Goal: Task Accomplishment & Management: Use online tool/utility

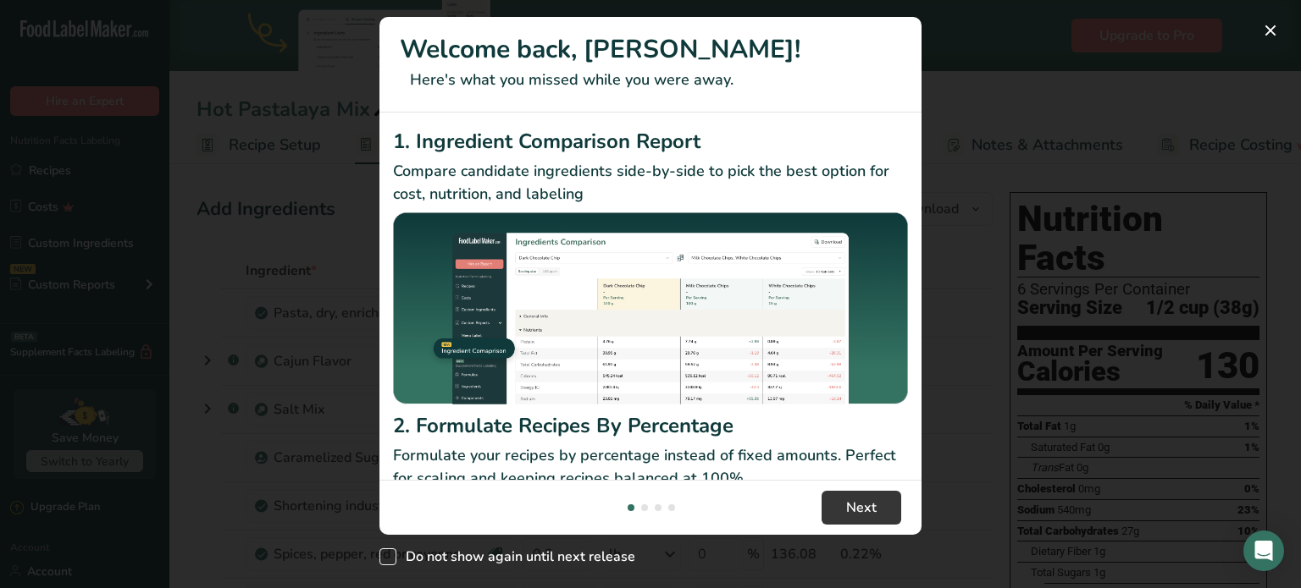
click at [391, 558] on span "New Features" at bounding box center [387, 557] width 17 height 17
click at [390, 558] on input "Do not show again until next release" at bounding box center [384, 557] width 11 height 11
checkbox input "true"
click at [1263, 29] on button "New Features" at bounding box center [1270, 30] width 27 height 27
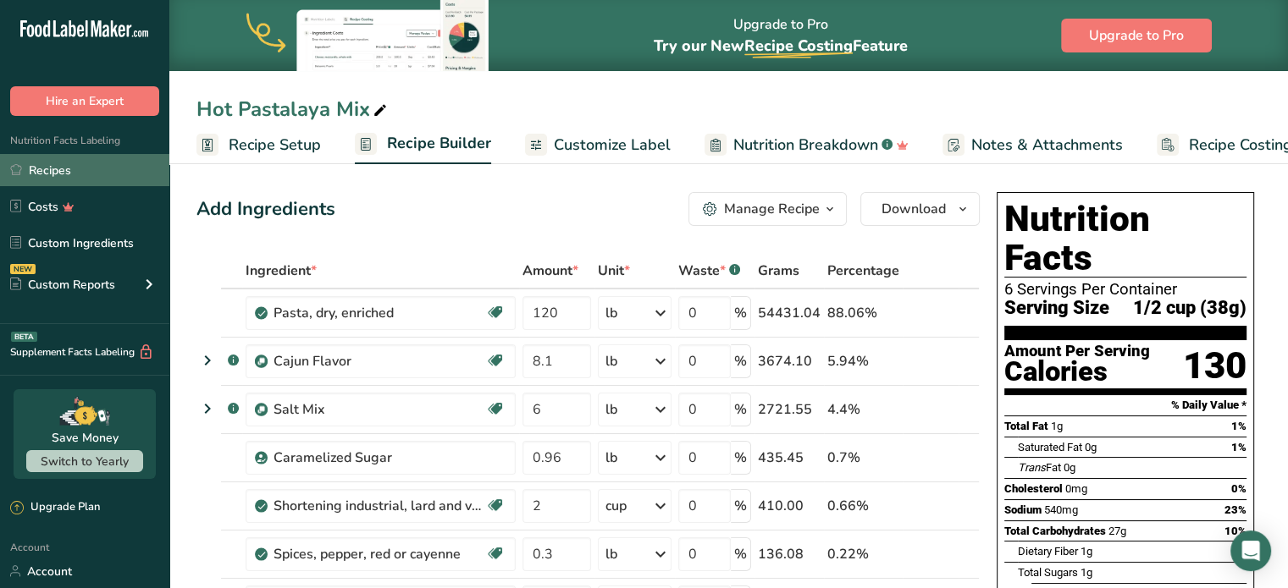
click at [71, 180] on link "Recipes" at bounding box center [84, 170] width 169 height 32
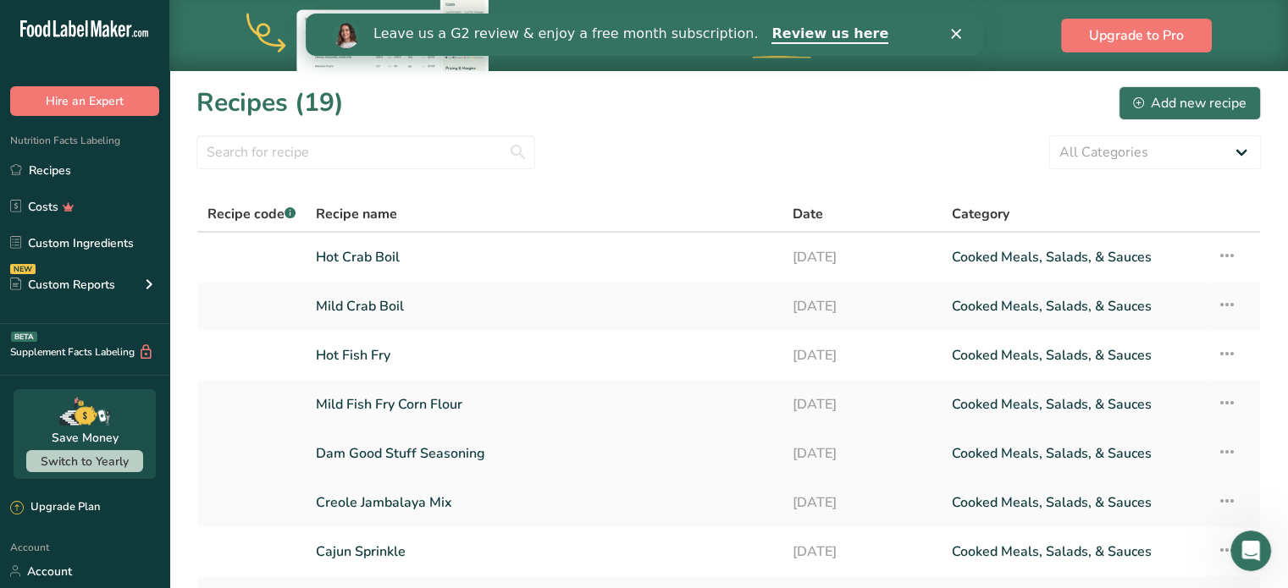
click at [466, 447] on link "Dam Good Stuff Seasoning" at bounding box center [544, 454] width 456 height 36
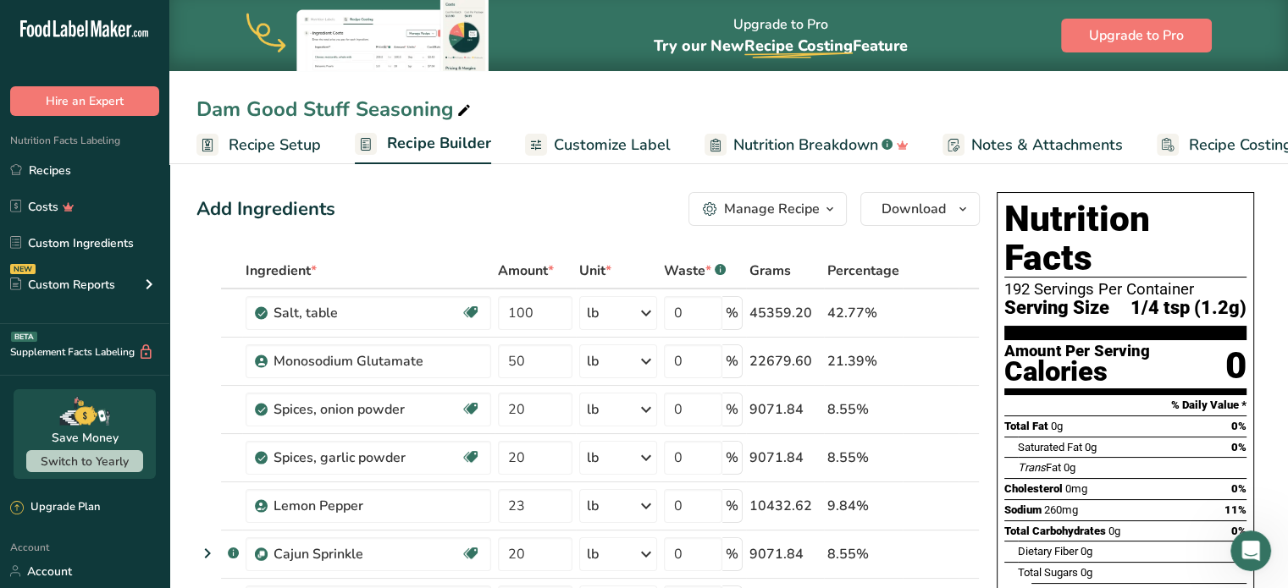
click at [1176, 139] on link "Recipe Costing" at bounding box center [1233, 145] width 152 height 38
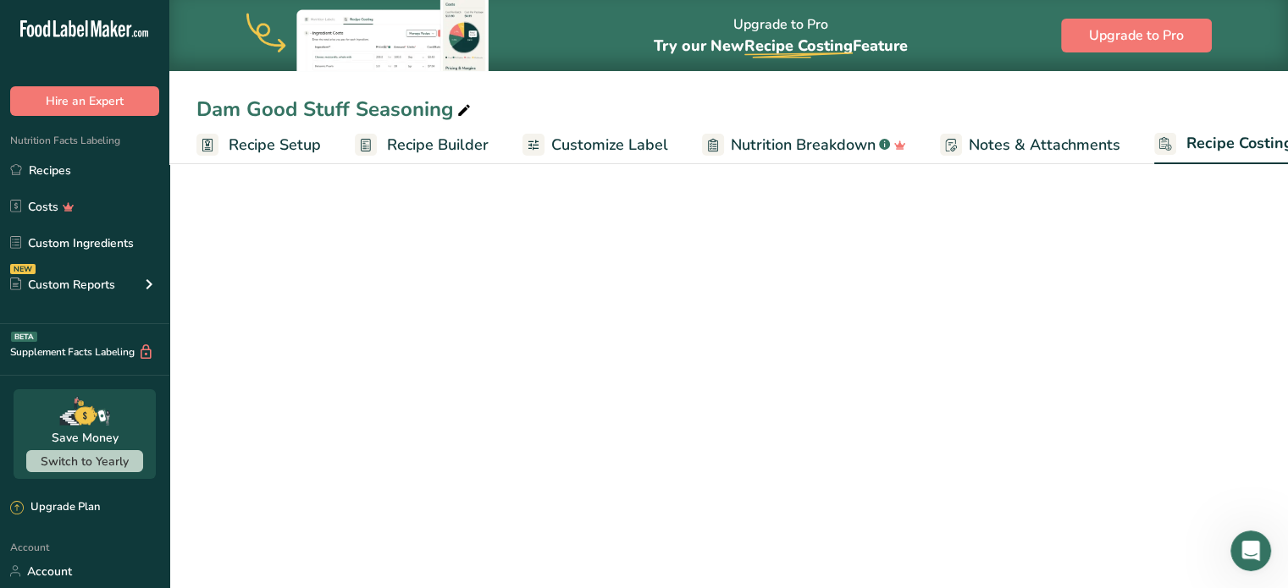
scroll to position [0, 47]
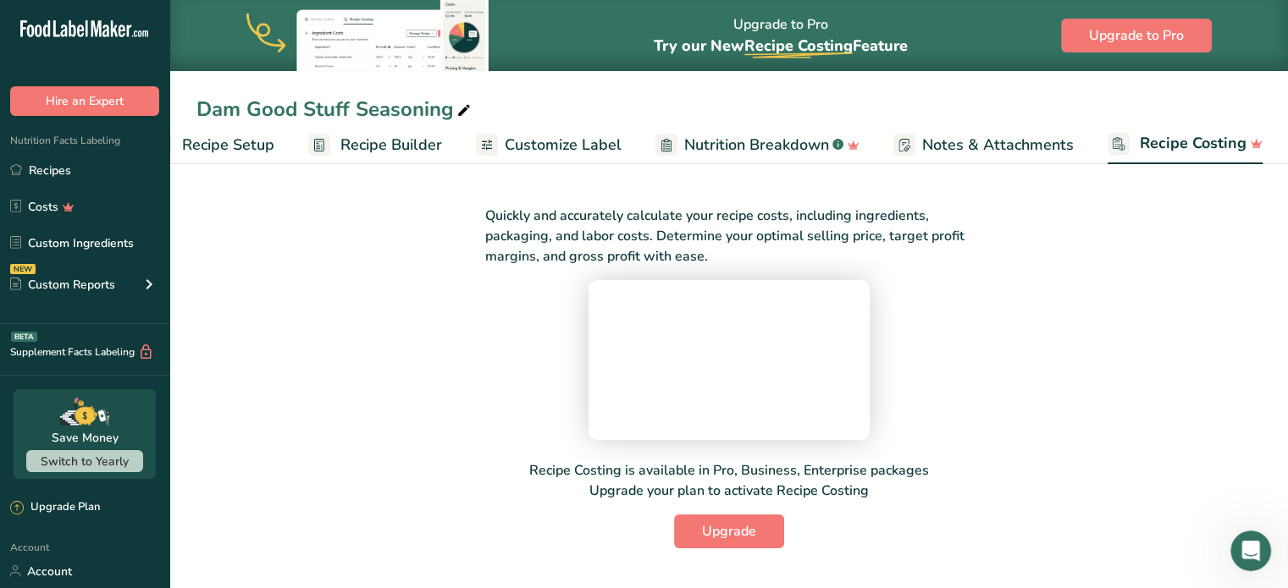
click at [545, 137] on span "Customize Label" at bounding box center [563, 145] width 117 height 23
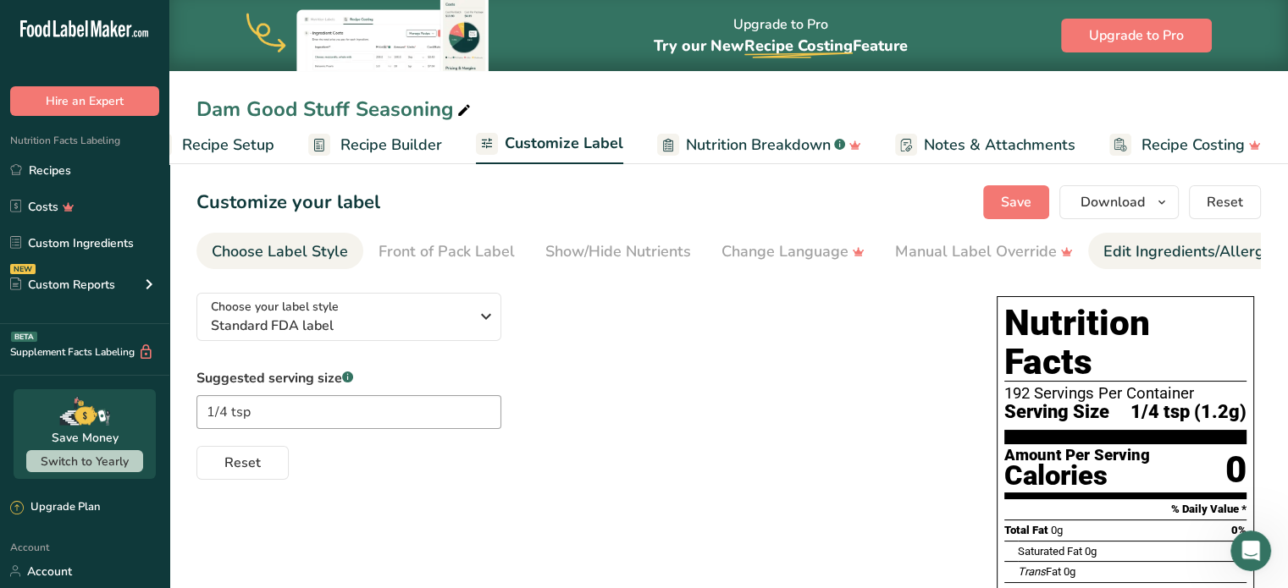
click at [1206, 250] on div "Edit Ingredients/Allergens List" at bounding box center [1210, 251] width 215 height 23
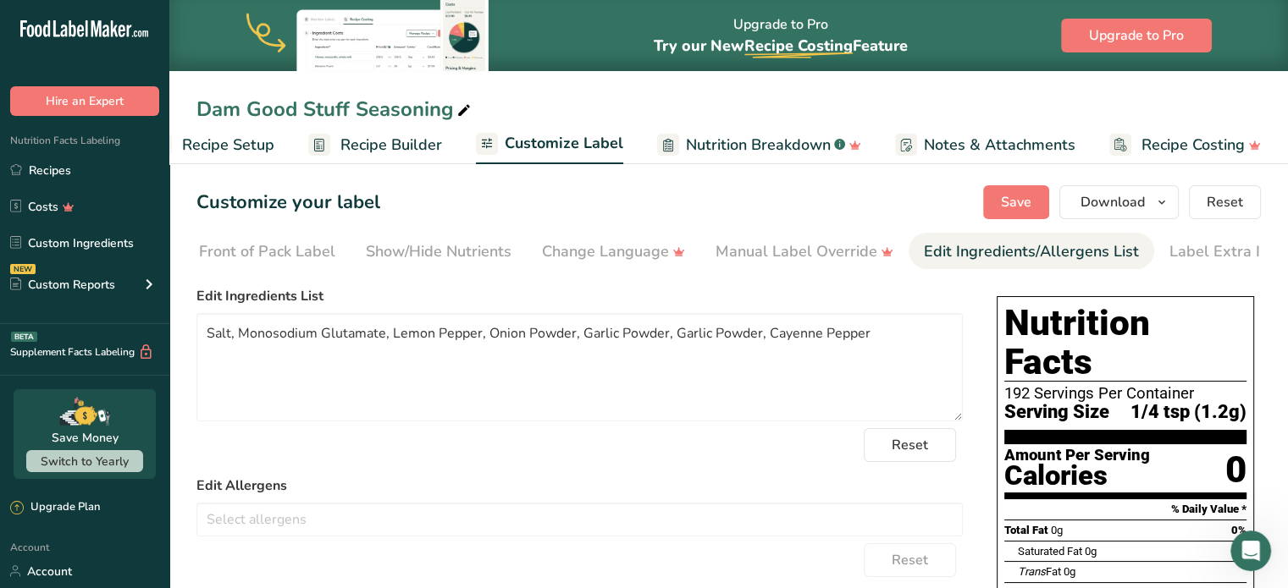
scroll to position [0, 207]
click at [762, 335] on textarea "Salt, Monosodium Glutamate, Lemon Pepper, Onion Powder, Garlic Powder, Garlic P…" at bounding box center [579, 367] width 766 height 108
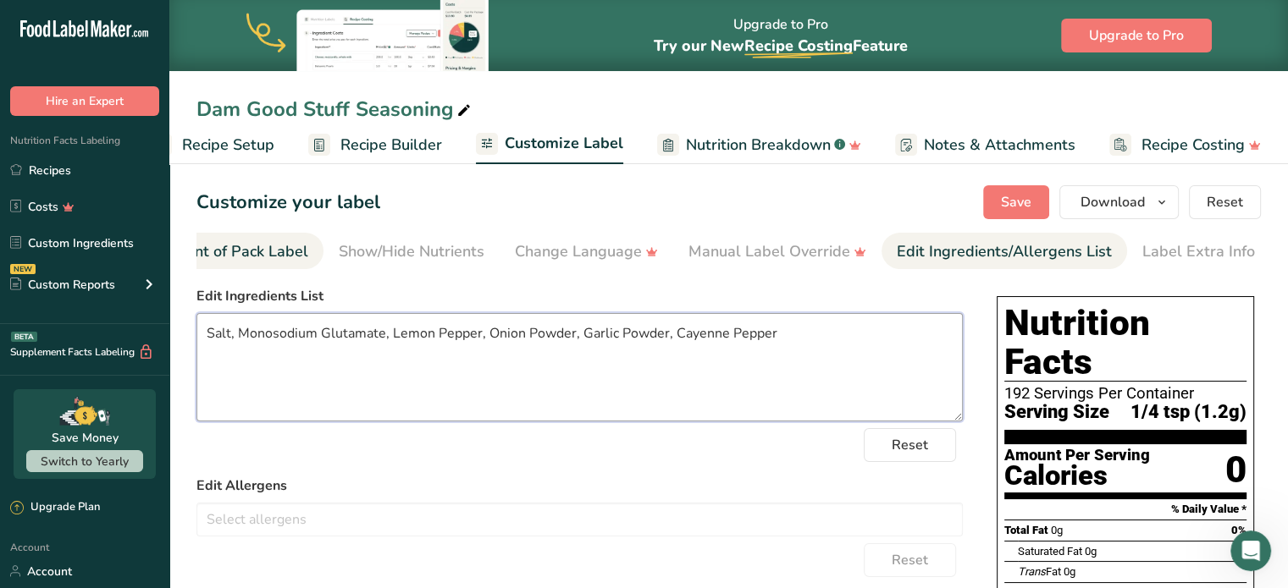
type textarea "Salt, Monosodium Glutamate, Lemon Pepper, Onion Powder, Garlic Powder, Cayenne …"
click at [252, 259] on div "Front of Pack Label" at bounding box center [240, 251] width 136 height 23
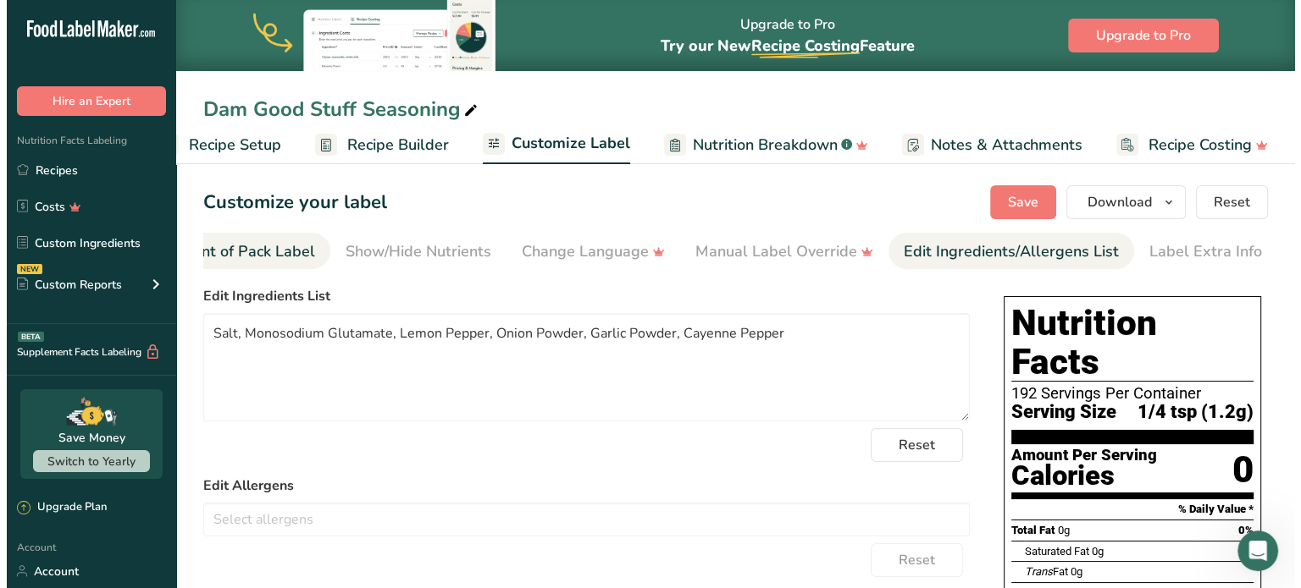
scroll to position [0, 164]
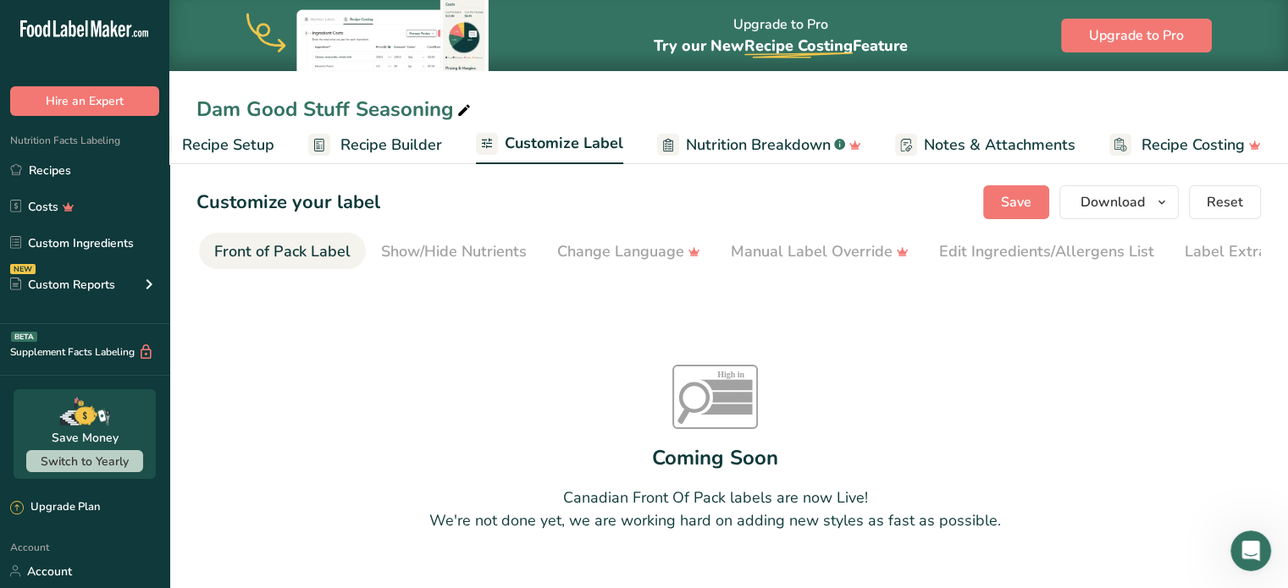
click at [389, 154] on span "Recipe Builder" at bounding box center [391, 145] width 102 height 23
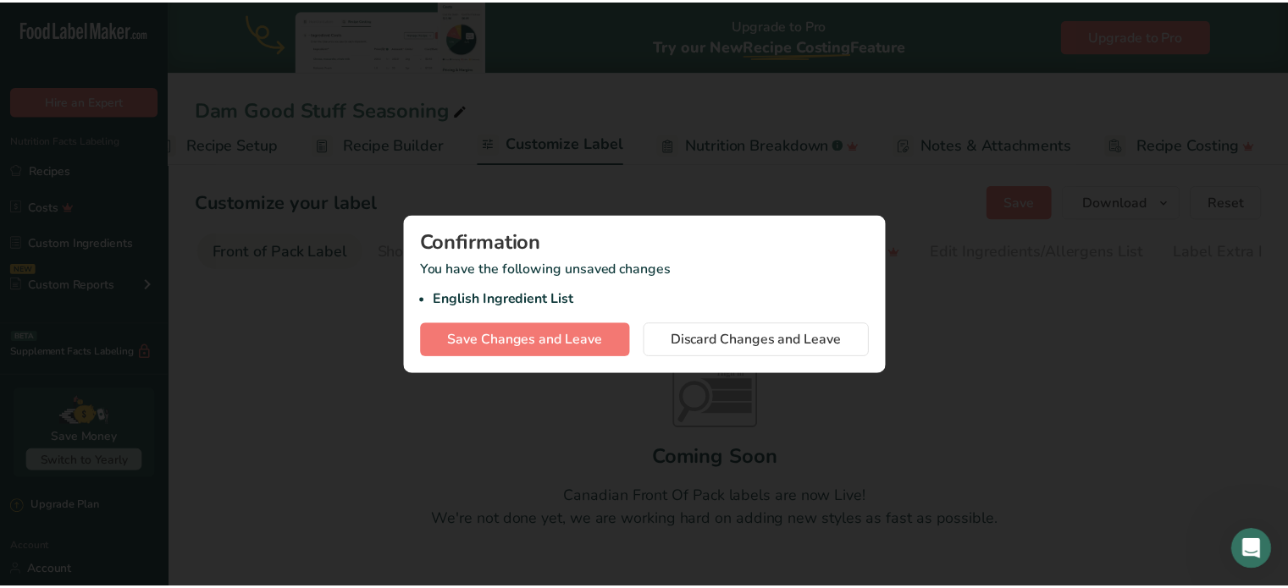
scroll to position [0, 34]
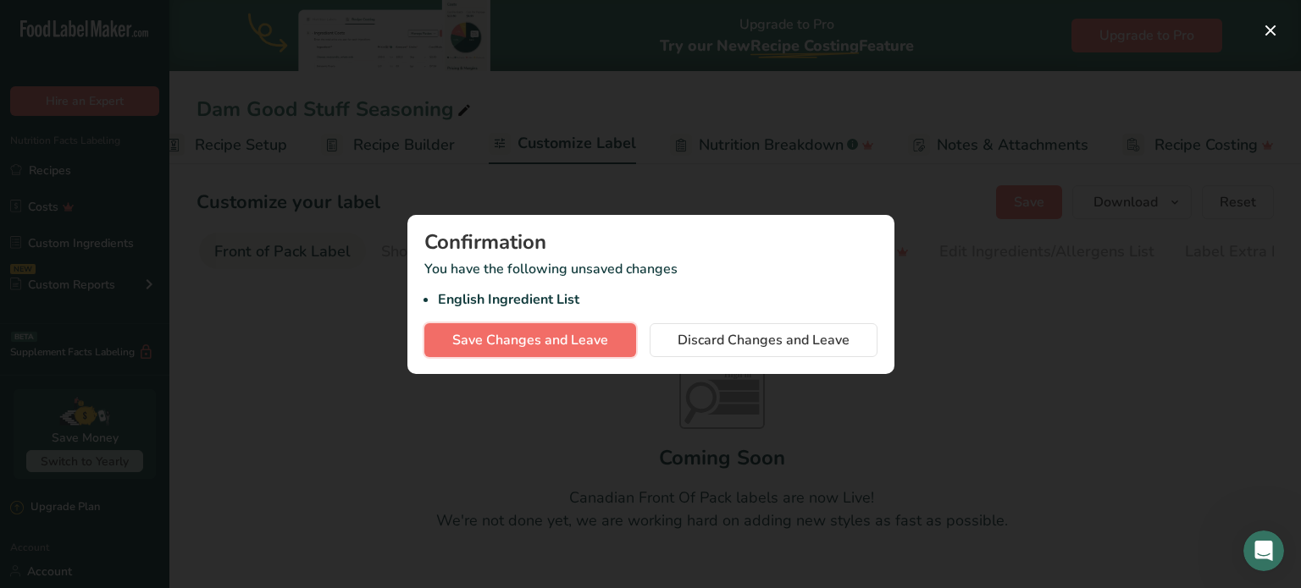
click at [507, 341] on span "Save Changes and Leave" at bounding box center [530, 340] width 156 height 20
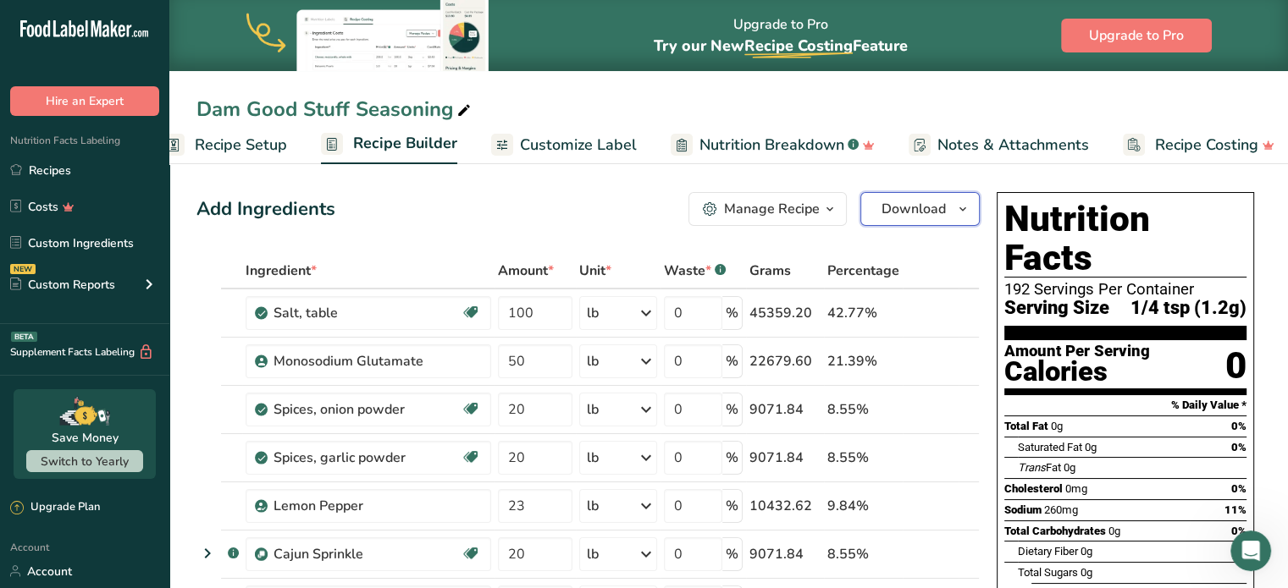
click at [950, 211] on button "Download" at bounding box center [919, 209] width 119 height 34
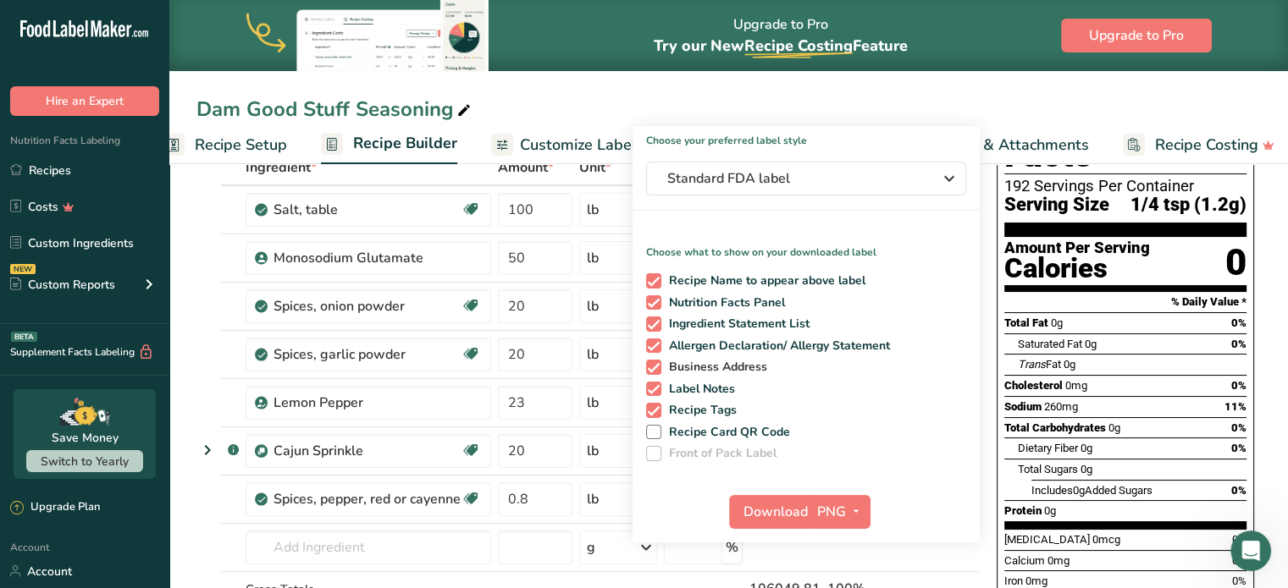
scroll to position [106, 0]
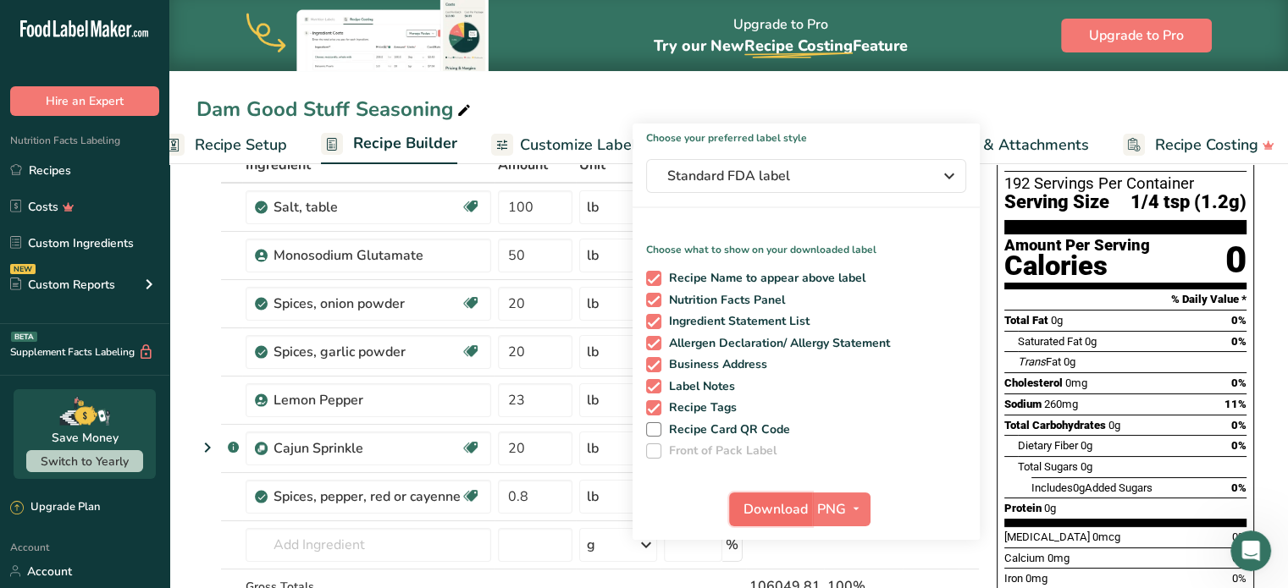
click at [763, 500] on span "Download" at bounding box center [775, 510] width 64 height 20
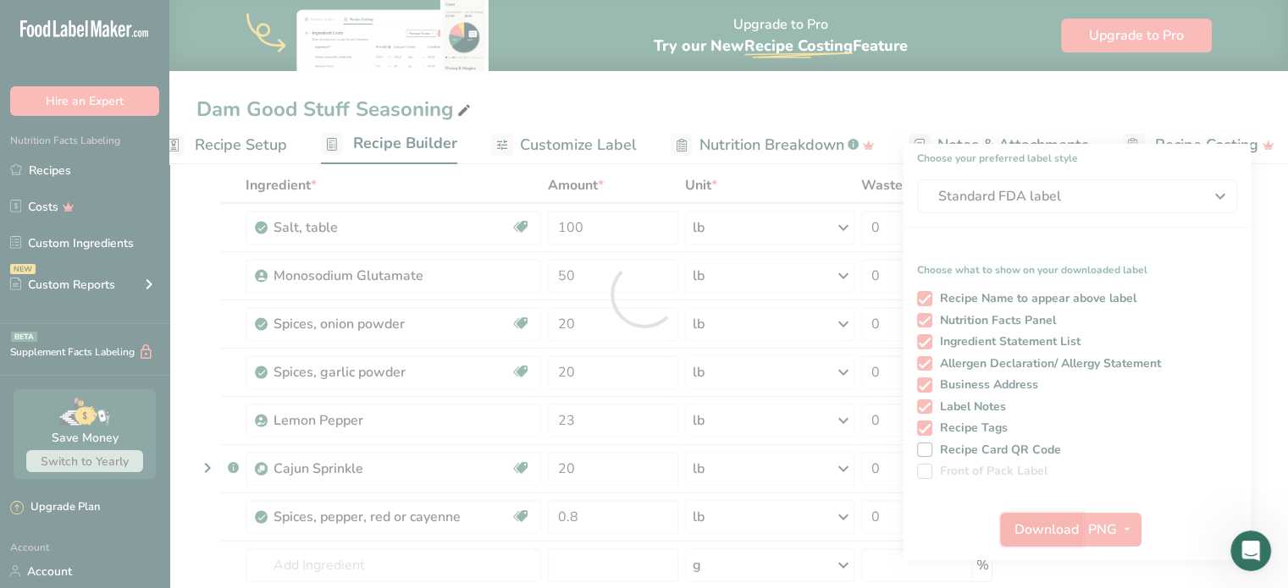
scroll to position [0, 0]
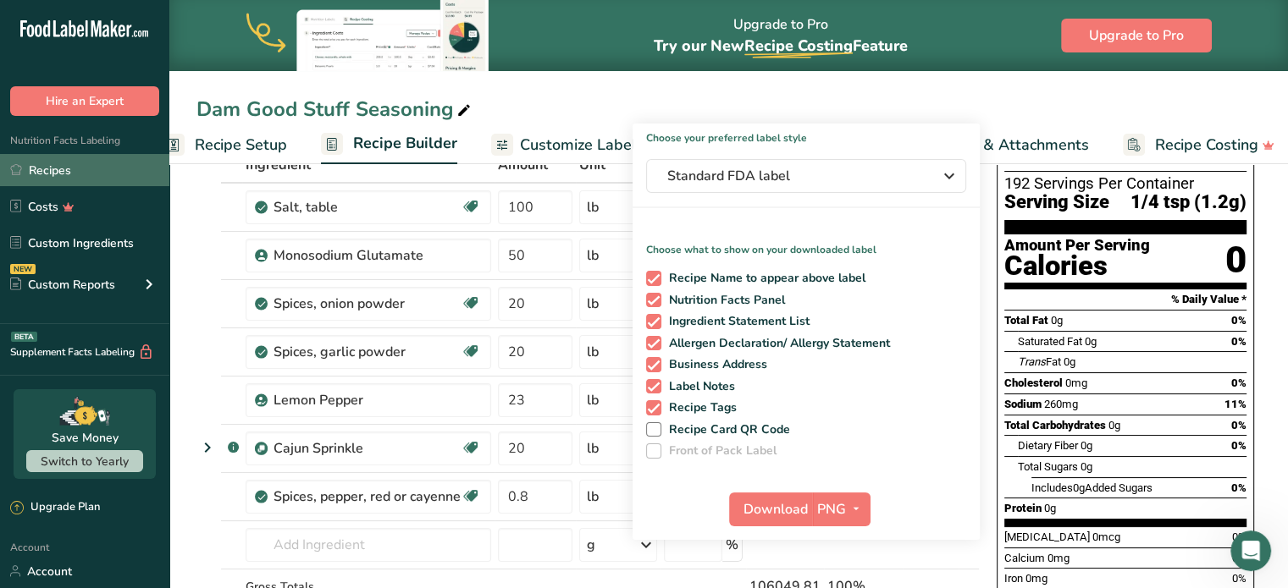
click at [47, 172] on link "Recipes" at bounding box center [84, 170] width 169 height 32
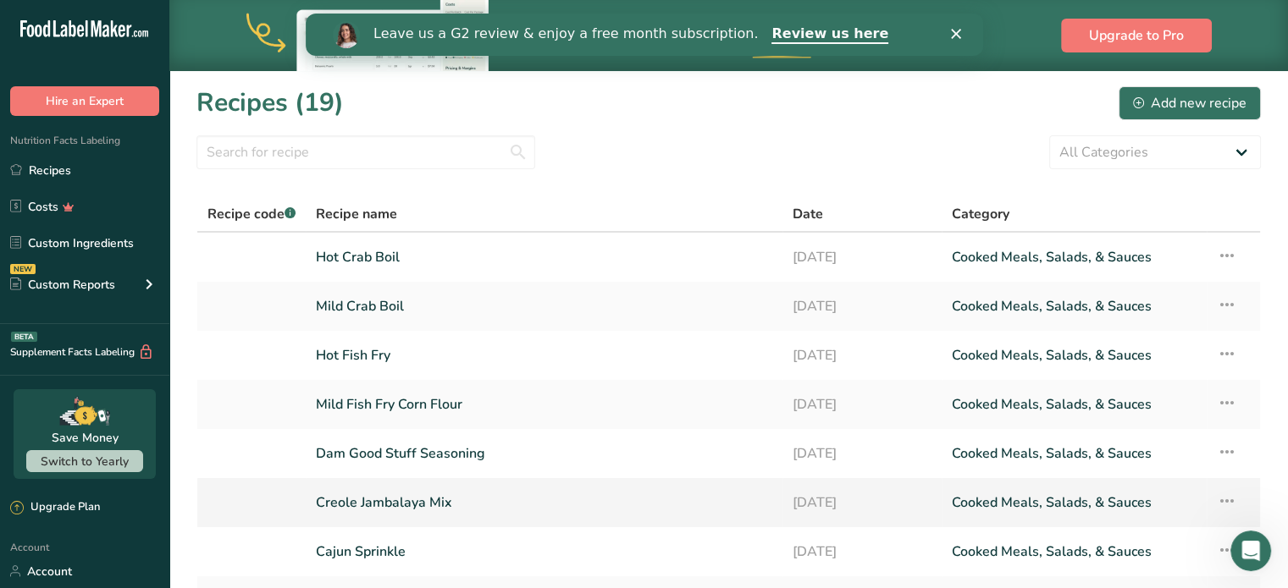
click at [400, 494] on link "Creole Jambalaya Mix" at bounding box center [544, 503] width 456 height 36
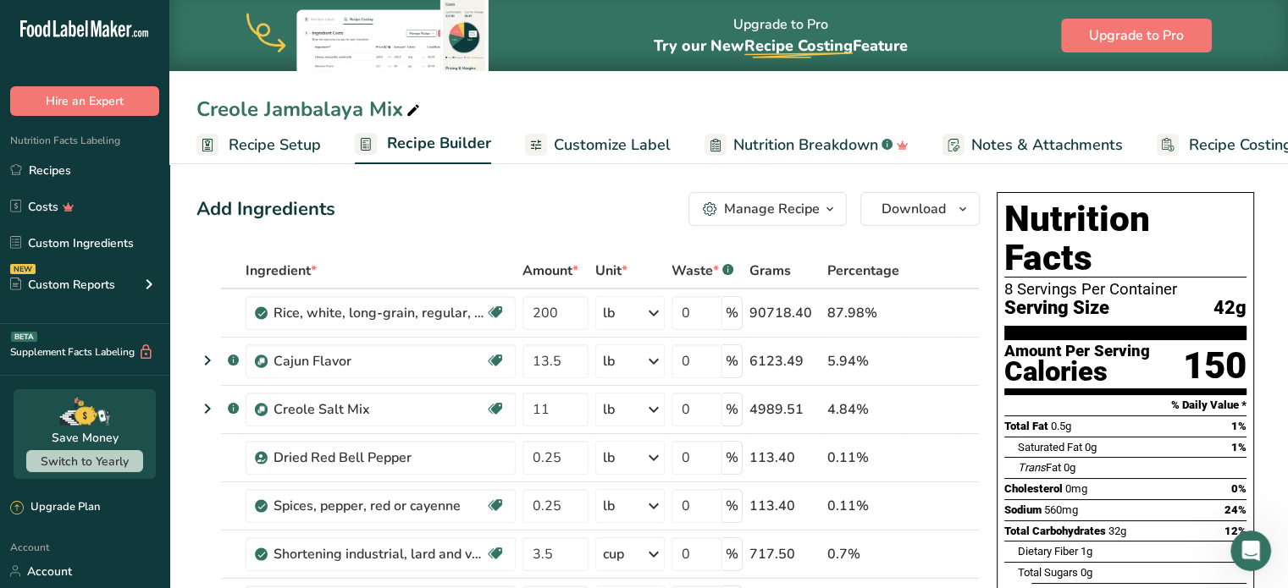
click at [610, 136] on span "Customize Label" at bounding box center [612, 145] width 117 height 23
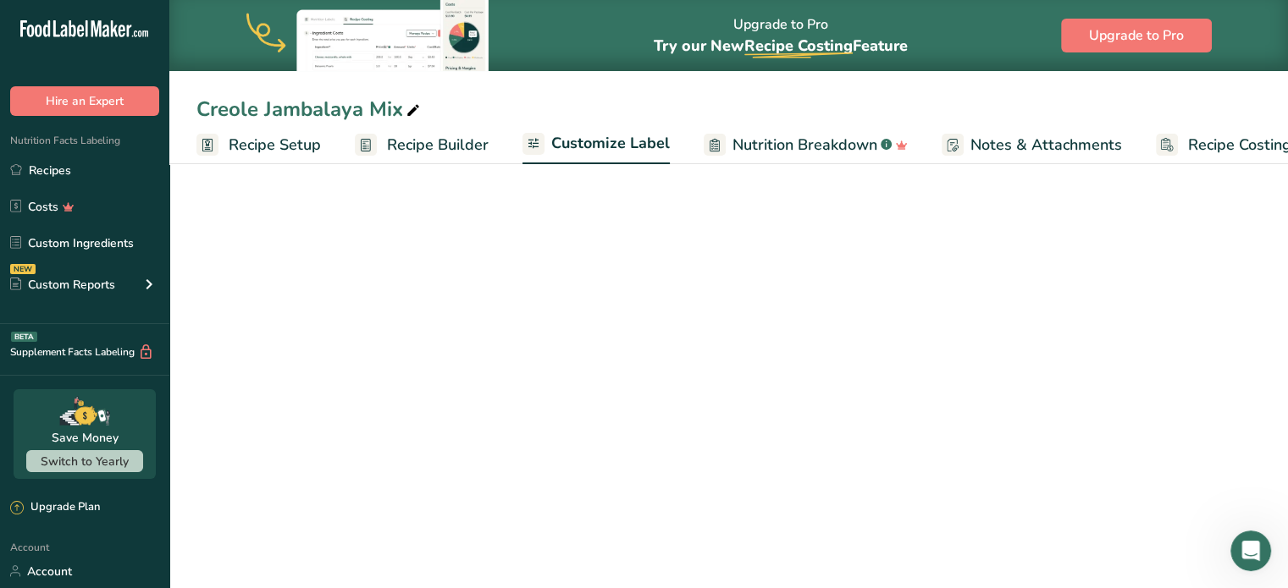
scroll to position [0, 47]
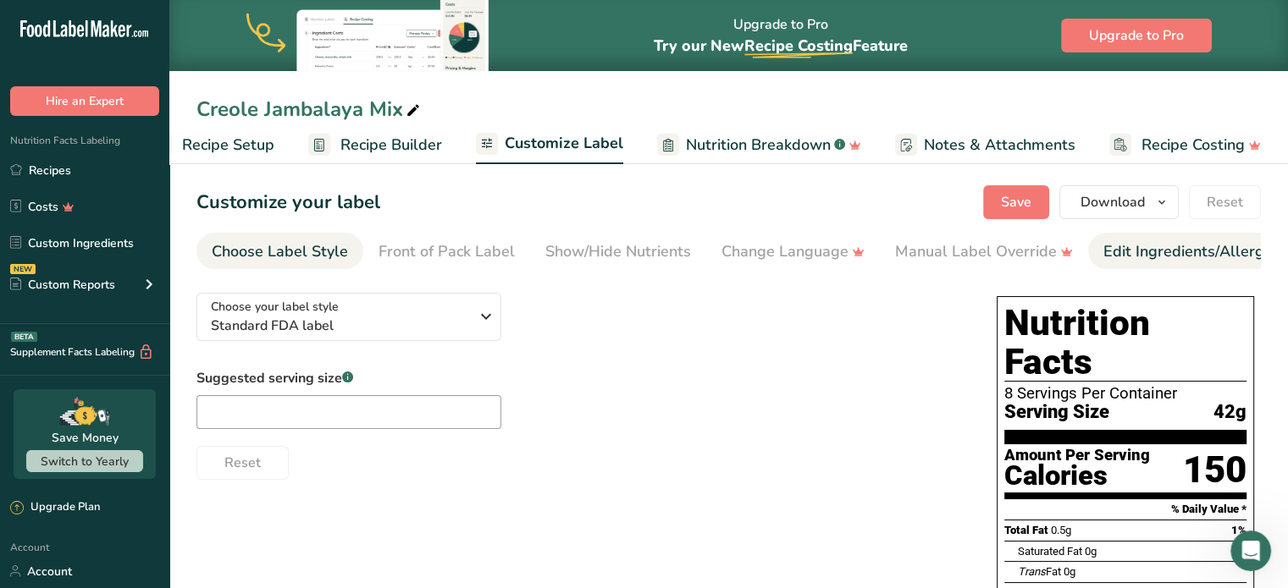
click at [1127, 235] on link "Edit Ingredients/Allergens List" at bounding box center [1210, 252] width 215 height 38
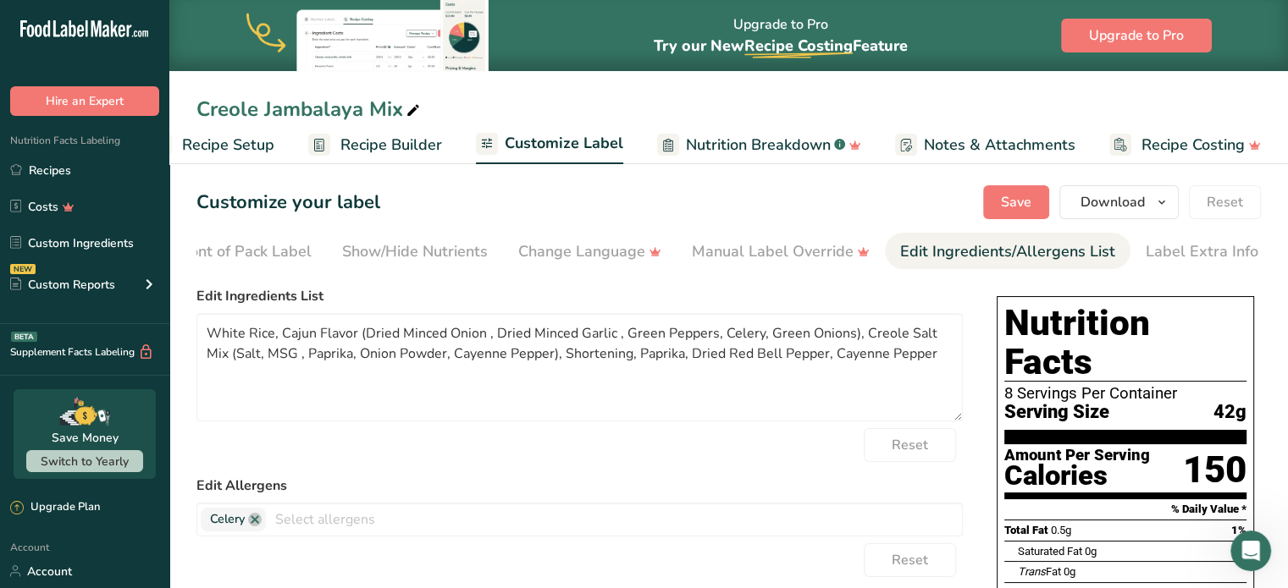
scroll to position [0, 207]
click at [365, 337] on textarea "White Rice, Cajun Flavor (Dried Minced Onion , Dried Minced Garlic , Green Pepp…" at bounding box center [579, 367] width 766 height 108
click at [390, 334] on textarea "White Rice, Minced Onion , Dried Minced Garlic , Green Peppers, Celery, Green O…" at bounding box center [579, 367] width 766 height 108
click at [698, 340] on textarea "White Rice, Minced Onion , Minced Garlic , Green Peppers, Celery, Green Onions)…" at bounding box center [579, 367] width 766 height 108
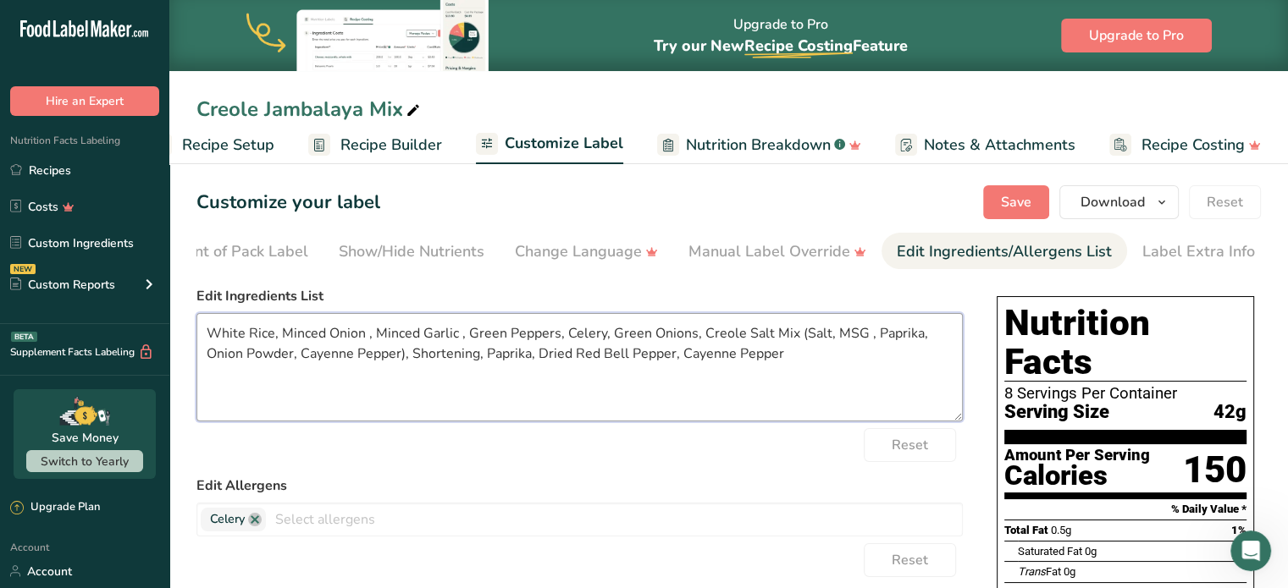
click at [801, 340] on textarea "White Rice, Minced Onion , Minced Garlic , Green Peppers, Celery, Green Onions,…" at bounding box center [579, 367] width 766 height 108
click at [305, 356] on textarea "White Rice, Minced Onion , Minced Garlic , Green Peppers, Celery, Green Onions,…" at bounding box center [579, 367] width 766 height 108
click at [494, 360] on textarea "White Rice, Minced Onion , Minced Garlic , Green Peppers, Celery, Green Onions,…" at bounding box center [579, 367] width 766 height 108
type textarea "White Rice, Minced Onion , Minced Garlic , Green Peppers, Celery, Green Onions,…"
click at [1042, 202] on button "Save" at bounding box center [1016, 202] width 66 height 34
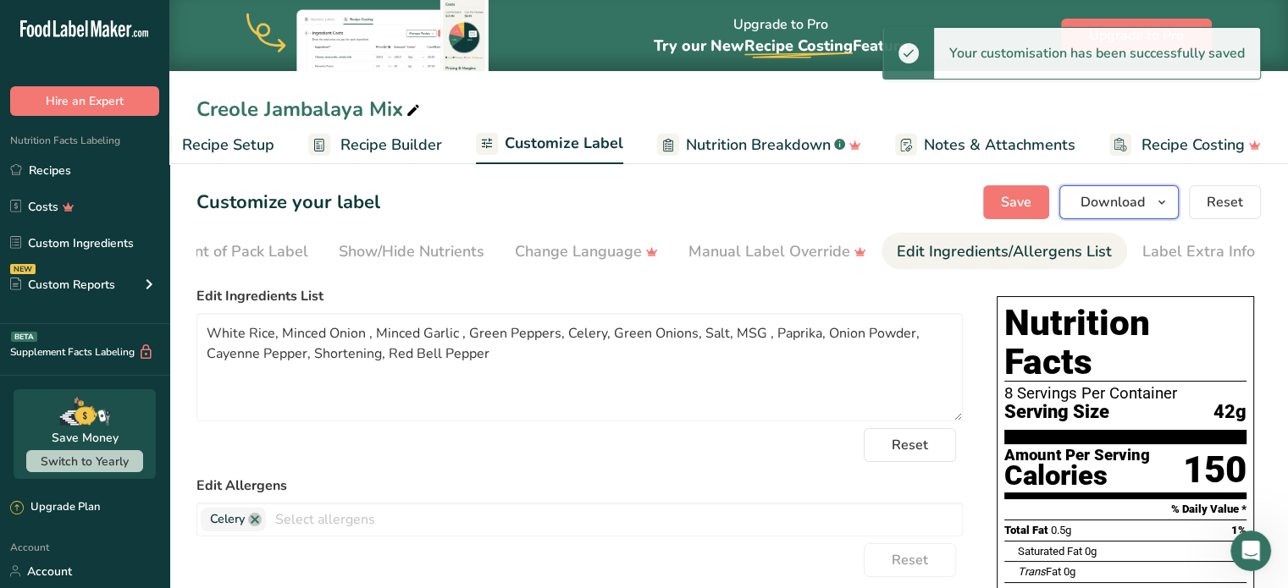
click at [1141, 201] on span "Download" at bounding box center [1112, 202] width 64 height 20
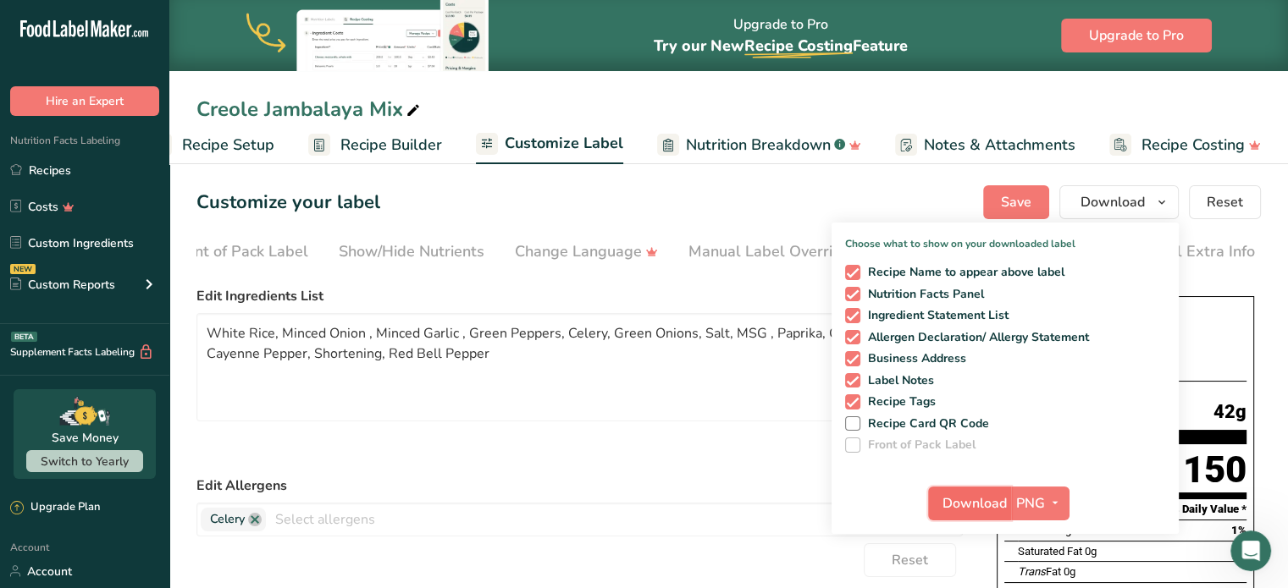
click at [960, 499] on span "Download" at bounding box center [974, 504] width 64 height 20
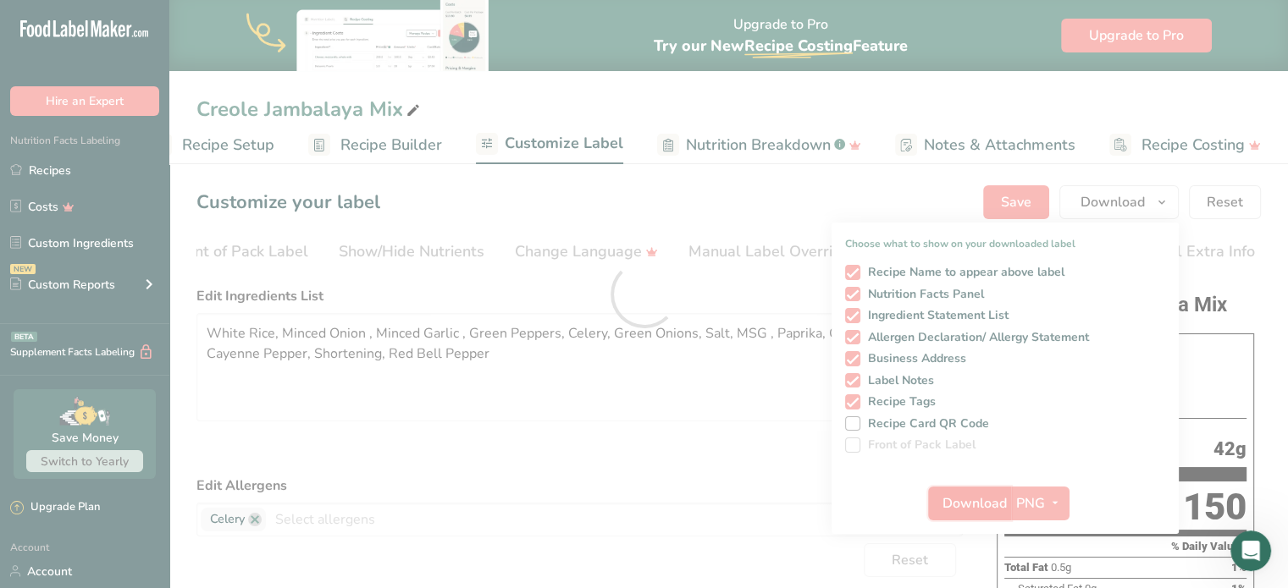
scroll to position [0, 0]
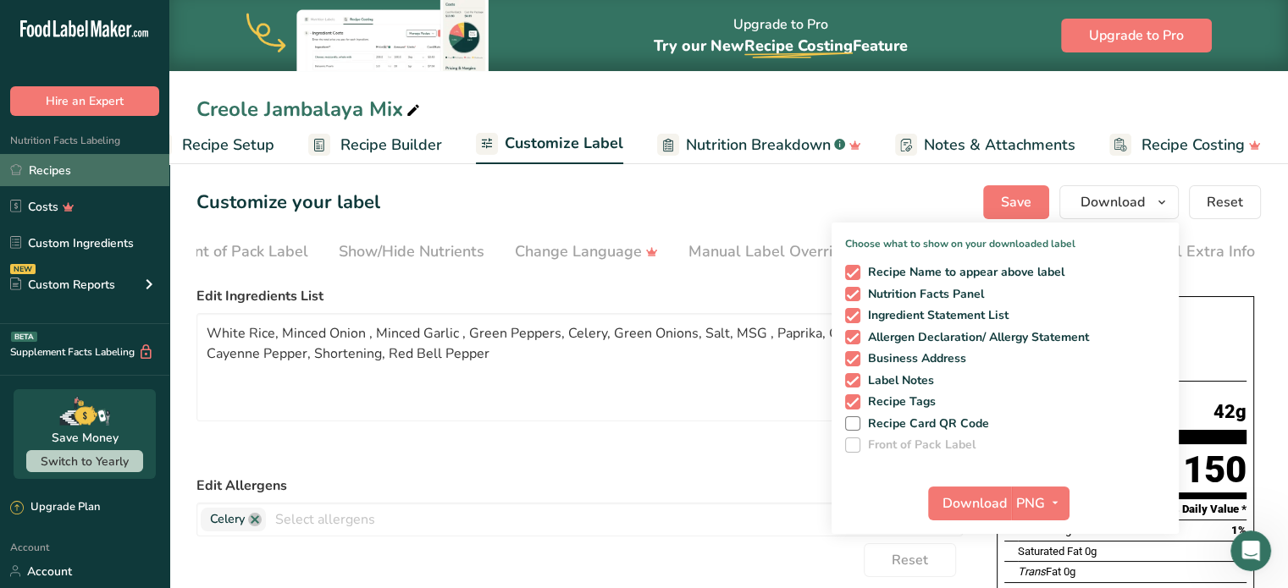
click at [81, 172] on link "Recipes" at bounding box center [84, 170] width 169 height 32
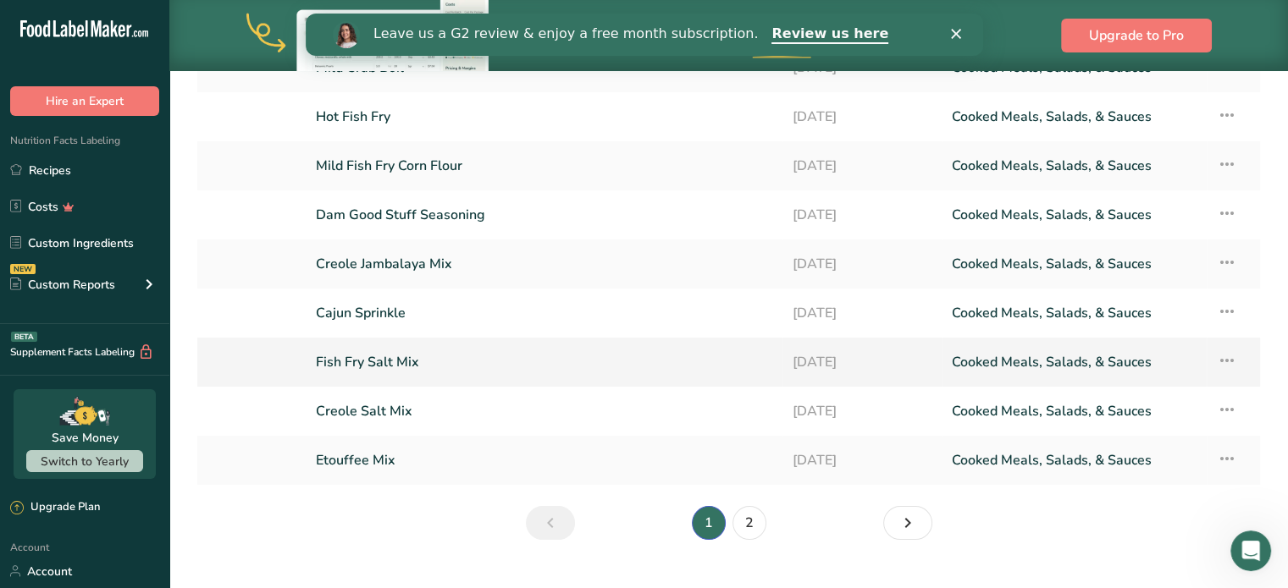
scroll to position [241, 0]
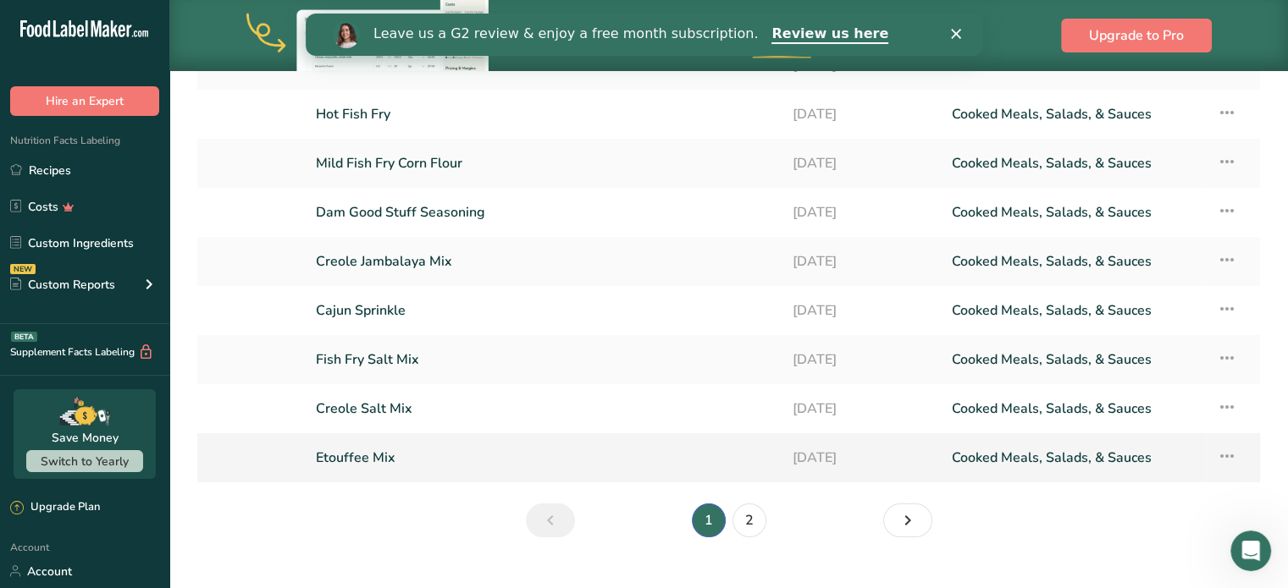
click at [355, 450] on link "Etouffee Mix" at bounding box center [544, 458] width 456 height 36
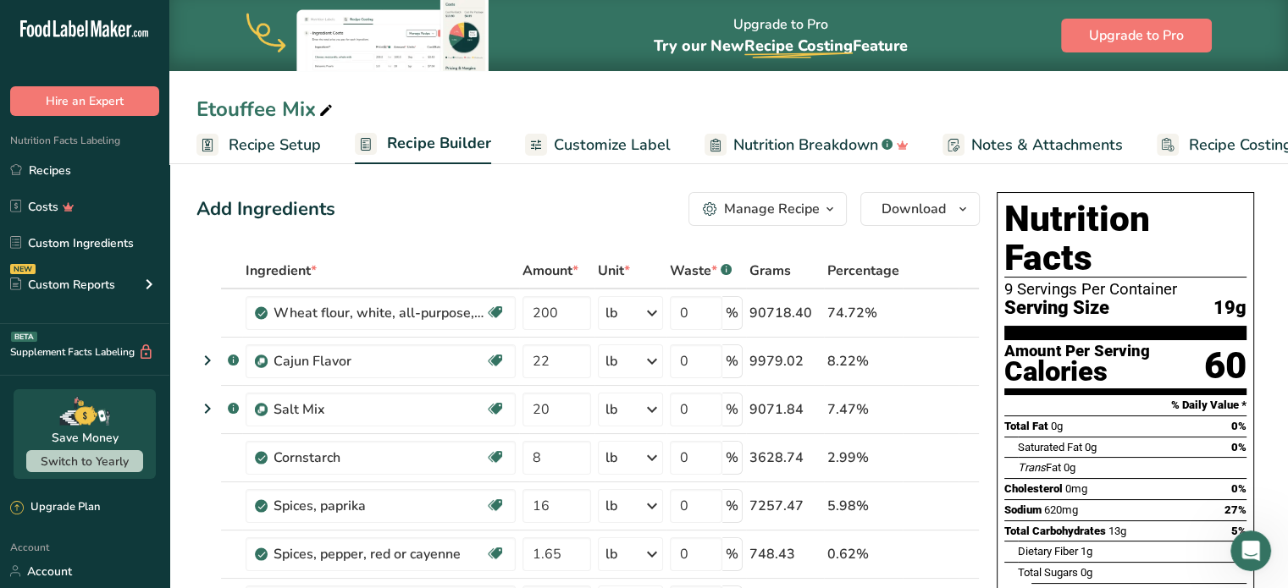
click at [586, 134] on span "Customize Label" at bounding box center [612, 145] width 117 height 23
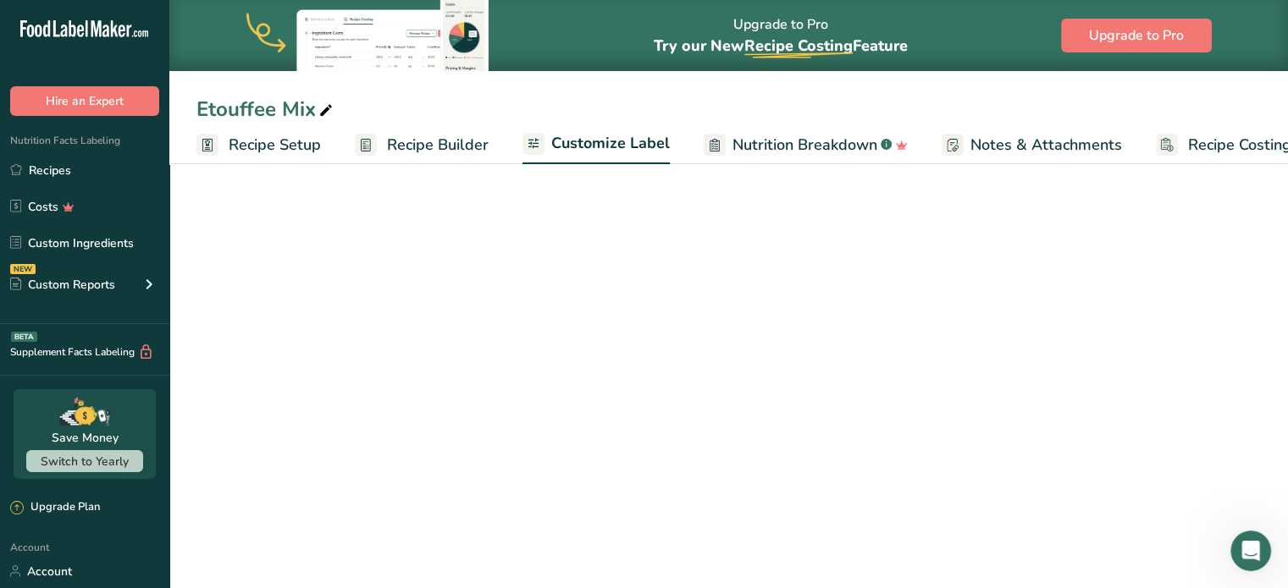
scroll to position [0, 47]
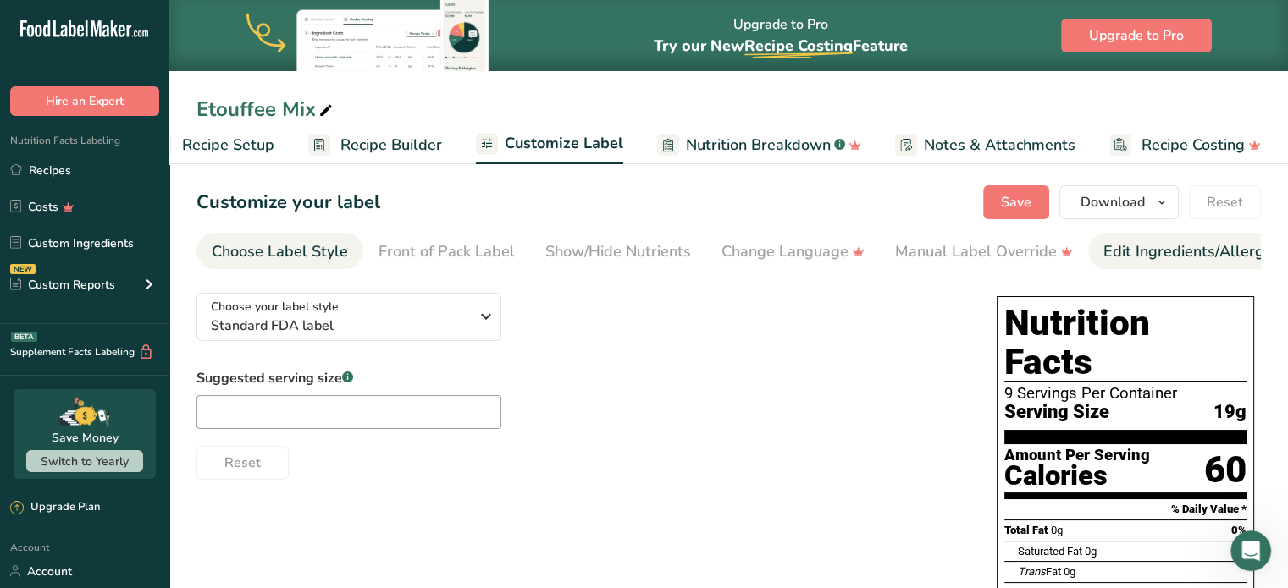
click at [1152, 251] on div "Edit Ingredients/Allergens List" at bounding box center [1210, 251] width 215 height 23
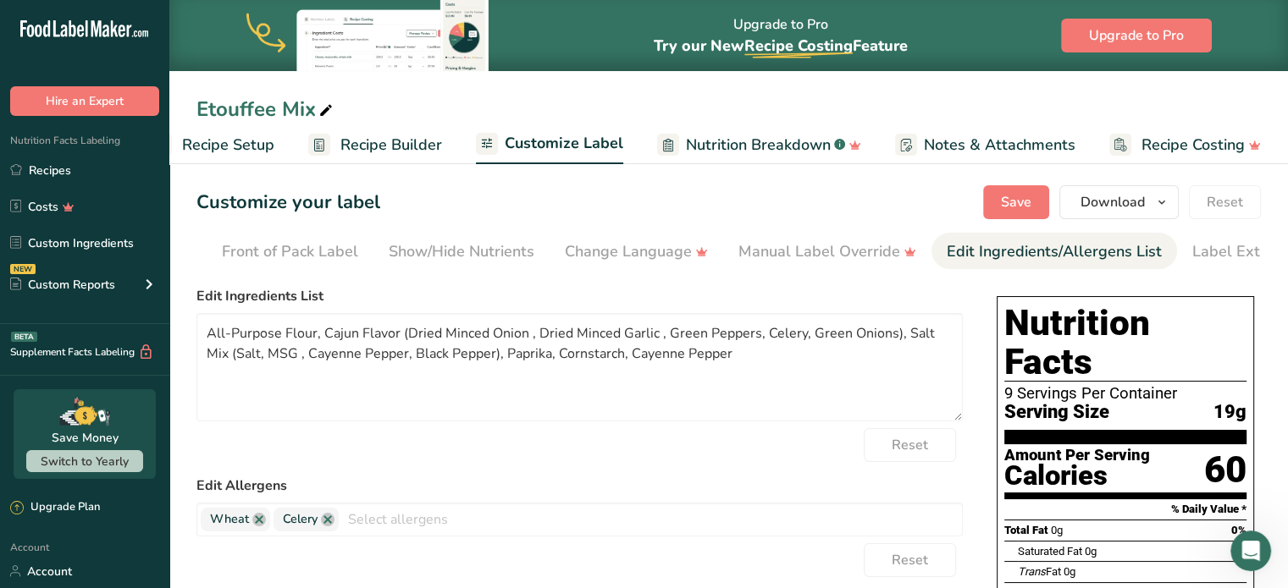
scroll to position [0, 207]
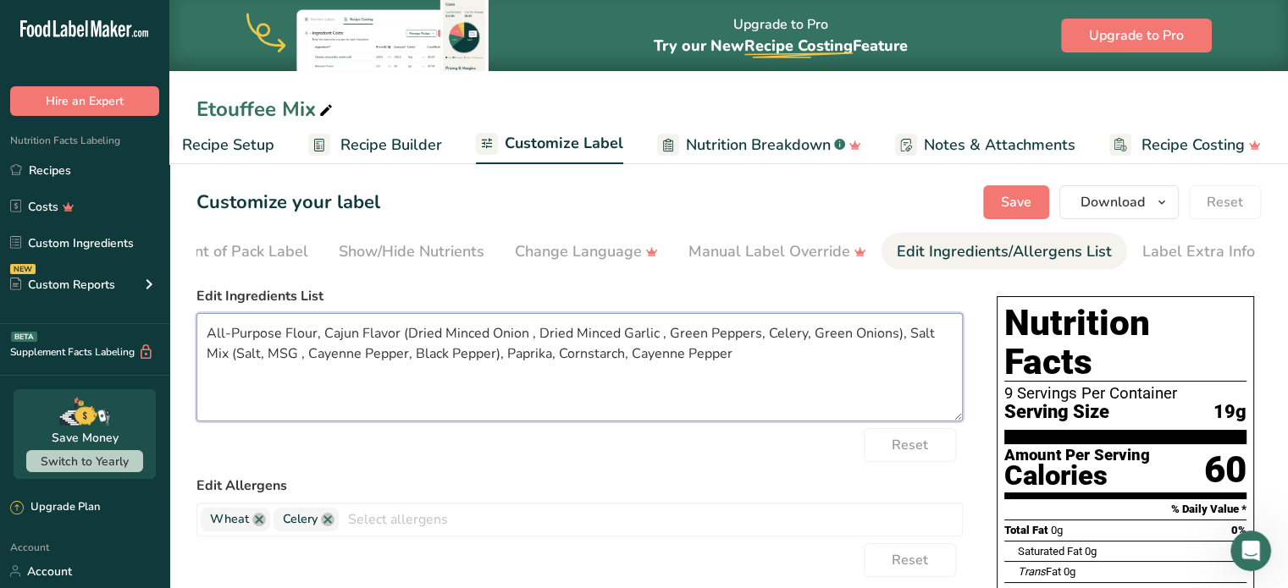
click at [418, 343] on textarea "All-Purpose Flour, Cajun Flavor (Dried Minced Onion , Dried Minced Garlic , Gre…" at bounding box center [579, 367] width 766 height 108
click at [434, 331] on textarea "All-Purpose Flour, Minced Onion , Dried Minced Garlic , Green Peppers, Celery, …" at bounding box center [579, 367] width 766 height 108
click at [504, 338] on textarea "All-Purpose Flour, Minced Onion , Minced Garlic , Green Peppers, Celery, Green …" at bounding box center [579, 367] width 766 height 108
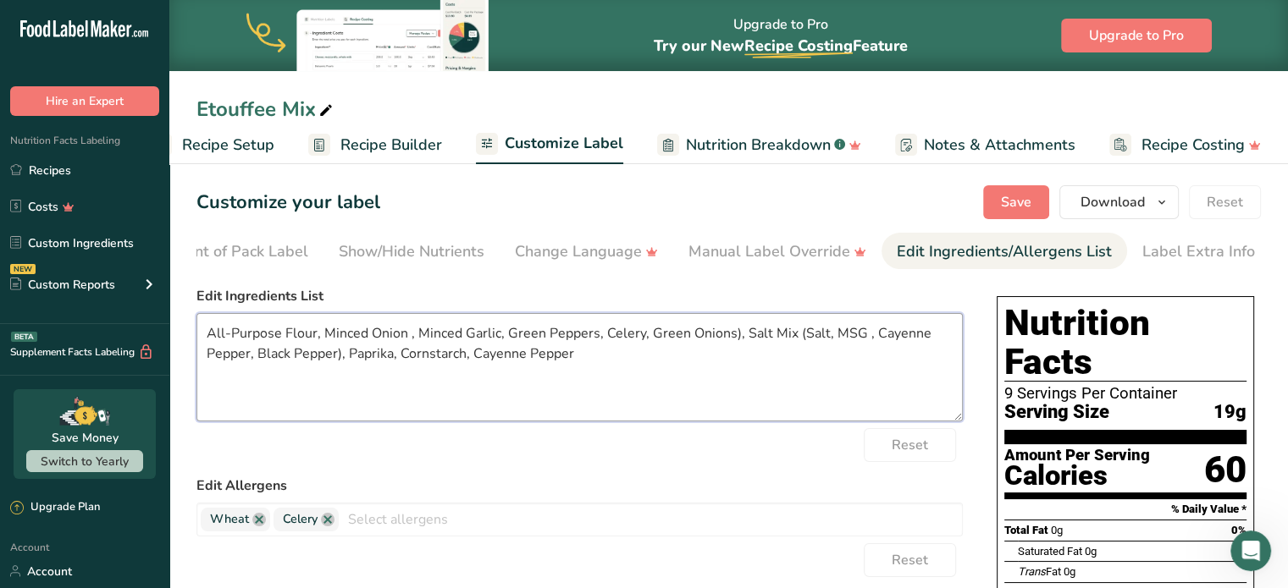
click at [548, 335] on textarea "All-Purpose Flour, Minced Onion , Minced Garlic, Green Peppers, Celery, Green O…" at bounding box center [579, 367] width 766 height 108
click at [620, 337] on textarea "All-Purpose Flour, Minced Onion , Minced Garlic, Green Bell Peppers, Celery, Gr…" at bounding box center [579, 367] width 766 height 108
click at [752, 340] on textarea "All-Purpose Flour, Minced Onion , Minced Garlic, Green Bell Pepper, Celery, Gre…" at bounding box center [579, 367] width 766 height 108
click at [755, 337] on textarea "All-Purpose Flour, Minced Onion , Minced Garlic, Green Bell Pepper, Celery, Gre…" at bounding box center [579, 367] width 766 height 108
click at [286, 355] on textarea "All-Purpose Flour, Minced Onion , Minced Garlic, Green Bell Pepper, Celery, Gre…" at bounding box center [579, 367] width 766 height 108
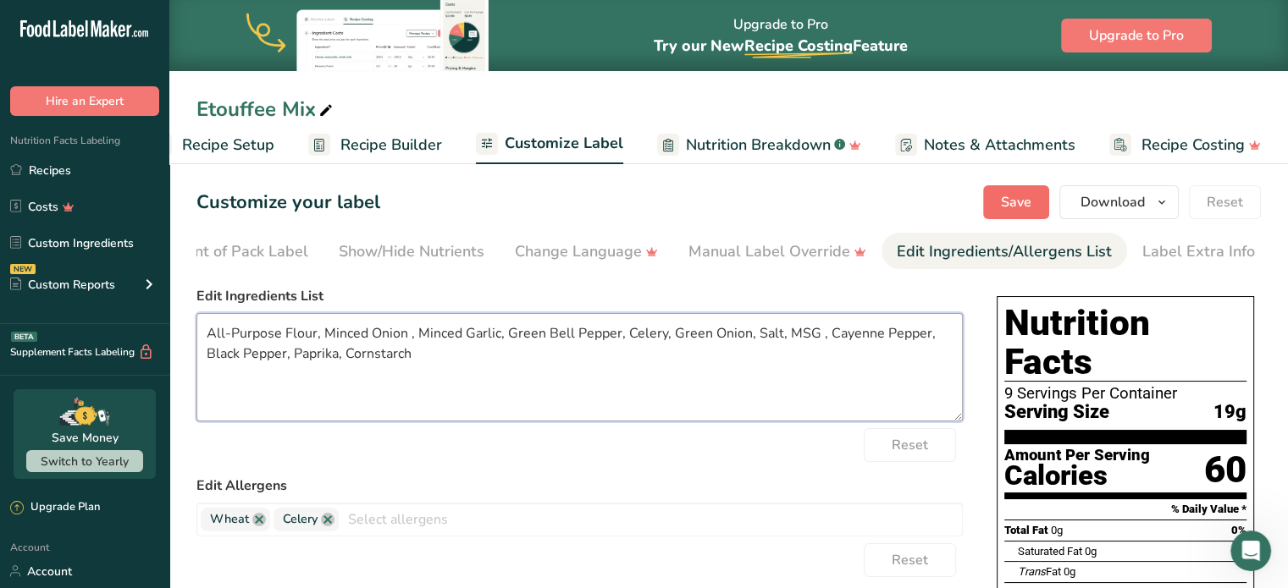
type textarea "All-Purpose Flour, Minced Onion , Minced Garlic, Green Bell Pepper, Celery, Gre…"
click at [1027, 202] on span "Save" at bounding box center [1016, 202] width 30 height 20
click at [1092, 212] on span "Download" at bounding box center [1112, 202] width 64 height 20
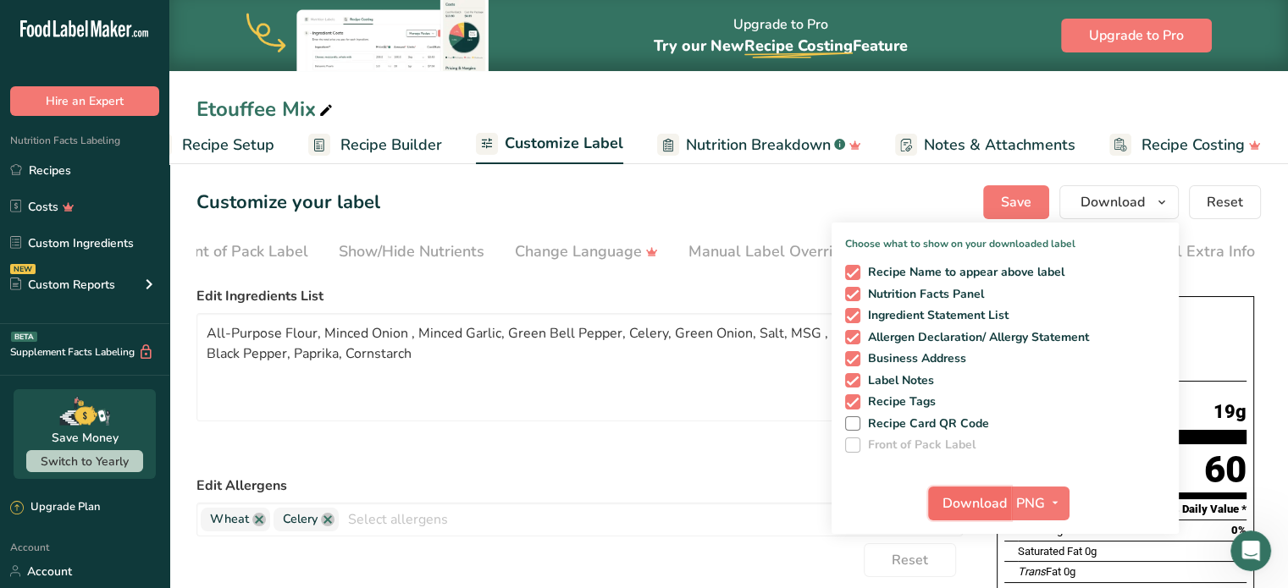
click at [980, 506] on span "Download" at bounding box center [974, 504] width 64 height 20
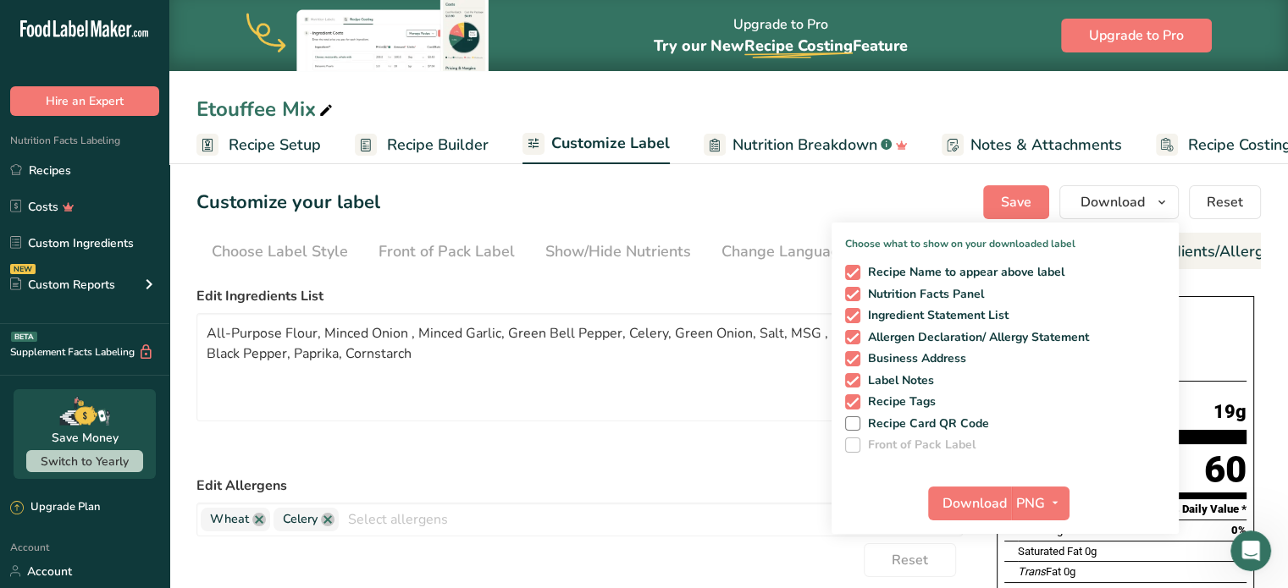
scroll to position [0, 207]
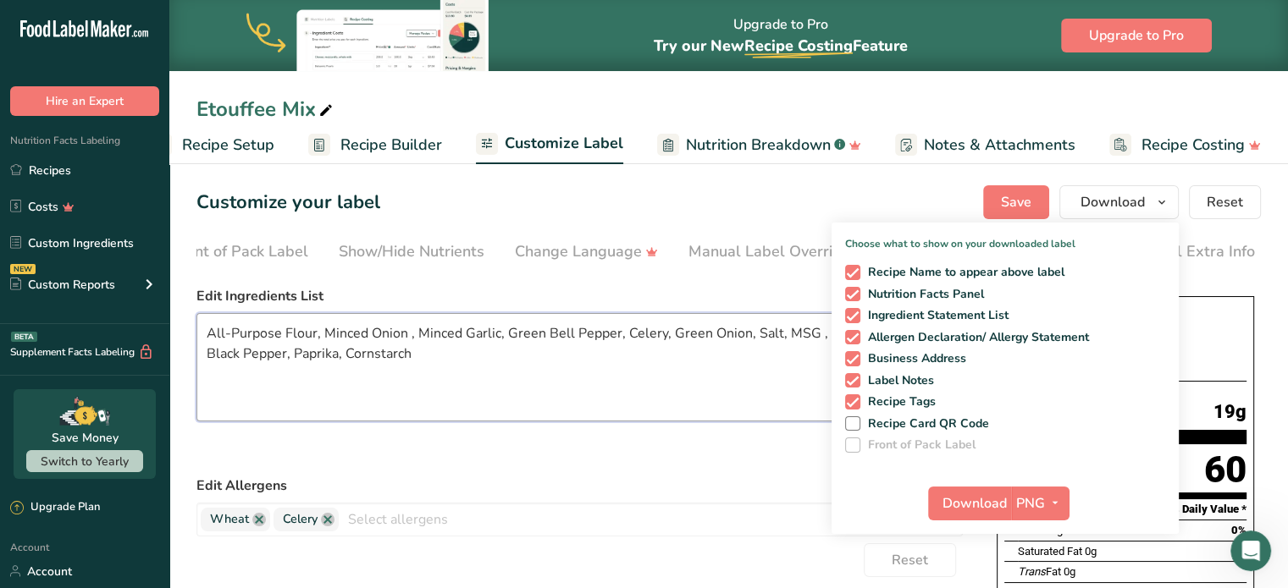
click at [688, 344] on textarea "All-Purpose Flour, Minced Onion , Minced Garlic, Green Bell Pepper, Celery, Gre…" at bounding box center [579, 367] width 766 height 108
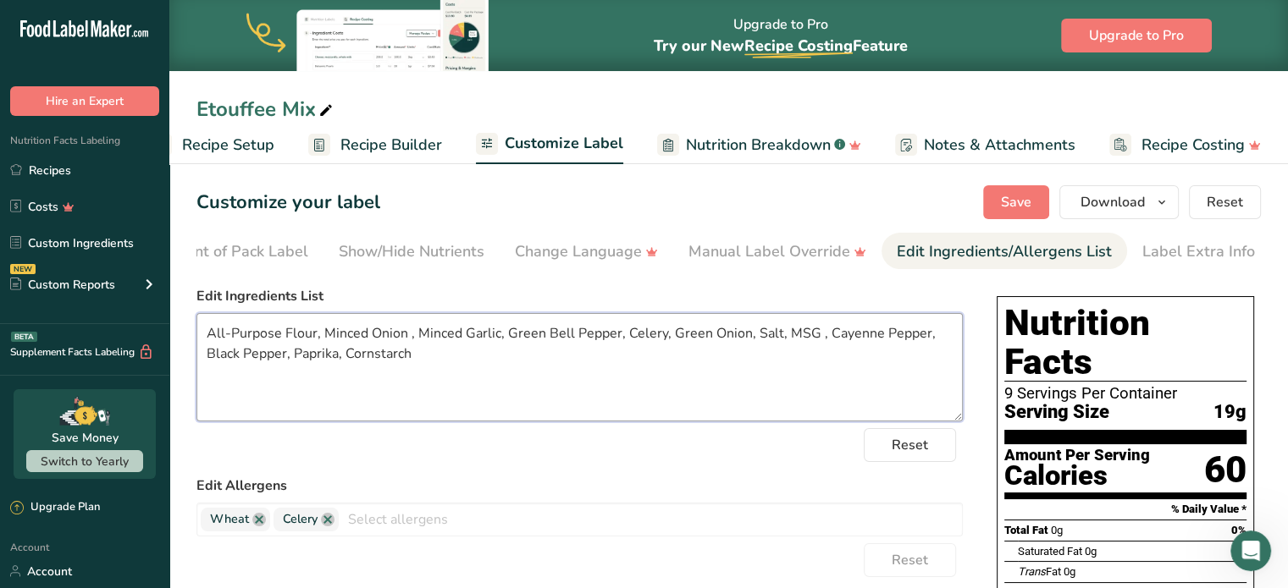
click at [854, 337] on textarea "All-Purpose Flour, Minced Onion , Minced Garlic, Green Bell Pepper, Celery, Gre…" at bounding box center [579, 367] width 766 height 108
type textarea "All-Purpose Flour, Minced Onion , Minced Garlic, Green Bell Pepper, Celery, Gre…"
click at [1016, 194] on span "Save" at bounding box center [1016, 202] width 30 height 20
click at [1174, 346] on h1 "Nutrition Facts" at bounding box center [1125, 343] width 242 height 78
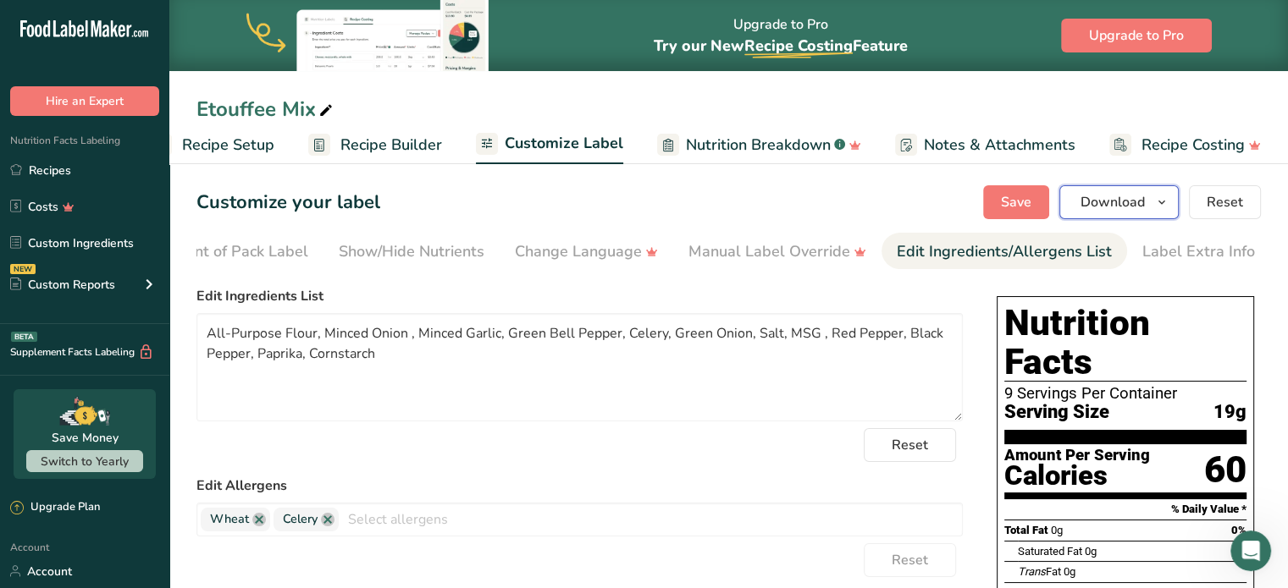
click at [1086, 191] on button "Download" at bounding box center [1118, 202] width 119 height 34
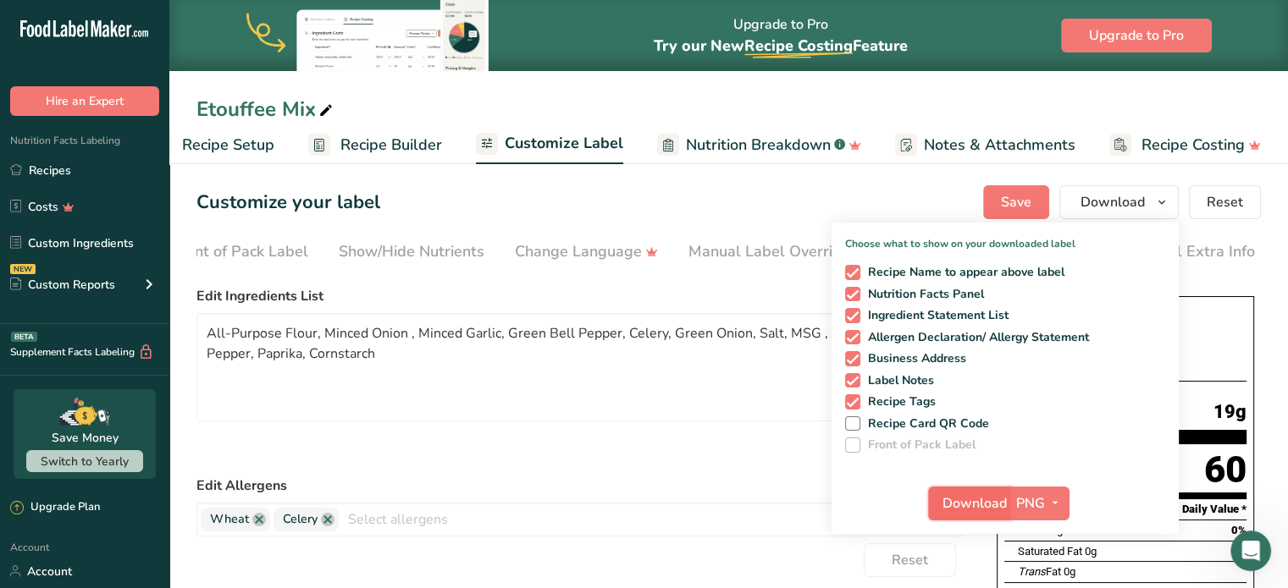
click at [978, 500] on span "Download" at bounding box center [974, 504] width 64 height 20
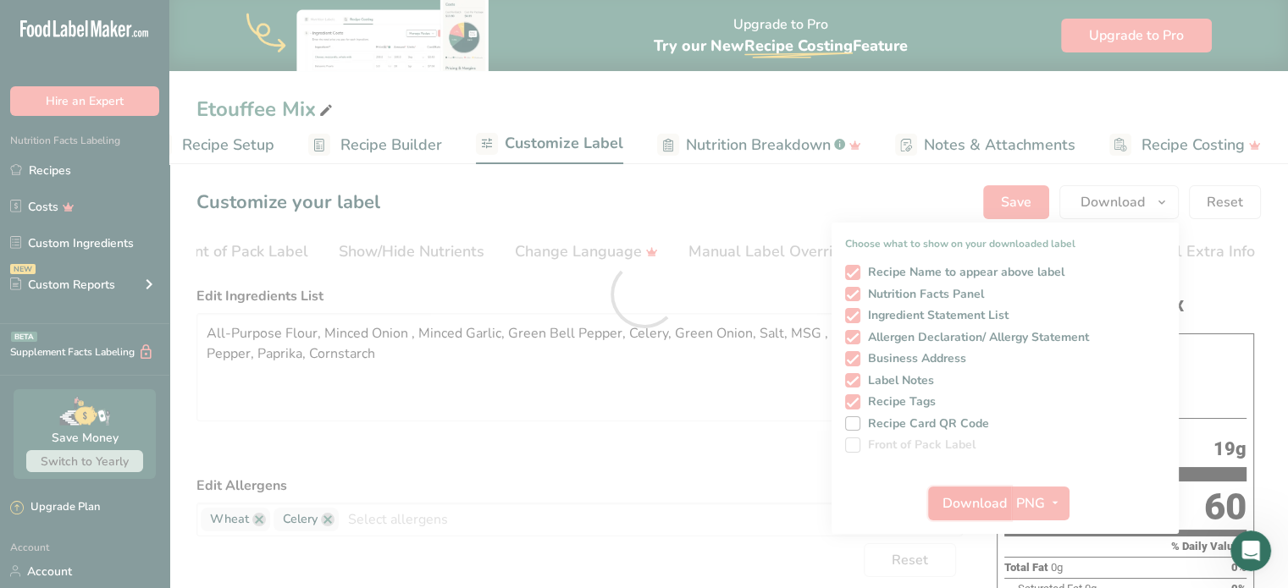
scroll to position [0, 0]
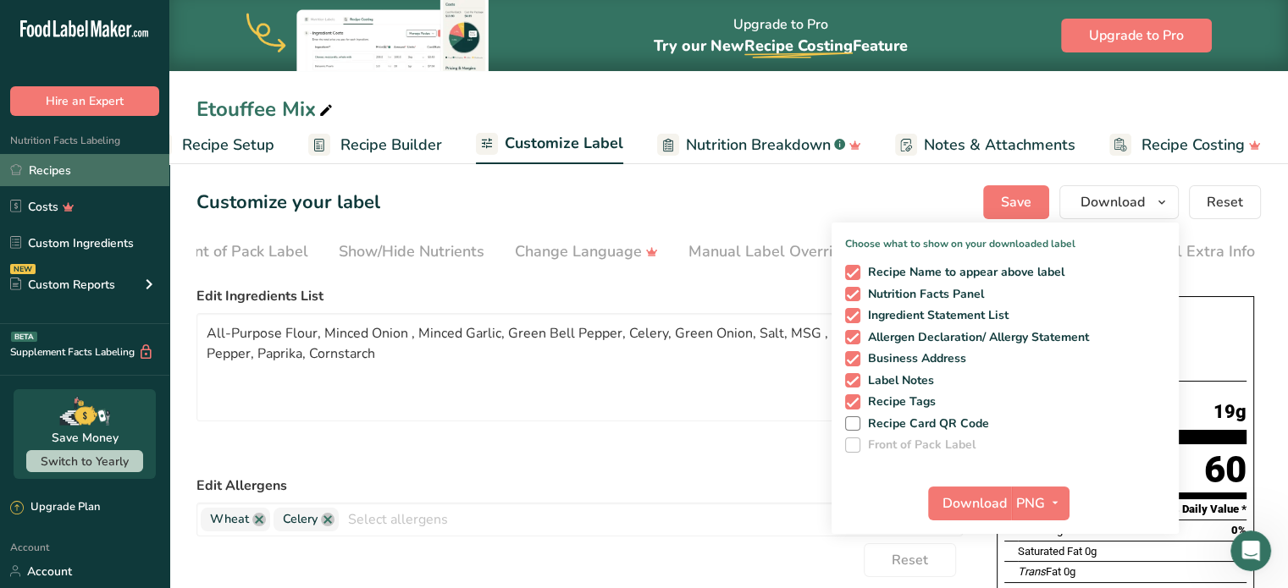
click at [54, 163] on link "Recipes" at bounding box center [84, 170] width 169 height 32
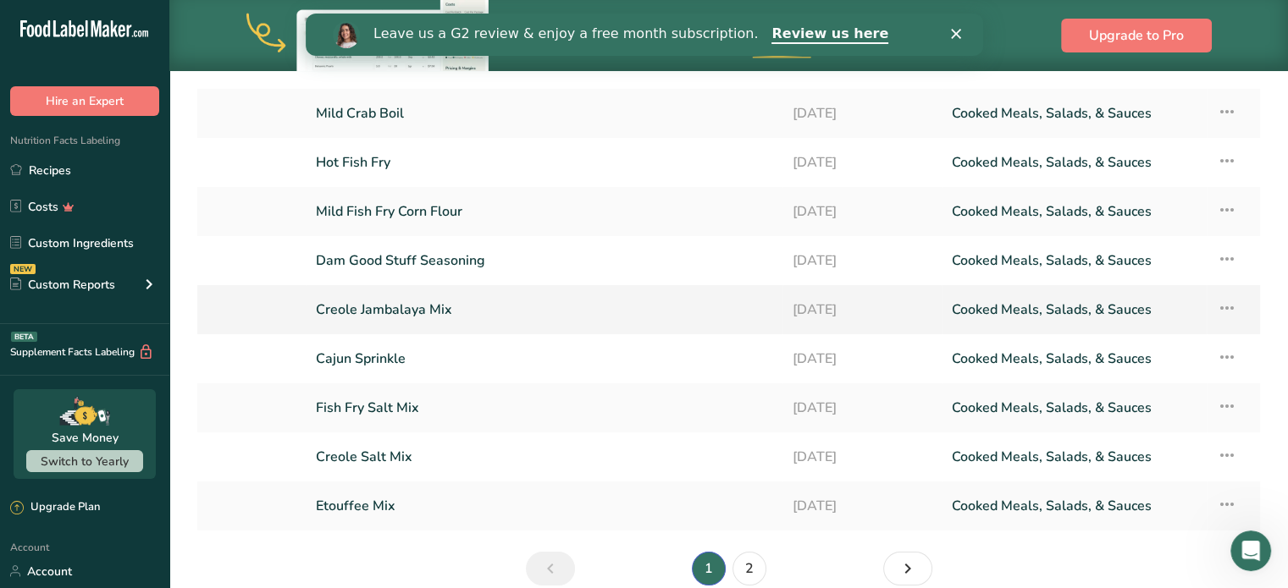
scroll to position [271, 0]
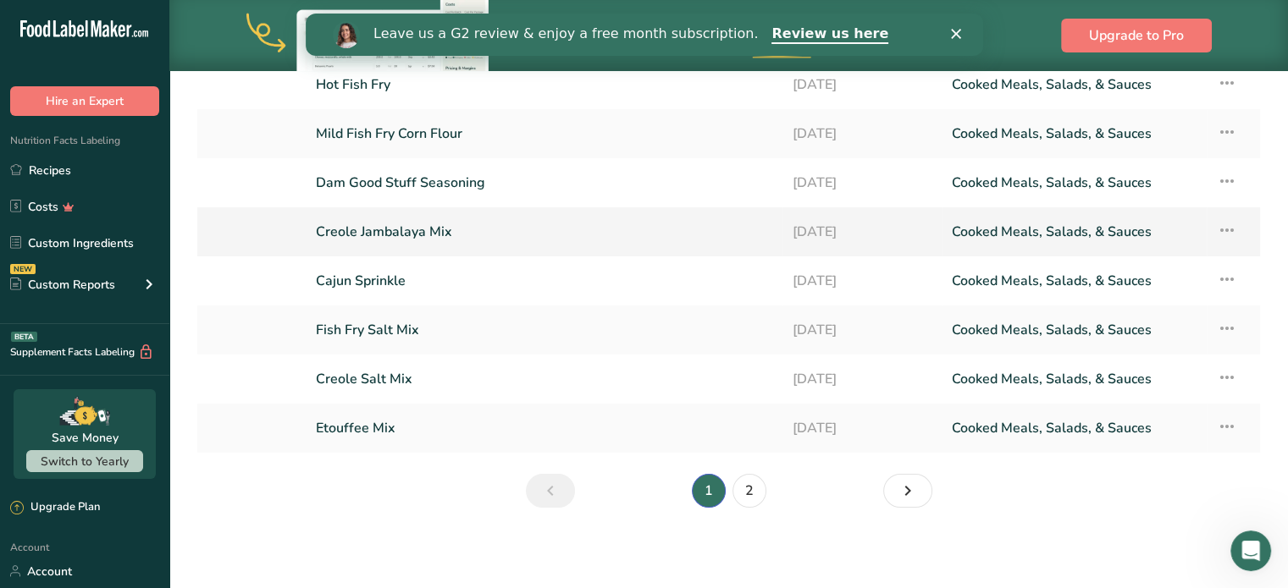
click at [418, 237] on link "Creole Jambalaya Mix" at bounding box center [544, 232] width 456 height 36
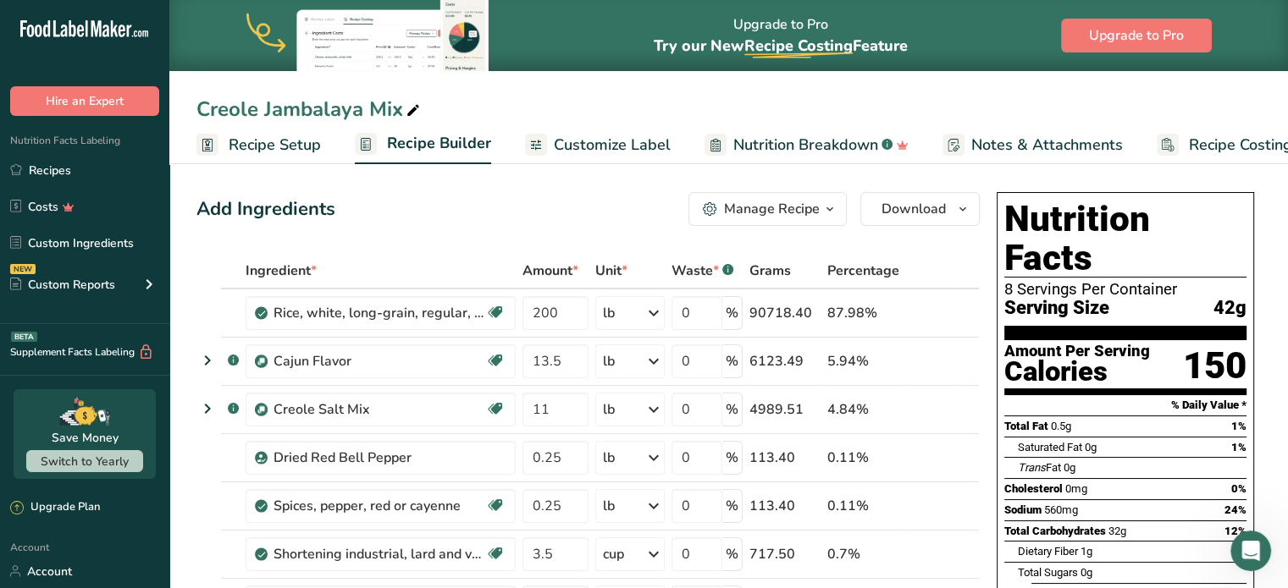
click at [621, 157] on link "Customize Label" at bounding box center [598, 145] width 146 height 38
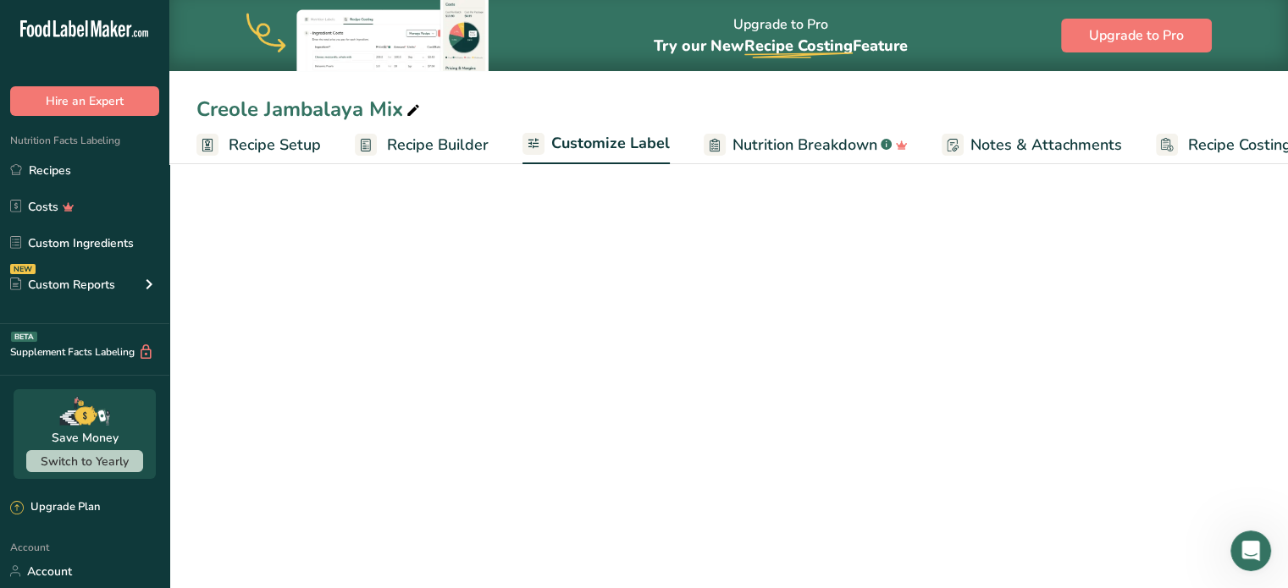
scroll to position [0, 47]
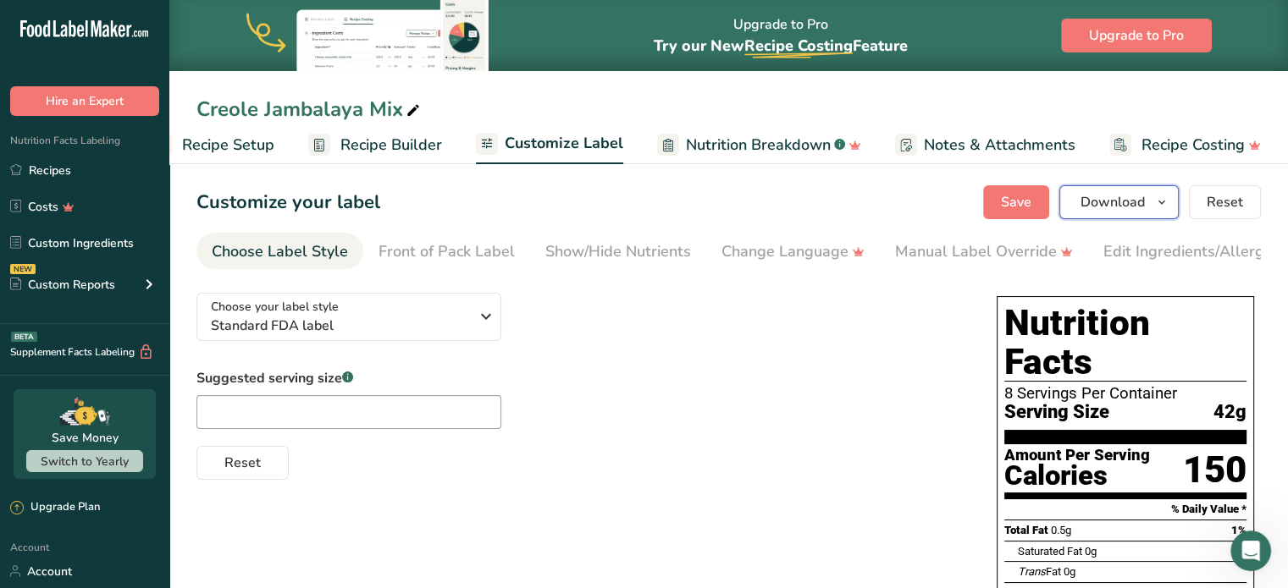
click at [1126, 192] on span "Download" at bounding box center [1112, 202] width 64 height 20
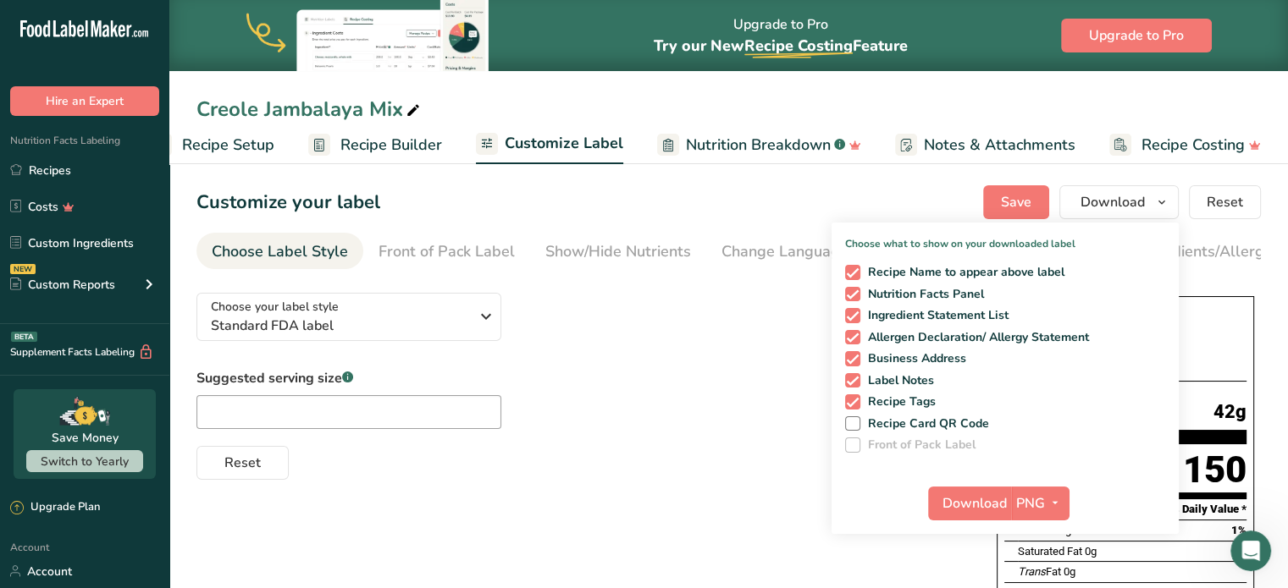
click at [841, 183] on section "Customize your label Save Download Choose what to show on your downloaded label…" at bounding box center [728, 580] width 1119 height 845
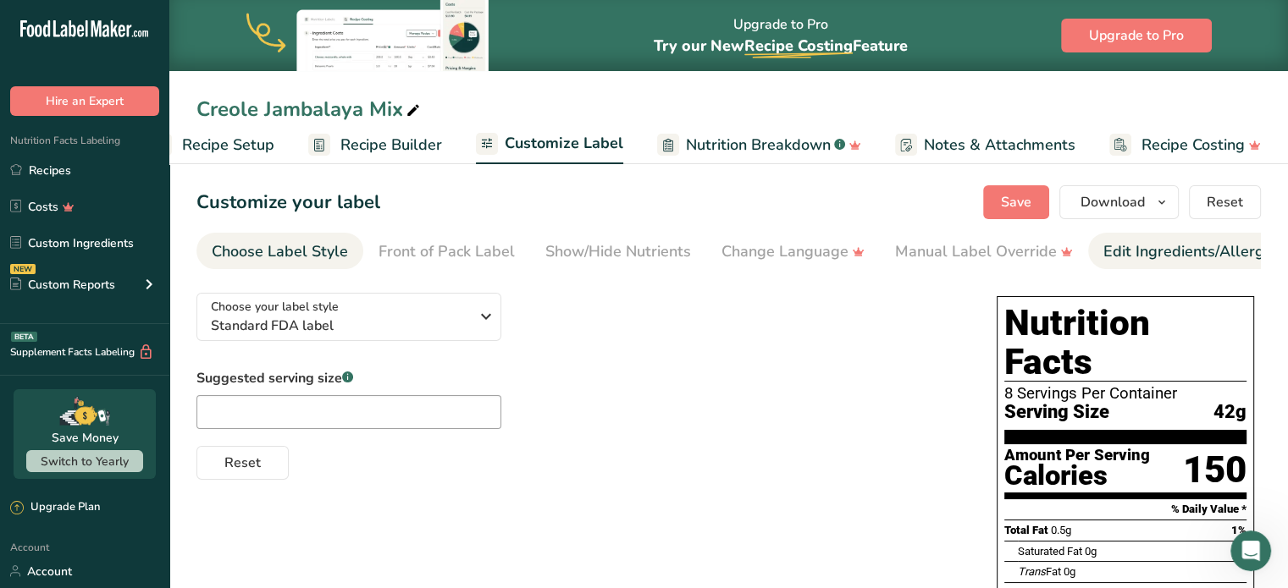
click at [1141, 236] on link "Edit Ingredients/Allergens List" at bounding box center [1210, 252] width 215 height 38
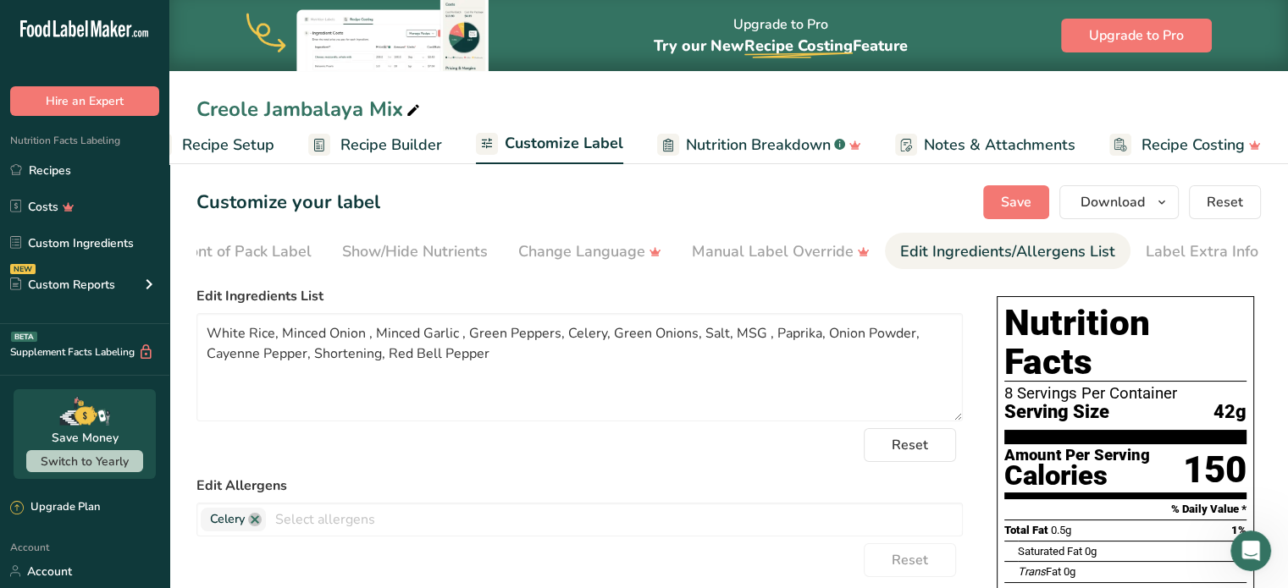
scroll to position [0, 207]
click at [244, 348] on textarea "White Rice, Minced Onion , Minced Garlic , Green Peppers, Celery, Green Onions,…" at bounding box center [579, 367] width 766 height 108
type textarea "White Rice, Minced Onion , Minced Garlic , Green Peppers, Celery, Green Onions,…"
click at [1006, 201] on span "Save" at bounding box center [1016, 202] width 30 height 20
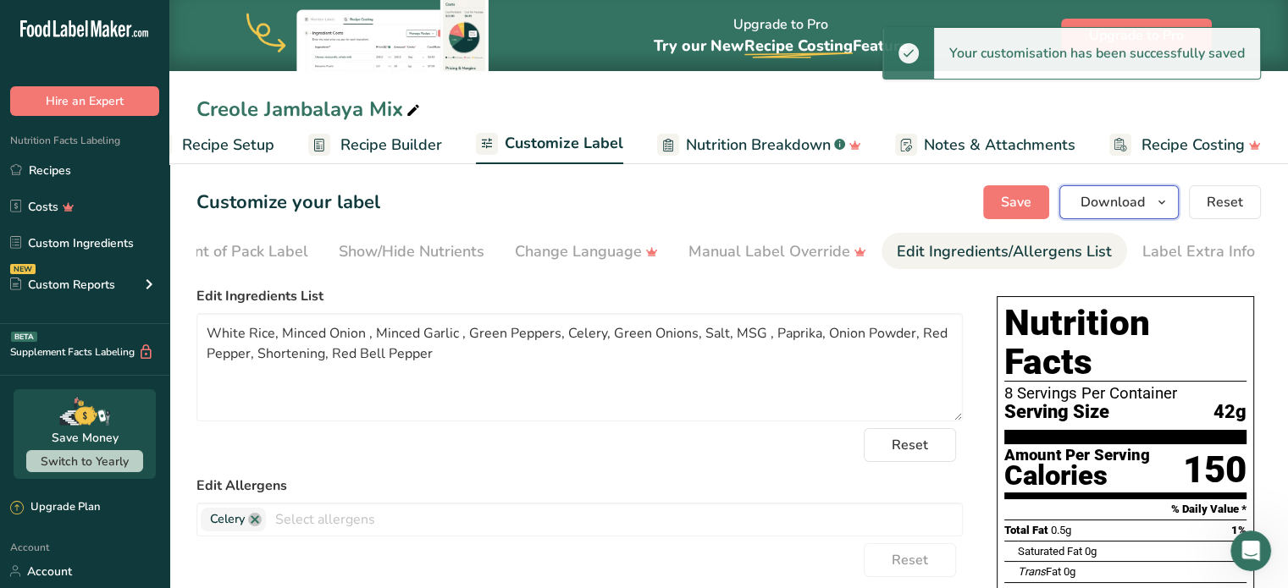
click at [1108, 200] on span "Download" at bounding box center [1112, 202] width 64 height 20
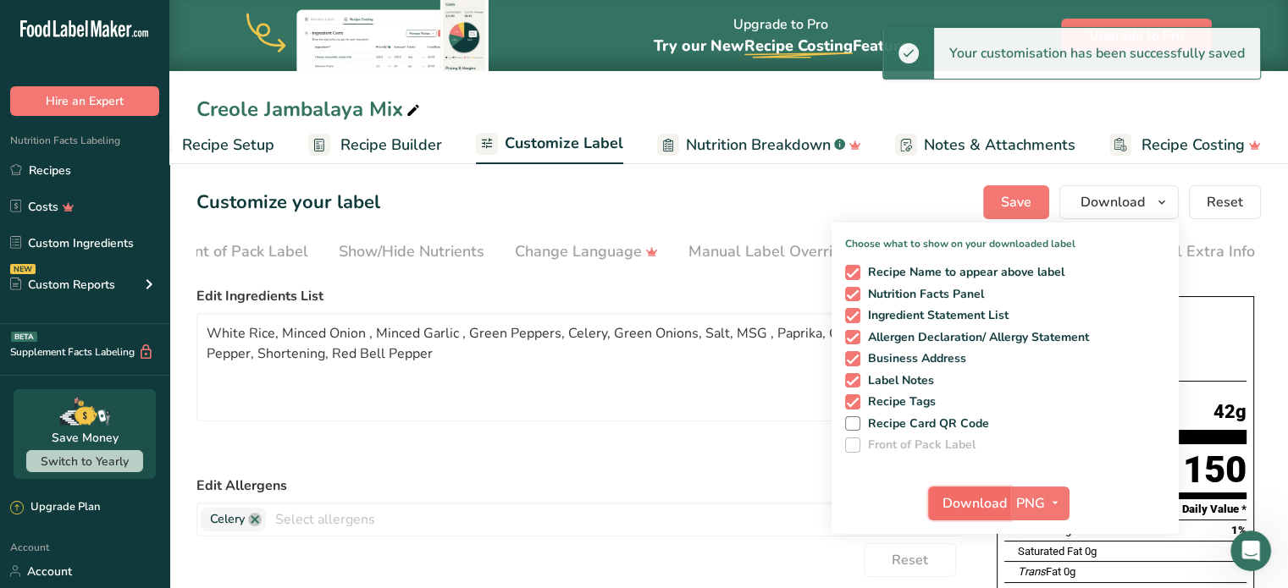
click at [959, 507] on span "Download" at bounding box center [974, 504] width 64 height 20
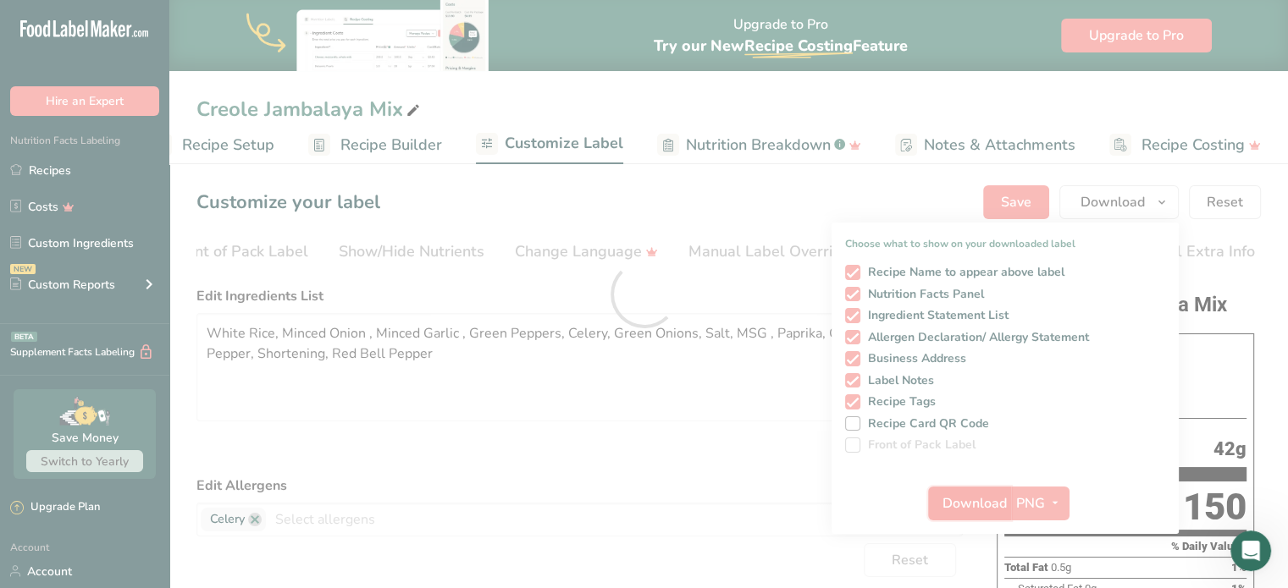
scroll to position [0, 0]
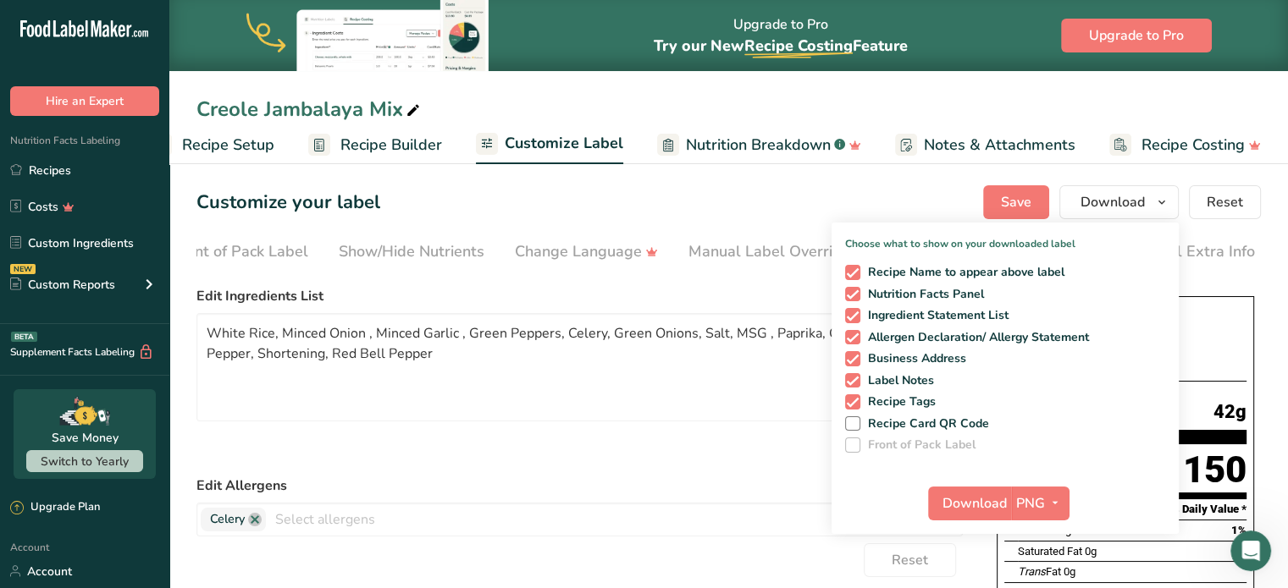
click at [64, 186] on ul "Recipes Costs Custom Ingredients NEW Custom Reports Menu Label Ingredient Compa…" at bounding box center [84, 230] width 169 height 152
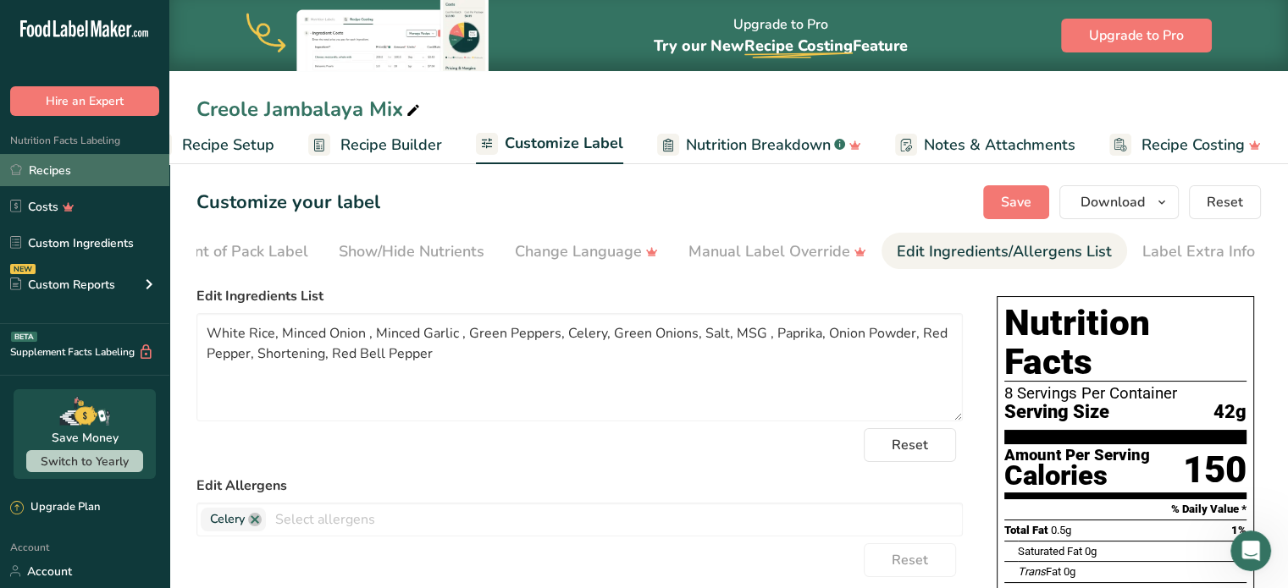
click at [52, 177] on link "Recipes" at bounding box center [84, 170] width 169 height 32
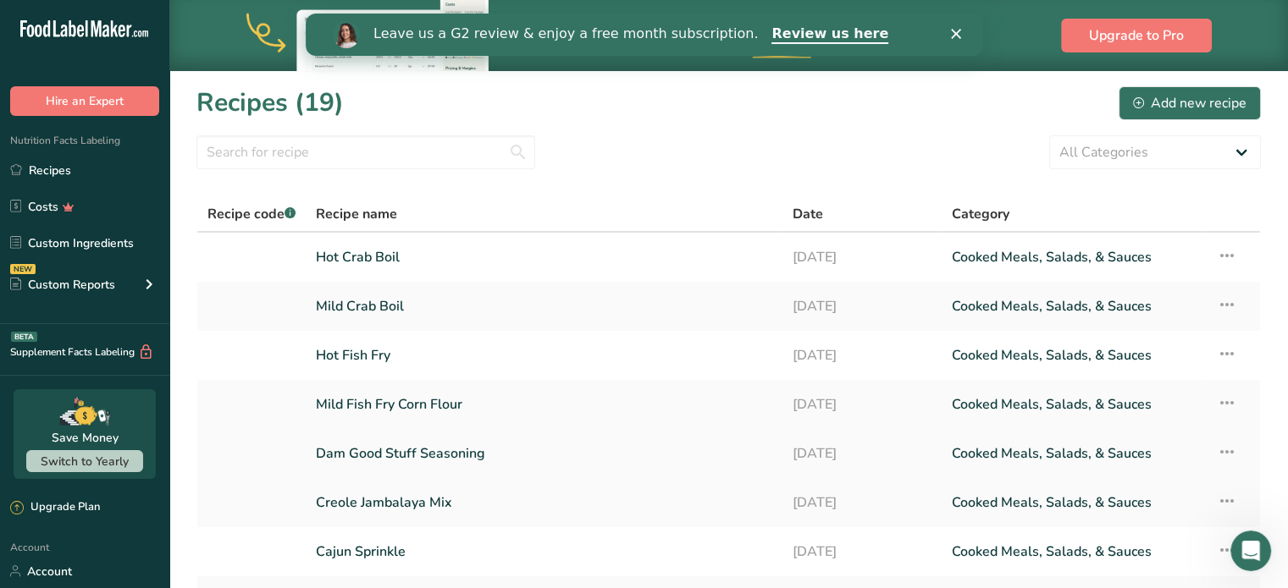
click at [422, 453] on link "Dam Good Stuff Seasoning" at bounding box center [544, 454] width 456 height 36
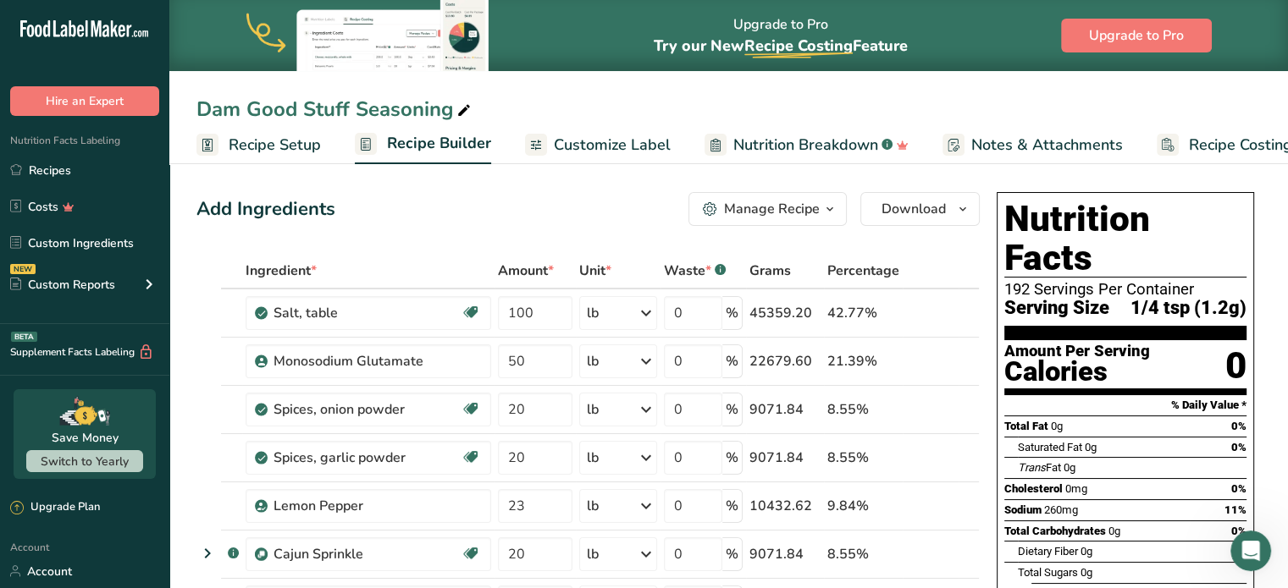
click at [646, 136] on span "Customize Label" at bounding box center [612, 145] width 117 height 23
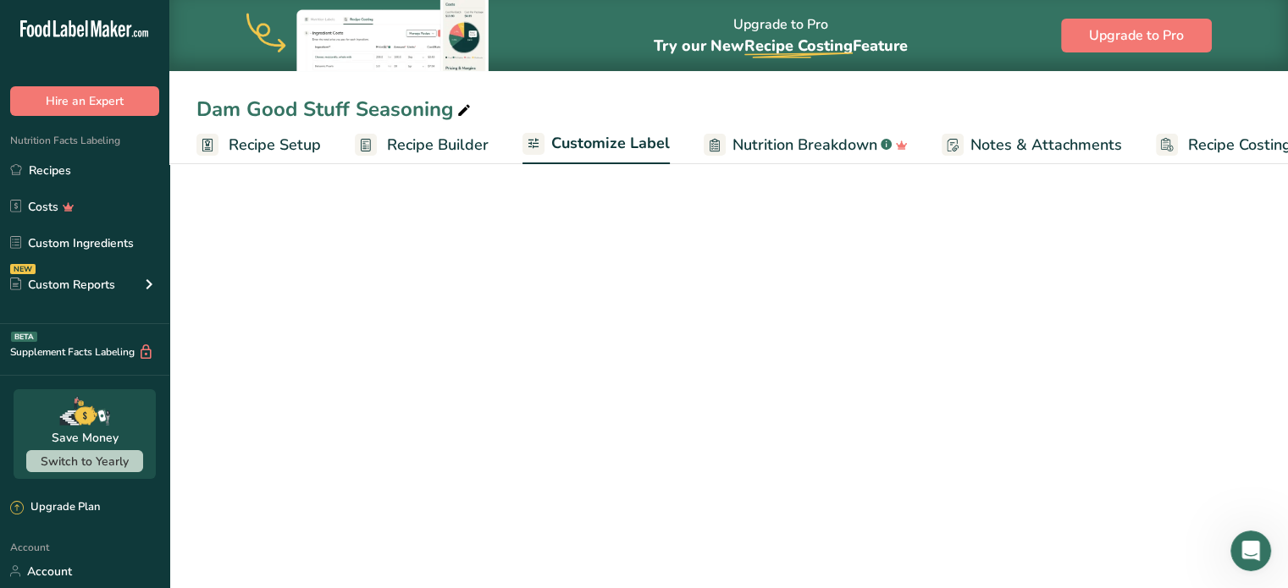
scroll to position [0, 47]
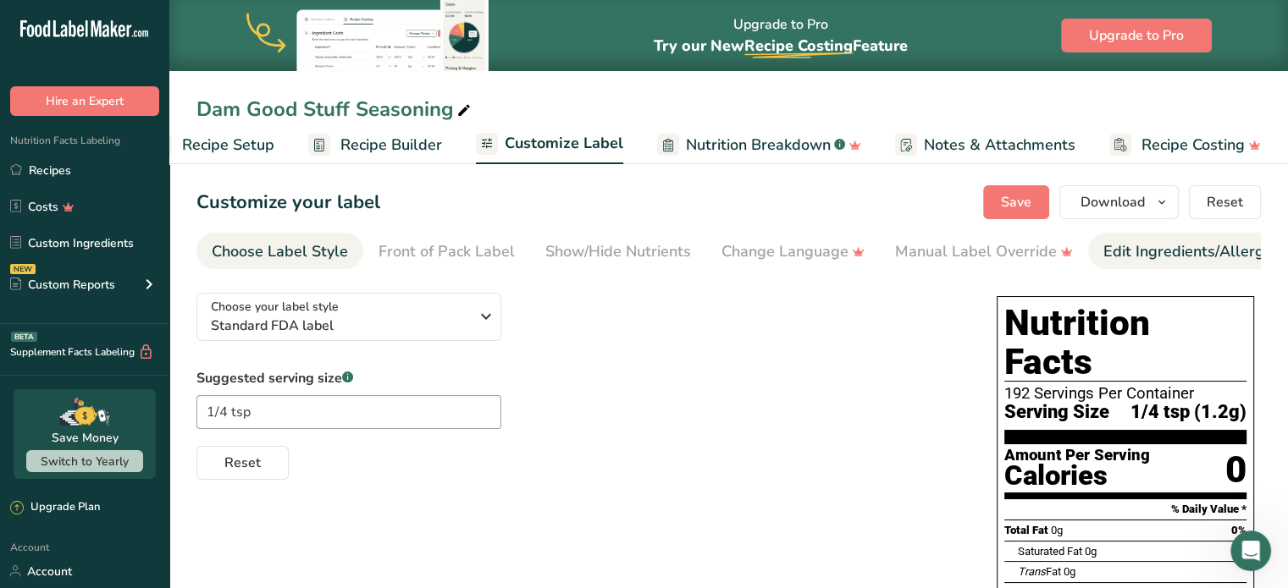
click at [1166, 256] on div "Edit Ingredients/Allergens List" at bounding box center [1210, 251] width 215 height 23
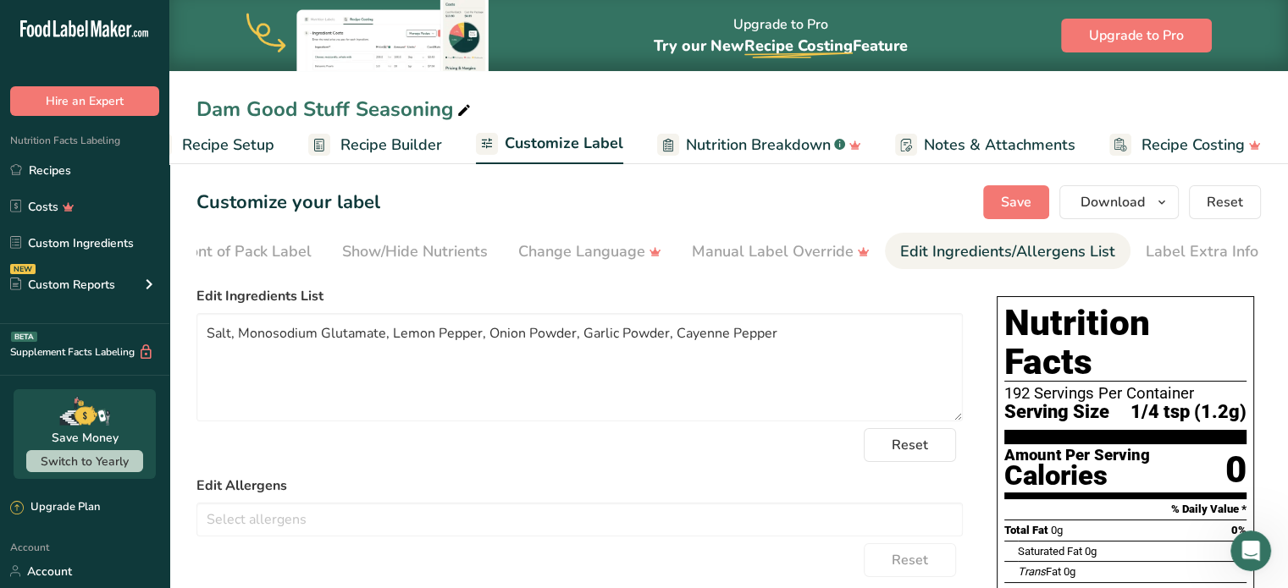
scroll to position [0, 207]
click at [697, 330] on textarea "Salt, Monosodium Glutamate, Lemon Pepper, Onion Powder, Garlic Powder, Cayenne …" at bounding box center [579, 367] width 766 height 108
type textarea "Salt, Monosodium Glutamate, Lemon Pepper, Onion Powder, Garlic Powder, Red Pepp…"
click at [1026, 194] on span "Save" at bounding box center [1016, 202] width 30 height 20
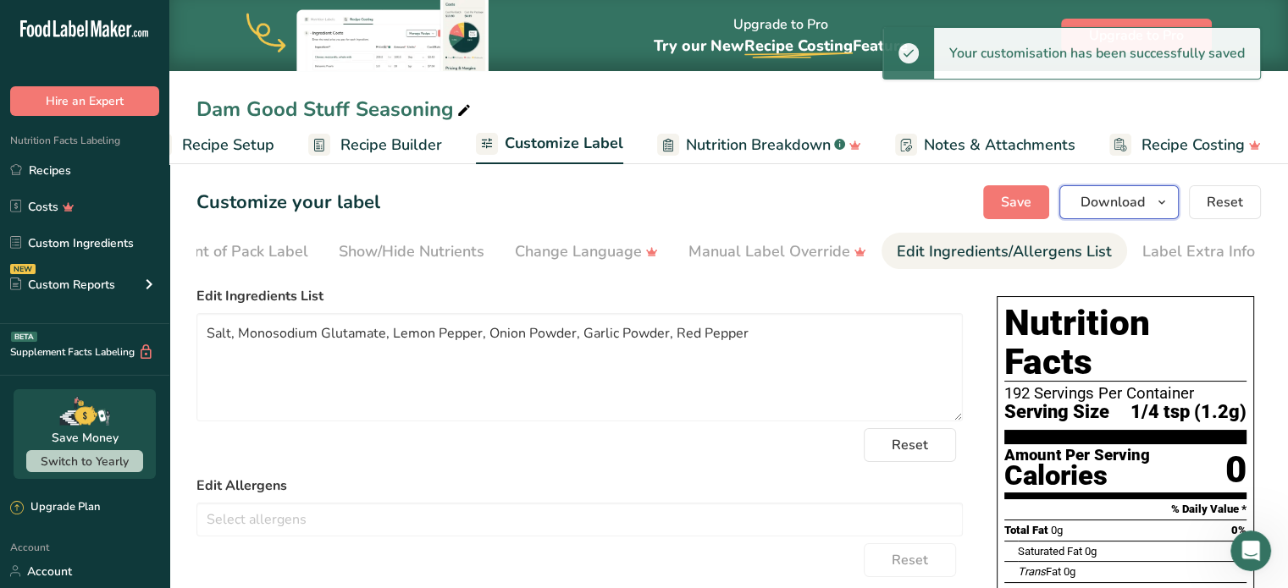
click at [1141, 212] on span "Download" at bounding box center [1112, 202] width 64 height 20
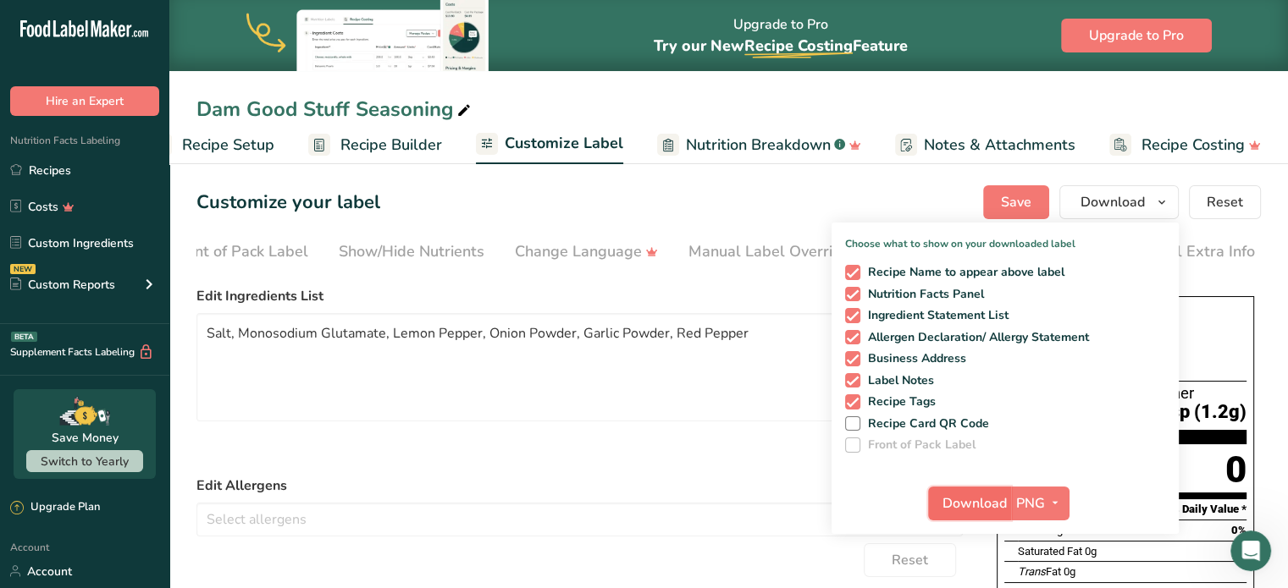
click at [981, 503] on span "Download" at bounding box center [974, 504] width 64 height 20
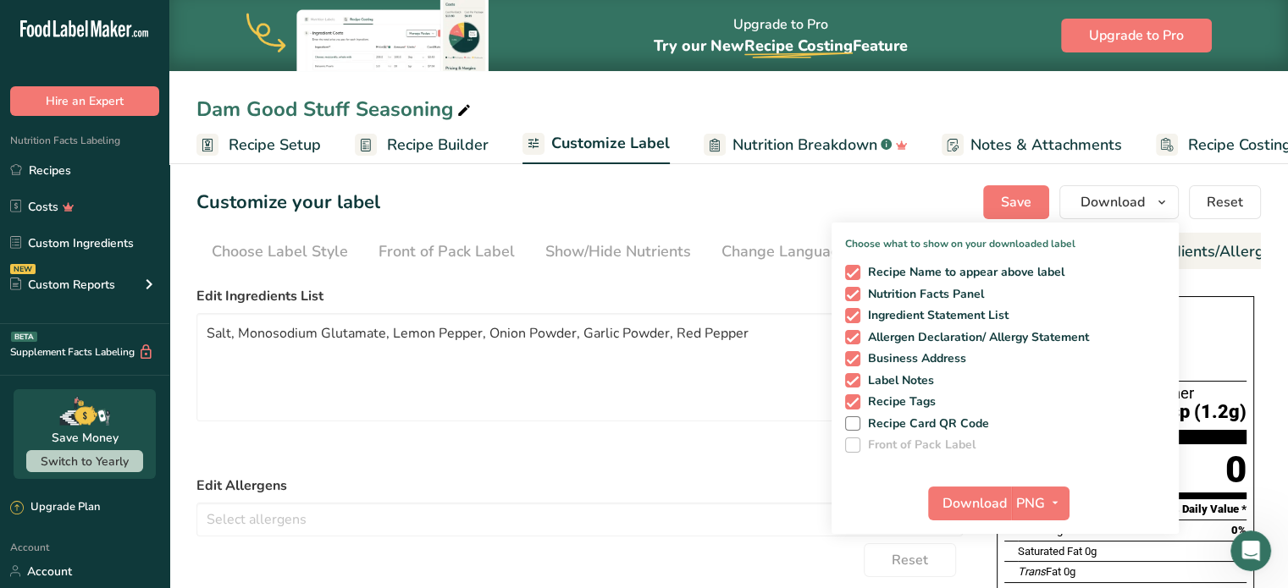
scroll to position [0, 207]
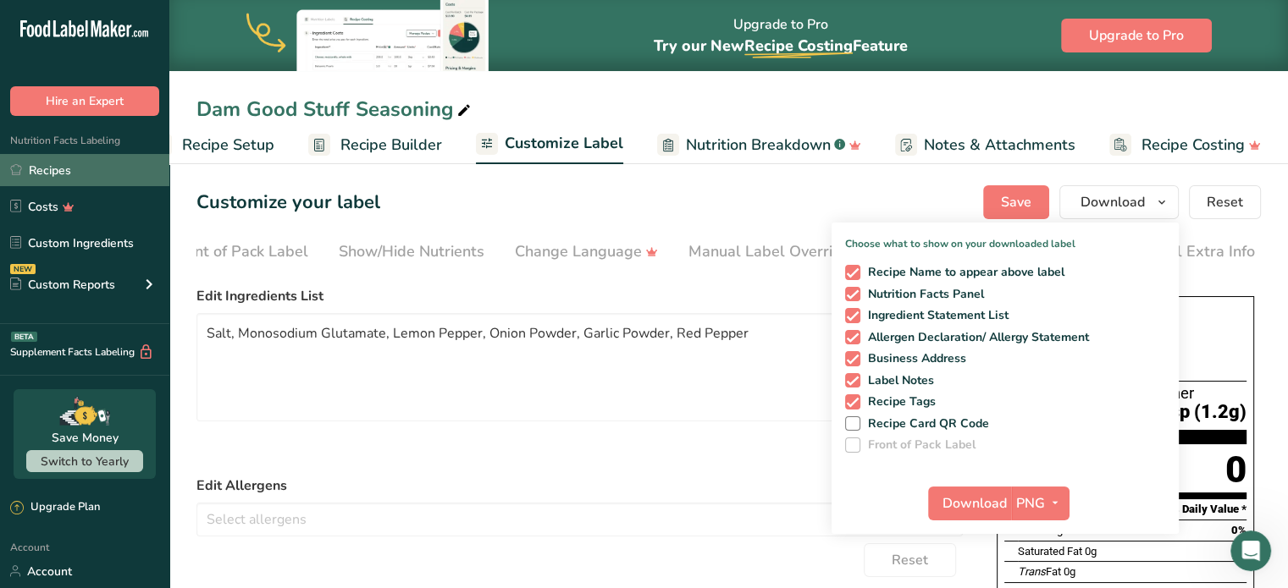
click at [72, 180] on link "Recipes" at bounding box center [84, 170] width 169 height 32
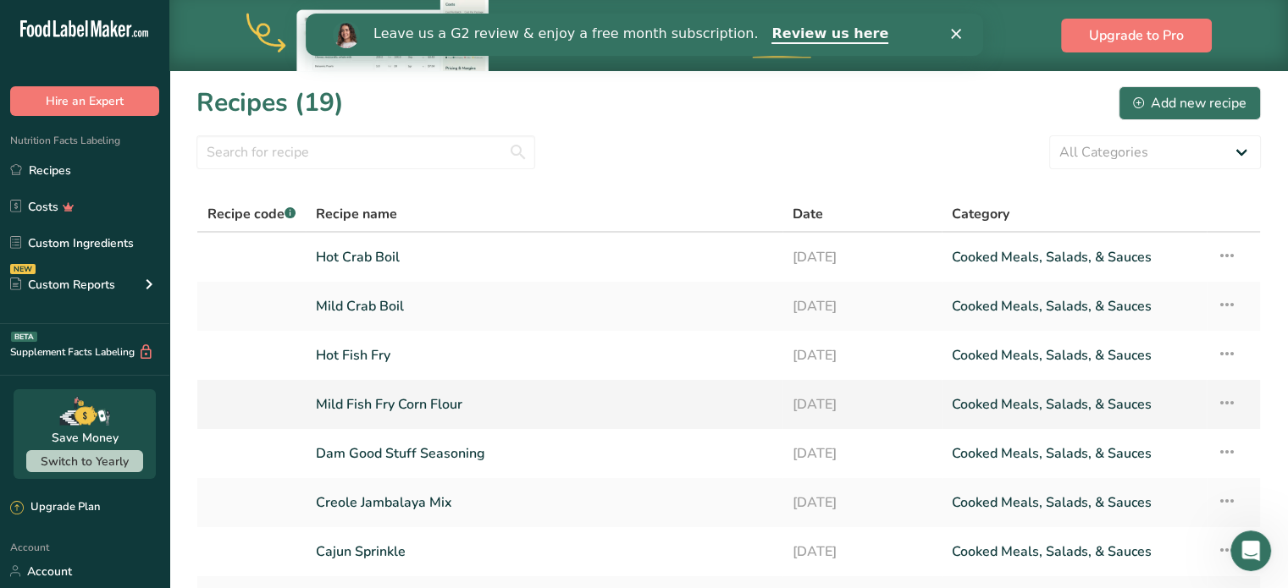
click at [413, 412] on link "Mild Fish Fry Corn Flour" at bounding box center [544, 405] width 456 height 36
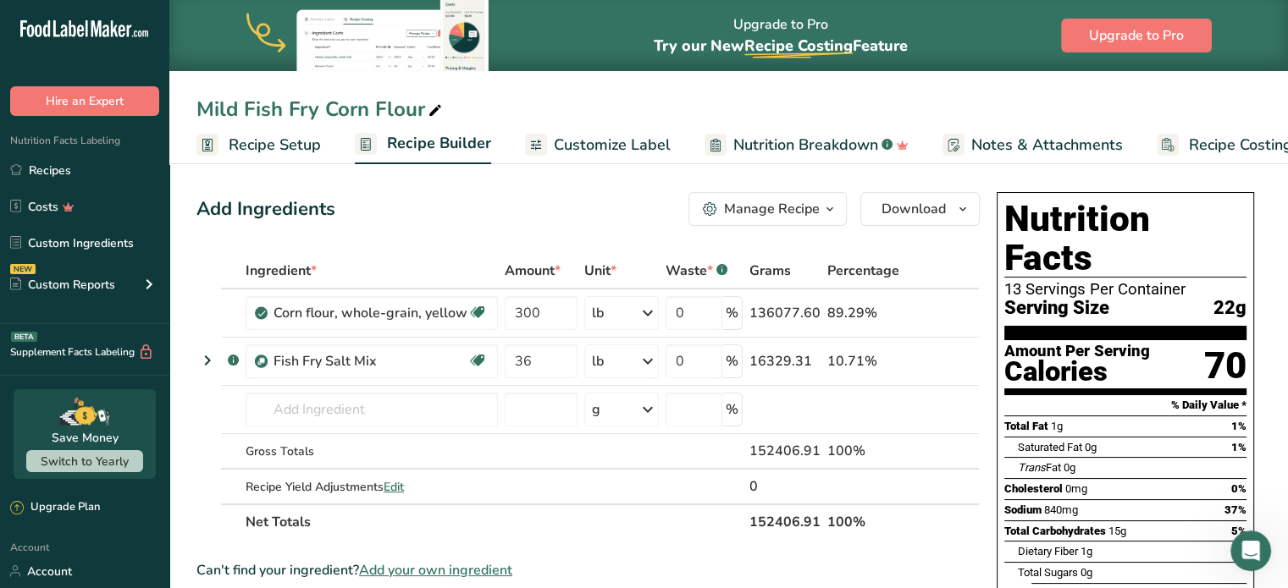
click at [588, 127] on link "Customize Label" at bounding box center [598, 145] width 146 height 38
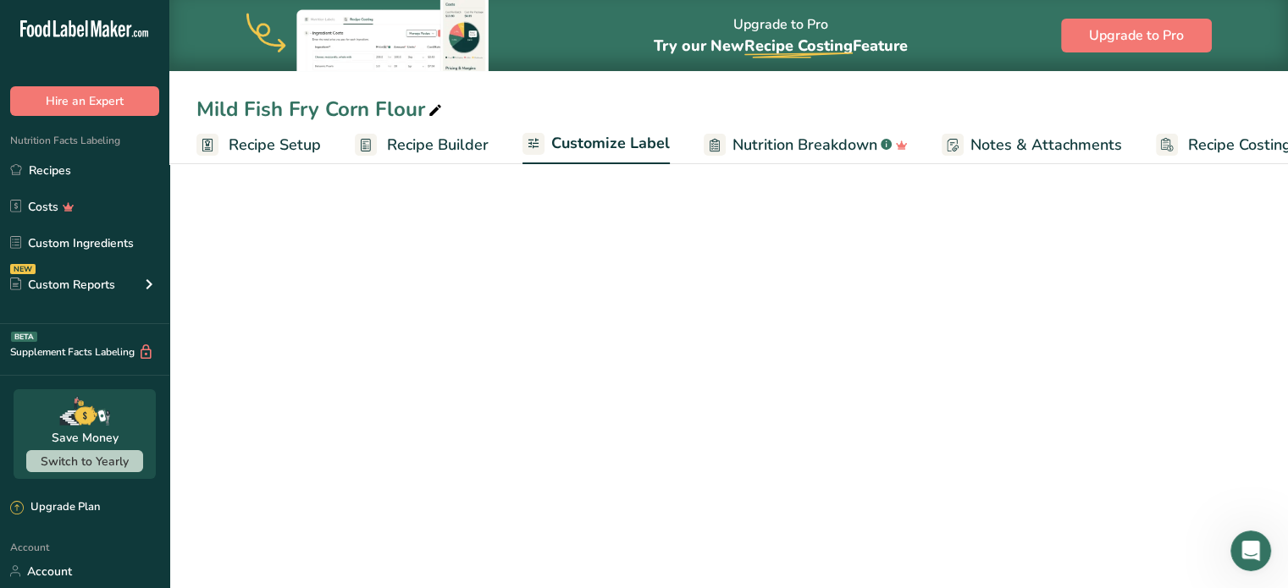
scroll to position [0, 47]
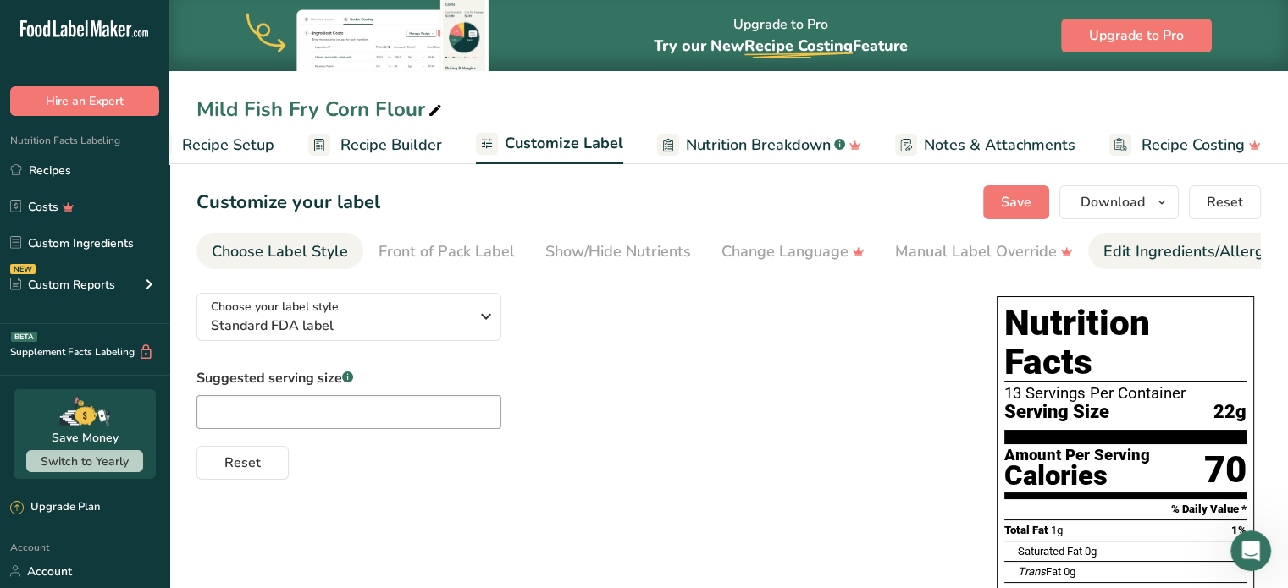
click at [1191, 251] on div "Edit Ingredients/Allergens List" at bounding box center [1210, 251] width 215 height 23
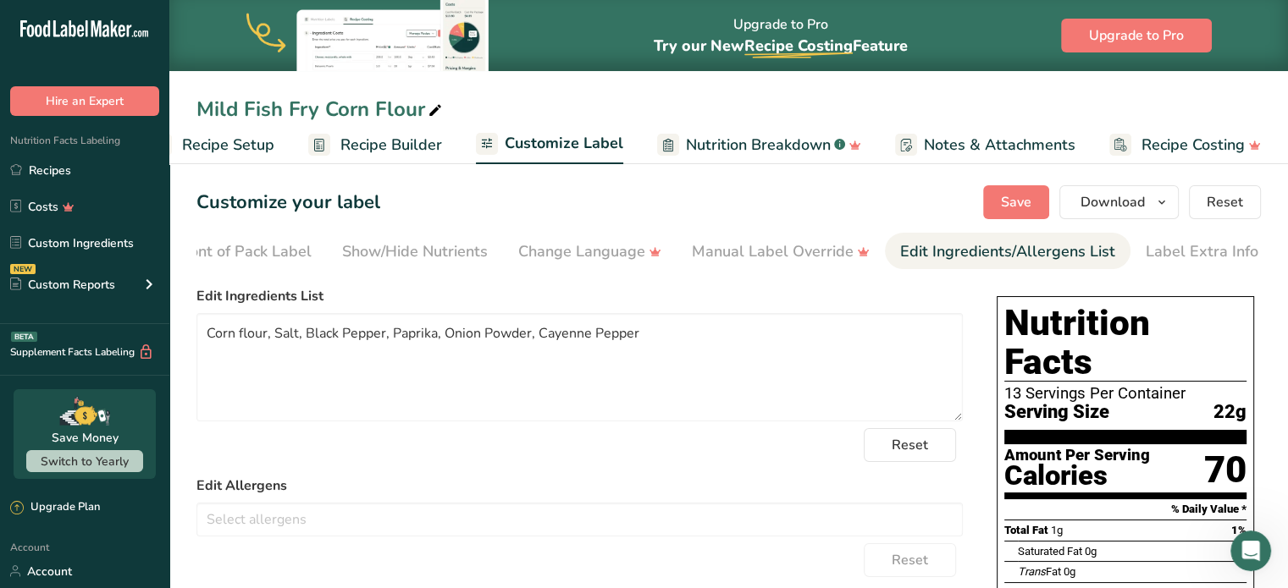
scroll to position [0, 207]
click at [541, 332] on textarea "Corn flour, Salt, Black Pepper, Paprika, Onion Powder, Cayenne Pepper" at bounding box center [579, 367] width 766 height 108
click at [305, 347] on textarea "Corn flour, Salt, Black Pepper, Paprika, Onion Powder, Red Pepper" at bounding box center [579, 367] width 766 height 108
click at [242, 338] on textarea "Corn flour, Salt, Black Pepper, Paprika, Onion Powder, Red Pepper" at bounding box center [579, 367] width 766 height 108
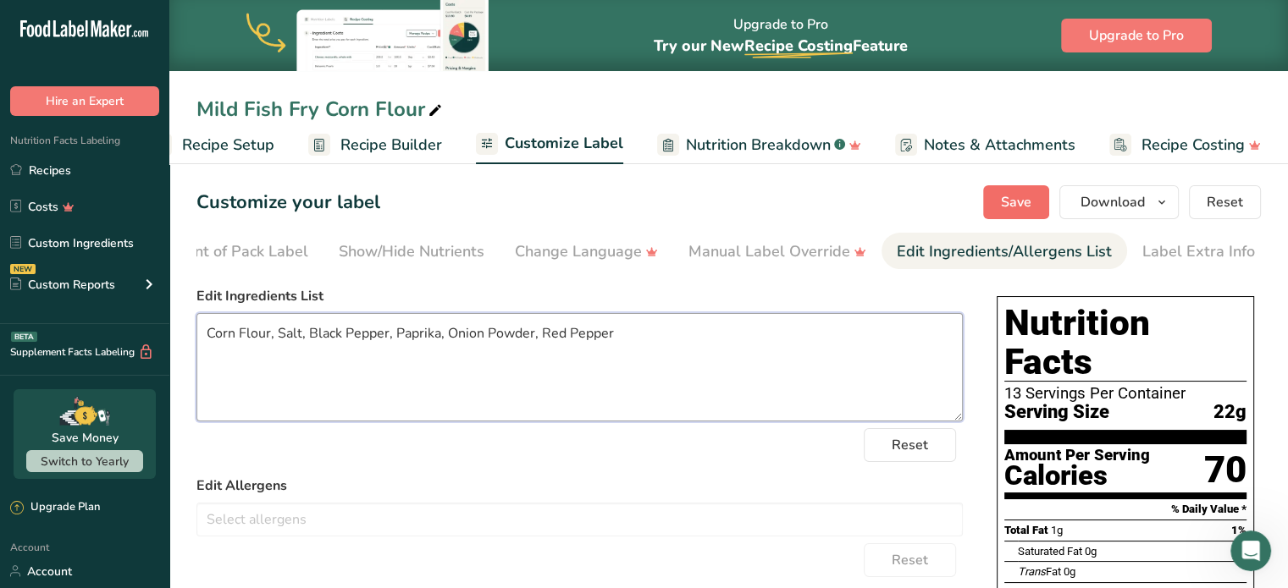
type textarea "Corn Flour, Salt, Black Pepper, Paprika, Onion Powder, Red Pepper"
click at [1032, 191] on button "Save" at bounding box center [1016, 202] width 66 height 34
click at [1125, 194] on span "Download" at bounding box center [1112, 202] width 64 height 20
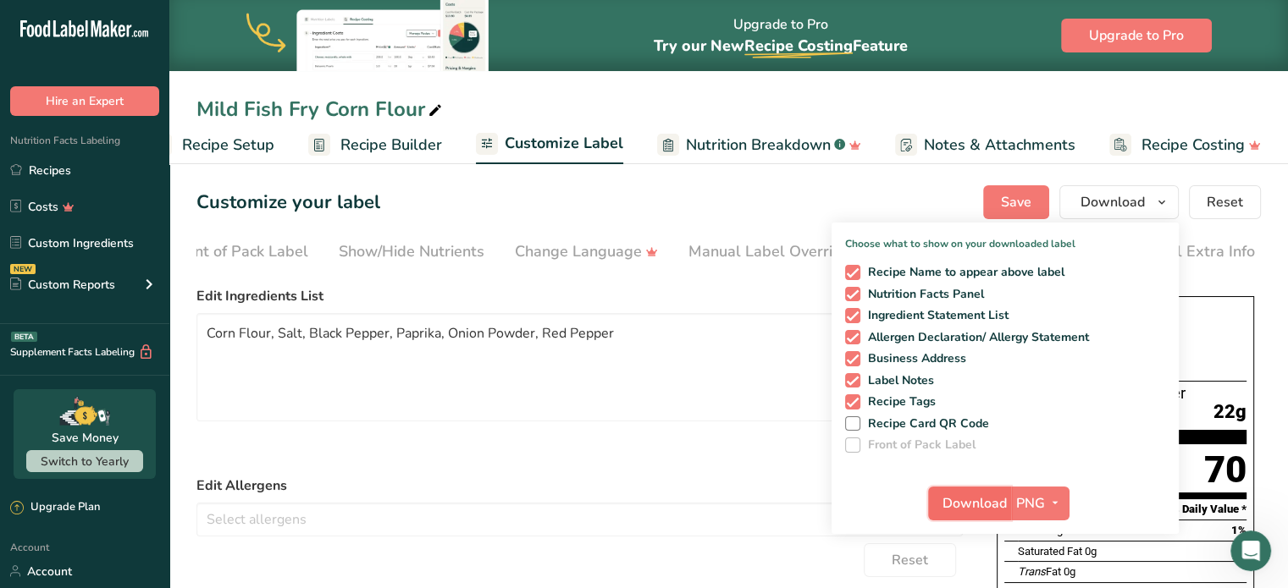
click at [965, 498] on span "Download" at bounding box center [974, 504] width 64 height 20
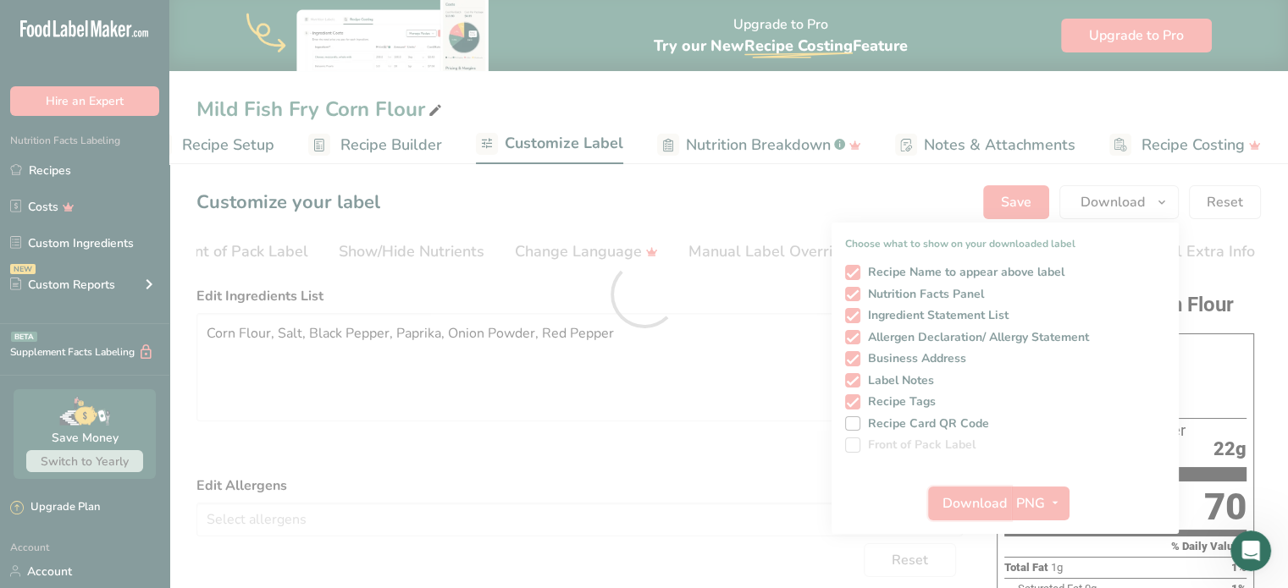
scroll to position [0, 0]
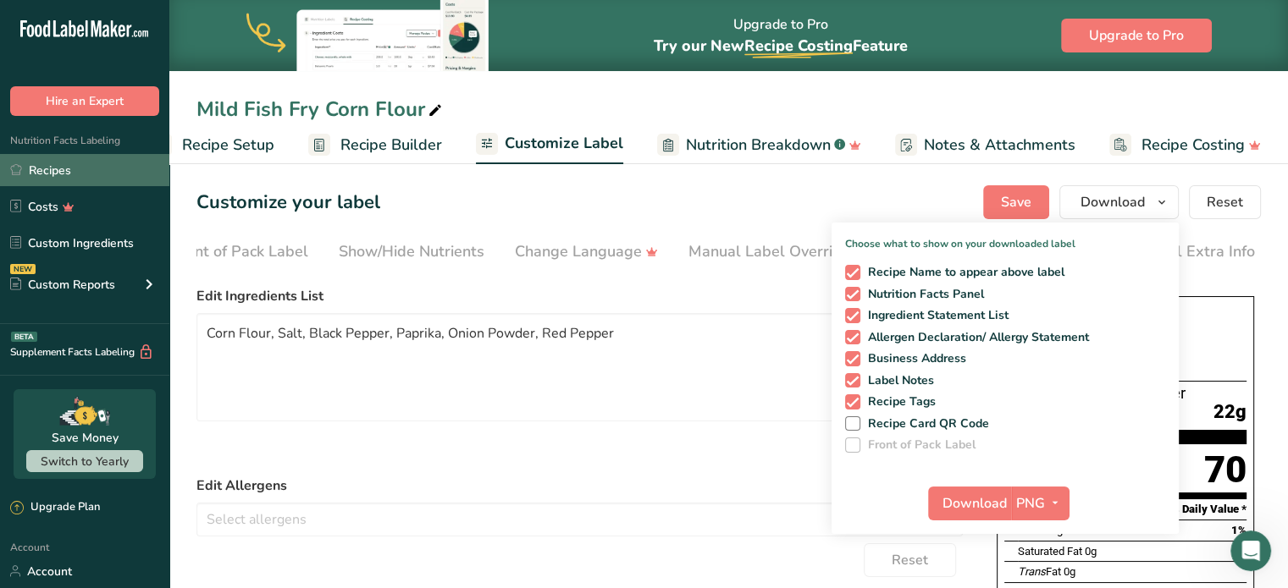
click at [102, 181] on link "Recipes" at bounding box center [84, 170] width 169 height 32
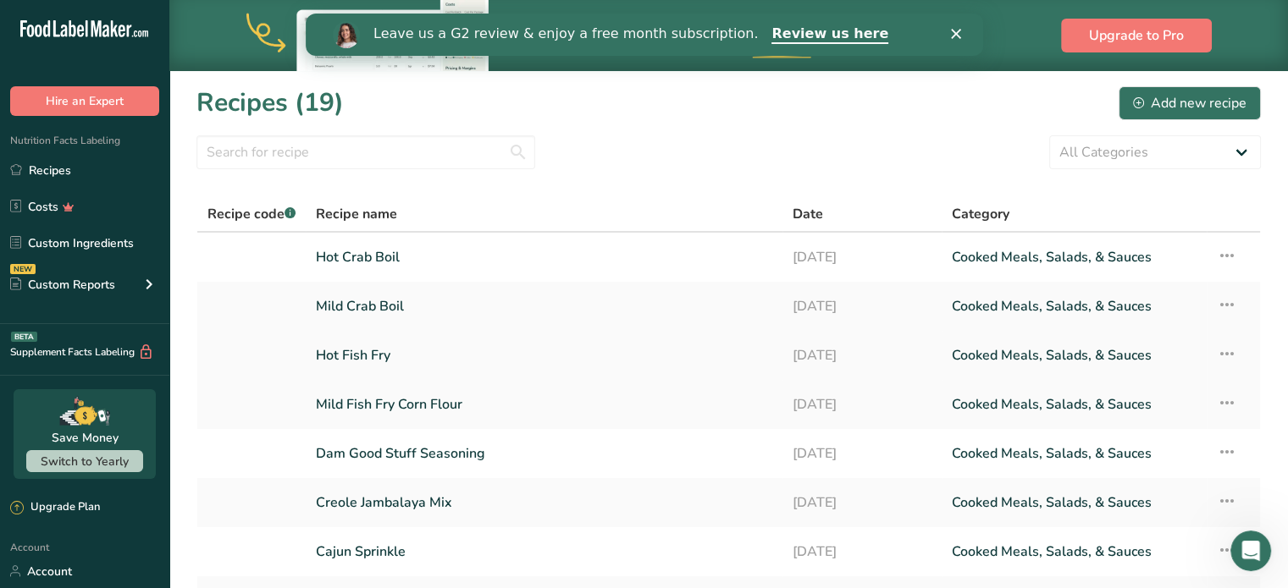
click at [417, 355] on link "Hot Fish Fry" at bounding box center [544, 356] width 456 height 36
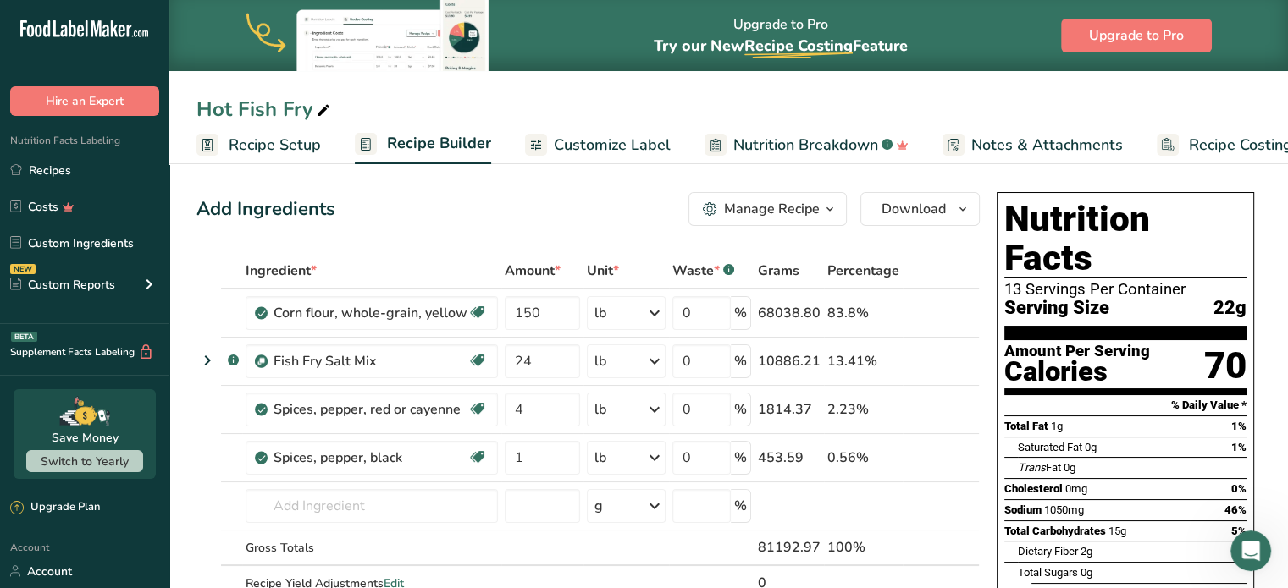
click at [593, 152] on span "Customize Label" at bounding box center [612, 145] width 117 height 23
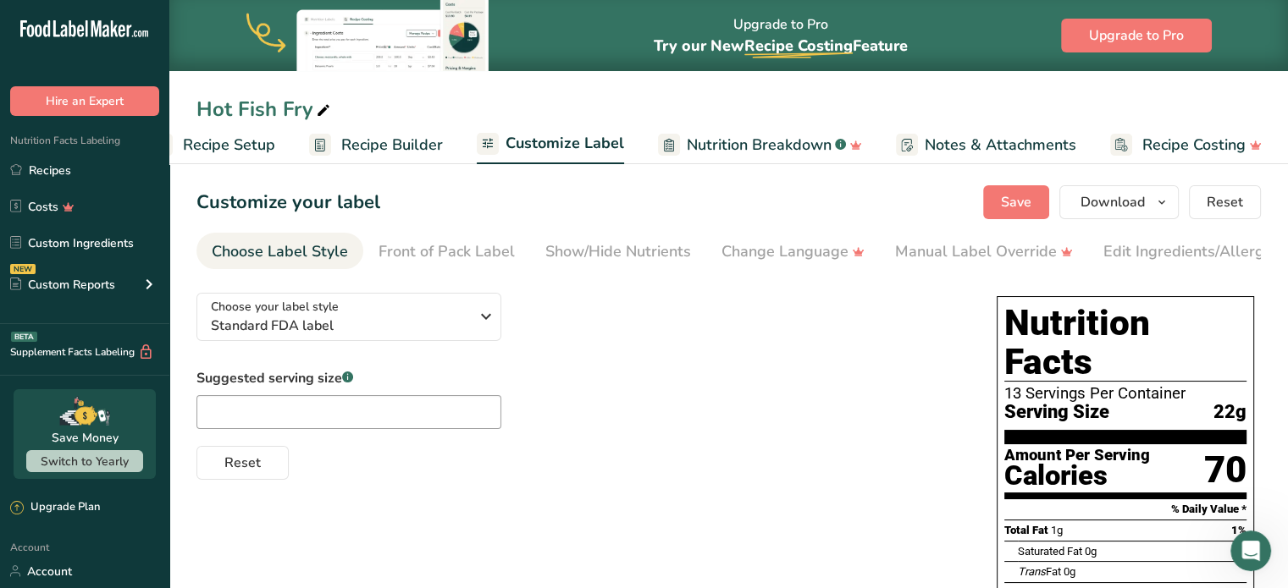
scroll to position [0, 47]
click at [1145, 250] on div "Edit Ingredients/Allergens List" at bounding box center [1210, 251] width 215 height 23
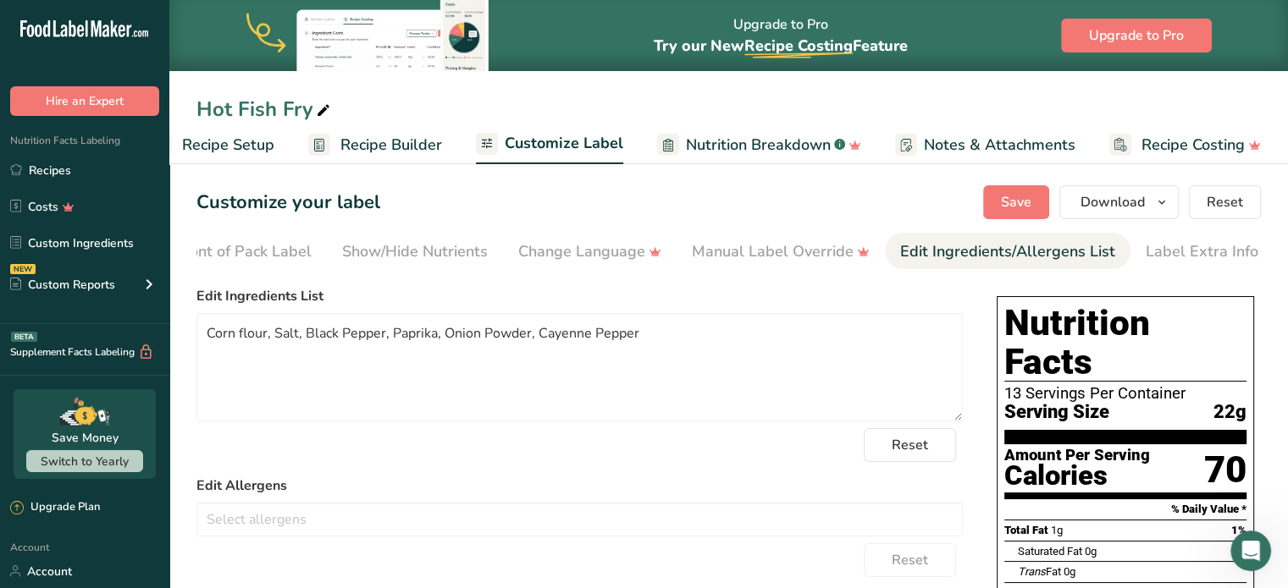
scroll to position [0, 207]
click at [470, 357] on textarea "Corn flour, Salt, Black Pepper, Paprika, Onion Powder, Cayenne Pepper" at bounding box center [579, 367] width 766 height 108
click at [244, 330] on textarea "Corn flour, Salt, Black Pepper, Paprika, Onion Powder, Cayenne Pepper" at bounding box center [579, 367] width 766 height 108
click at [560, 341] on textarea "Corn Flour, Salt, Black Pepper, Paprika, Onion Powder, Cayenne Pepper" at bounding box center [579, 367] width 766 height 108
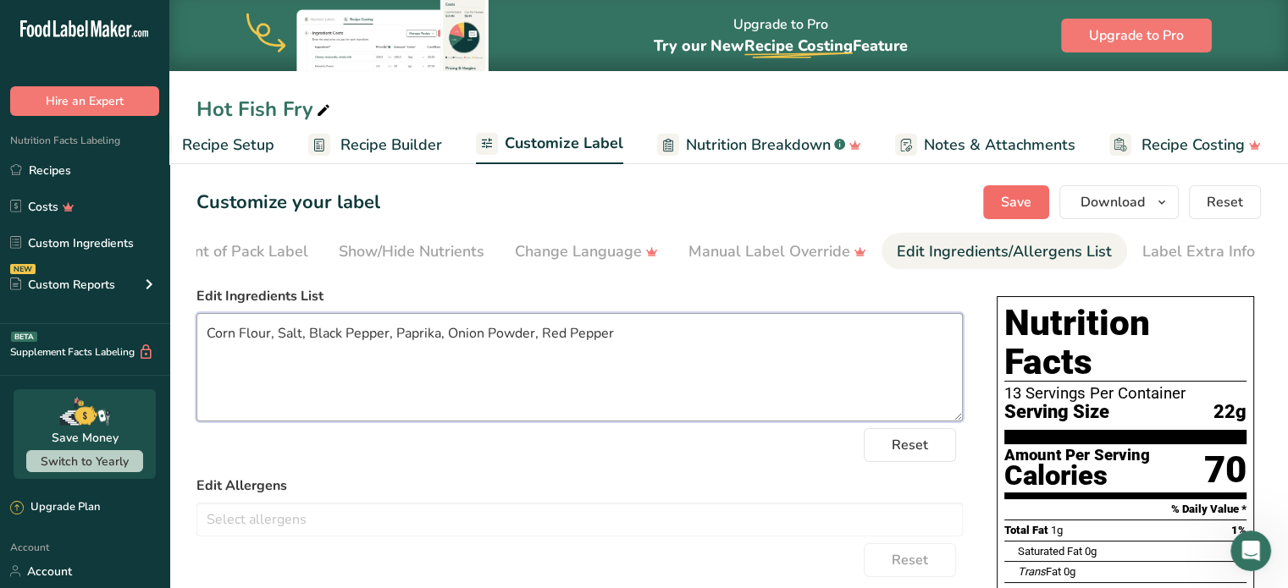
type textarea "Corn Flour, Salt, Black Pepper, Paprika, Onion Powder, Red Pepper"
click at [1044, 200] on button "Save" at bounding box center [1016, 202] width 66 height 34
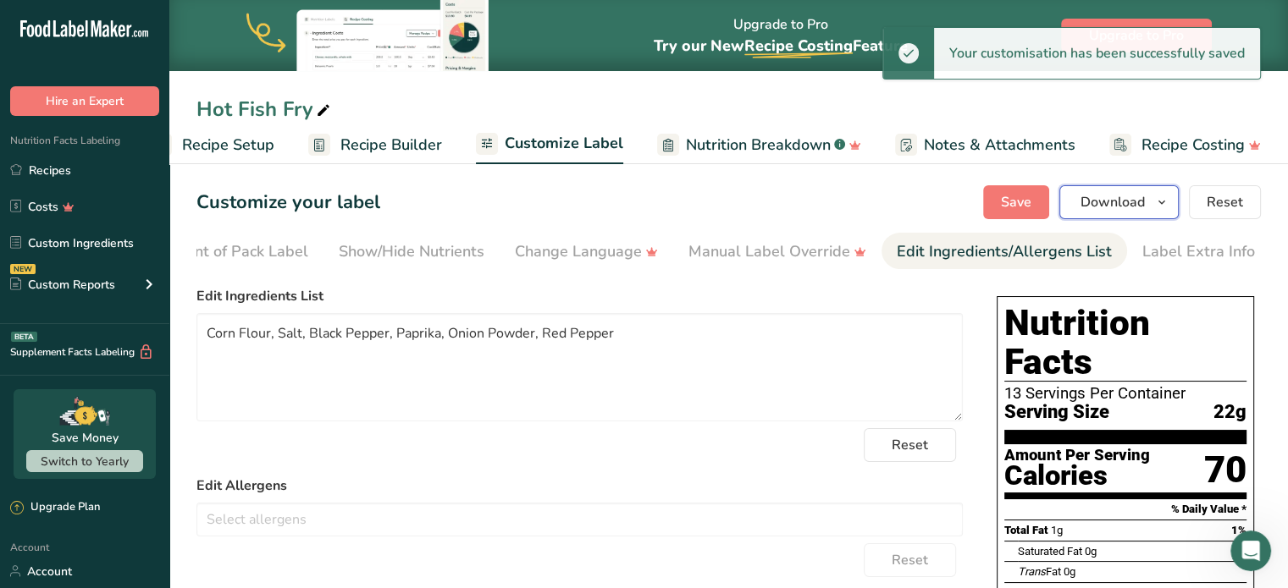
click at [1082, 200] on span "Download" at bounding box center [1112, 202] width 64 height 20
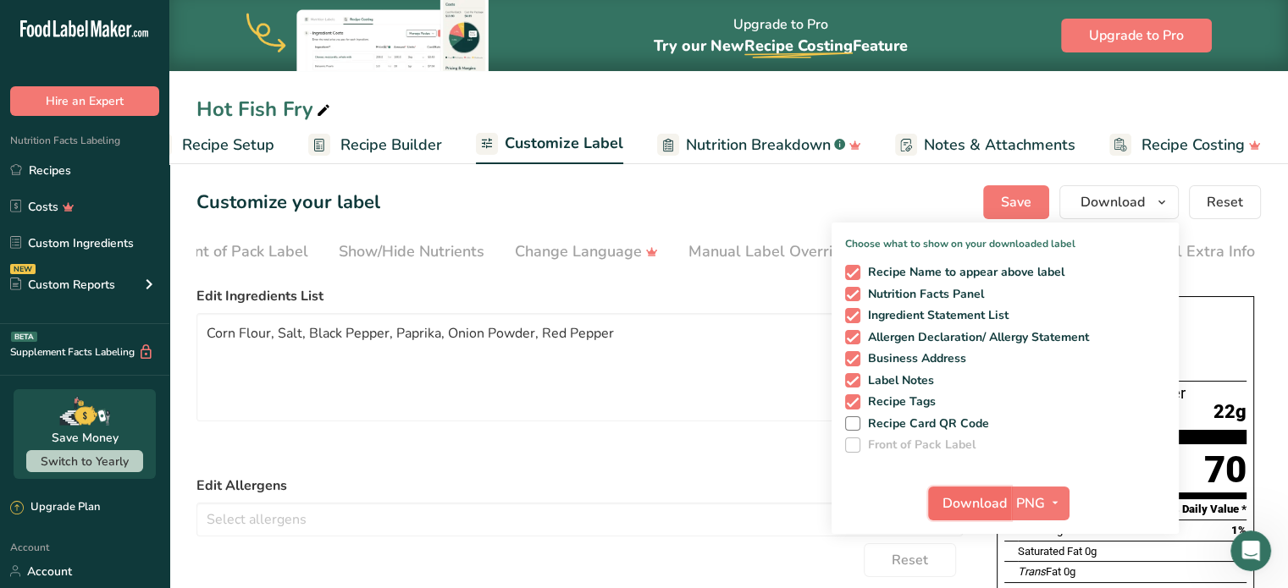
click at [975, 492] on button "Download" at bounding box center [969, 504] width 83 height 34
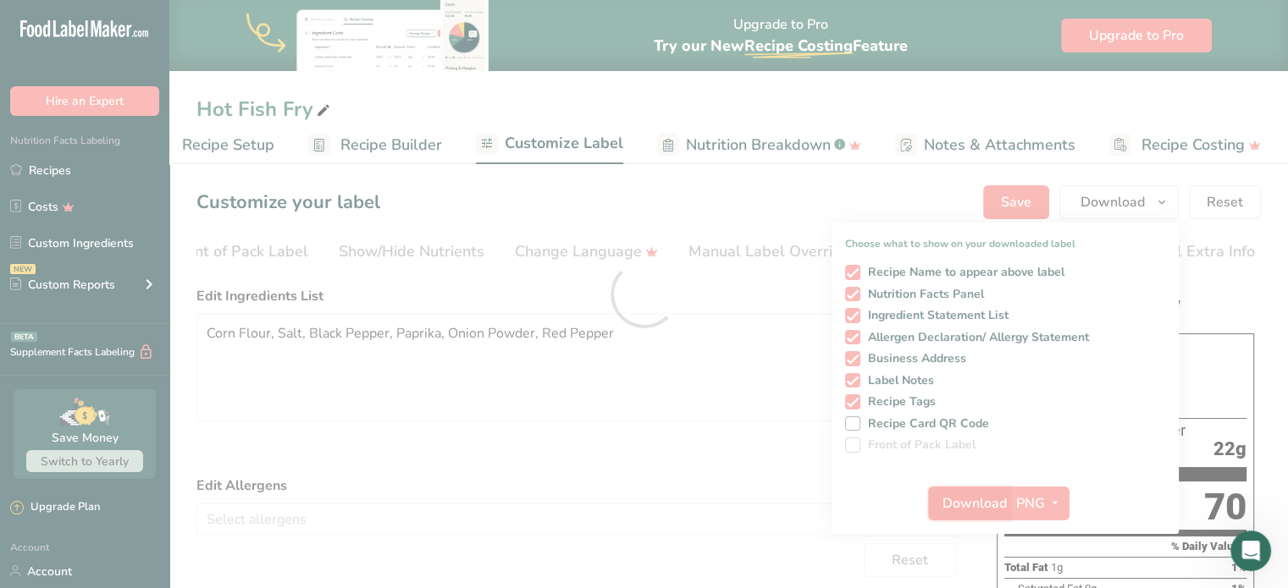
scroll to position [0, 0]
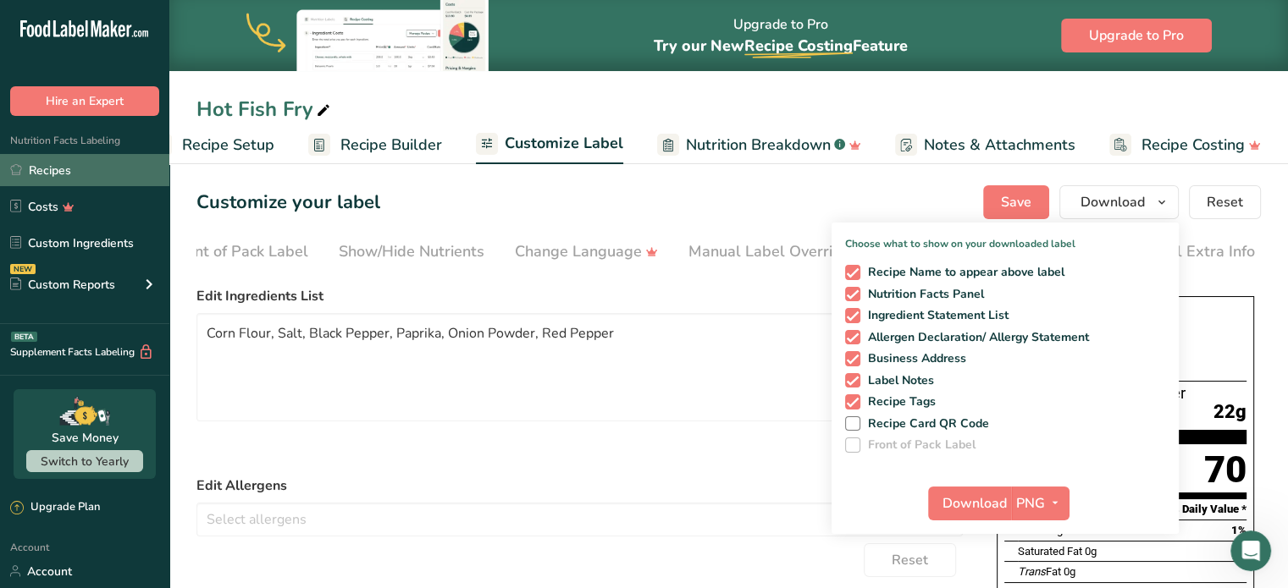
click at [84, 162] on link "Recipes" at bounding box center [84, 170] width 169 height 32
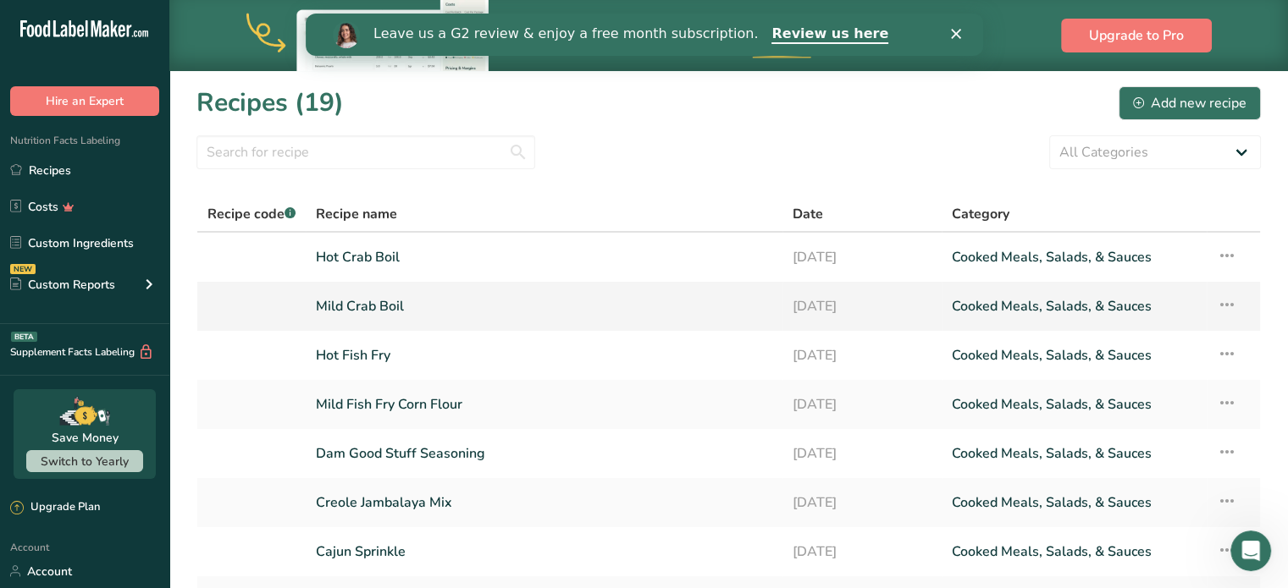
click at [386, 317] on link "Mild Crab Boil" at bounding box center [544, 307] width 456 height 36
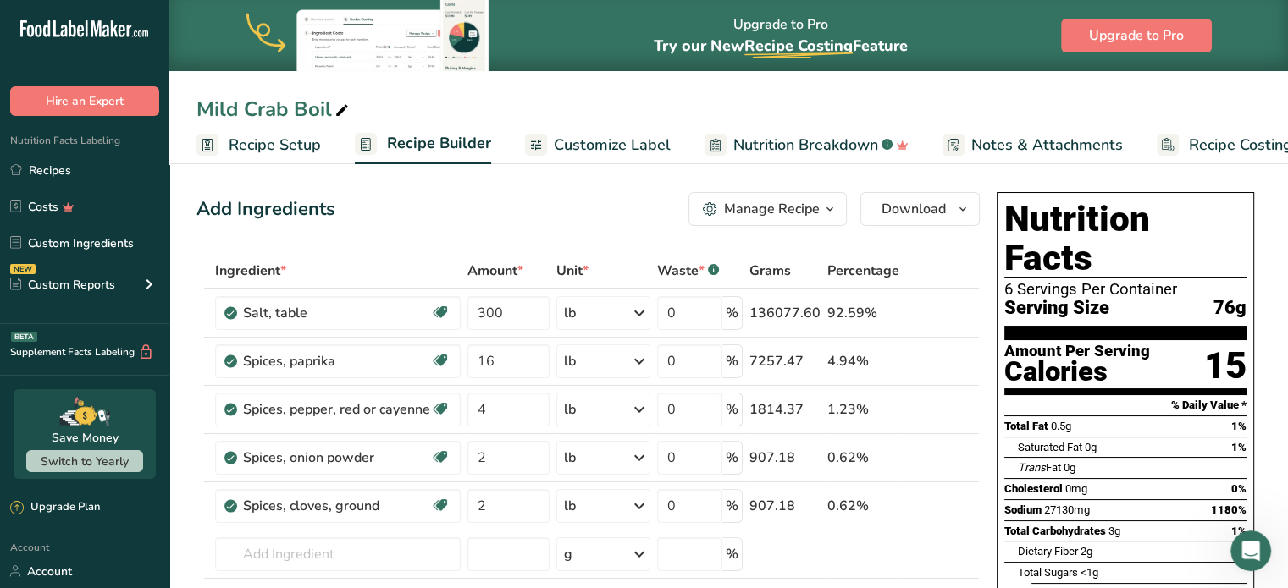
click at [633, 135] on span "Customize Label" at bounding box center [612, 145] width 117 height 23
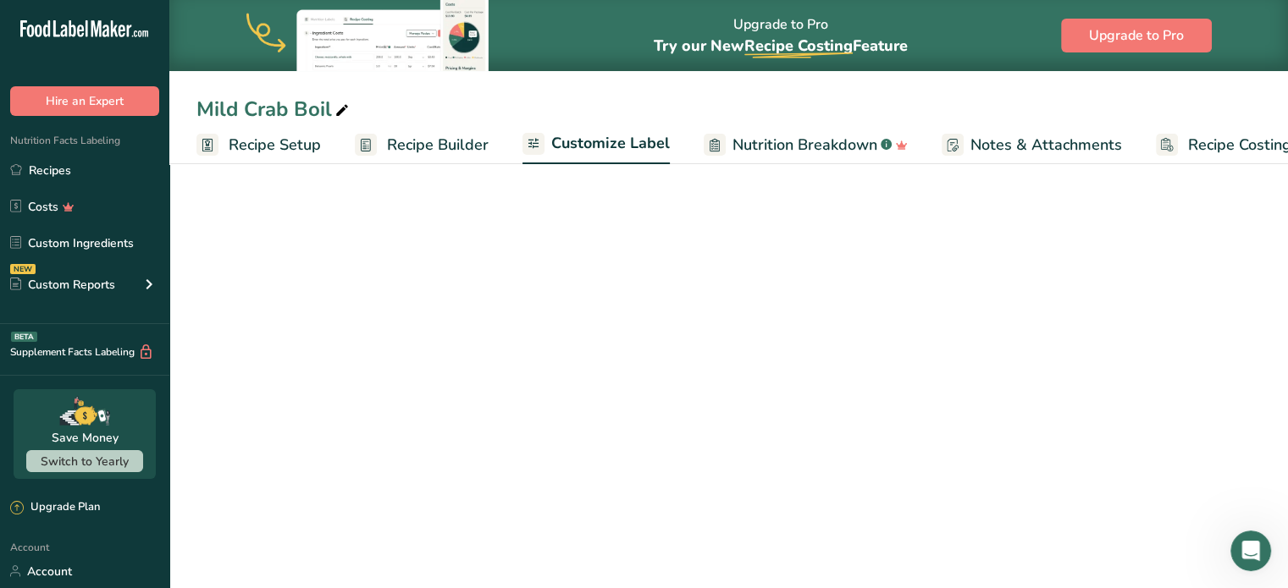
scroll to position [0, 47]
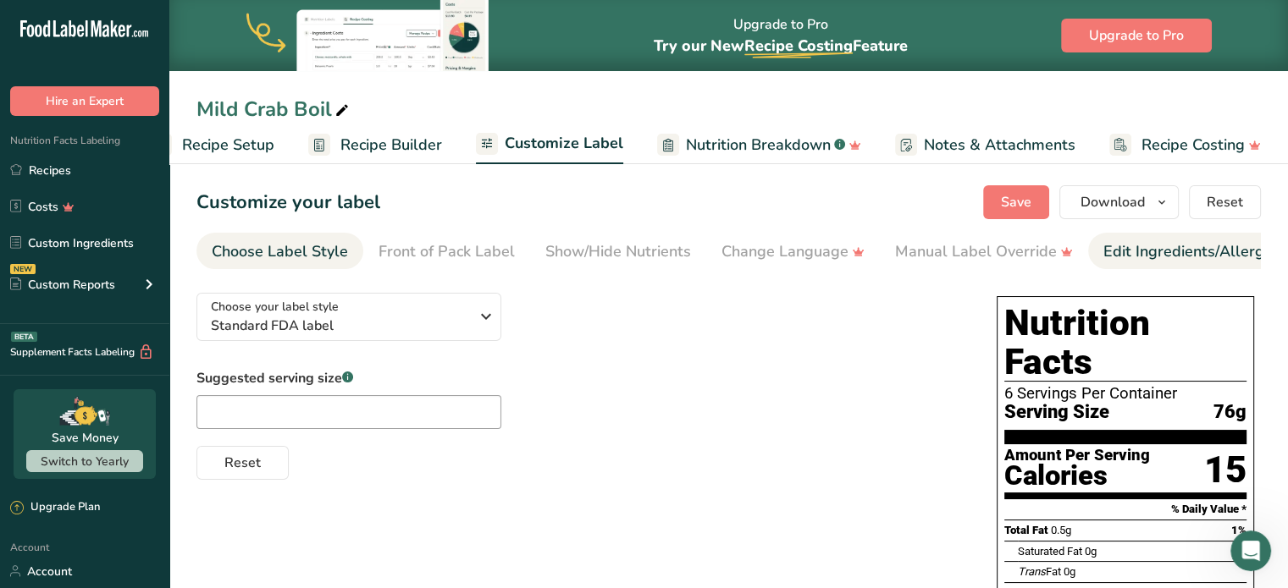
click at [1138, 246] on div "Edit Ingredients/Allergens List" at bounding box center [1210, 251] width 215 height 23
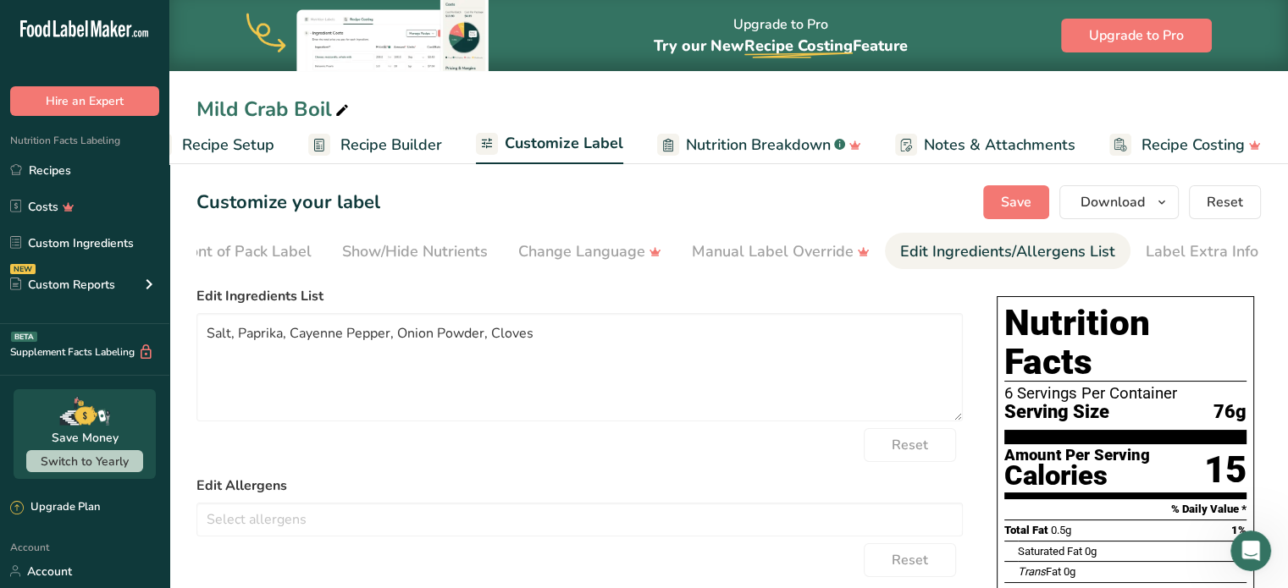
scroll to position [0, 207]
click at [333, 331] on textarea "Salt, Paprika, Cayenne Pepper, Onion Powder, Cloves" at bounding box center [579, 367] width 766 height 108
type textarea "Salt, Paprika, Red Pepper, Onion Powder, Cloves"
click at [1025, 190] on button "Save" at bounding box center [1016, 202] width 66 height 34
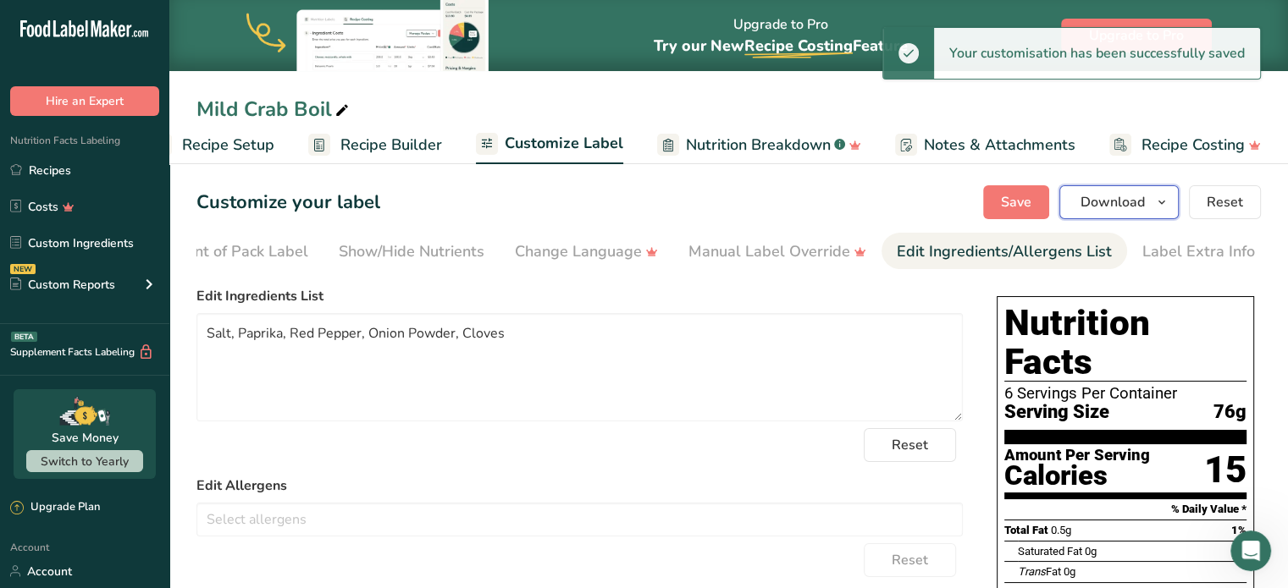
click at [1135, 198] on span "Download" at bounding box center [1112, 202] width 64 height 20
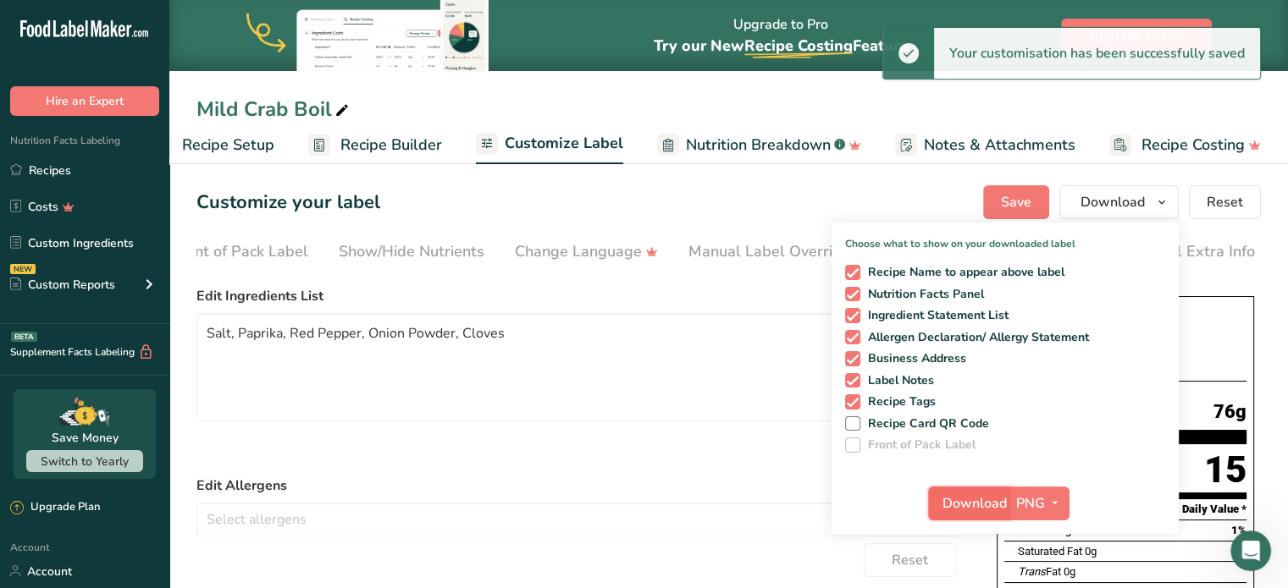
click at [976, 497] on span "Download" at bounding box center [974, 504] width 64 height 20
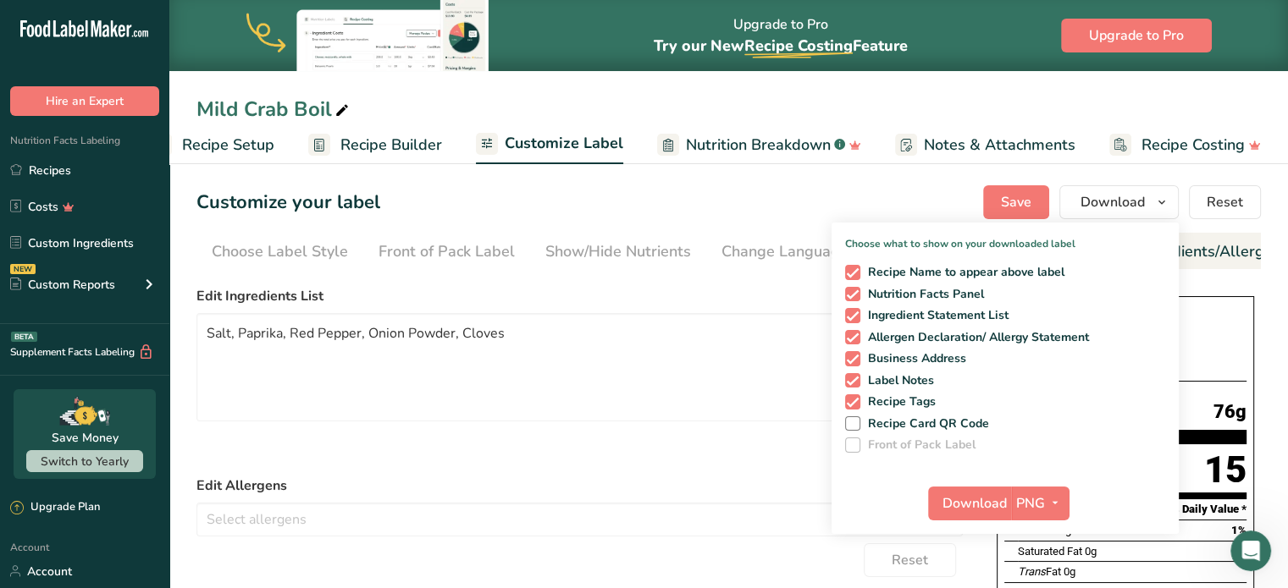
scroll to position [0, 207]
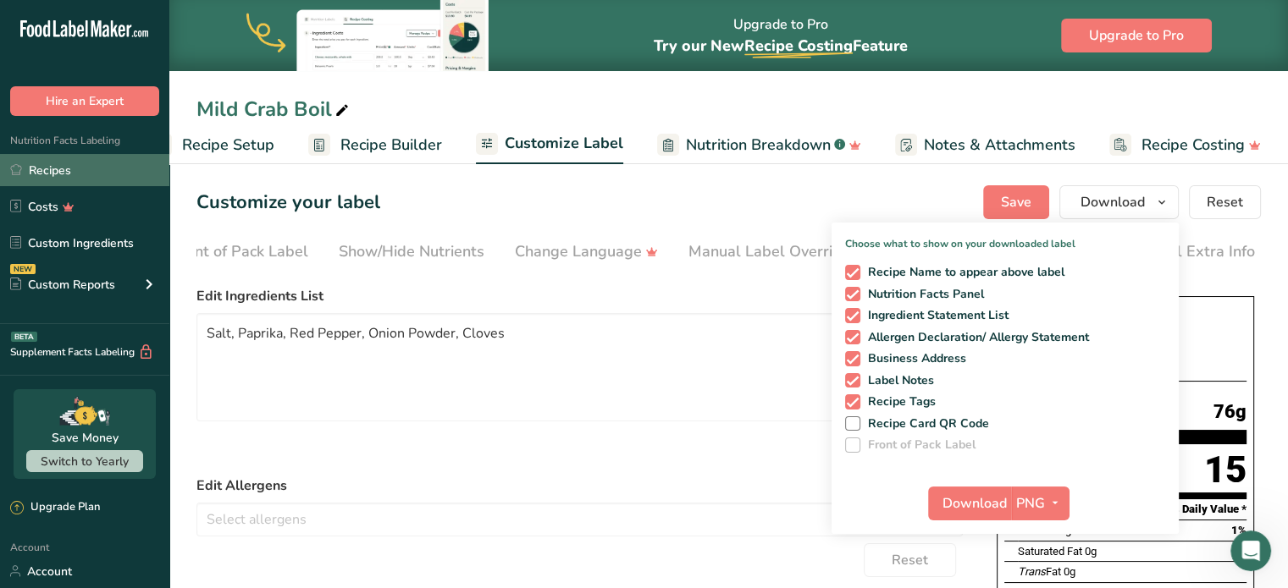
click at [69, 164] on link "Recipes" at bounding box center [84, 170] width 169 height 32
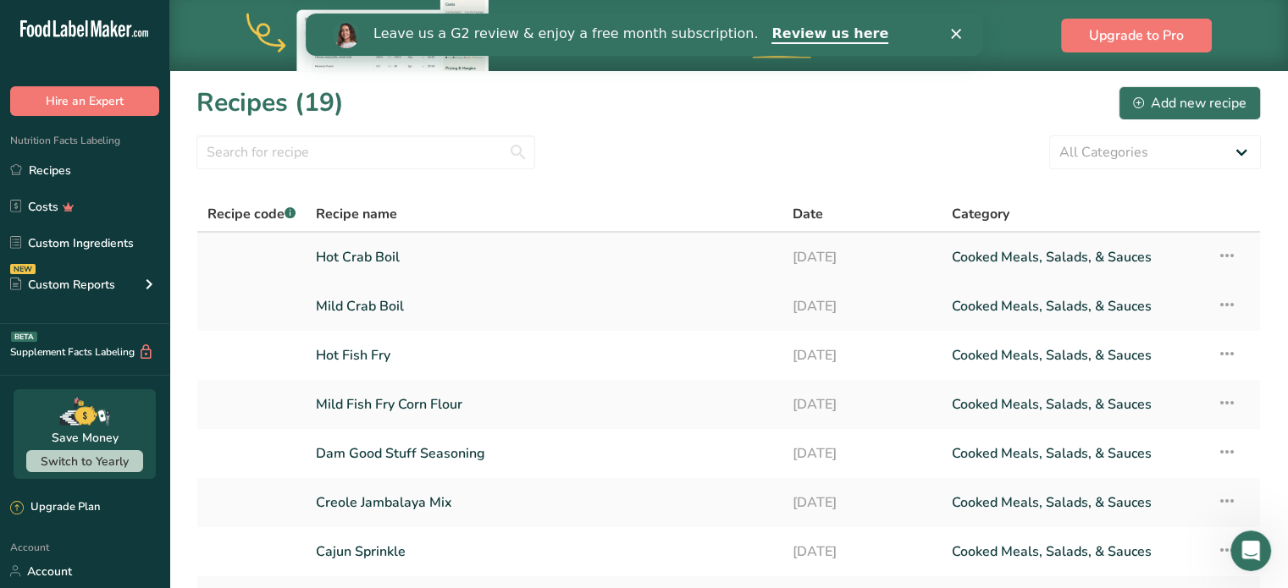
click at [379, 260] on link "Hot Crab Boil" at bounding box center [544, 258] width 456 height 36
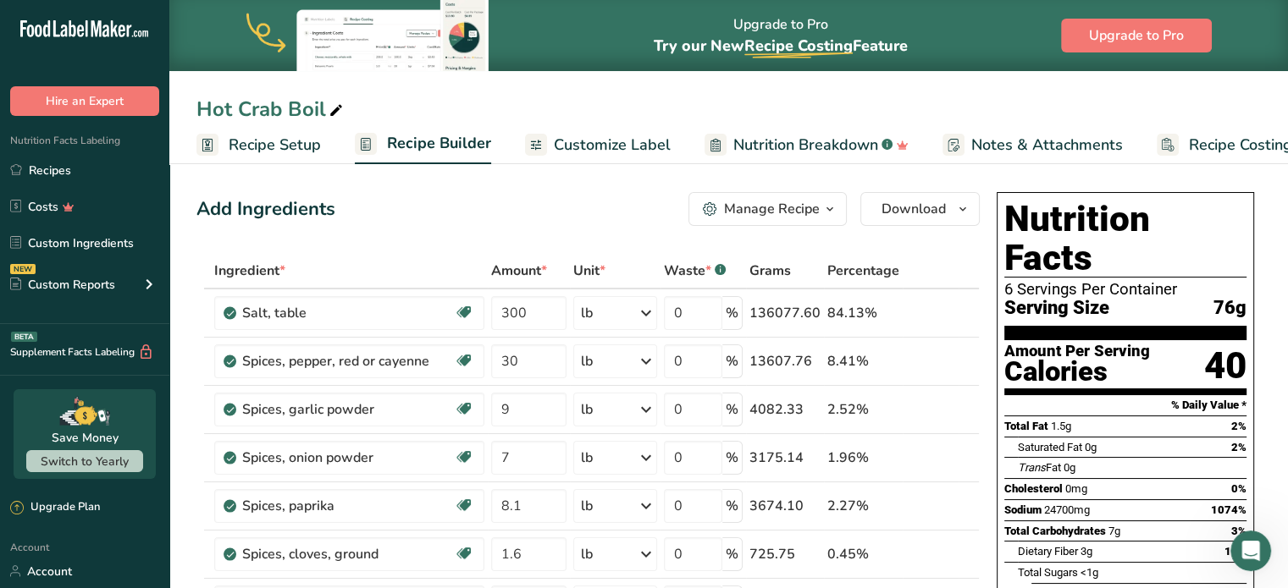
click at [621, 141] on span "Customize Label" at bounding box center [612, 145] width 117 height 23
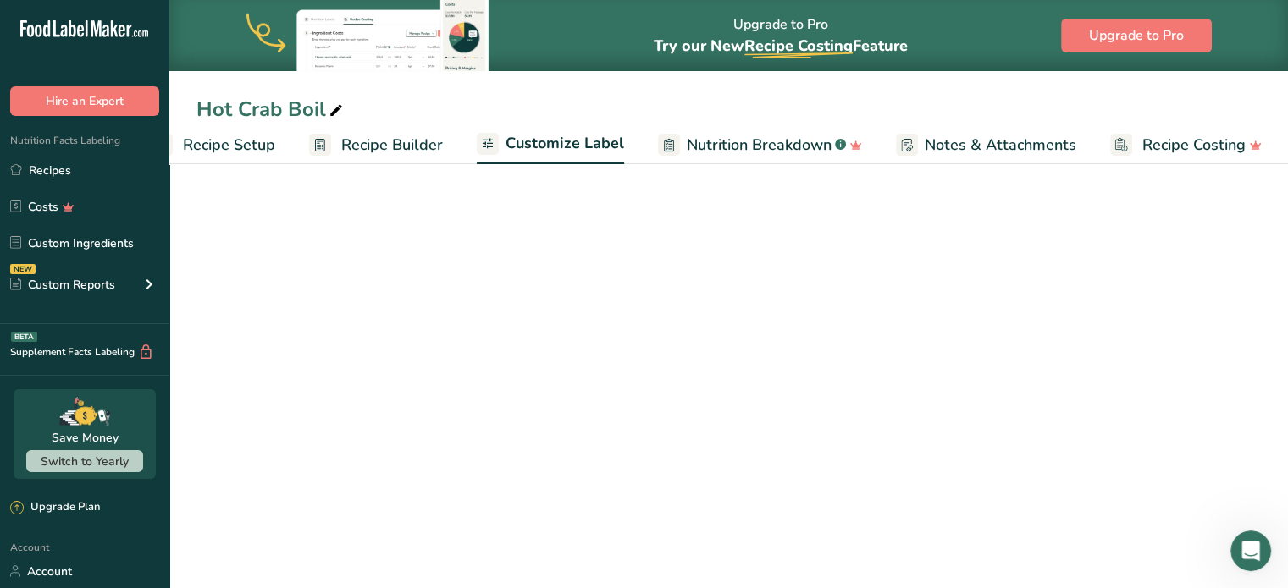
scroll to position [0, 47]
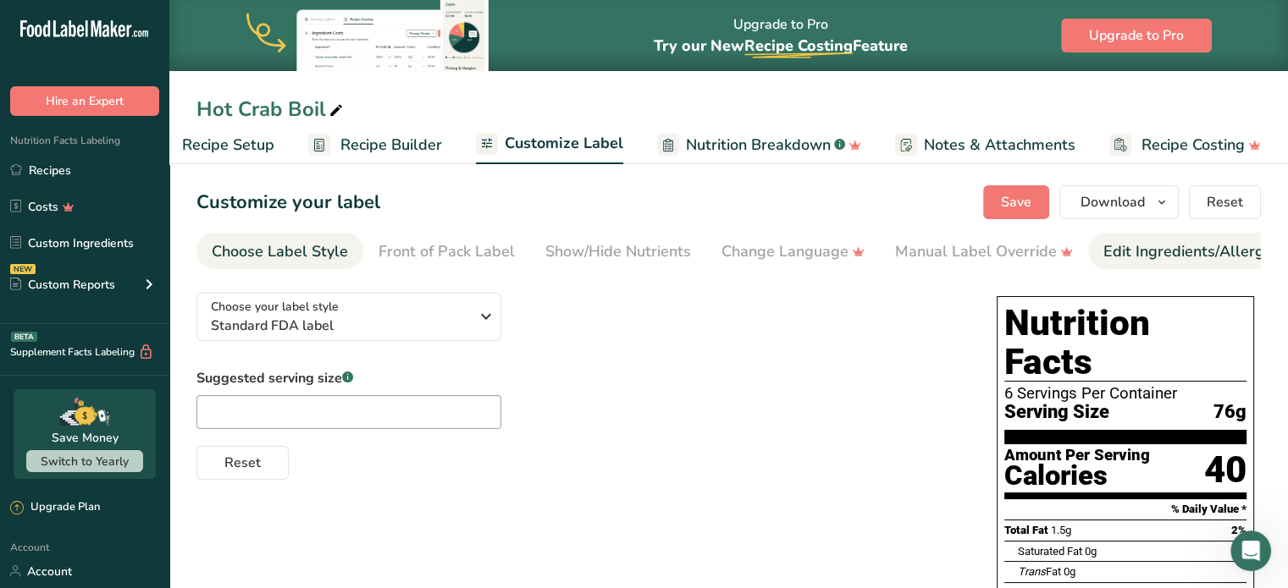
click at [1110, 250] on div "Edit Ingredients/Allergens List" at bounding box center [1210, 251] width 215 height 23
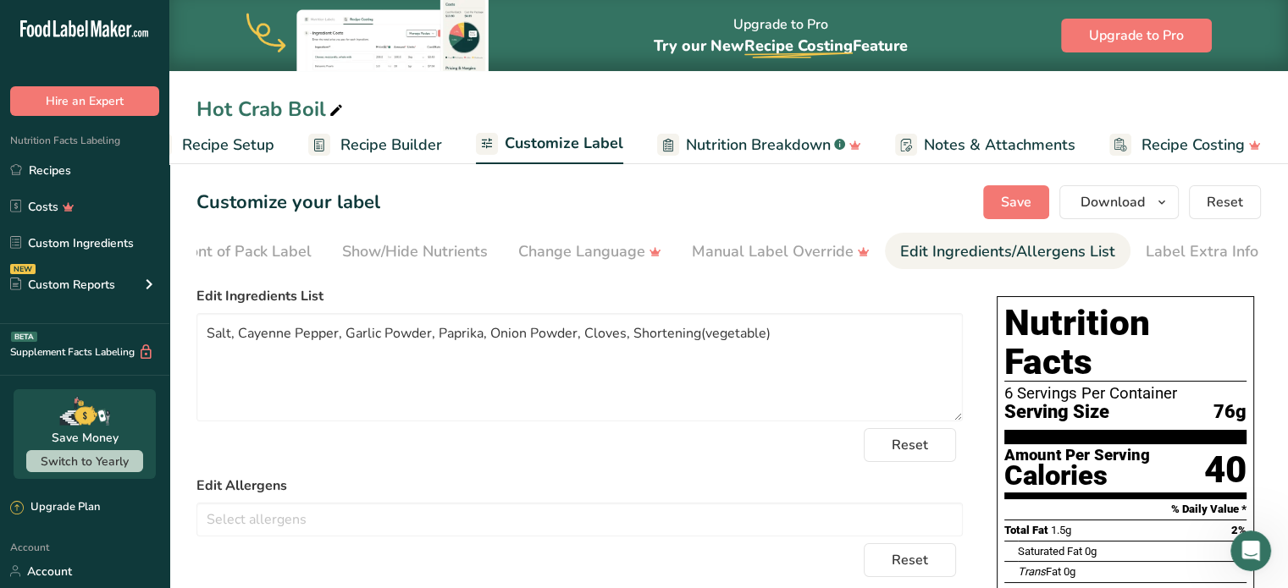
scroll to position [0, 207]
click at [738, 336] on textarea "Salt, Cayenne Pepper, Garlic Powder, Paprika, Onion Powder, Cloves, Shortening(…" at bounding box center [579, 367] width 766 height 108
click at [256, 335] on textarea "Salt, Cayenne Pepper, Garlic Powder, Paprika, Onion Powder, Cloves, Shortening" at bounding box center [579, 367] width 766 height 108
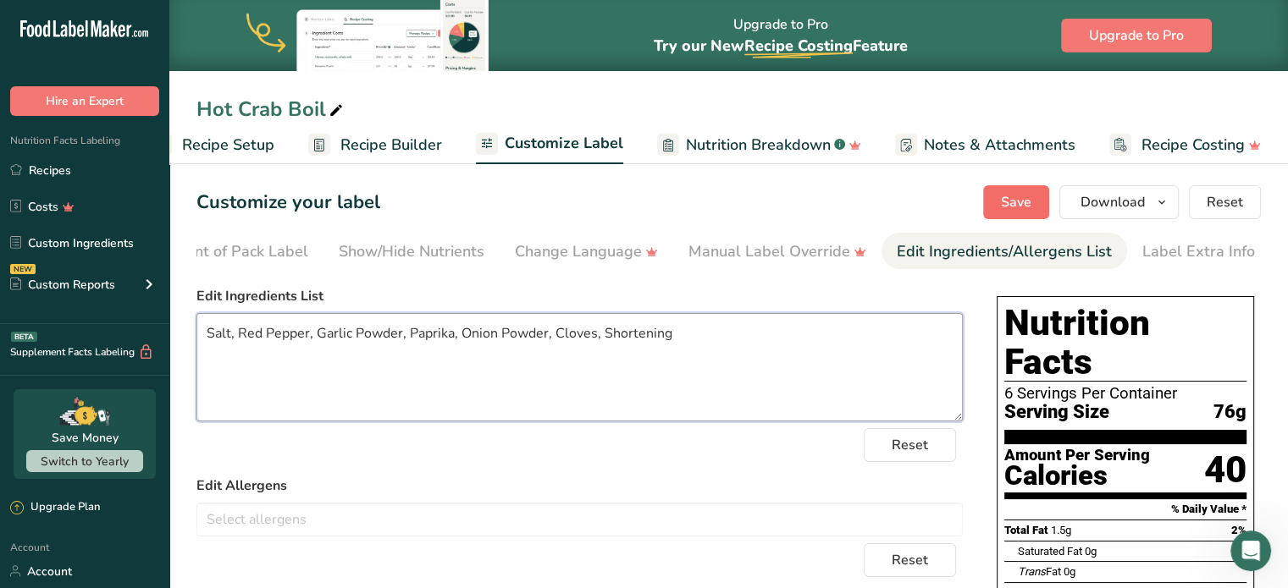
type textarea "Salt, Red Pepper, Garlic Powder, Paprika, Onion Powder, Cloves, Shortening"
click at [1026, 205] on span "Save" at bounding box center [1016, 202] width 30 height 20
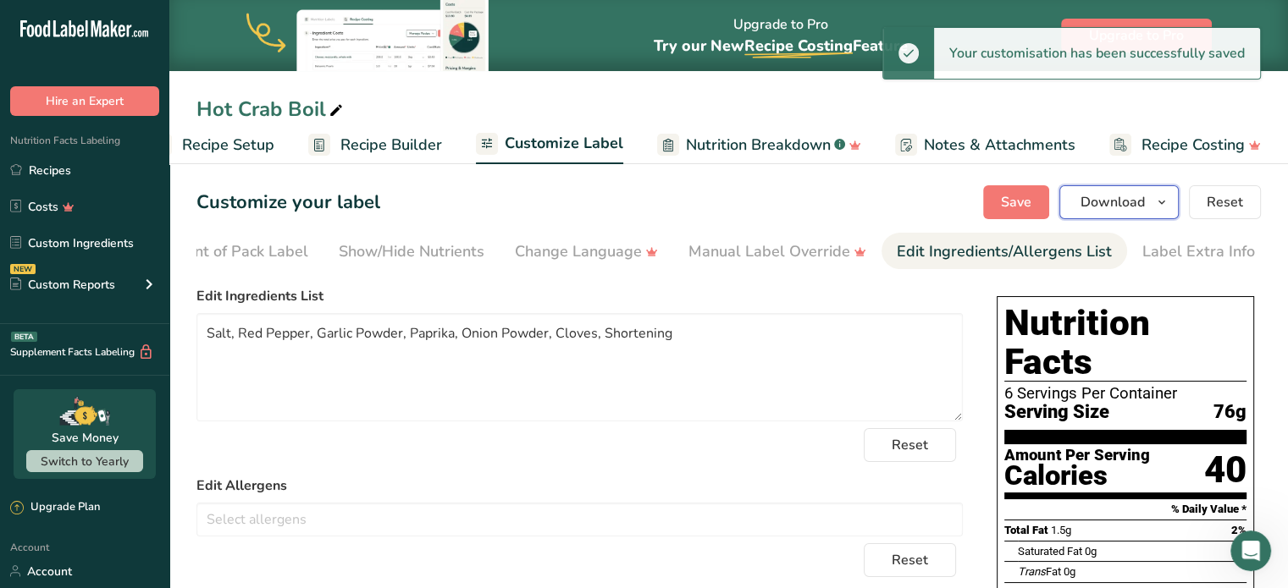
click at [1118, 198] on span "Download" at bounding box center [1112, 202] width 64 height 20
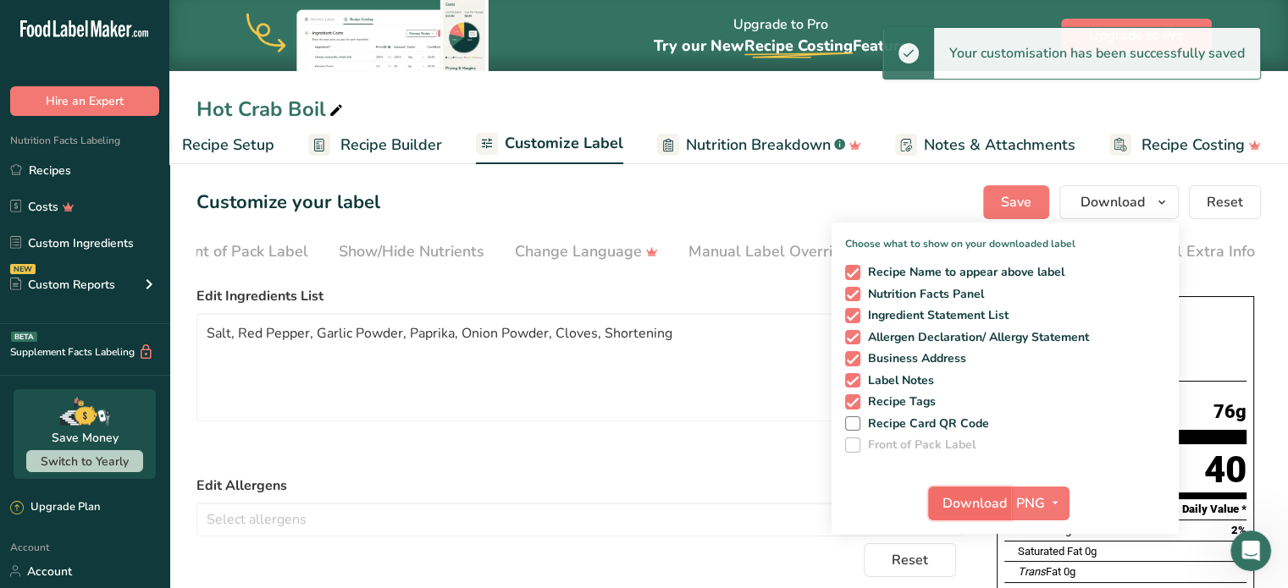
click at [980, 500] on span "Download" at bounding box center [974, 504] width 64 height 20
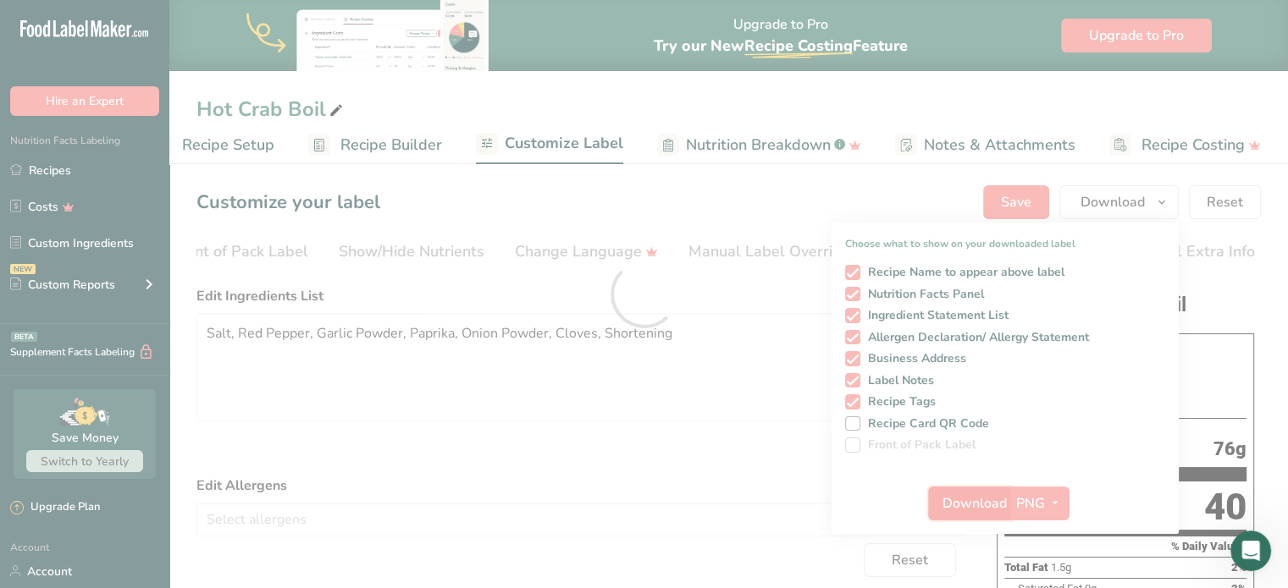
scroll to position [0, 0]
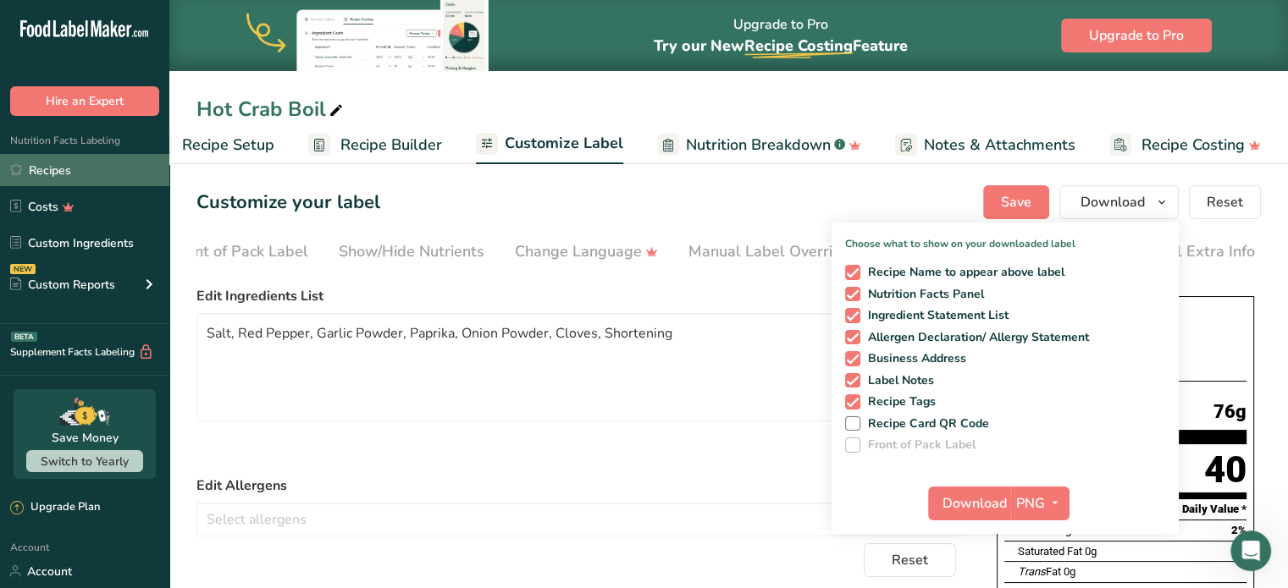
click at [36, 164] on link "Recipes" at bounding box center [84, 170] width 169 height 32
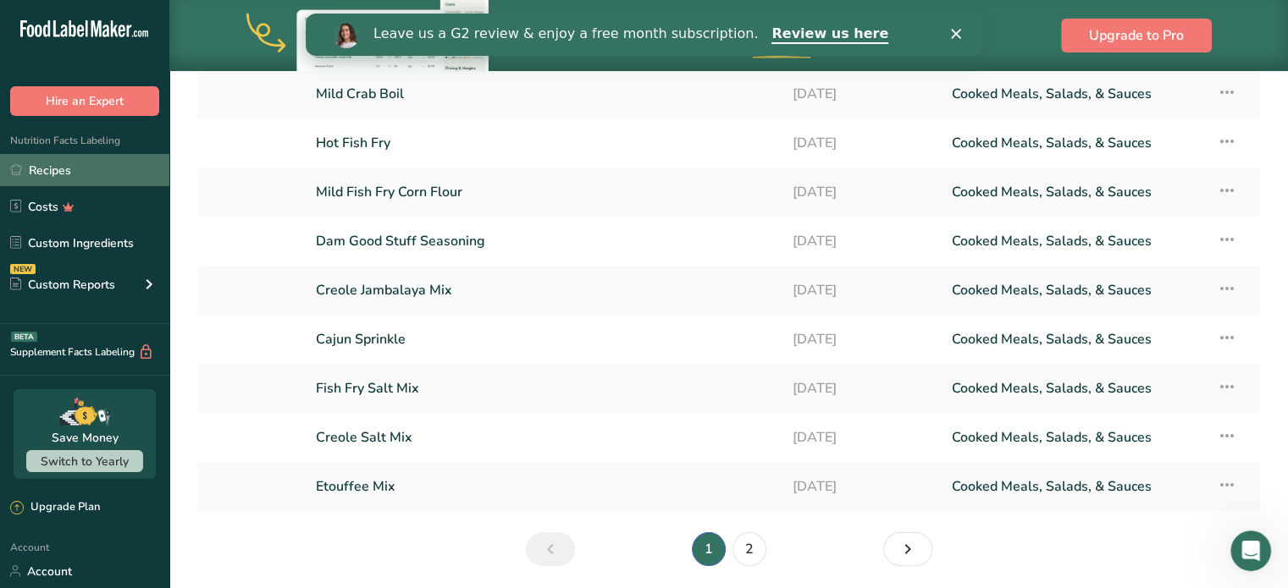
scroll to position [271, 0]
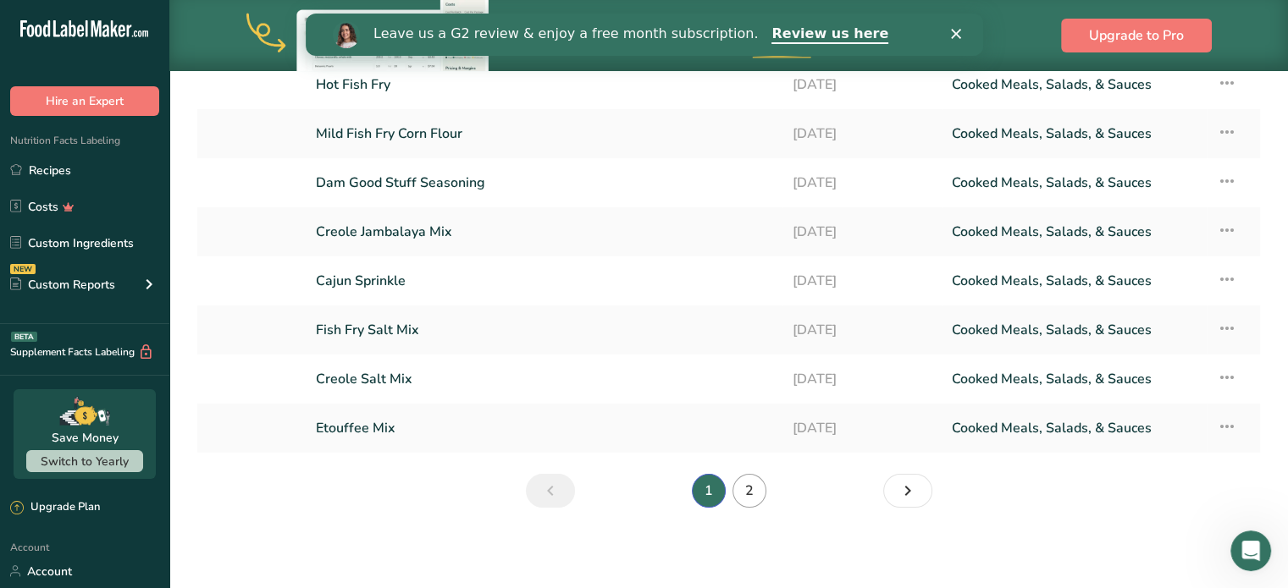
click at [749, 477] on link "2" at bounding box center [749, 491] width 34 height 34
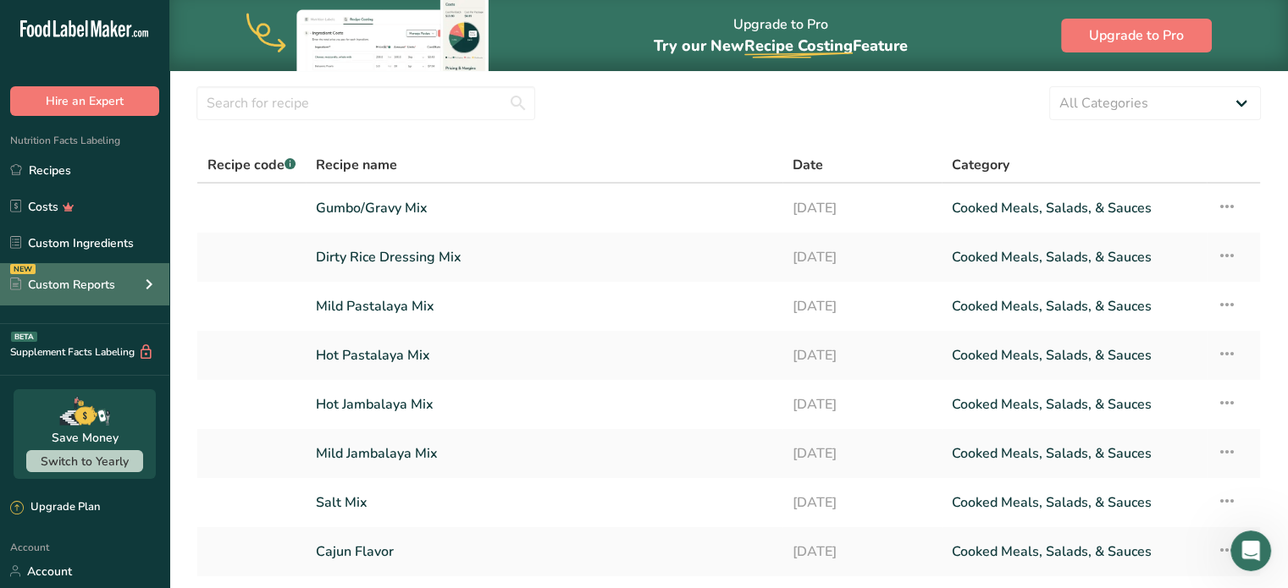
scroll to position [47, 0]
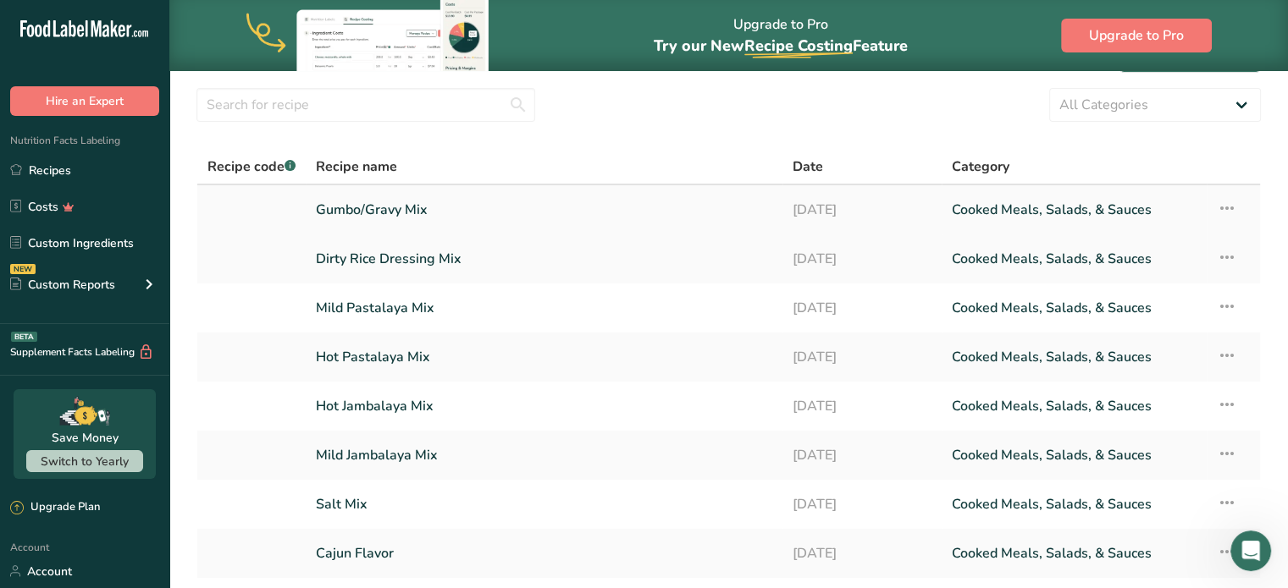
click at [384, 196] on link "Gumbo/Gravy Mix" at bounding box center [544, 210] width 456 height 36
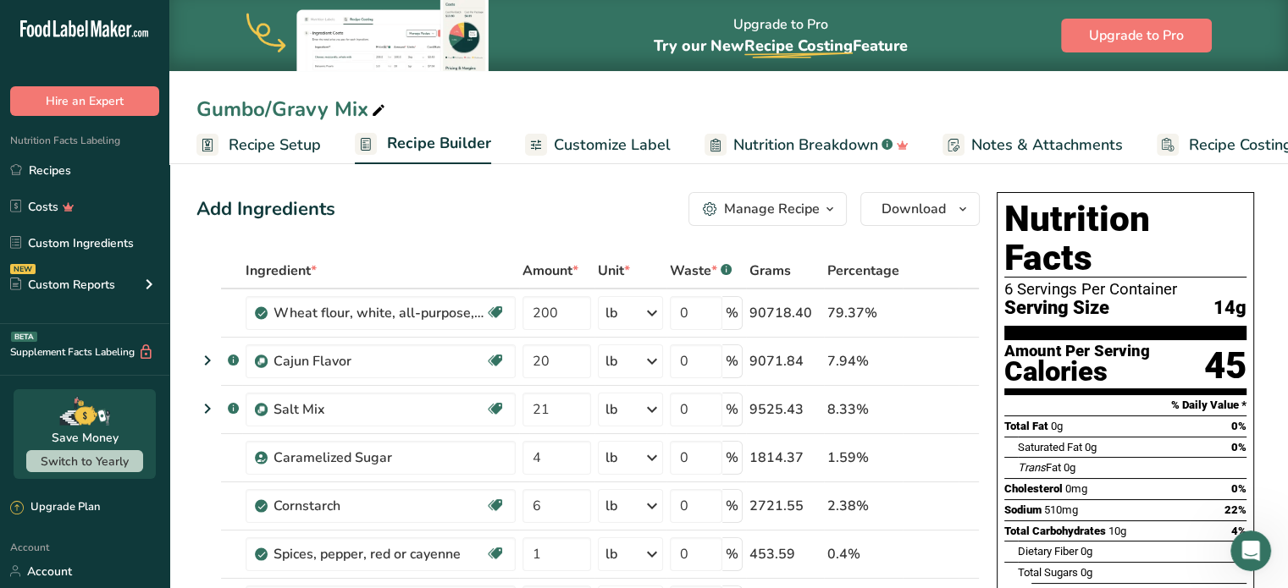
click at [601, 134] on span "Customize Label" at bounding box center [612, 145] width 117 height 23
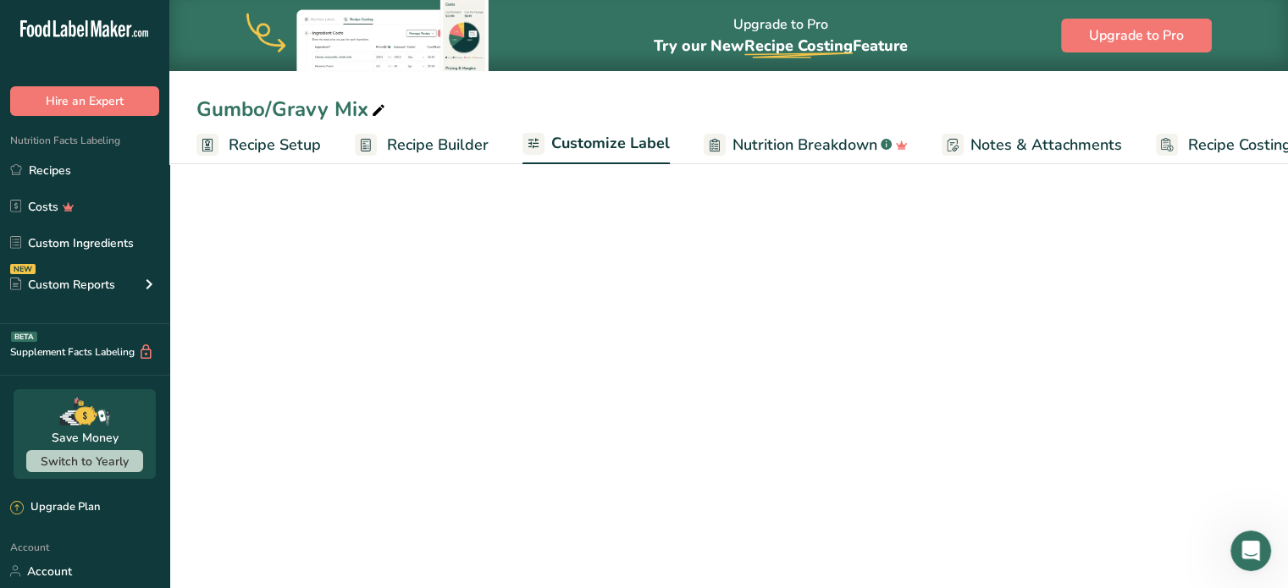
scroll to position [0, 47]
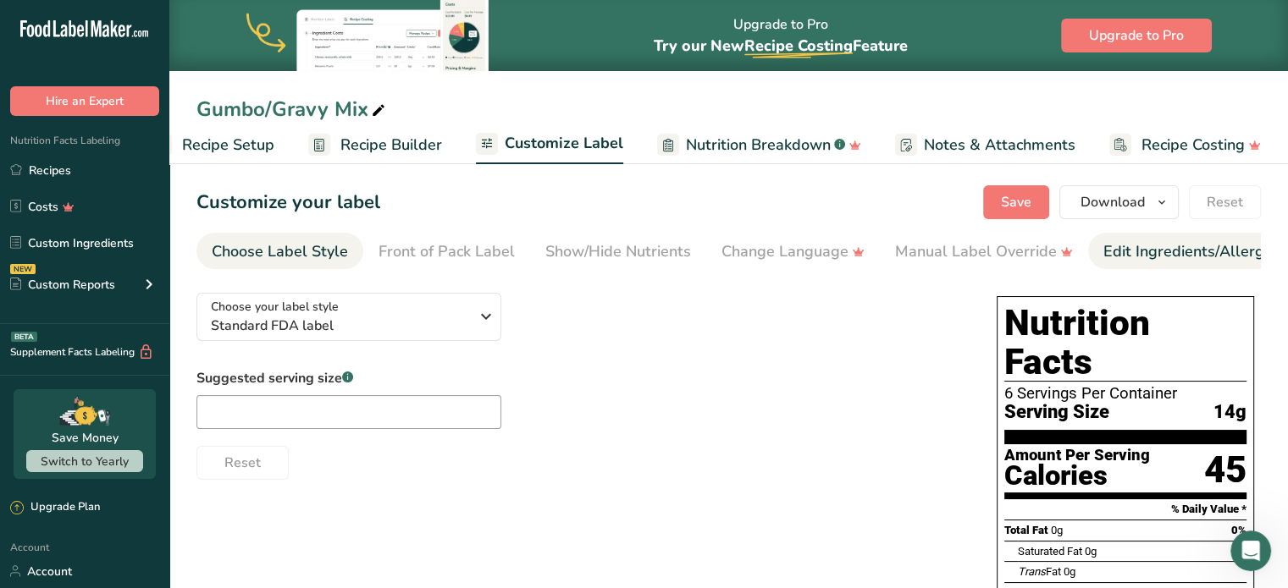
click at [1150, 257] on div "Edit Ingredients/Allergens List" at bounding box center [1210, 251] width 215 height 23
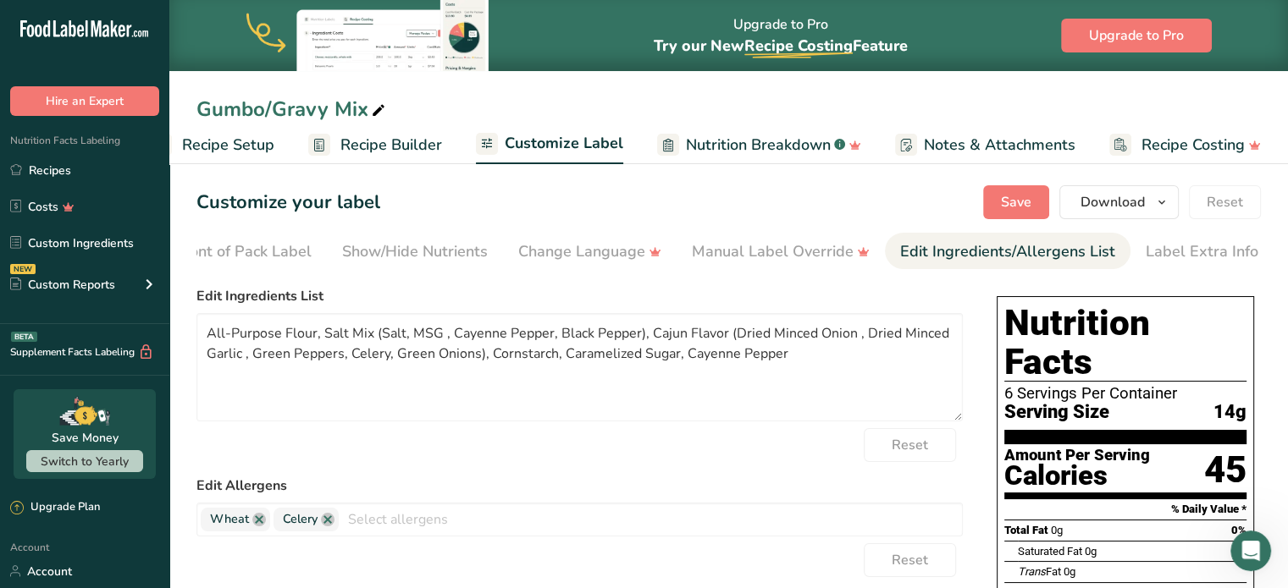
scroll to position [0, 207]
click at [376, 334] on textarea "All-Purpose Flour, Salt Mix (Salt, MSG , Cayenne Pepper, Black Pepper), Cajun F…" at bounding box center [579, 367] width 766 height 108
click at [417, 334] on textarea "All-Purpose Flour, Salt, MSG , Cayenne Pepper, Black Pepper), Cajun Flavor (Dri…" at bounding box center [579, 367] width 766 height 108
click at [552, 337] on textarea "All-Purpose Flour, Salt, MSG , RedPepper, Black Pepper), Cajun Flavor (Dried Mi…" at bounding box center [579, 367] width 766 height 108
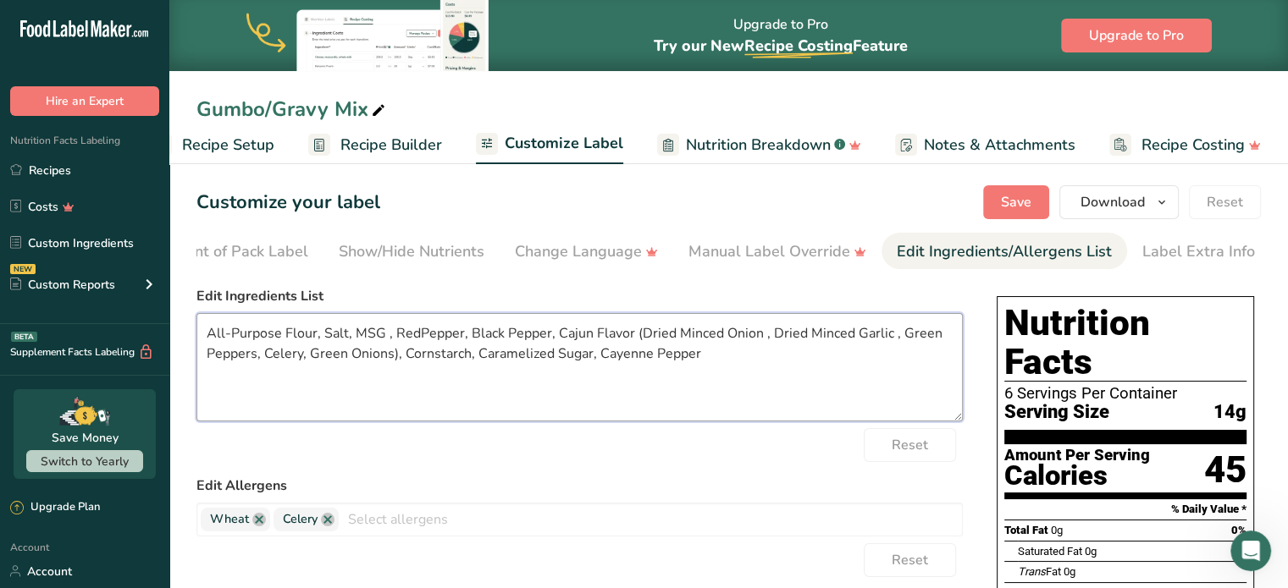
click at [638, 336] on textarea "All-Purpose Flour, Salt, MSG , RedPepper, Black Pepper, Cajun Flavor (Dried Min…" at bounding box center [579, 367] width 766 height 108
click at [647, 334] on textarea "All-Purpose Flour, Salt, MSG , RedPepper, Black Pepper, Minced Onion , Dried Mi…" at bounding box center [579, 367] width 766 height 108
click at [762, 340] on textarea "All-Purpose Flour, Salt, MSG , RedPepper, Black Pepper, Minced Onion, Minced Ga…" at bounding box center [579, 367] width 766 height 108
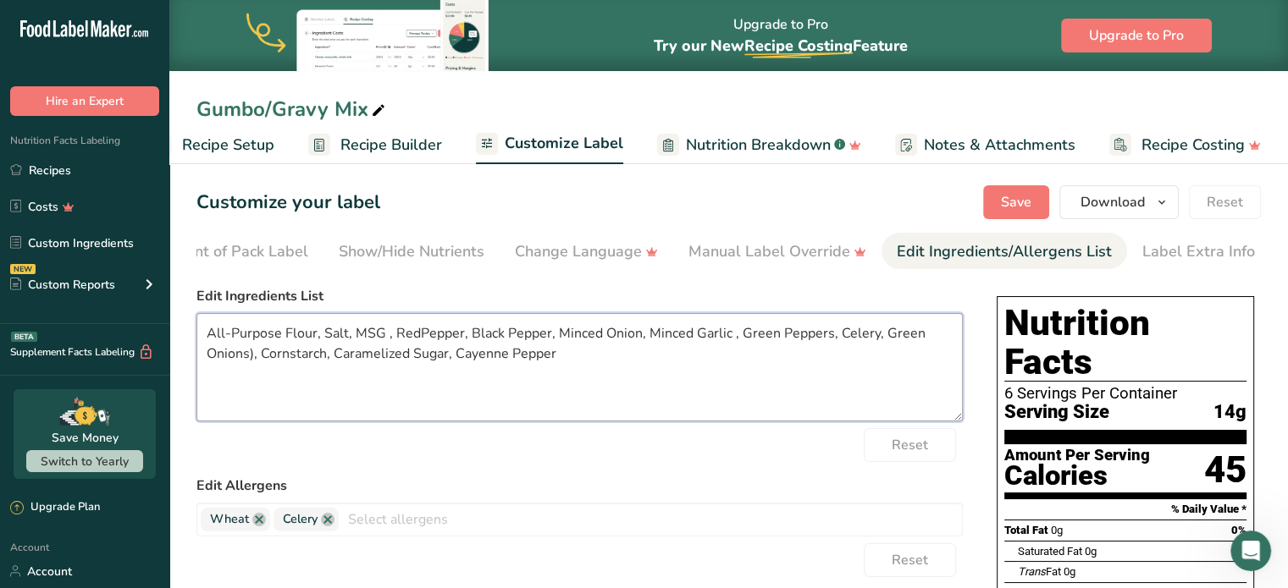
click at [773, 338] on textarea "All-Purpose Flour, Salt, MSG , RedPepper, Black Pepper, Minced Onion, Minced Ga…" at bounding box center [579, 367] width 766 height 108
click at [417, 337] on textarea "All-Purpose Flour, Salt, MSG , RedPepper, Black Pepper, Minced Onion, Minced Ga…" at bounding box center [579, 367] width 766 height 108
click at [780, 332] on textarea "All-Purpose Flour, Salt, MSG , Red Pepper, Black Pepper, Minced Onion, Minced G…" at bounding box center [579, 367] width 766 height 108
click at [251, 361] on textarea "All-Purpose Flour, Salt, MSG , Red Pepper, Black Pepper, Minced Onion, Minced G…" at bounding box center [579, 367] width 766 height 108
click at [490, 355] on textarea "All-Purpose Flour, Salt, MSG , Red Pepper, Black Pepper, Minced Onion, Minced G…" at bounding box center [579, 367] width 766 height 108
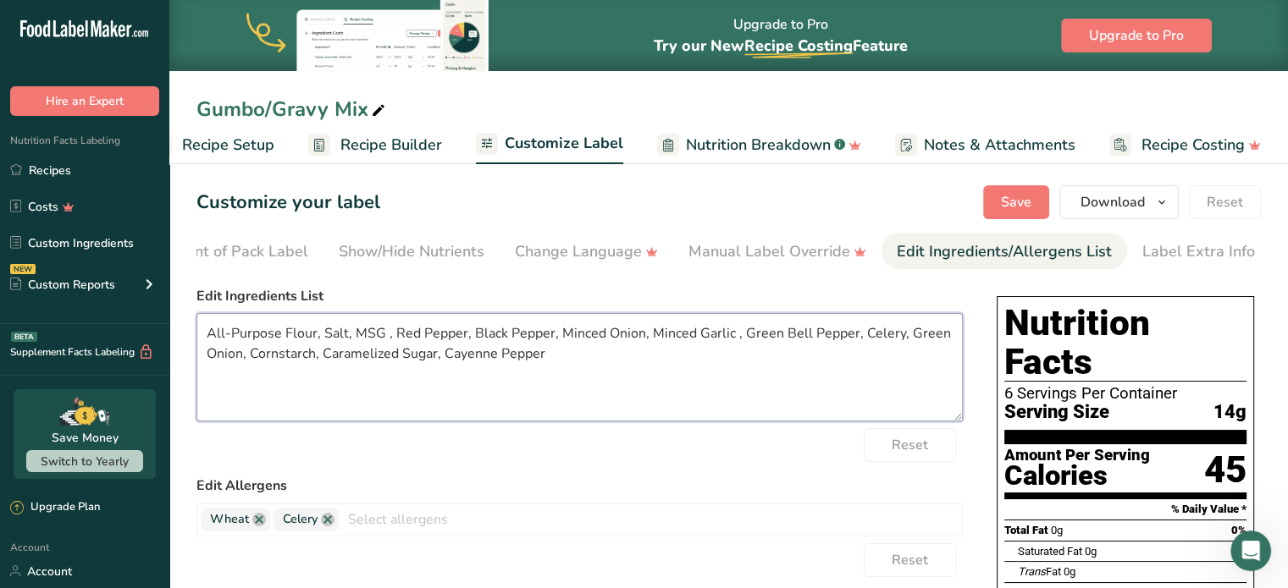
click at [490, 355] on textarea "All-Purpose Flour, Salt, MSG , Red Pepper, Black Pepper, Minced Onion, Minced G…" at bounding box center [579, 367] width 766 height 108
click at [732, 340] on textarea "All-Purpose Flour, Salt, MSG , Red Pepper, Black Pepper, Minced Onion, Minced G…" at bounding box center [579, 367] width 766 height 108
type textarea "All-Purpose Flour, Salt, MSG , Red Pepper, Black Pepper, Minced Onion, Minced G…"
click at [1019, 195] on span "Save" at bounding box center [1016, 202] width 30 height 20
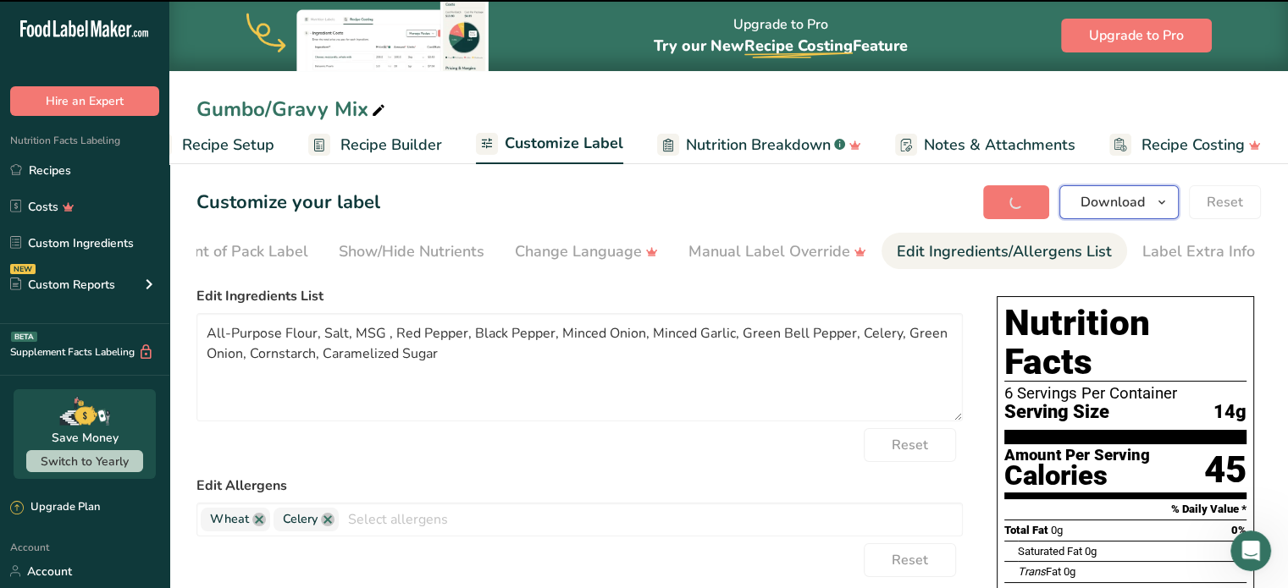
click at [1113, 196] on span "Download" at bounding box center [1112, 202] width 64 height 20
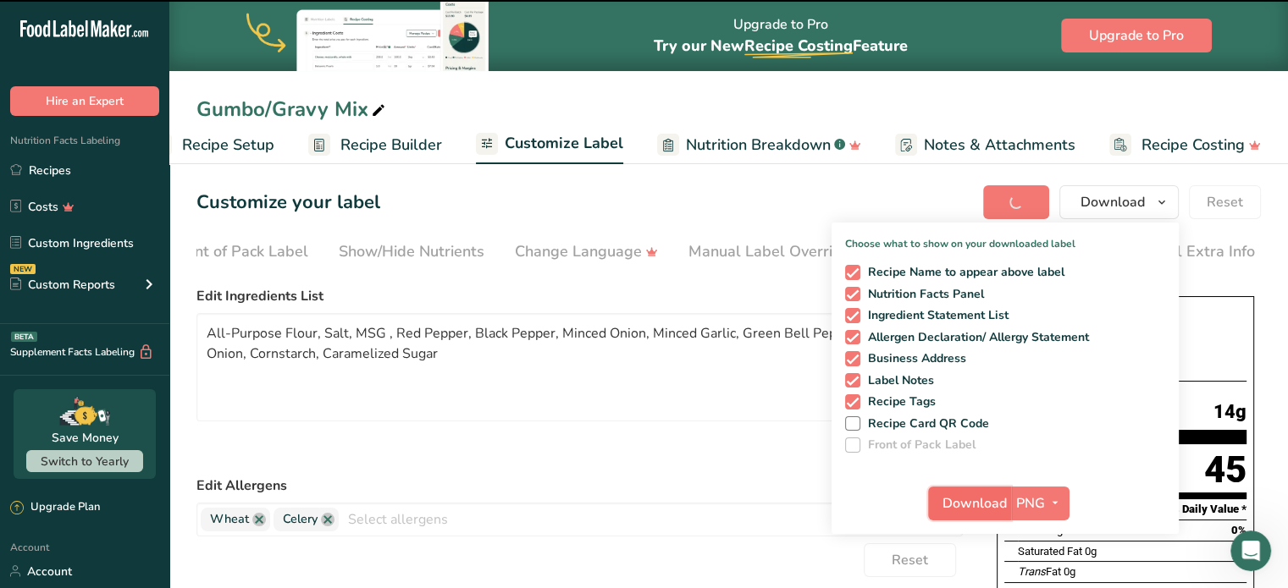
click at [972, 497] on span "Download" at bounding box center [974, 504] width 64 height 20
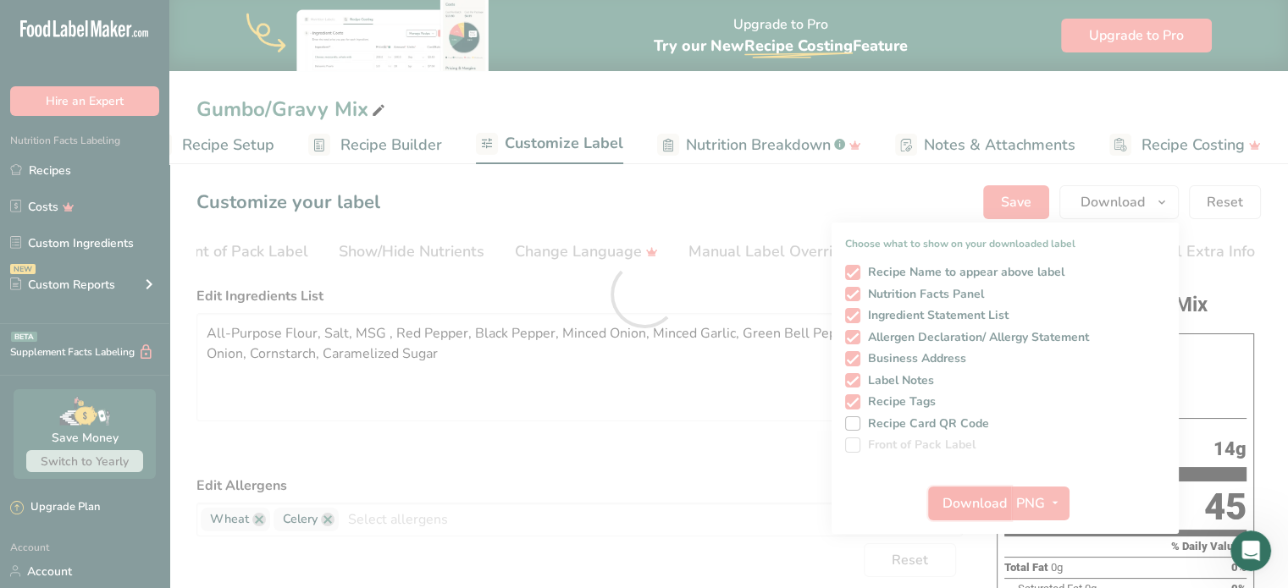
scroll to position [0, 0]
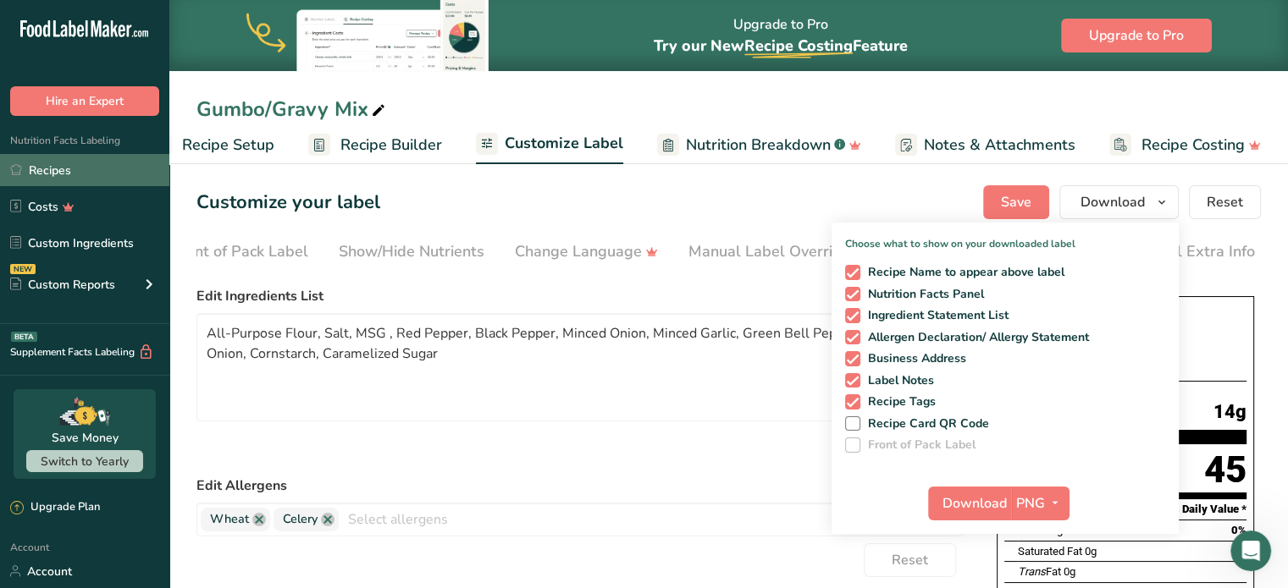
click at [13, 181] on link "Recipes" at bounding box center [84, 170] width 169 height 32
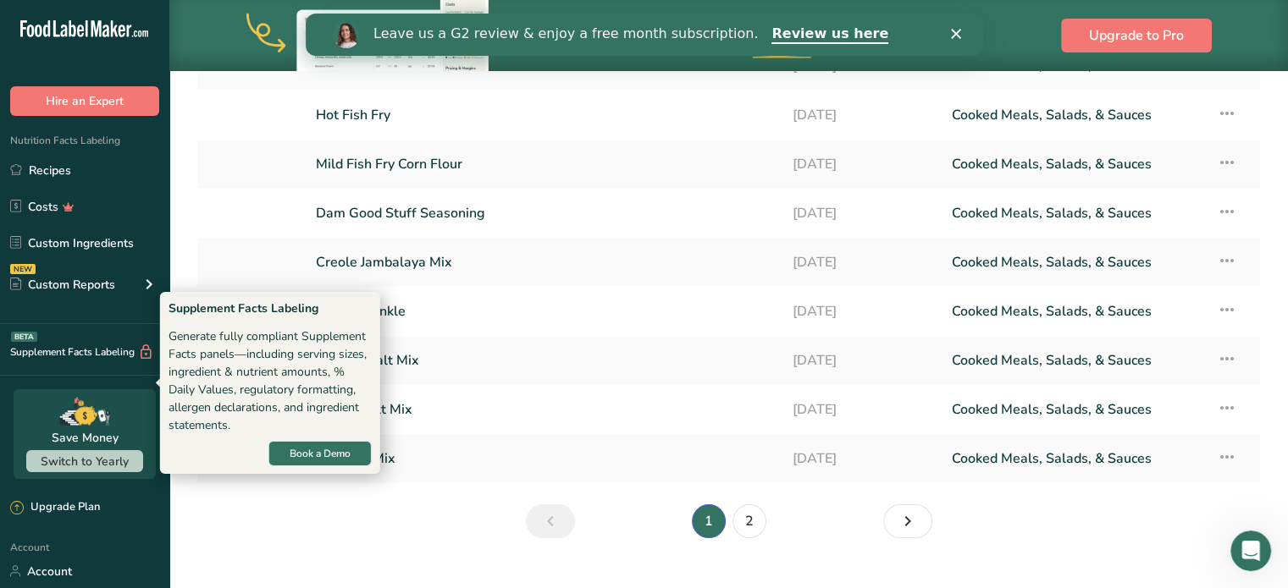
scroll to position [271, 0]
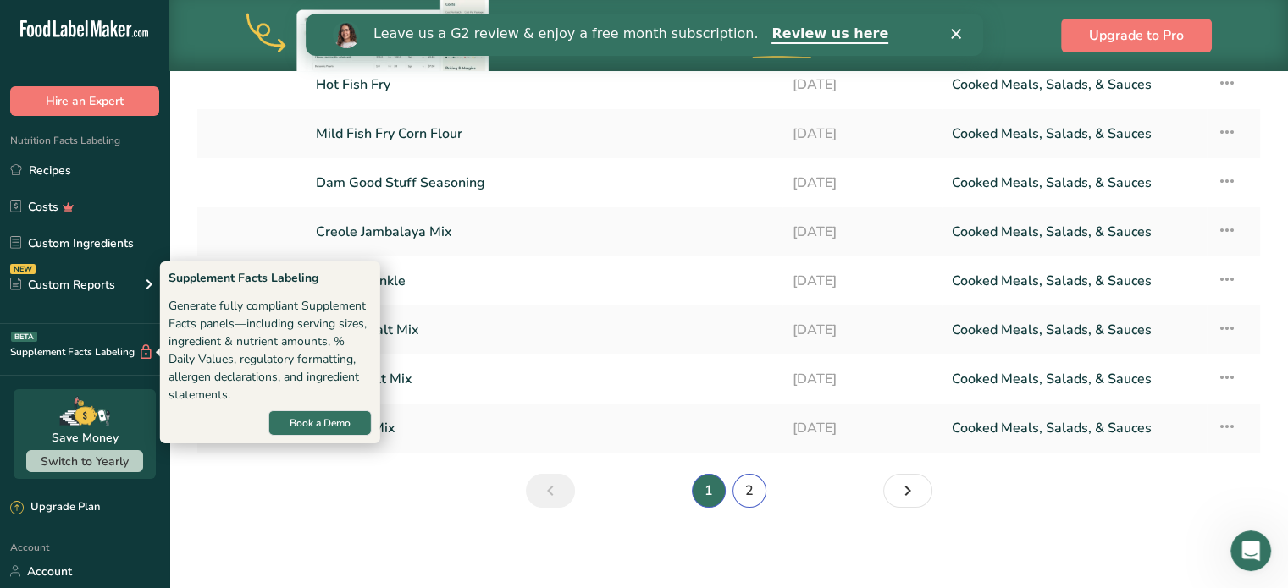
click at [761, 500] on link "2" at bounding box center [749, 491] width 34 height 34
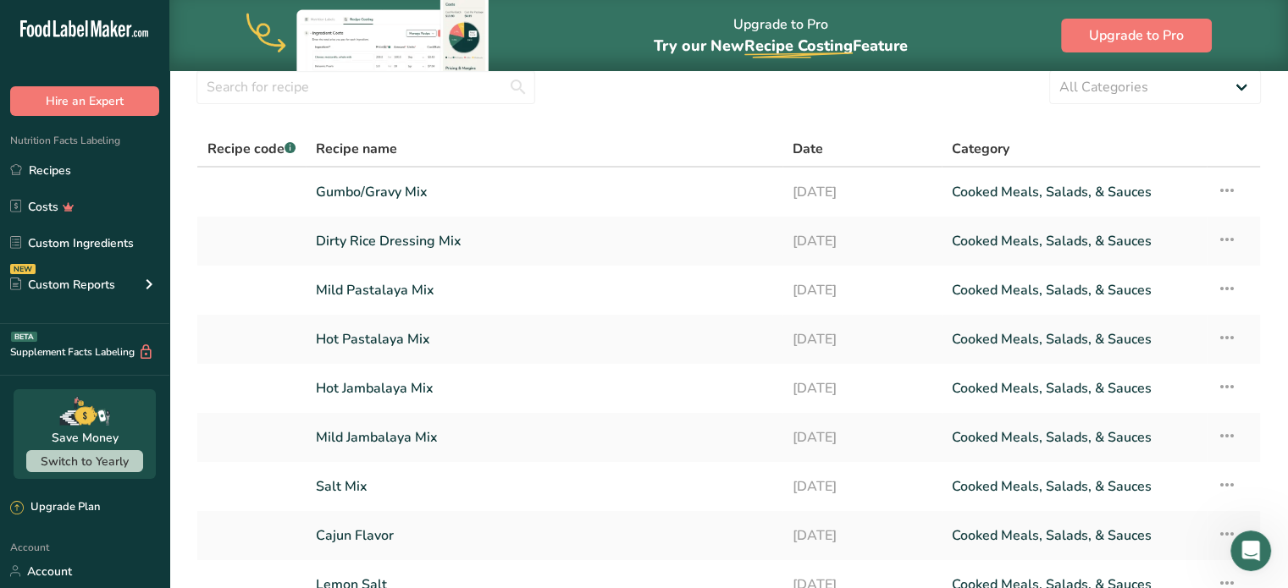
scroll to position [61, 0]
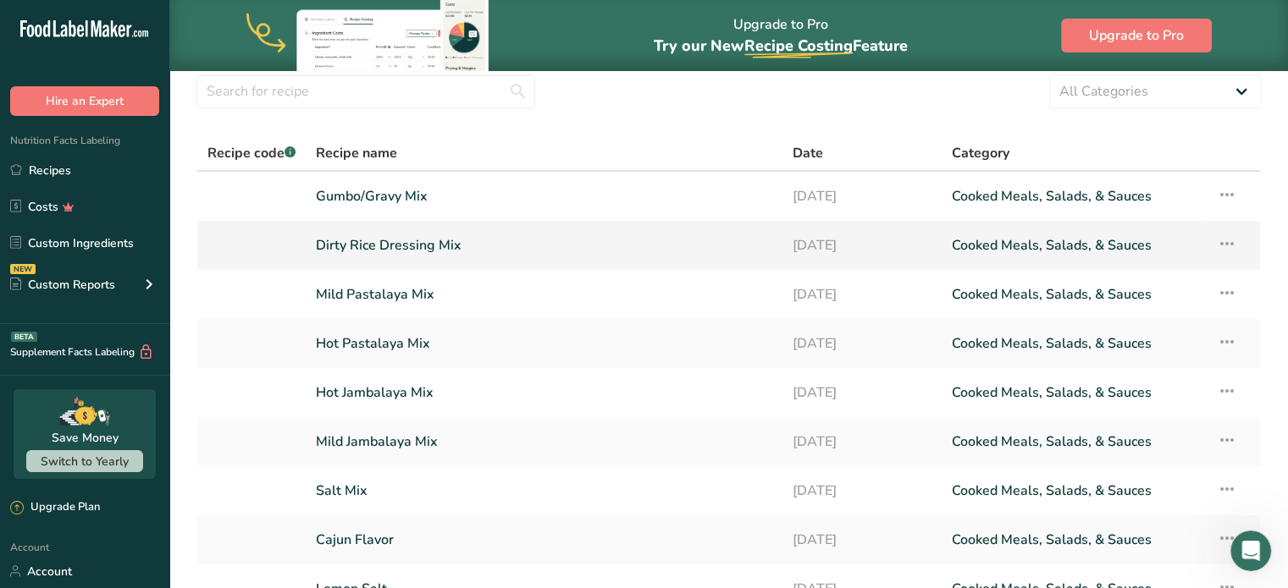
click at [321, 244] on link "Dirty Rice Dressing Mix" at bounding box center [544, 246] width 456 height 36
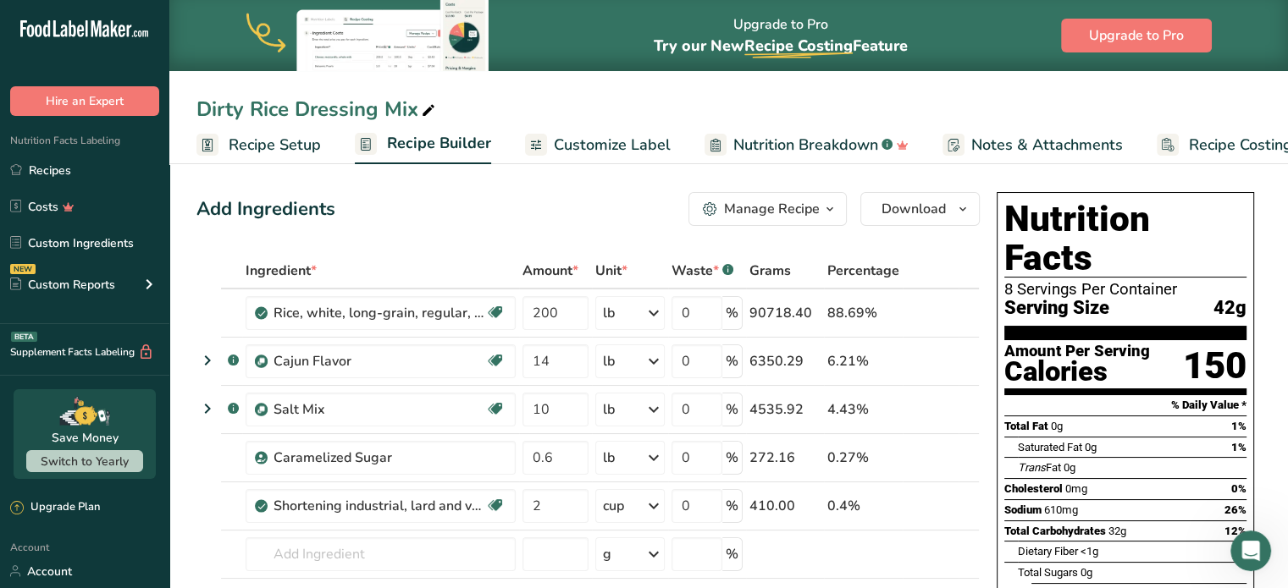
click at [579, 157] on link "Customize Label" at bounding box center [598, 145] width 146 height 38
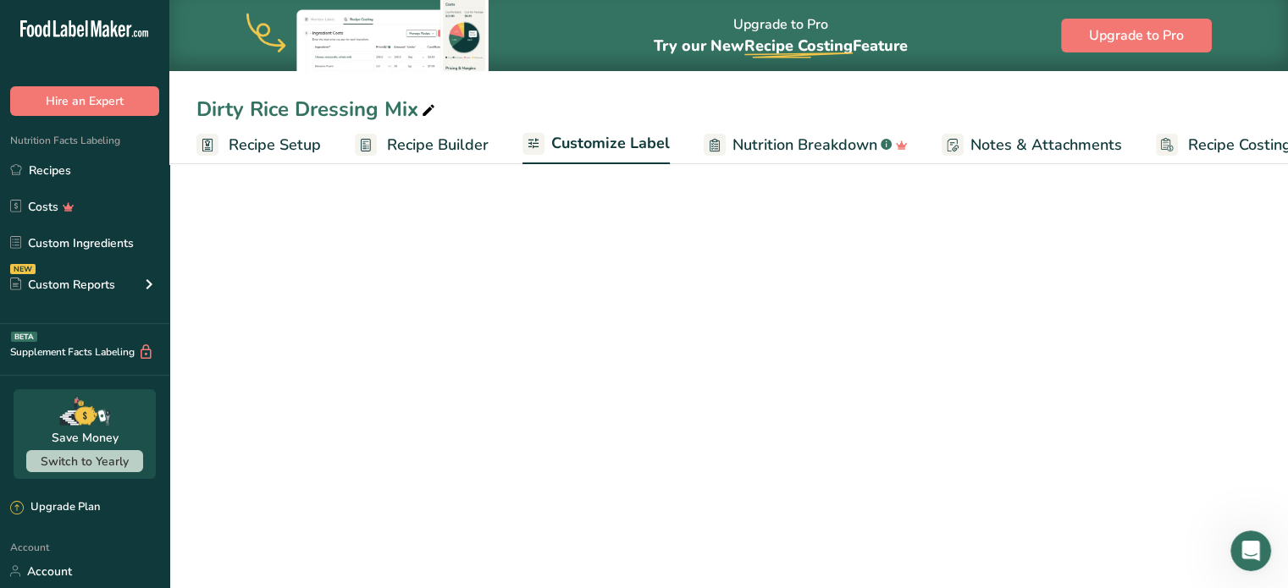
scroll to position [0, 47]
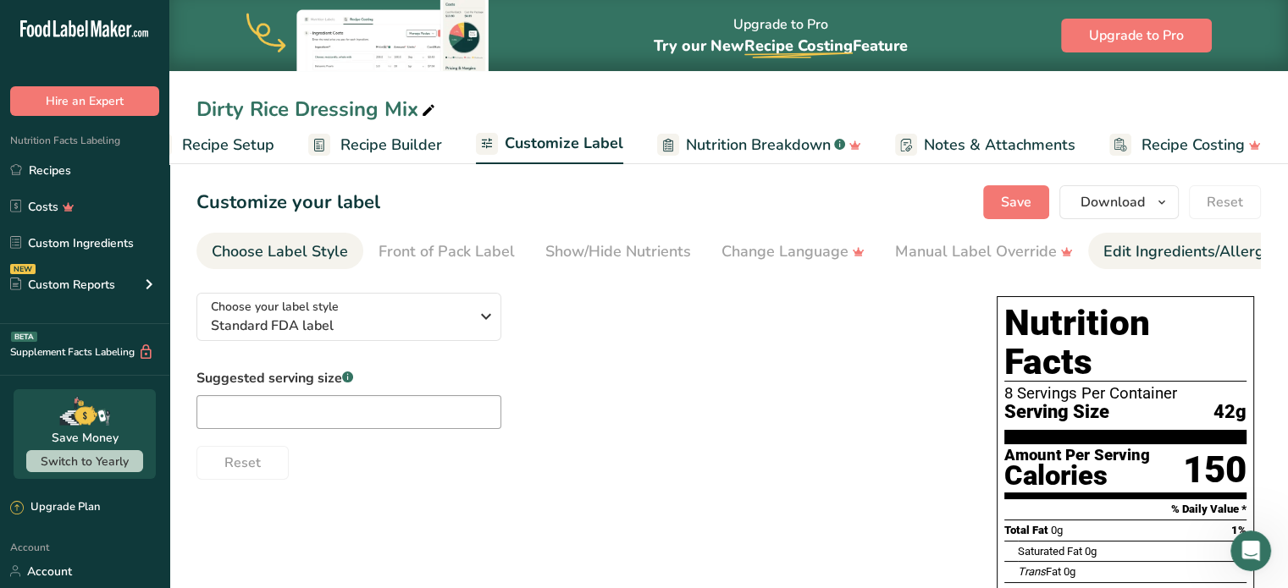
click at [1171, 248] on div "Edit Ingredients/Allergens List" at bounding box center [1210, 251] width 215 height 23
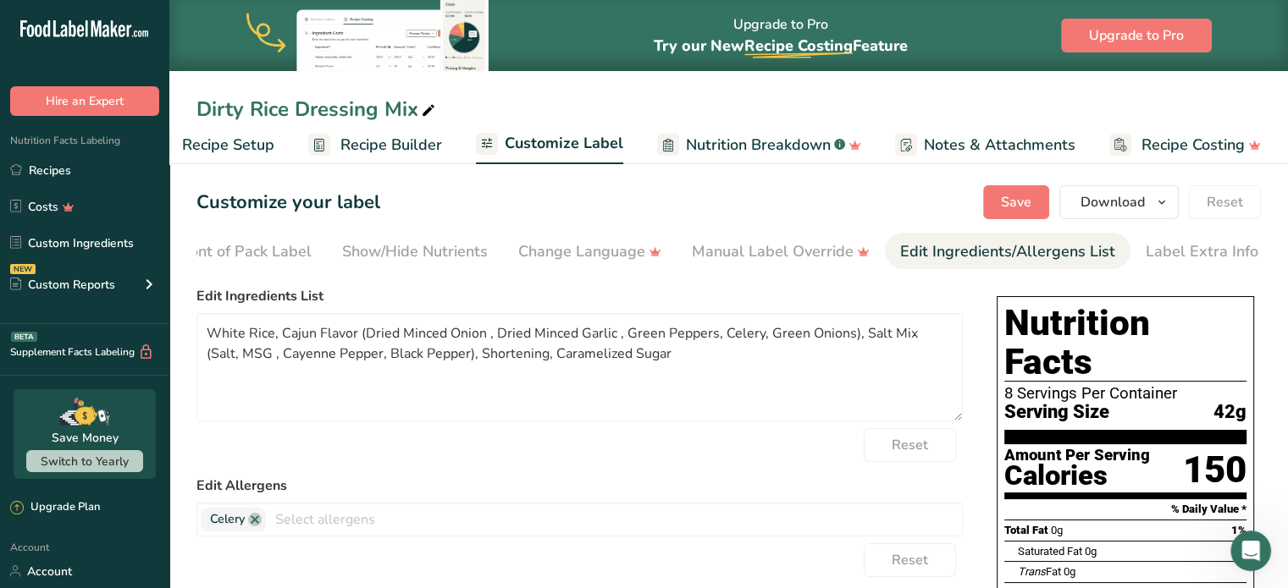
scroll to position [0, 207]
click at [366, 334] on textarea "White Rice, Cajun Flavor (Dried Minced Onion , Dried Minced Garlic , Green Pepp…" at bounding box center [579, 367] width 766 height 108
click at [395, 338] on textarea "White Rice, Minced Onion , Dried Minced Garlic , Green Peppers, Celery, Green O…" at bounding box center [579, 367] width 766 height 108
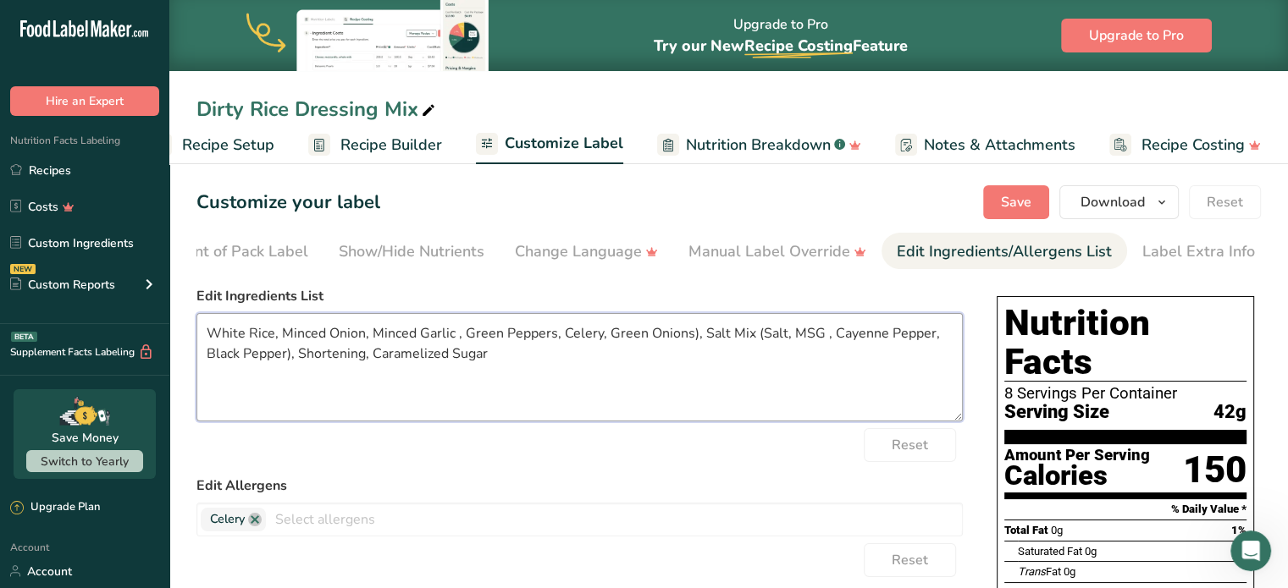
click at [451, 340] on textarea "White Rice, Minced Onion, Minced Garlic , Green Peppers, Celery, Green Onions),…" at bounding box center [579, 367] width 766 height 108
click at [497, 337] on textarea "White Rice, Minced Onion, Minced Garlic, Green Peppers, Celery, Green Onions), …" at bounding box center [579, 367] width 766 height 108
click at [579, 340] on textarea "White Rice, Minced Onion, Minced Garlic, Green Bell Peppers, Celery, Green Onio…" at bounding box center [579, 367] width 766 height 108
click at [706, 339] on textarea "White Rice, Minced Onion, Minced Garlic, Green Bell Pepper, Celery, Green Onion…" at bounding box center [579, 367] width 766 height 108
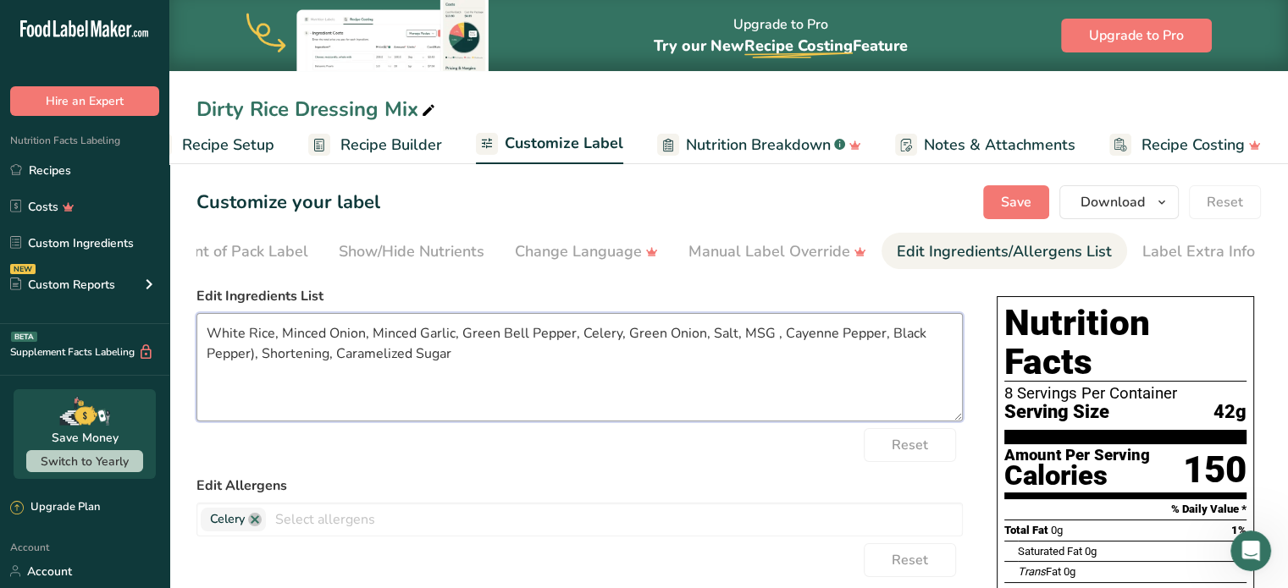
click at [812, 345] on textarea "White Rice, Minced Onion, Minced Garlic, Green Bell Pepper, Celery, Green Onion…" at bounding box center [579, 367] width 766 height 108
click at [938, 334] on textarea "White Rice, Minced Onion, Minced Garlic, Green Bell Pepper, Celery, Green Onion…" at bounding box center [579, 367] width 766 height 108
type textarea "White Rice, Minced Onion, Minced Garlic, Green Bell Pepper, Celery, Green Onion…"
click at [1005, 216] on button "Save" at bounding box center [1016, 202] width 66 height 34
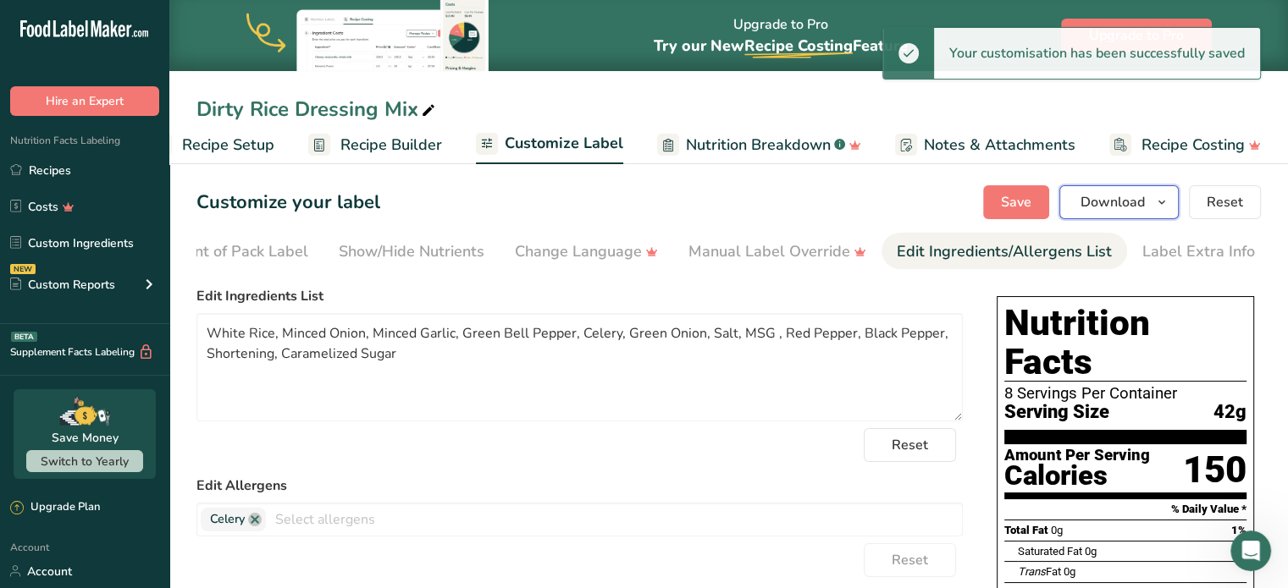
click at [1124, 192] on span "Download" at bounding box center [1112, 202] width 64 height 20
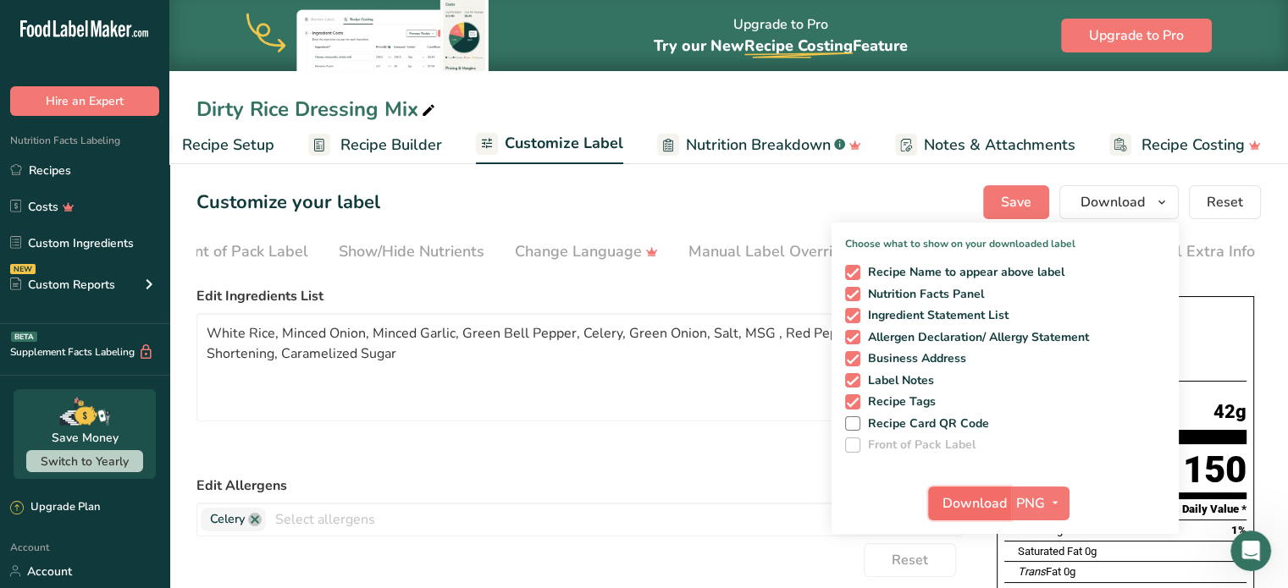
click at [954, 500] on span "Download" at bounding box center [974, 504] width 64 height 20
click at [73, 172] on link "Recipes" at bounding box center [84, 170] width 169 height 32
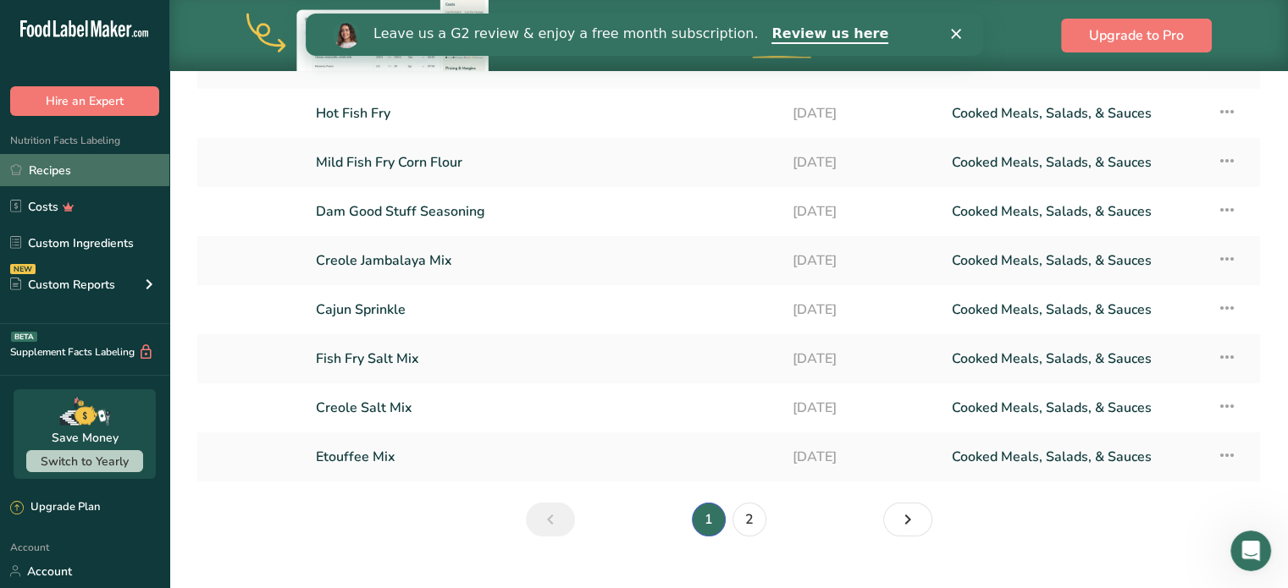
scroll to position [271, 0]
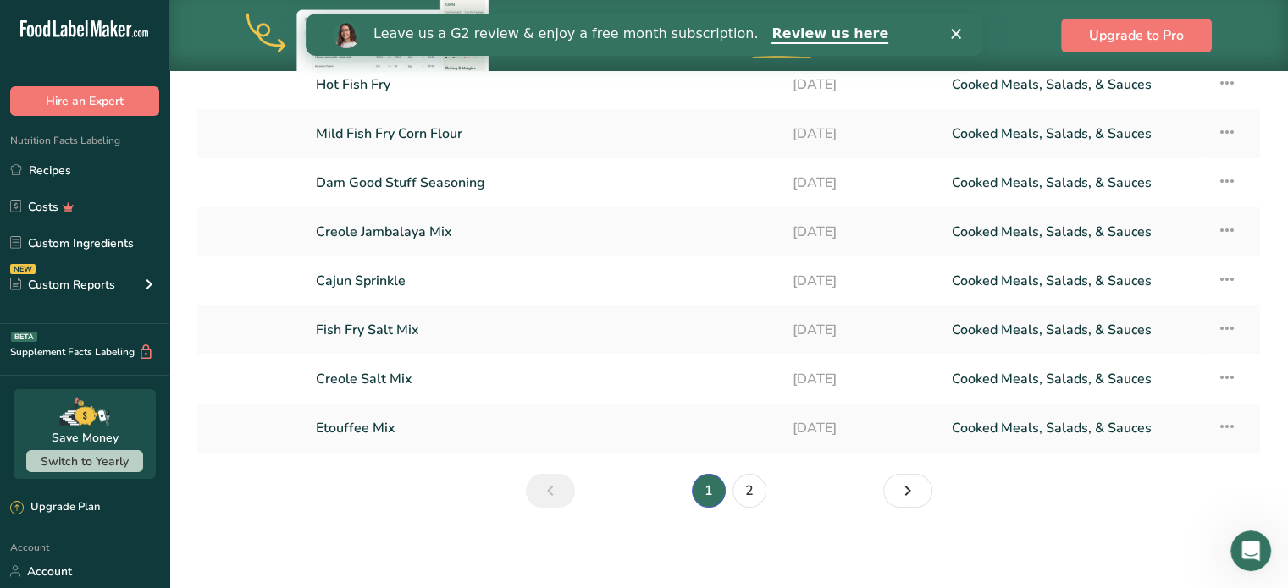
click at [765, 497] on li "2" at bounding box center [749, 491] width 41 height 34
click at [754, 494] on link "2" at bounding box center [749, 491] width 34 height 34
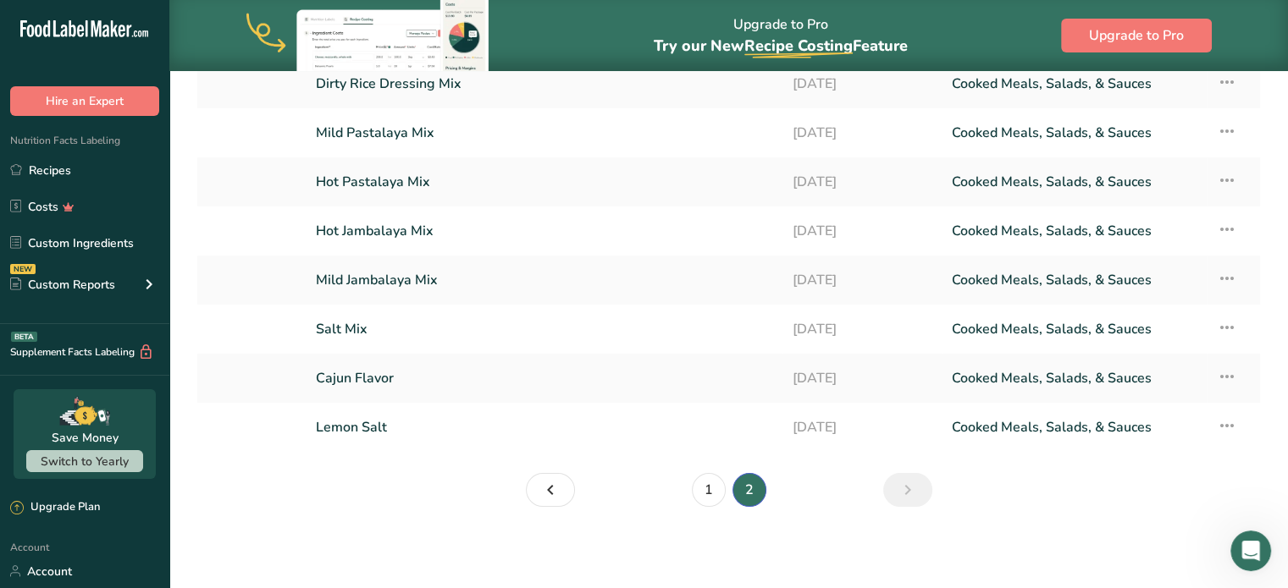
scroll to position [222, 0]
click at [365, 128] on link "Mild Pastalaya Mix" at bounding box center [544, 134] width 456 height 36
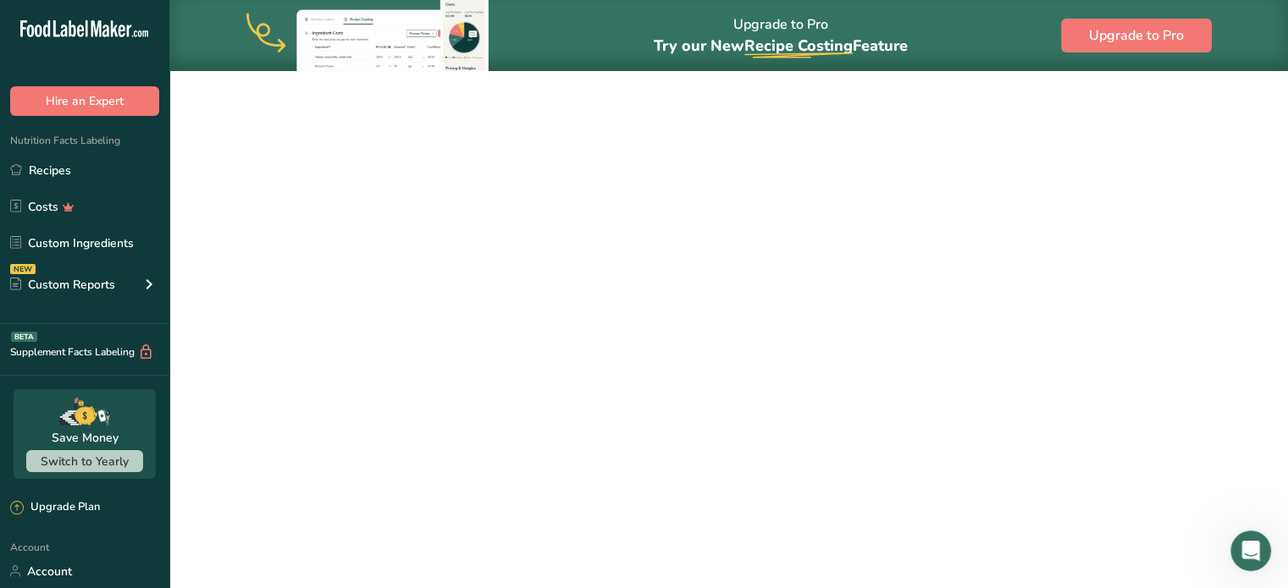
click at [365, 128] on link "Mild Pastalaya Mix" at bounding box center [544, 134] width 456 height 36
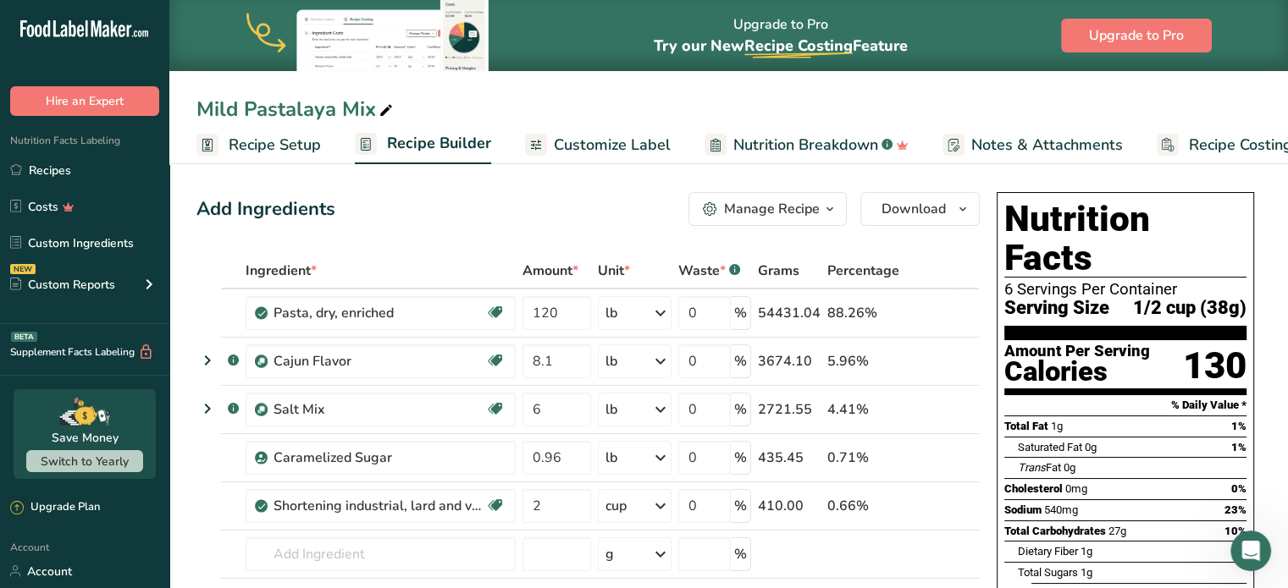
click at [572, 146] on span "Customize Label" at bounding box center [612, 145] width 117 height 23
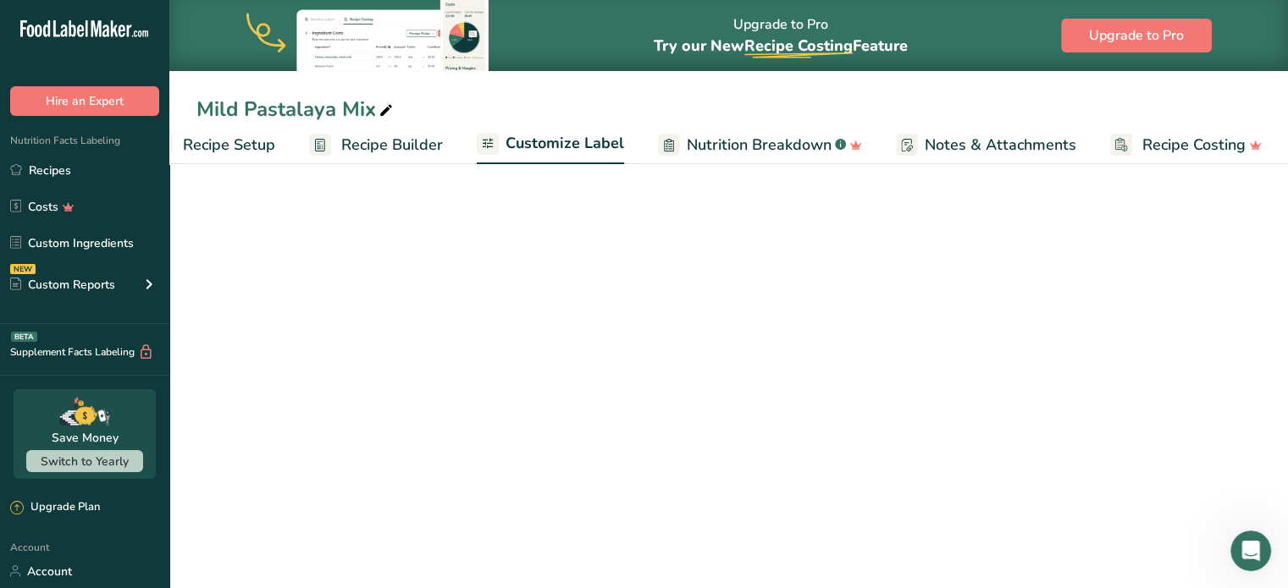
scroll to position [0, 47]
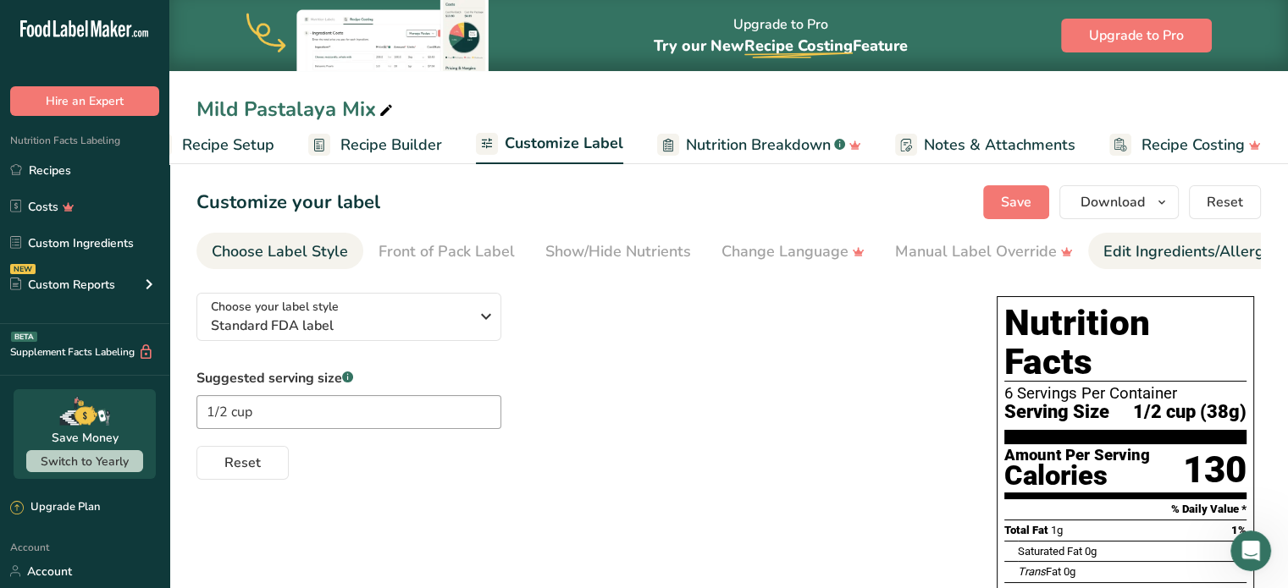
click at [1146, 249] on div "Edit Ingredients/Allergens List" at bounding box center [1210, 251] width 215 height 23
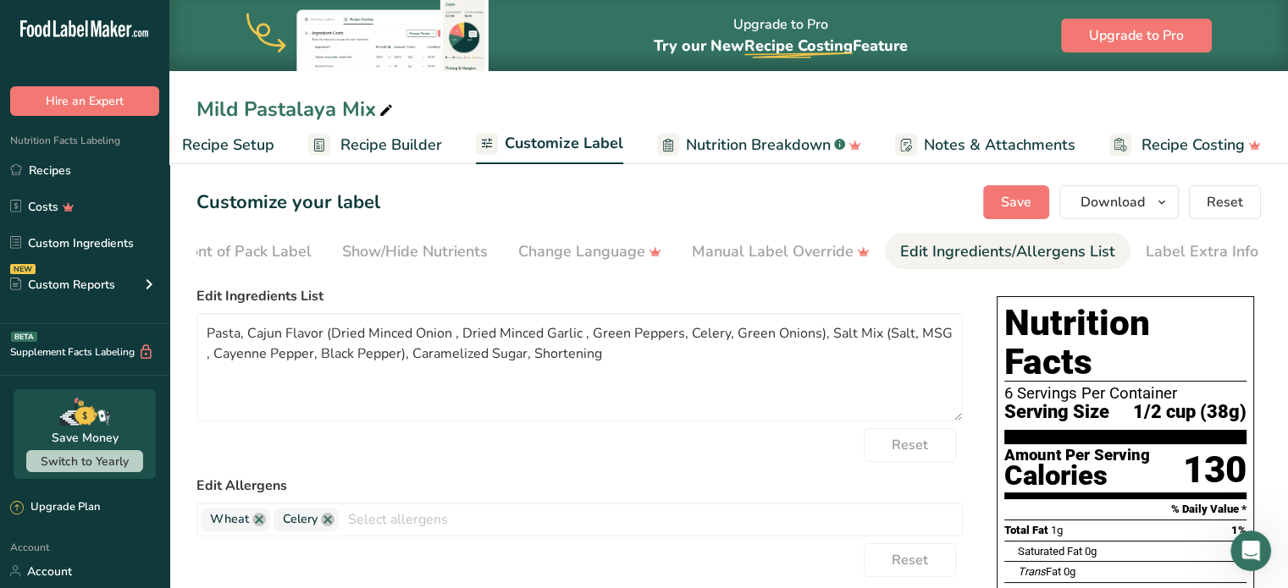
scroll to position [0, 207]
click at [338, 331] on textarea "Pasta, Cajun Flavor (Dried Minced Onion , Dried Minced Garlic , Green Peppers, …" at bounding box center [579, 367] width 766 height 108
click at [345, 334] on textarea "Pasta, Minced Onion , Dried Minced Garlic , Green Peppers, Celery, Green Onions…" at bounding box center [579, 367] width 766 height 108
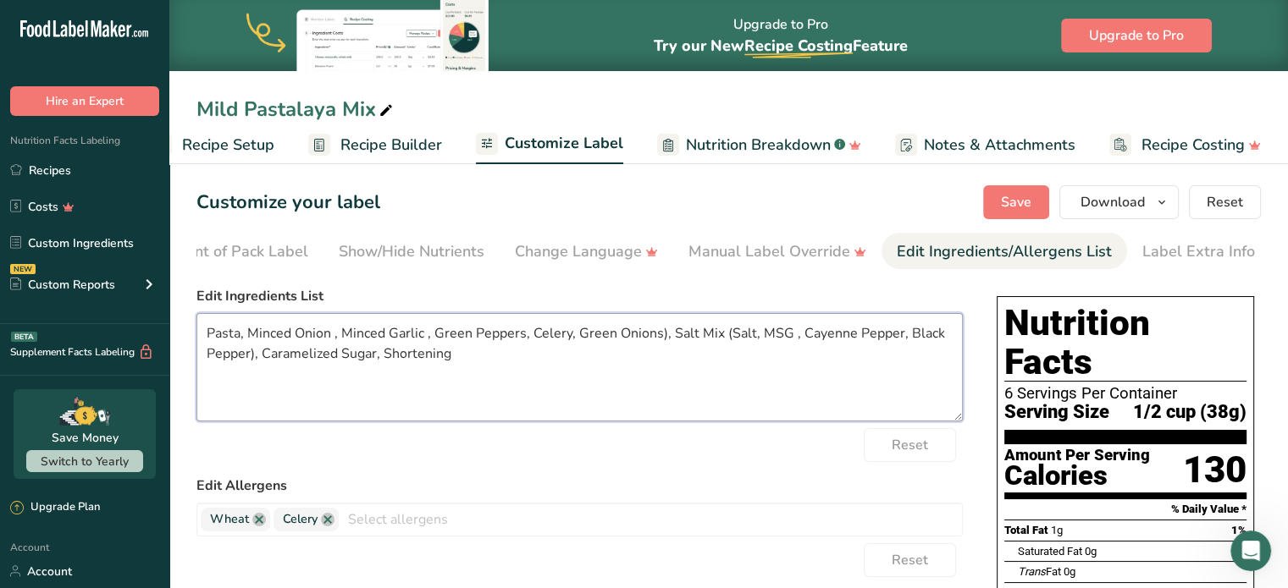
click at [333, 345] on textarea "Pasta, Minced Onion , Minced Garlic , Green Peppers, Celery, Green Onions), Sal…" at bounding box center [579, 367] width 766 height 108
click at [423, 332] on textarea "Pasta, Minced Onion, Minced Garlic , Green Peppers, Celery, Green Onions), Salt…" at bounding box center [579, 367] width 766 height 108
click at [466, 331] on textarea "Pasta, Minced Onion, Minced Garlic, Green Peppers, Celery, Green Onions), Salt …" at bounding box center [579, 367] width 766 height 108
click at [671, 334] on textarea "Pasta, Minced Onion, Minced Garlic, Green Bell Pepper, Celery, Green Onions), S…" at bounding box center [579, 367] width 766 height 108
click at [671, 342] on textarea "Pasta, Minced Onion, Minced Garlic, Green Bell Pepper, Celery, Green Onion, Sal…" at bounding box center [579, 367] width 766 height 108
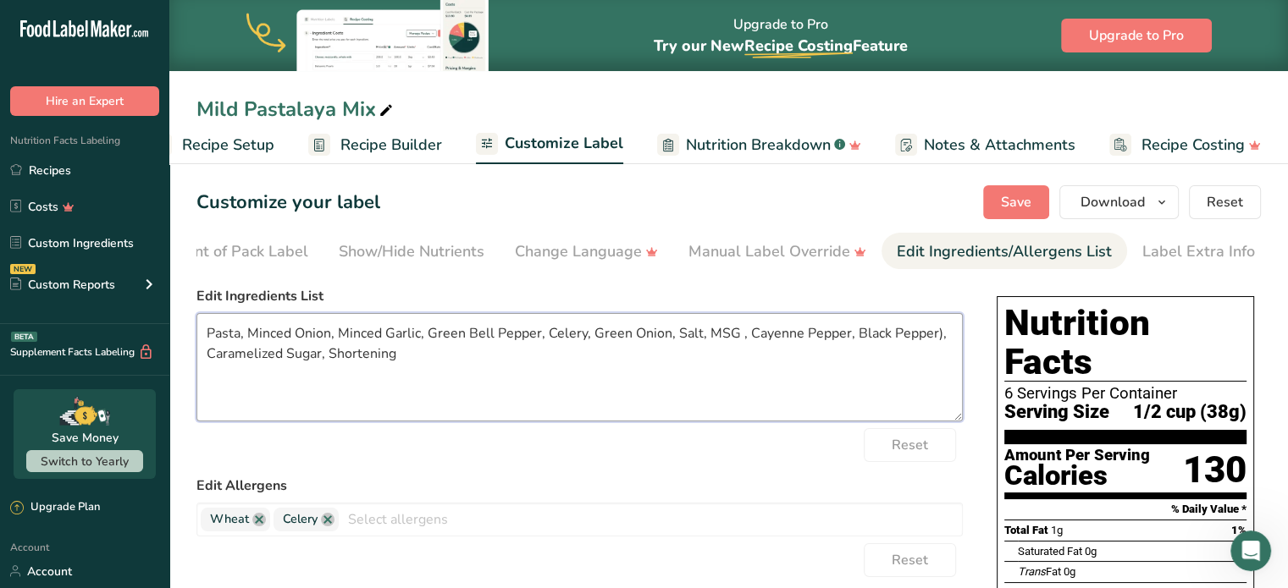
click at [759, 346] on textarea "Pasta, Minced Onion, Minced Garlic, Green Bell Pepper, Celery, Green Onion, Sal…" at bounding box center [579, 367] width 766 height 108
click at [903, 336] on textarea "Pasta, Minced Onion, Minced Garlic, Green Bell Pepper, Celery, Green Onion, Sal…" at bounding box center [579, 367] width 766 height 108
type textarea "Pasta, Minced Onion, Minced Garlic, Green Bell Pepper, Celery, Green Onion, Sal…"
click at [996, 207] on button "Save" at bounding box center [1016, 202] width 66 height 34
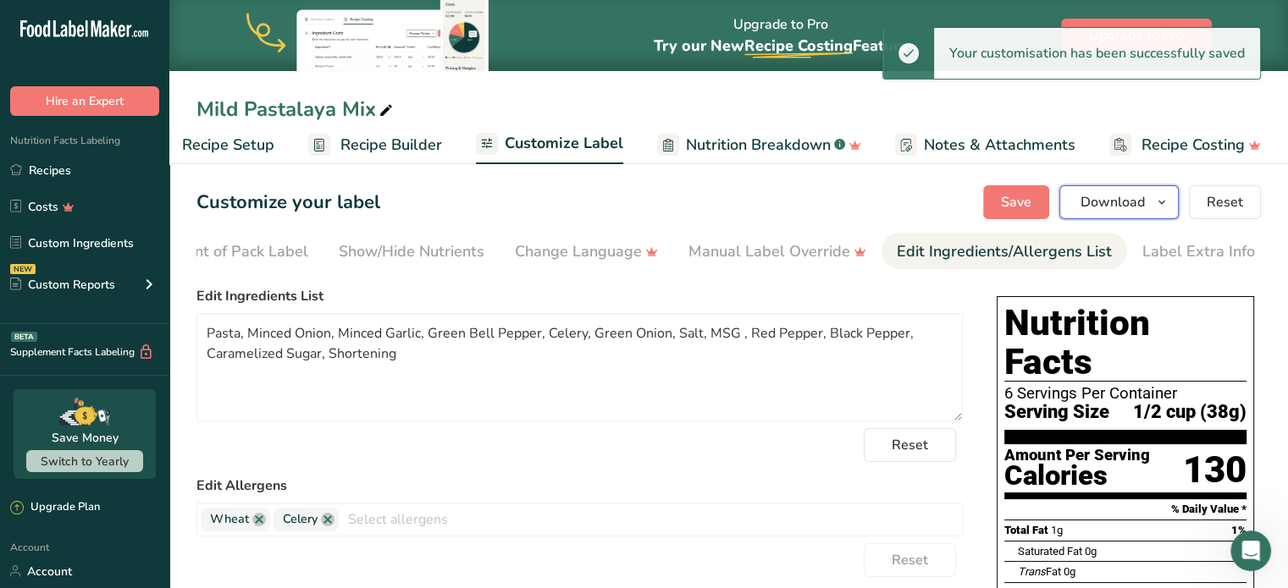
click at [1091, 207] on span "Download" at bounding box center [1112, 202] width 64 height 20
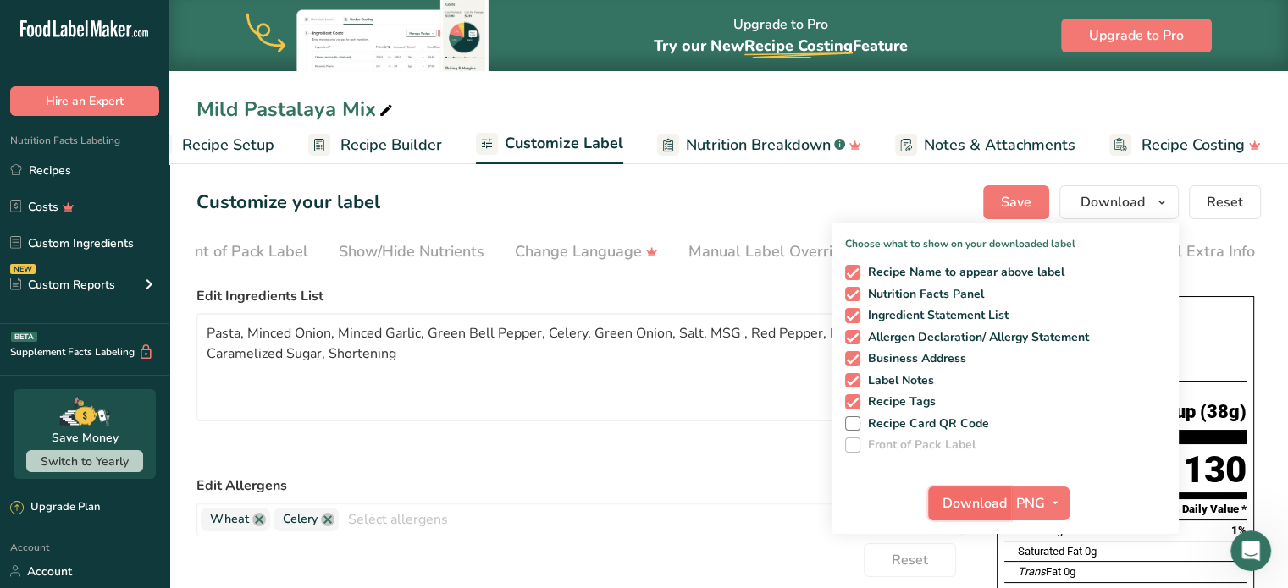
click at [944, 507] on span "Download" at bounding box center [974, 504] width 64 height 20
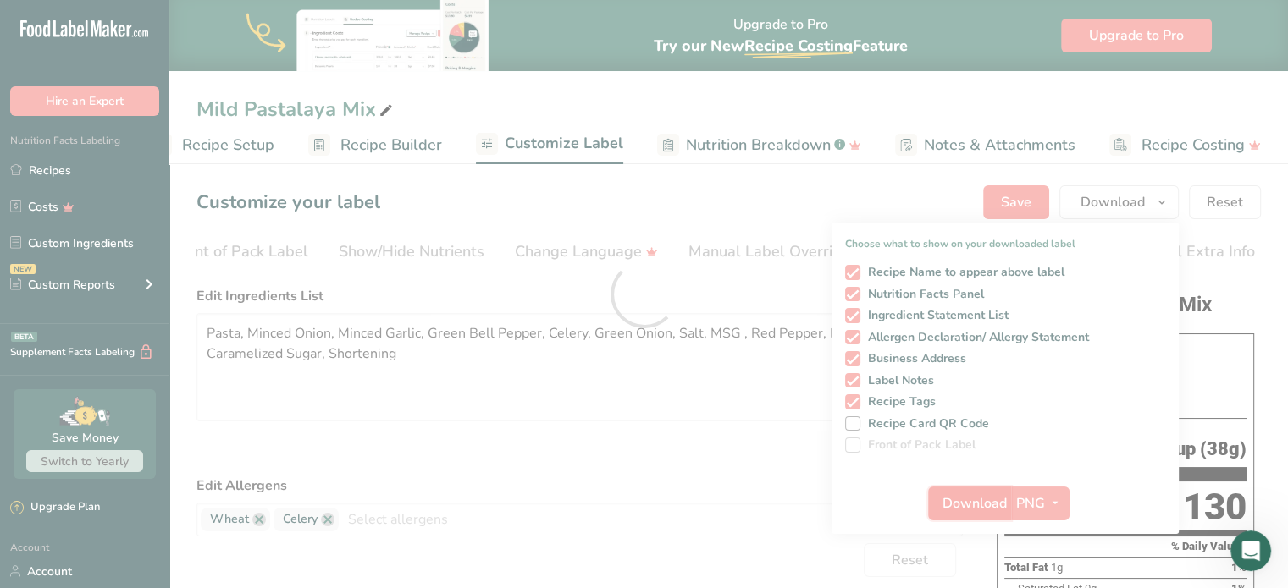
scroll to position [0, 0]
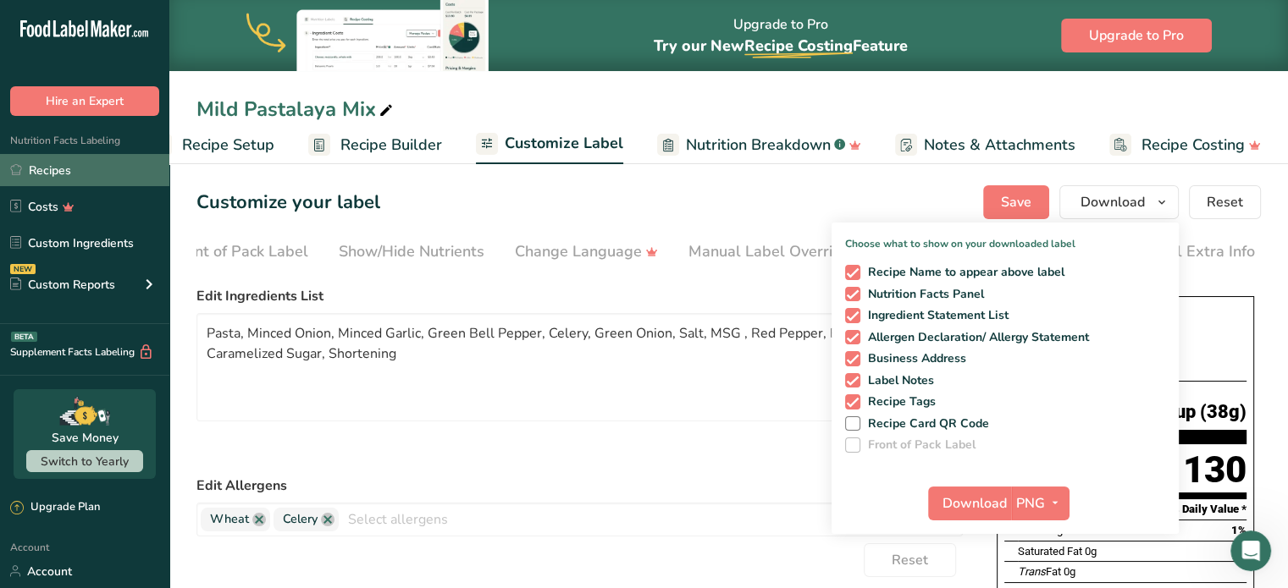
click at [64, 169] on link "Recipes" at bounding box center [84, 170] width 169 height 32
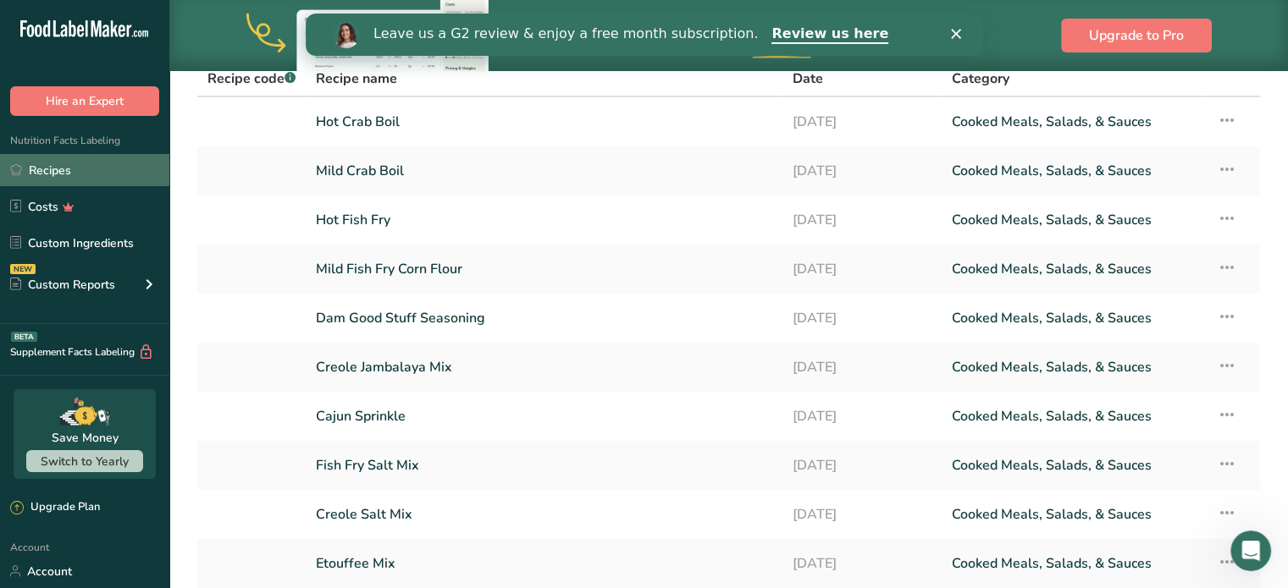
scroll to position [271, 0]
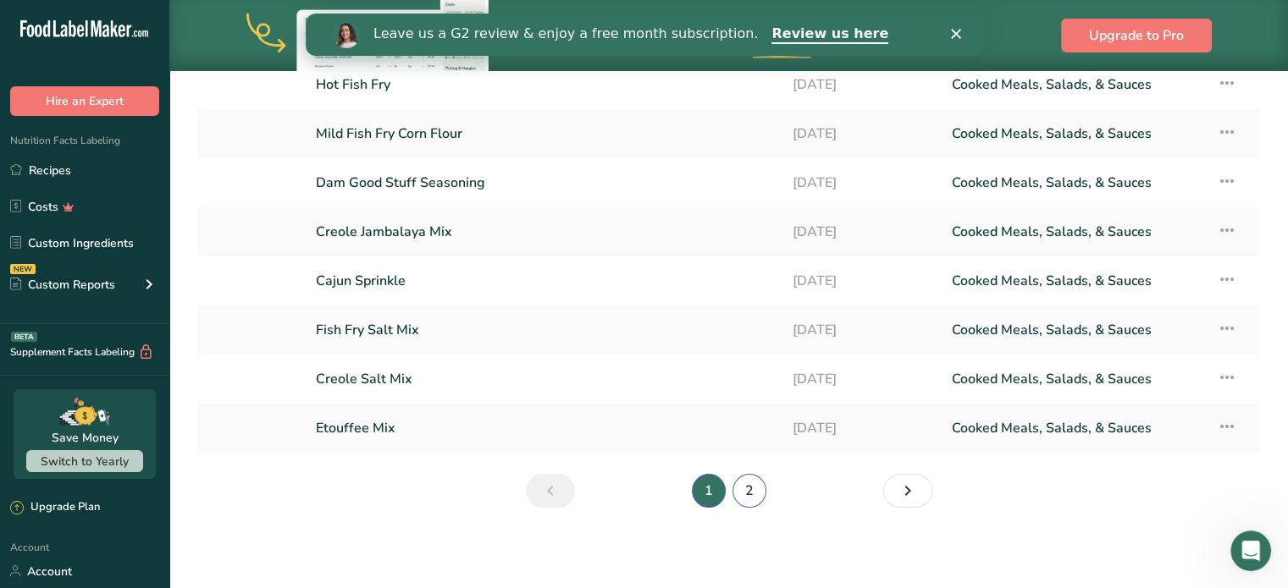
click at [745, 494] on link "2" at bounding box center [749, 491] width 34 height 34
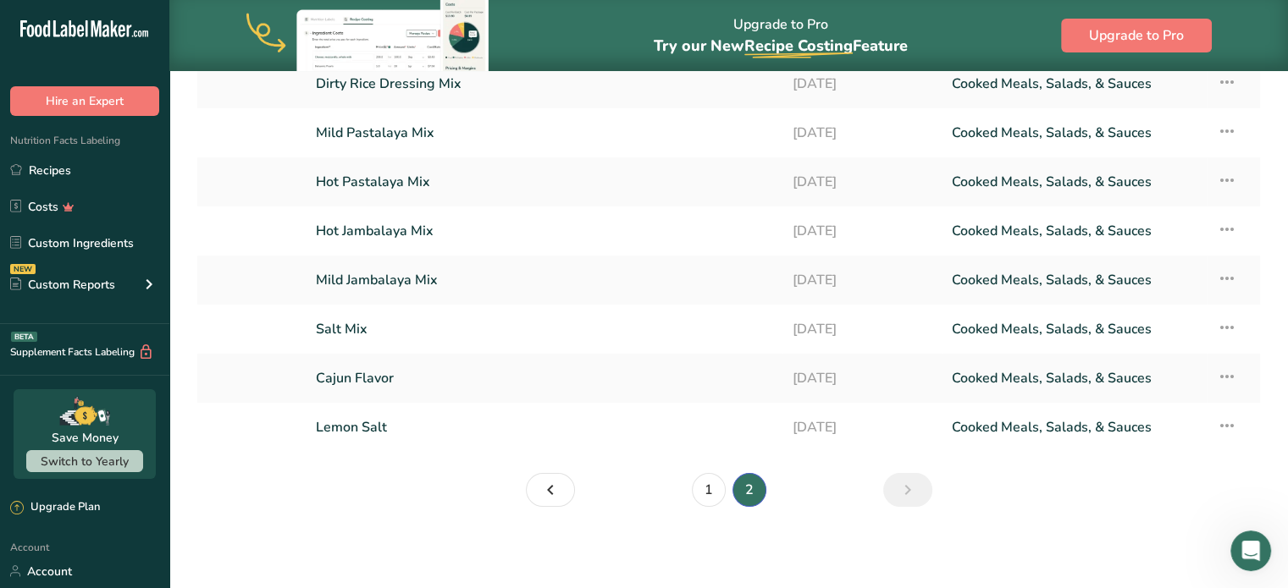
scroll to position [222, 0]
click at [329, 196] on link "Hot Pastalaya Mix" at bounding box center [544, 183] width 456 height 36
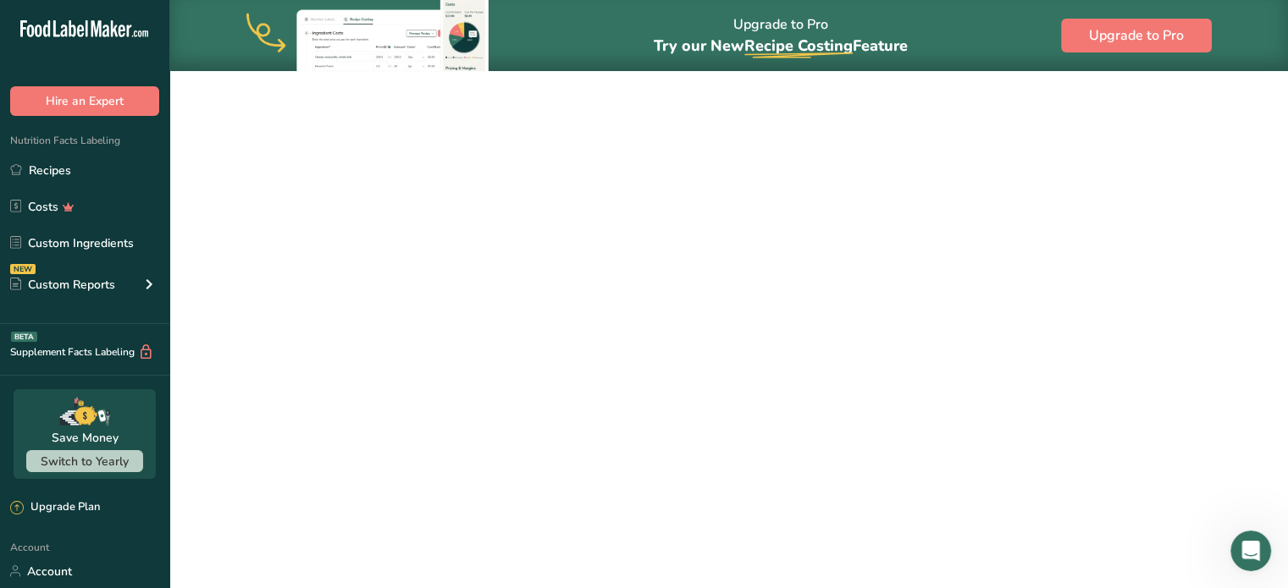
click at [329, 196] on link "Hot Pastalaya Mix" at bounding box center [544, 183] width 456 height 36
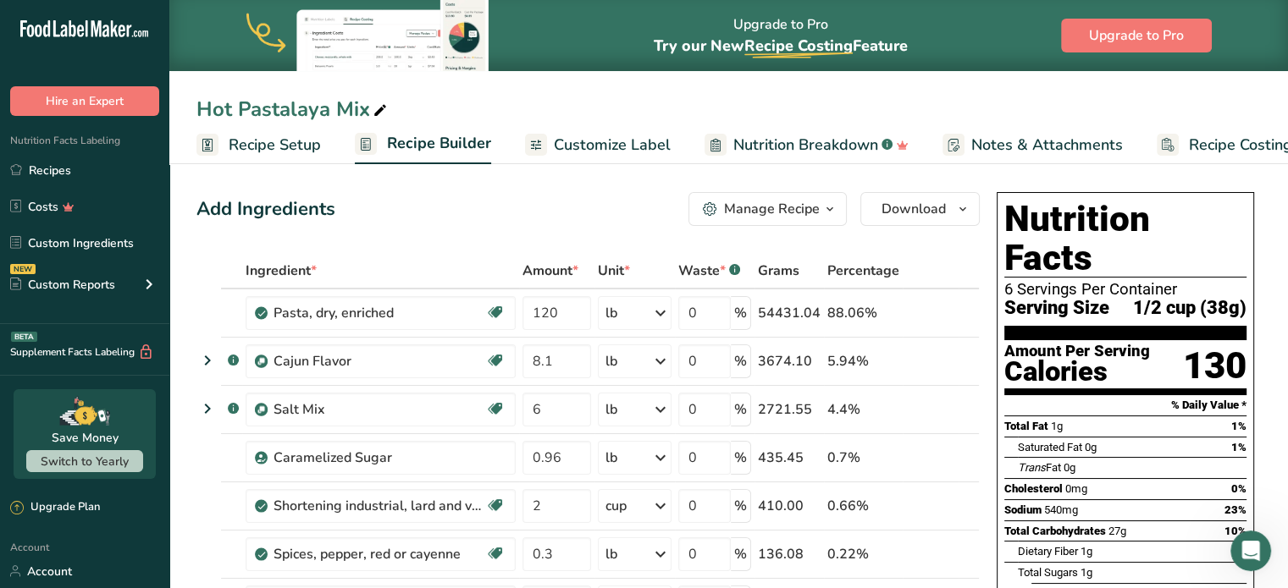
click at [589, 141] on span "Customize Label" at bounding box center [612, 145] width 117 height 23
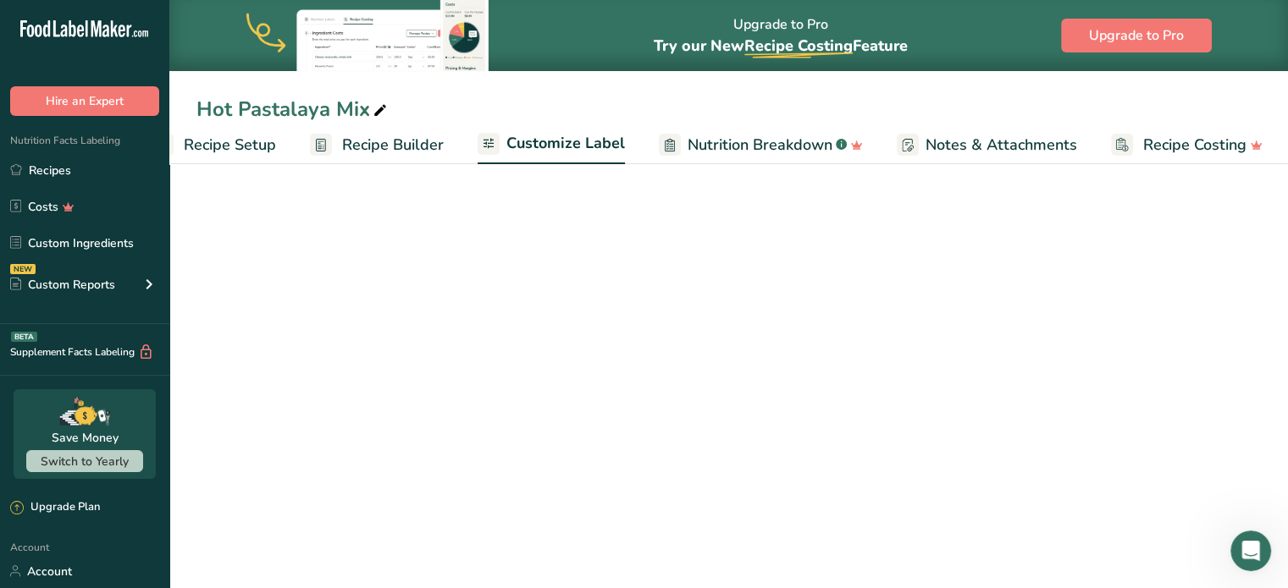
scroll to position [0, 47]
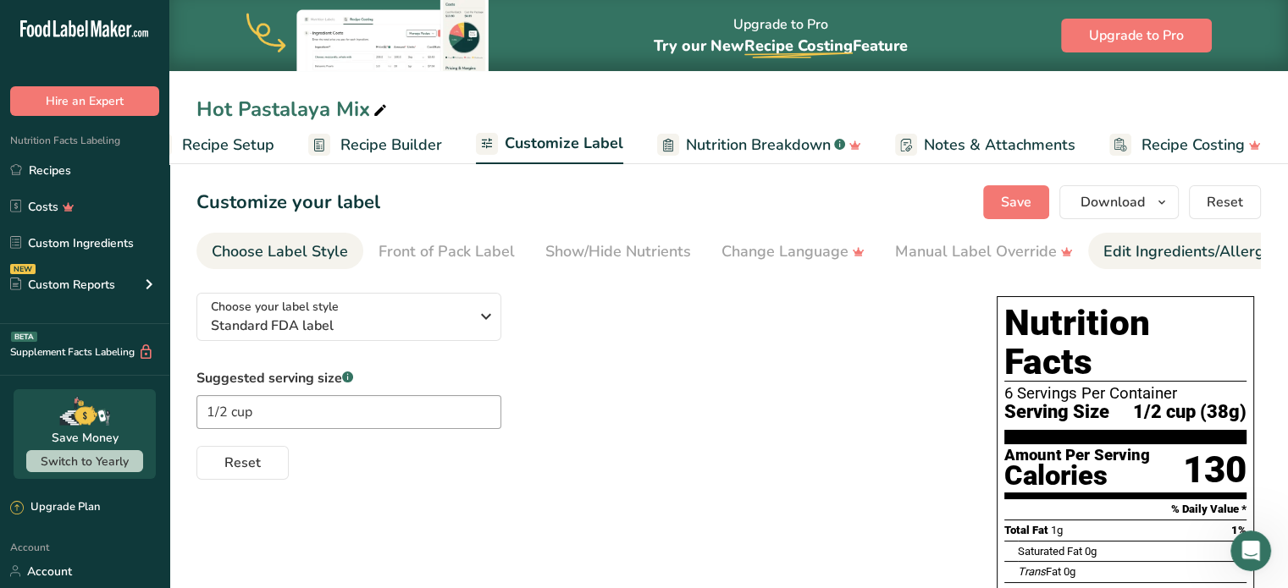
click at [1135, 247] on div "Edit Ingredients/Allergens List" at bounding box center [1210, 251] width 215 height 23
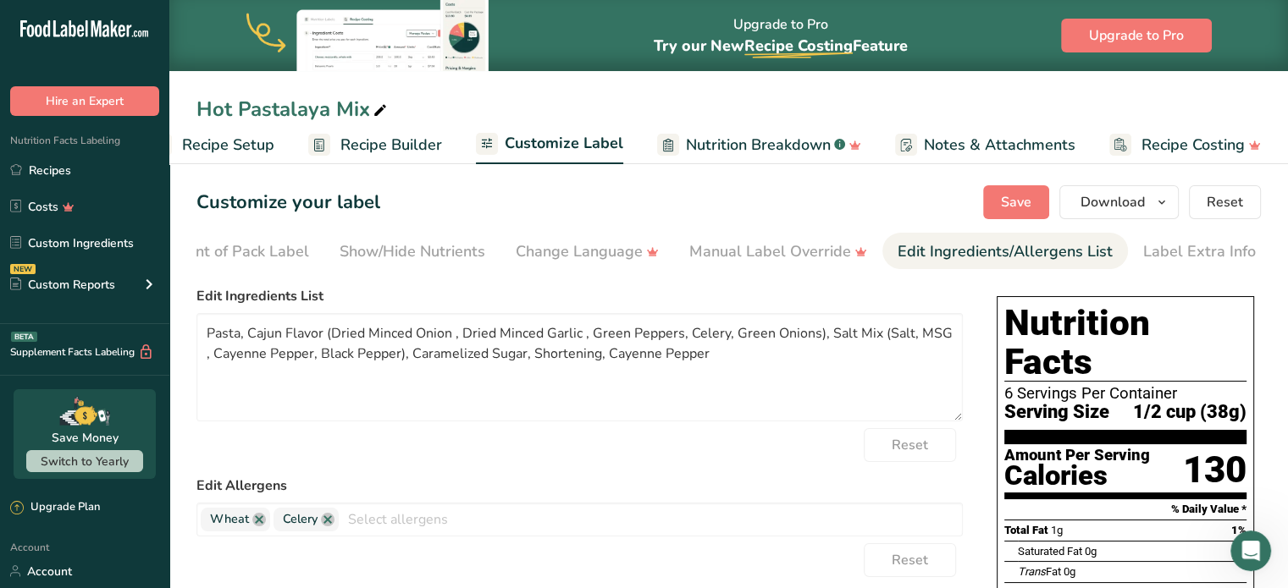
scroll to position [0, 207]
click at [333, 340] on textarea "Pasta, Cajun Flavor (Dried Minced Onion , Dried Minced Garlic , Green Peppers, …" at bounding box center [579, 367] width 766 height 108
click at [358, 329] on textarea "Pasta, Minced Onion , Dried Minced Garlic , Green Peppers, Celery, Green Onions…" at bounding box center [579, 367] width 766 height 108
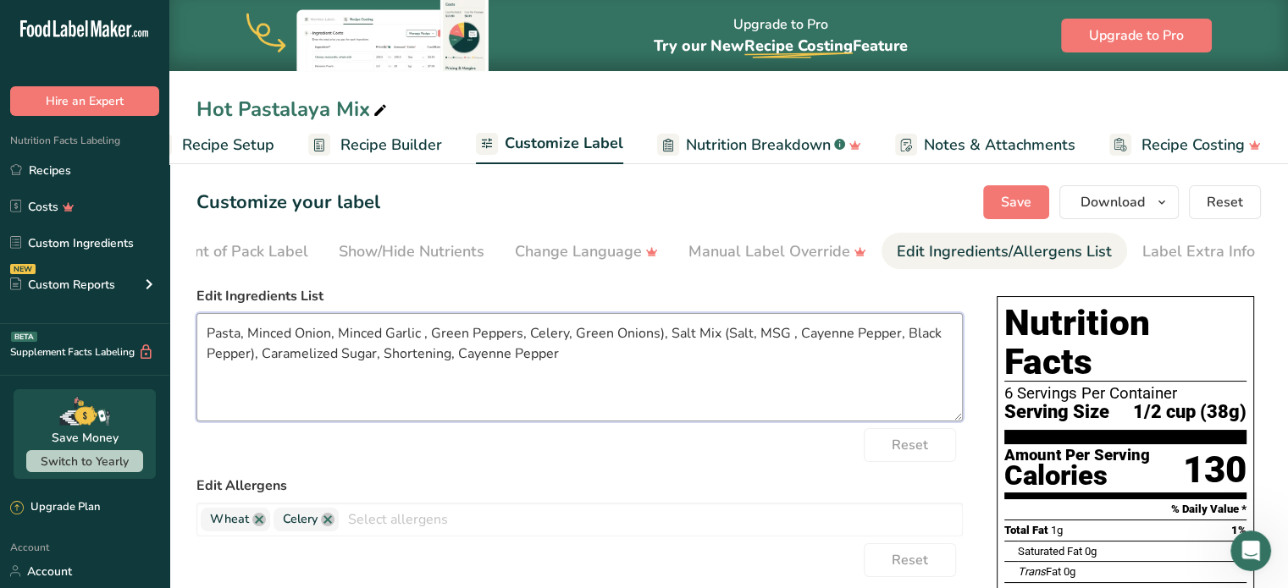
click at [424, 337] on textarea "Pasta, Minced Onion, Minced Garlic , Green Peppers, Celery, Green Onions), Salt…" at bounding box center [579, 367] width 766 height 108
click at [468, 334] on textarea "Pasta, Minced Onion, Minced Garlic, Green Peppers, Celery, Green Onions), Salt …" at bounding box center [579, 367] width 766 height 108
click at [677, 338] on textarea "Pasta, Minced Onion, Minced Garlic, Green Bell Pepper, Celery, Green Onions), S…" at bounding box center [579, 367] width 766 height 108
click at [729, 330] on textarea "Pasta, Minced Onion, Minced Garlic, Green Bell Pepper, Celery, Green Onion, Sal…" at bounding box center [579, 367] width 766 height 108
click at [745, 334] on textarea "Pasta, Minced Onion, Minced Garlic, Green Bell Pepper, Celery, Green Onion, Sal…" at bounding box center [579, 367] width 766 height 108
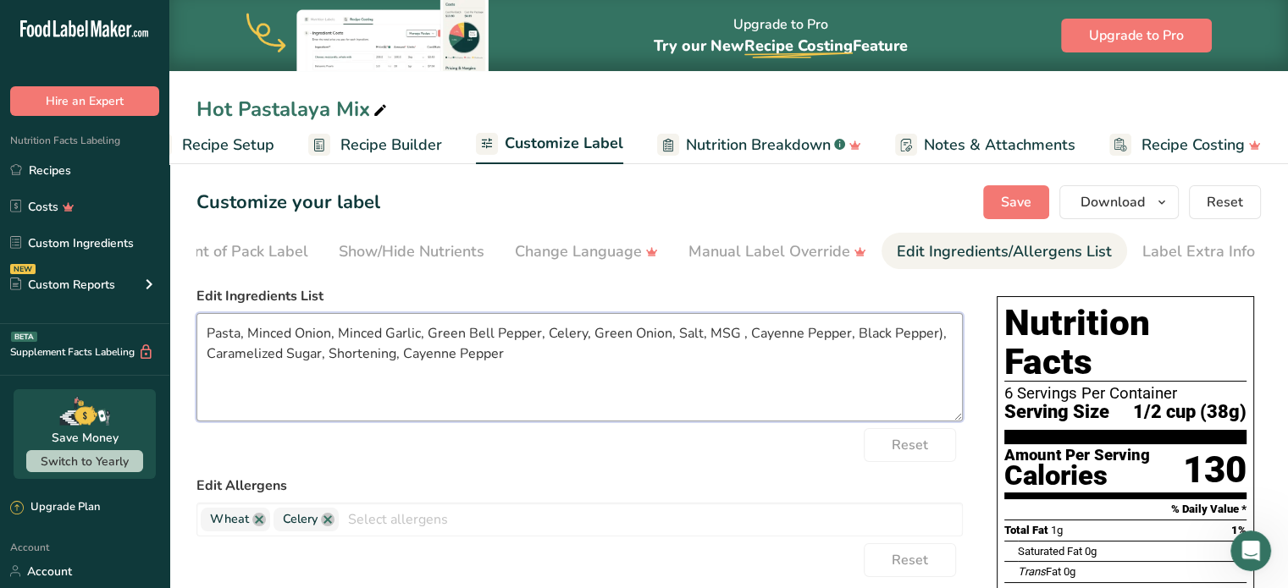
click at [745, 334] on textarea "Pasta, Minced Onion, Minced Garlic, Green Bell Pepper, Celery, Green Onion, Sal…" at bounding box center [579, 367] width 766 height 108
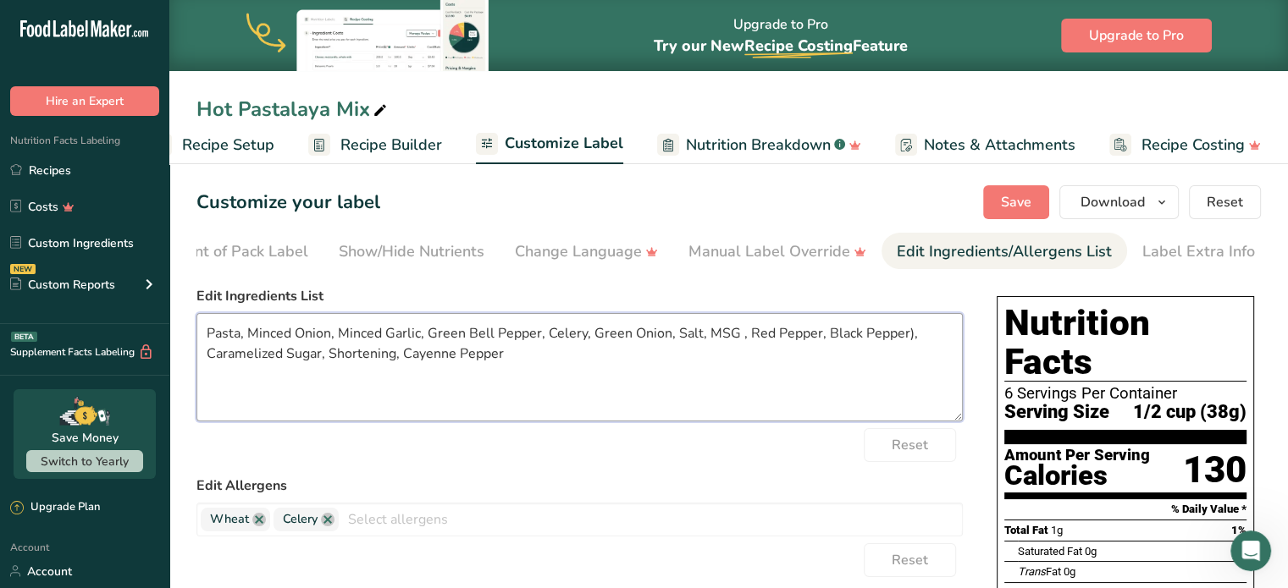
click at [907, 344] on textarea "Pasta, Minced Onion, Minced Garlic, Green Bell Pepper, Celery, Green Onion, Sal…" at bounding box center [579, 367] width 766 height 108
click at [425, 358] on textarea "Pasta, Minced Onion, Minced Garlic, Green Bell Pepper, Celery, Green Onion, Sal…" at bounding box center [579, 367] width 766 height 108
click at [397, 355] on textarea "Pasta, Minced Onion, Minced Garlic, Green Bell Pepper, Celery, Green Onion, Sal…" at bounding box center [579, 367] width 766 height 108
click at [735, 338] on textarea "Pasta, Minced Onion, Minced Garlic, Green Bell Pepper, Celery, Green Onion, Sal…" at bounding box center [579, 367] width 766 height 108
type textarea "Pasta, Minced Onion, Minced Garlic, Green Bell Pepper, Celery, Green Onion, Sal…"
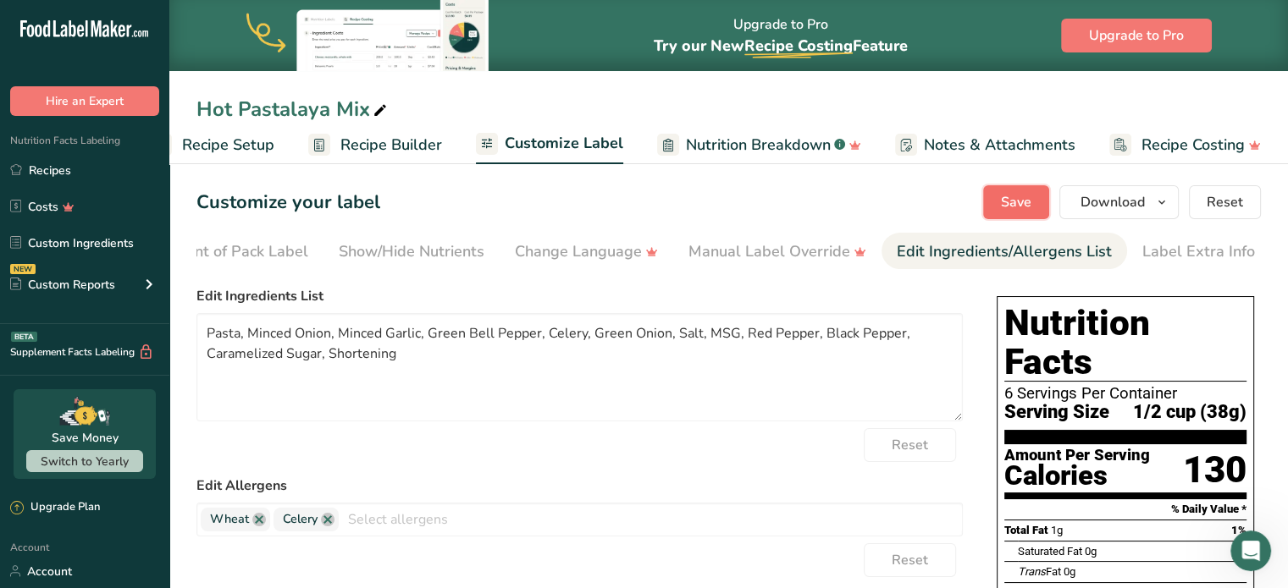
click at [1009, 215] on button "Save" at bounding box center [1016, 202] width 66 height 34
click at [1122, 204] on span "Download" at bounding box center [1112, 202] width 64 height 20
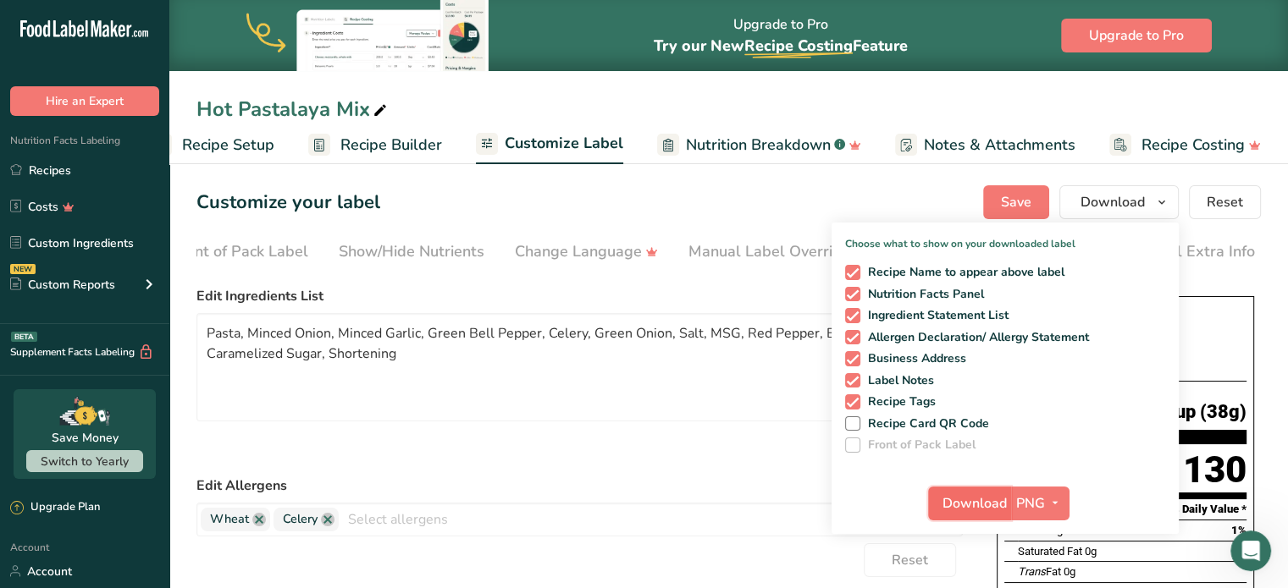
click at [967, 507] on span "Download" at bounding box center [974, 504] width 64 height 20
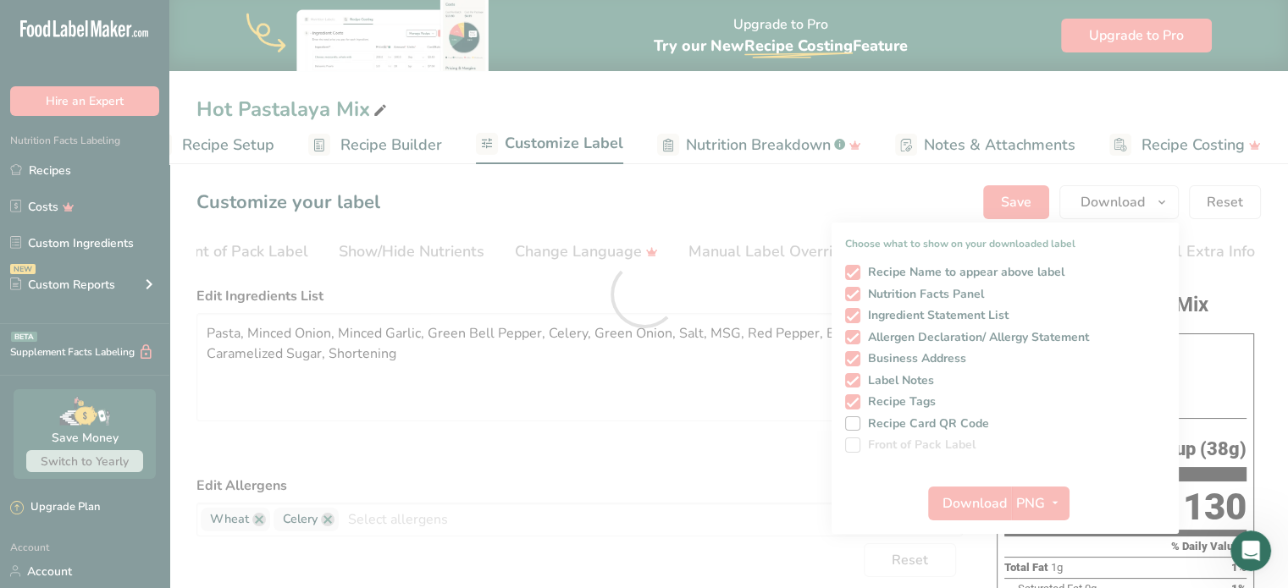
scroll to position [0, 0]
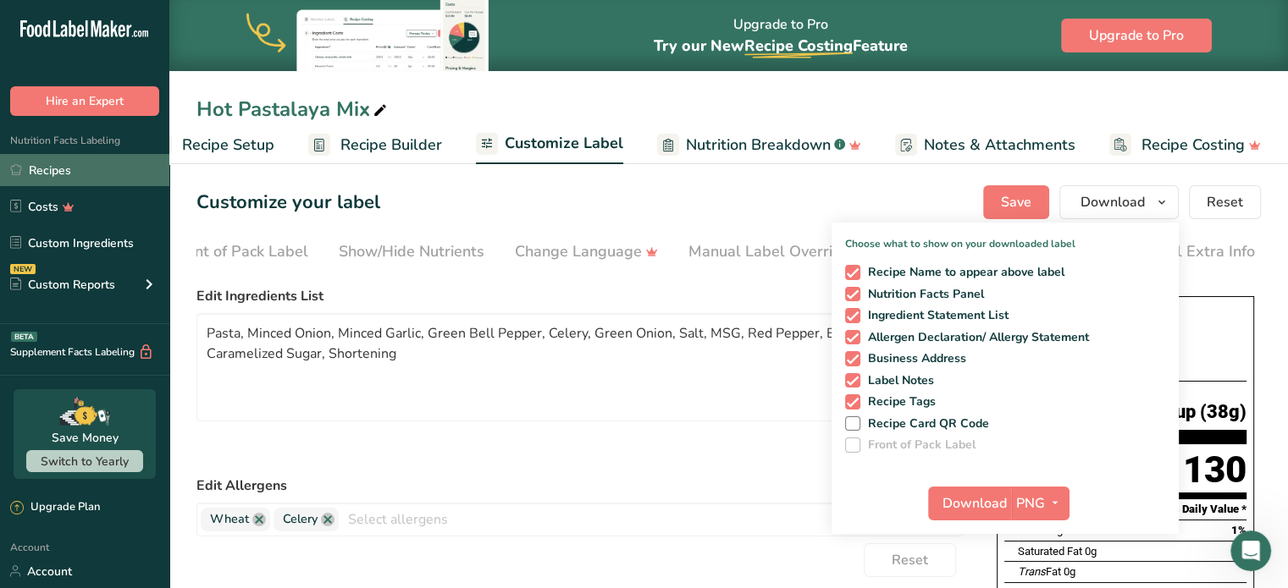
click at [27, 182] on link "Recipes" at bounding box center [84, 170] width 169 height 32
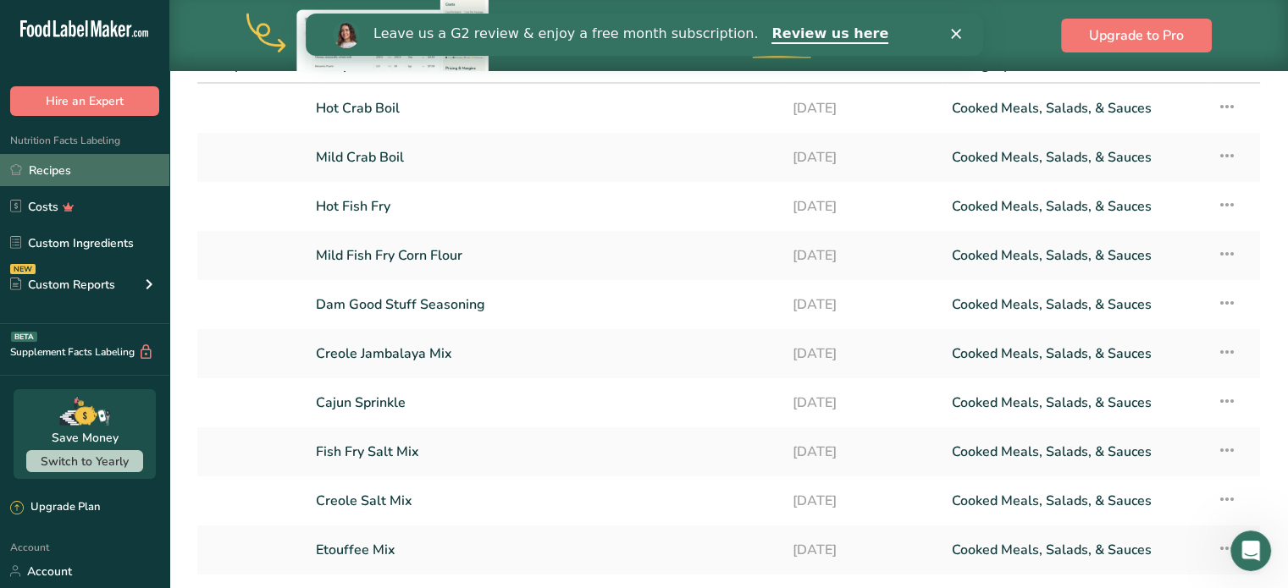
scroll to position [271, 0]
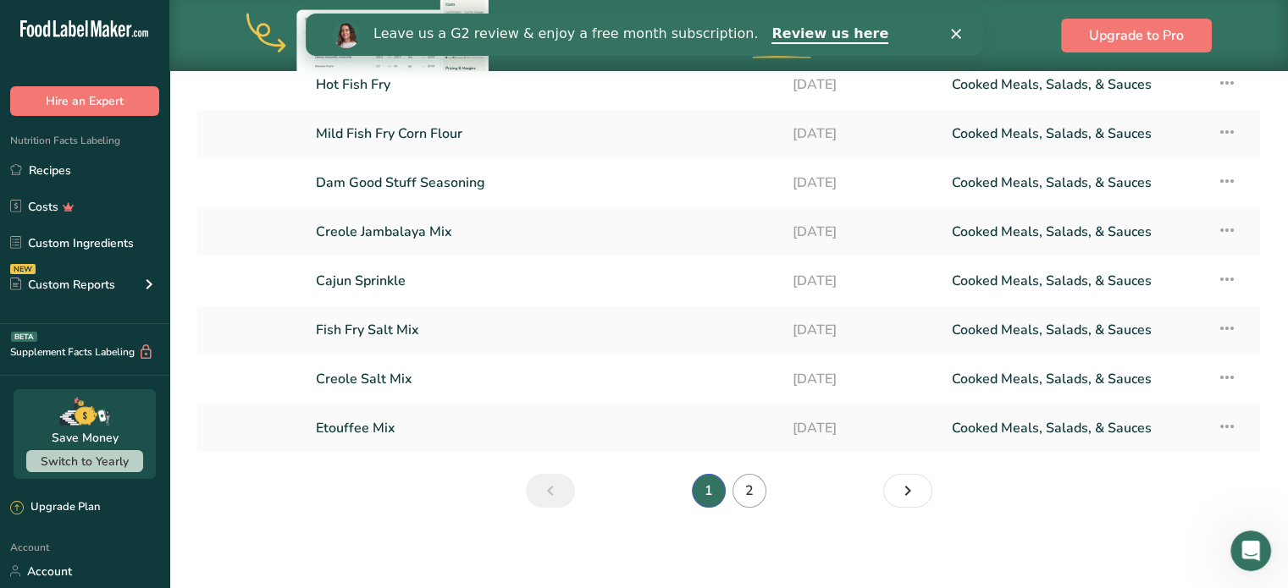
click at [753, 478] on link "2" at bounding box center [749, 491] width 34 height 34
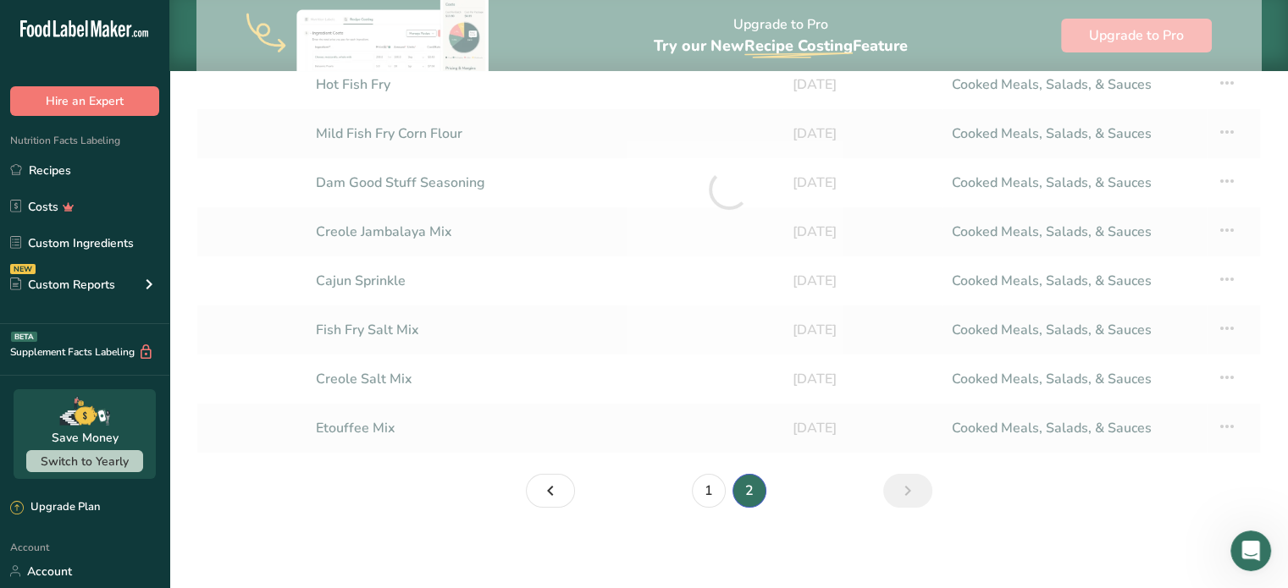
scroll to position [222, 0]
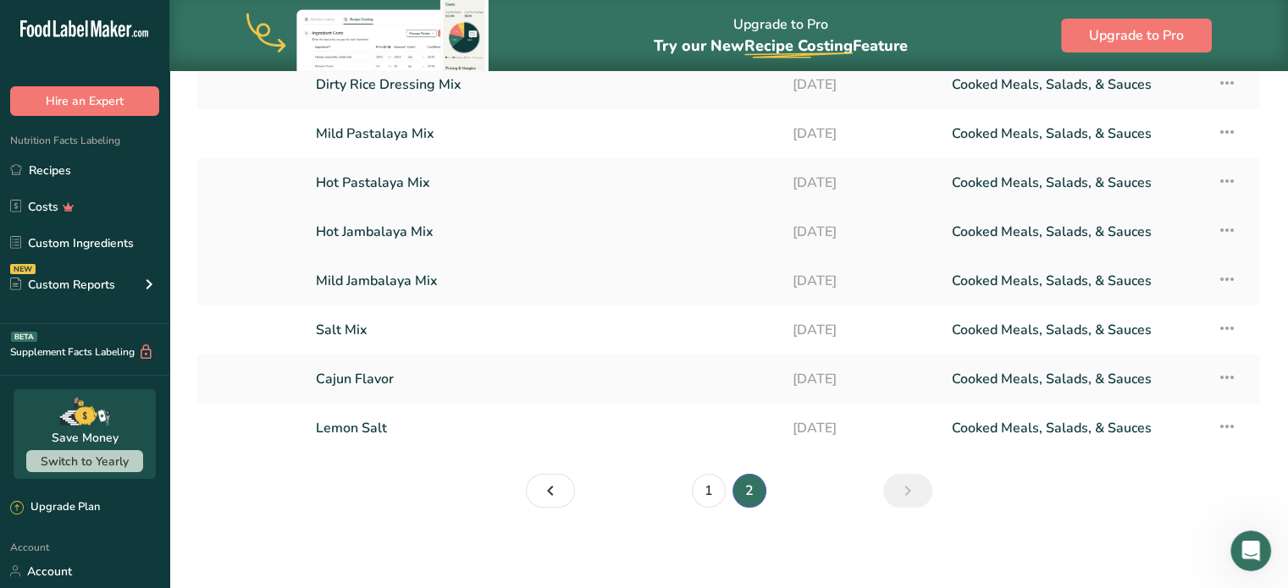
click at [384, 246] on link "Hot Jambalaya Mix" at bounding box center [544, 232] width 456 height 36
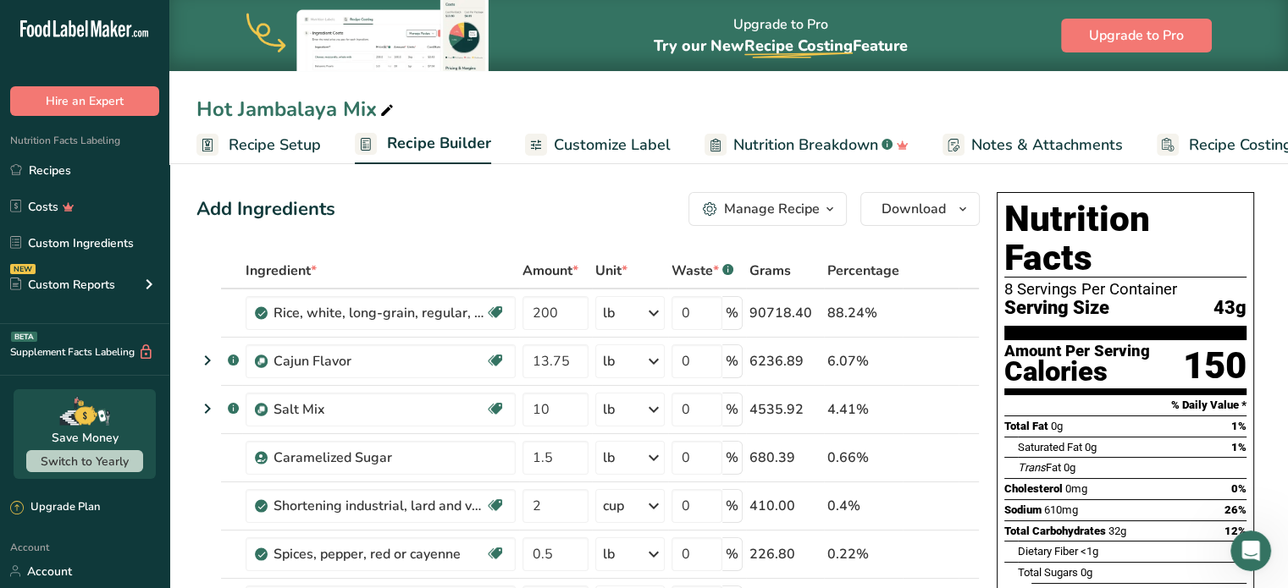
click at [617, 146] on span "Customize Label" at bounding box center [612, 145] width 117 height 23
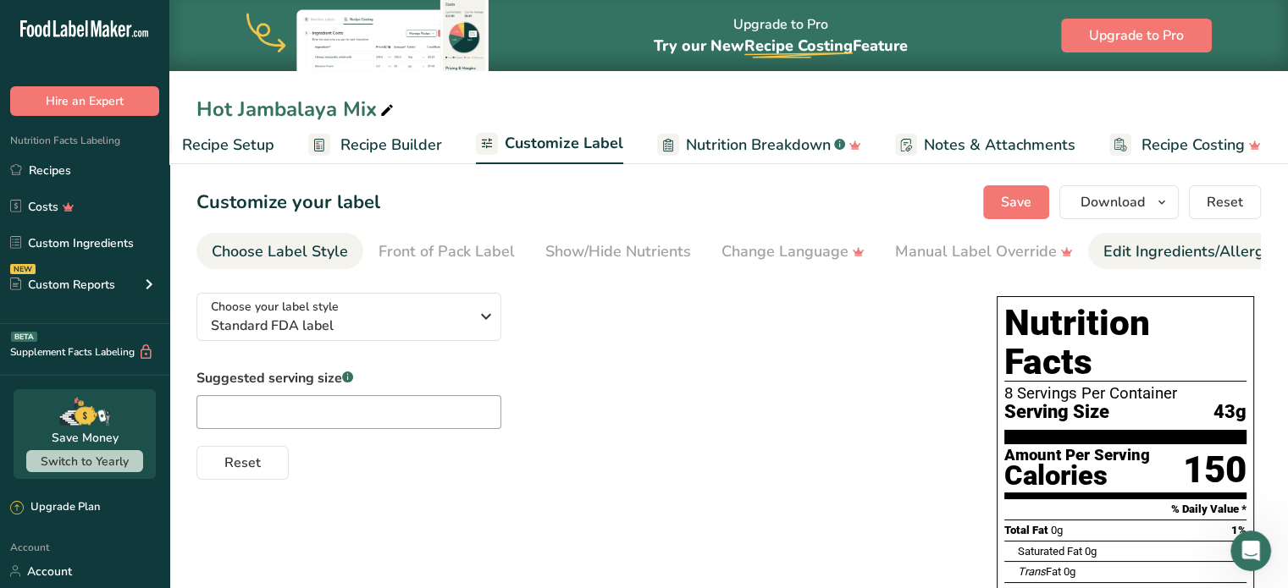
click at [1152, 253] on div "Edit Ingredients/Allergens List" at bounding box center [1210, 251] width 215 height 23
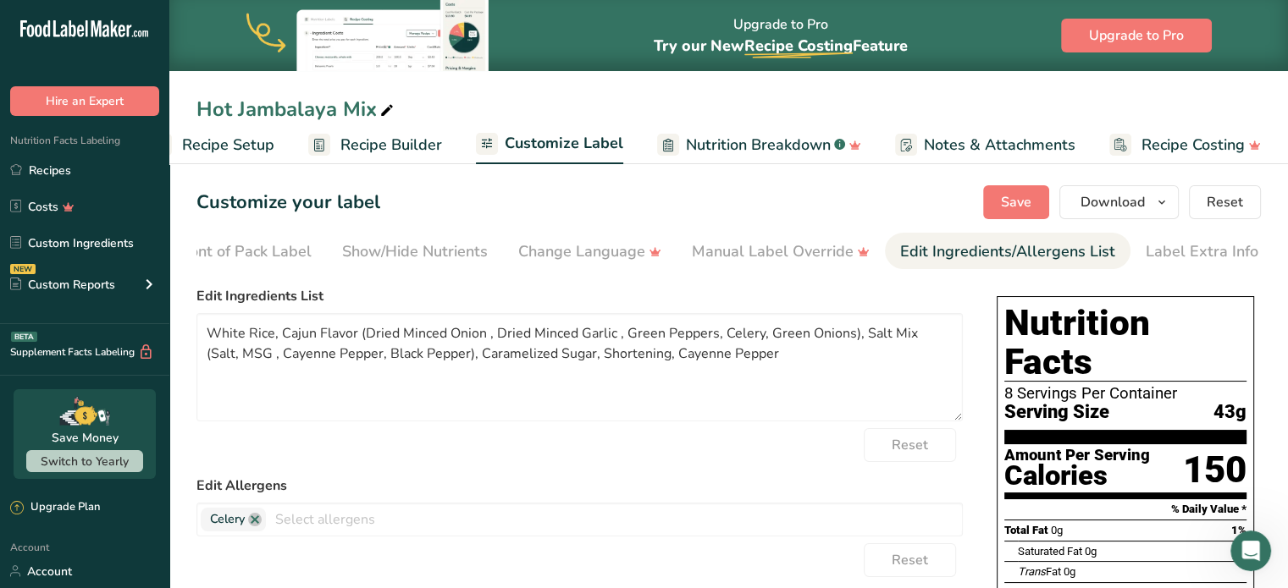
scroll to position [0, 207]
click at [364, 340] on textarea "White Rice, Cajun Flavor (Dried Minced Onion , Dried Minced Garlic , Green Pepp…" at bounding box center [579, 367] width 766 height 108
click at [364, 340] on textarea "White Rice, Minced Onion , Dried Minced Garlic , Green Peppers, Celery, Green O…" at bounding box center [579, 367] width 766 height 108
click at [382, 340] on textarea "White Rice, Minced Onion, Dried Minced Garlic , Green Peppers, Celery, Green On…" at bounding box center [579, 367] width 766 height 108
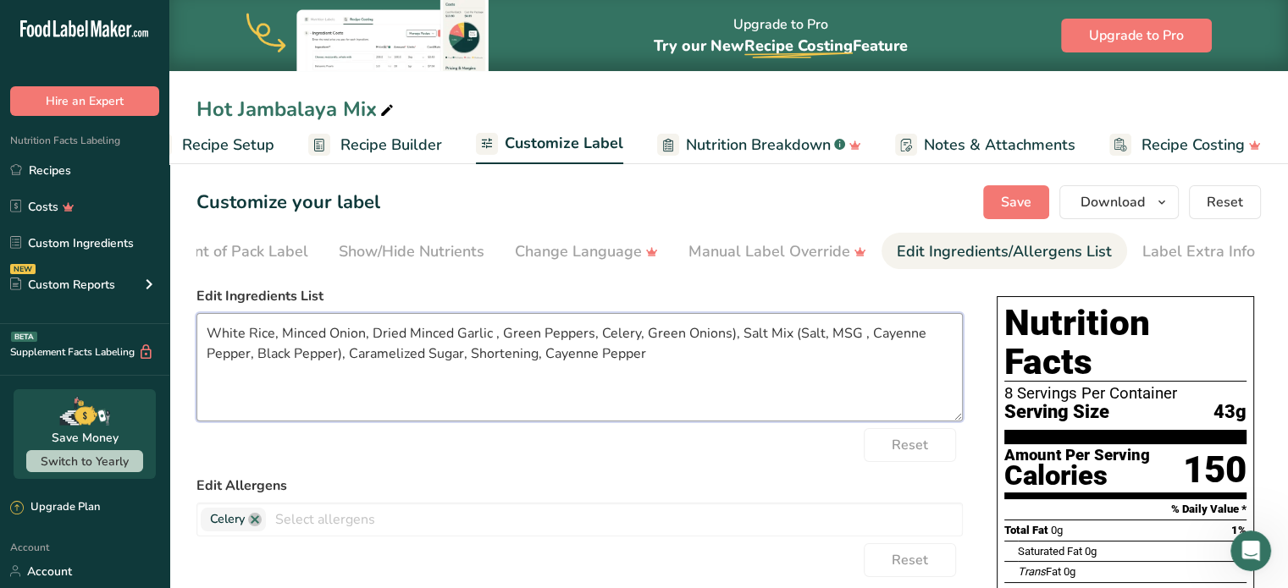
click at [382, 340] on textarea "White Rice, Minced Onion, Dried Minced Garlic , Green Peppers, Celery, Green On…" at bounding box center [579, 367] width 766 height 108
click at [453, 336] on textarea "White Rice, Minced Onion, Minced Garlic , Green Peppers, Celery, Green Onions),…" at bounding box center [579, 367] width 766 height 108
click at [496, 336] on textarea "White Rice, Minced Onion, Minced Garlic, Green Peppers, Celery, Green Onions), …" at bounding box center [579, 367] width 766 height 108
click at [577, 333] on textarea "White Rice, Minced Onion, Minced Garlic, Green Bell Peppers, Celery, Green Onio…" at bounding box center [579, 367] width 766 height 108
click at [704, 339] on textarea "White Rice, Minced Onion, Minced Garlic, Green Bell Pepper, Celery, Green Onion…" at bounding box center [579, 367] width 766 height 108
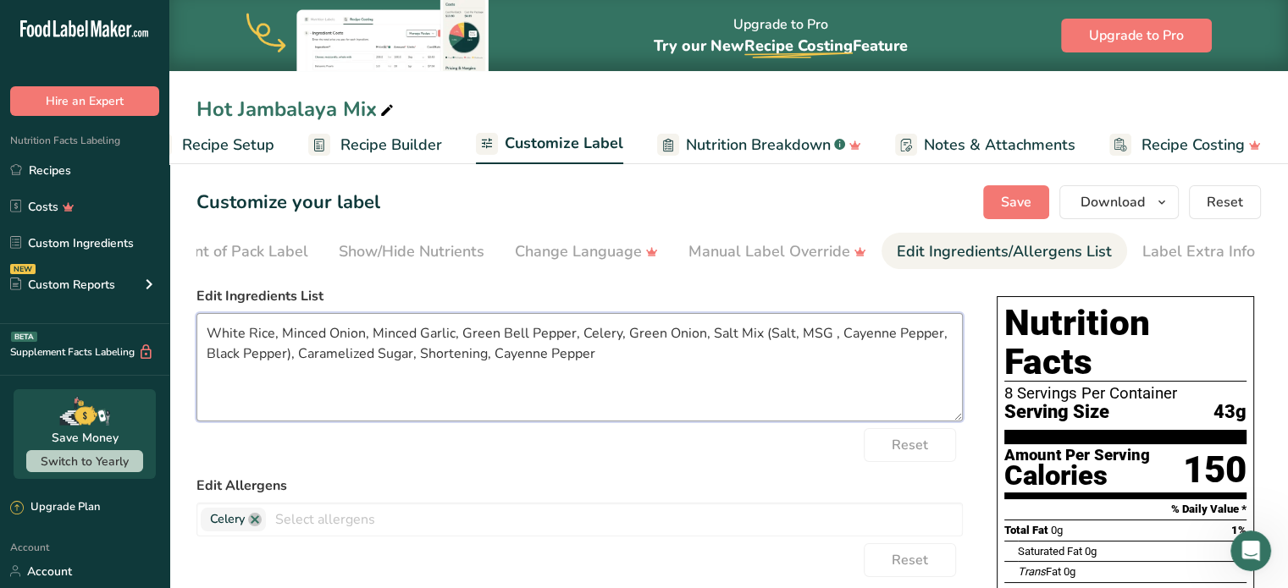
click at [710, 338] on textarea "White Rice, Minced Onion, Minced Garlic, Green Bell Pepper, Celery, Green Onion…" at bounding box center [579, 367] width 766 height 108
click at [798, 344] on textarea "White Rice, Minced Onion, Minced Garlic, Green Bell Pepper, Celery, Green Onion…" at bounding box center [579, 367] width 766 height 108
click at [939, 335] on textarea "White Rice, Minced Onion, Minced Garlic, Green Bell Pepper, Celery, Green Onion…" at bounding box center [579, 367] width 766 height 108
click at [393, 358] on textarea "White Rice, Minced Onion, Minced Garlic, Green Bell Pepper, Celery, Green Onion…" at bounding box center [579, 367] width 766 height 108
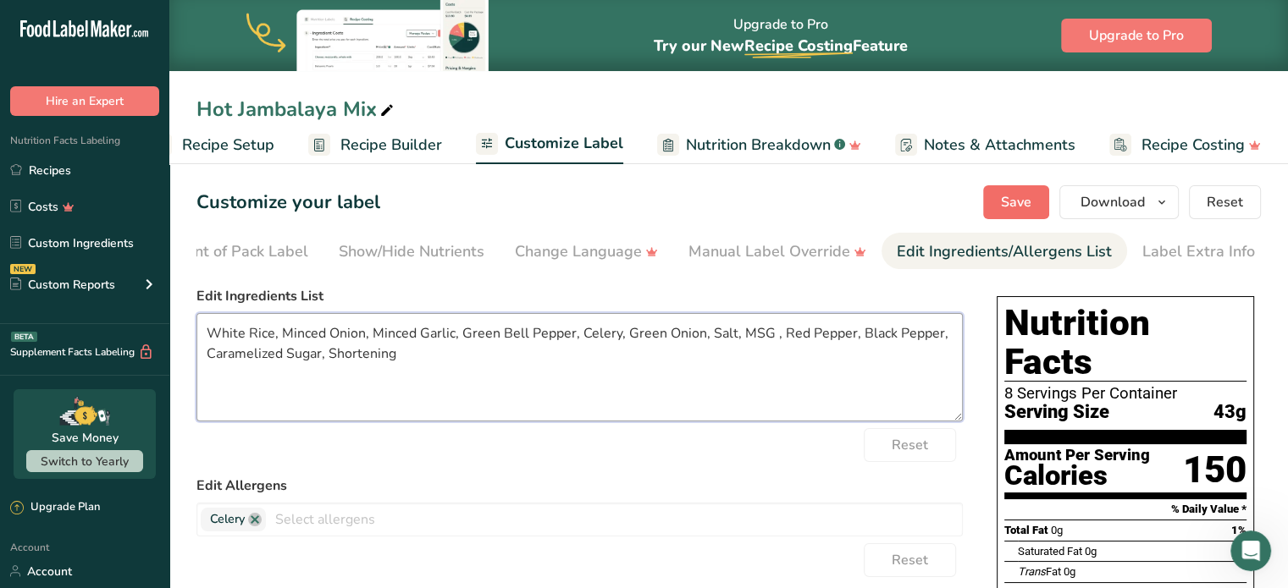
type textarea "White Rice, Minced Onion, Minced Garlic, Green Bell Pepper, Celery, Green Onion…"
click at [1012, 200] on span "Save" at bounding box center [1016, 202] width 30 height 20
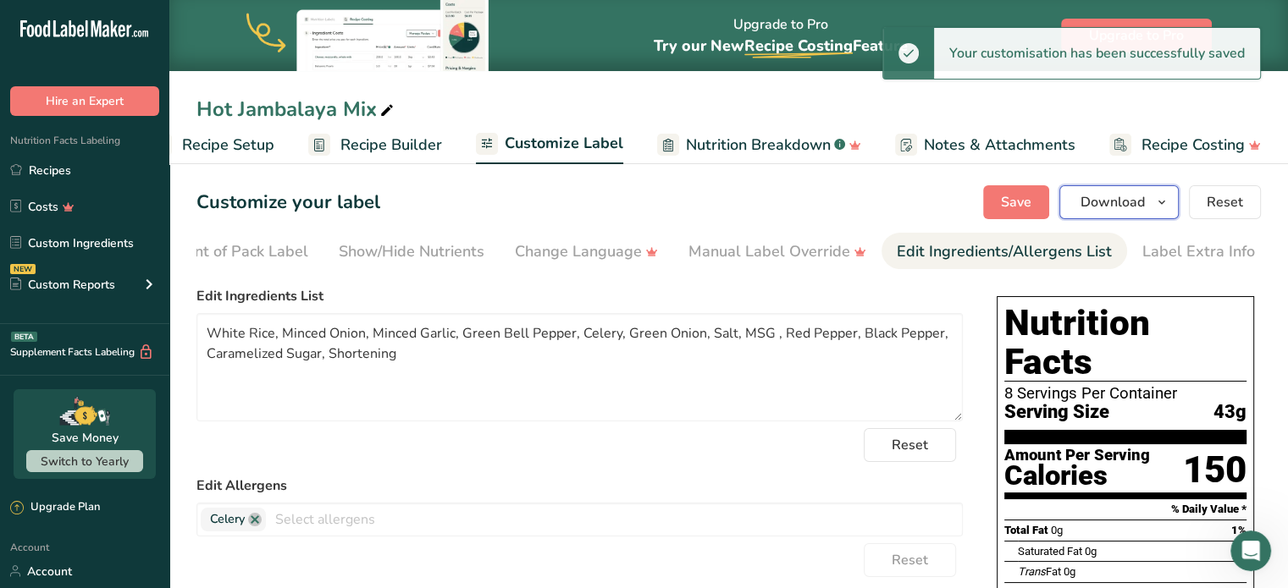
click at [1113, 191] on button "Download" at bounding box center [1118, 202] width 119 height 34
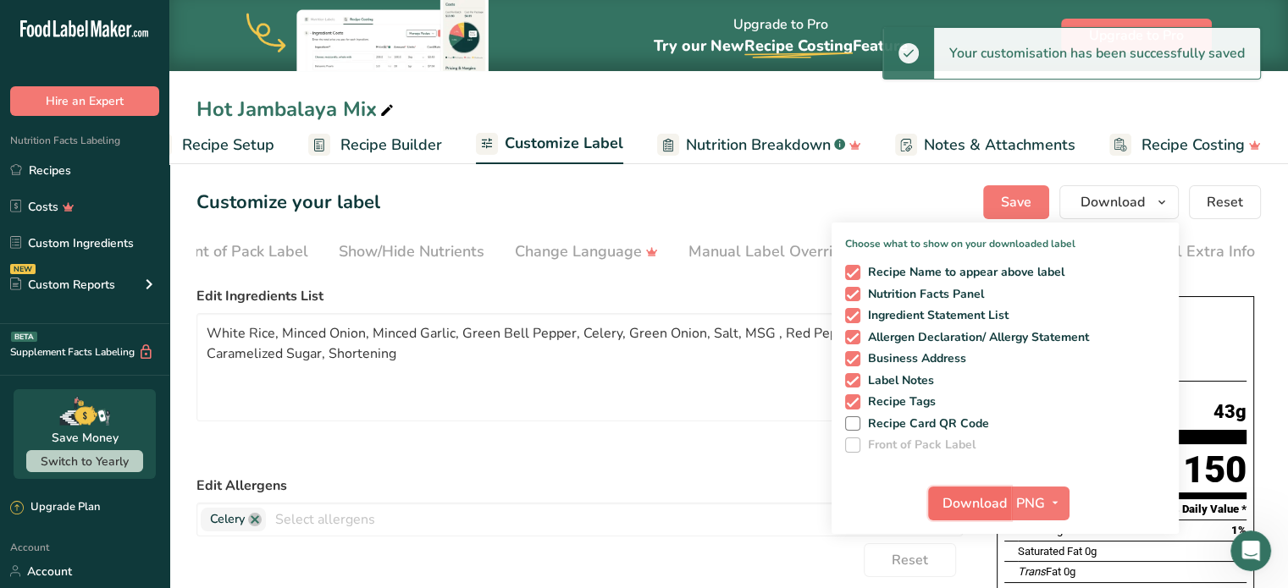
click at [979, 506] on span "Download" at bounding box center [974, 504] width 64 height 20
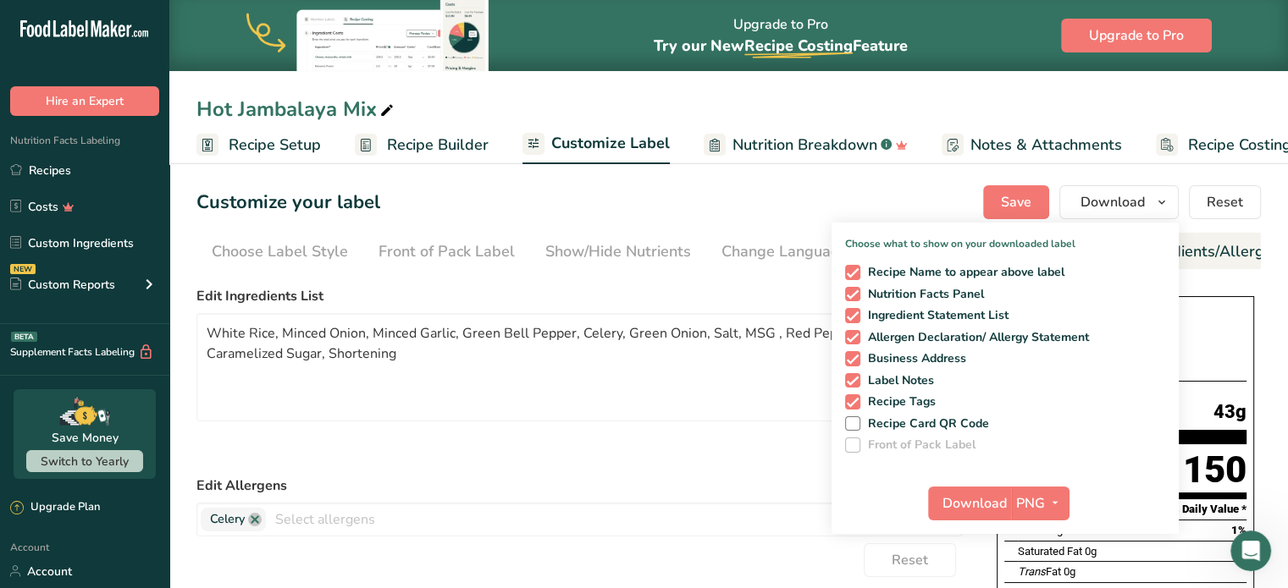
scroll to position [0, 207]
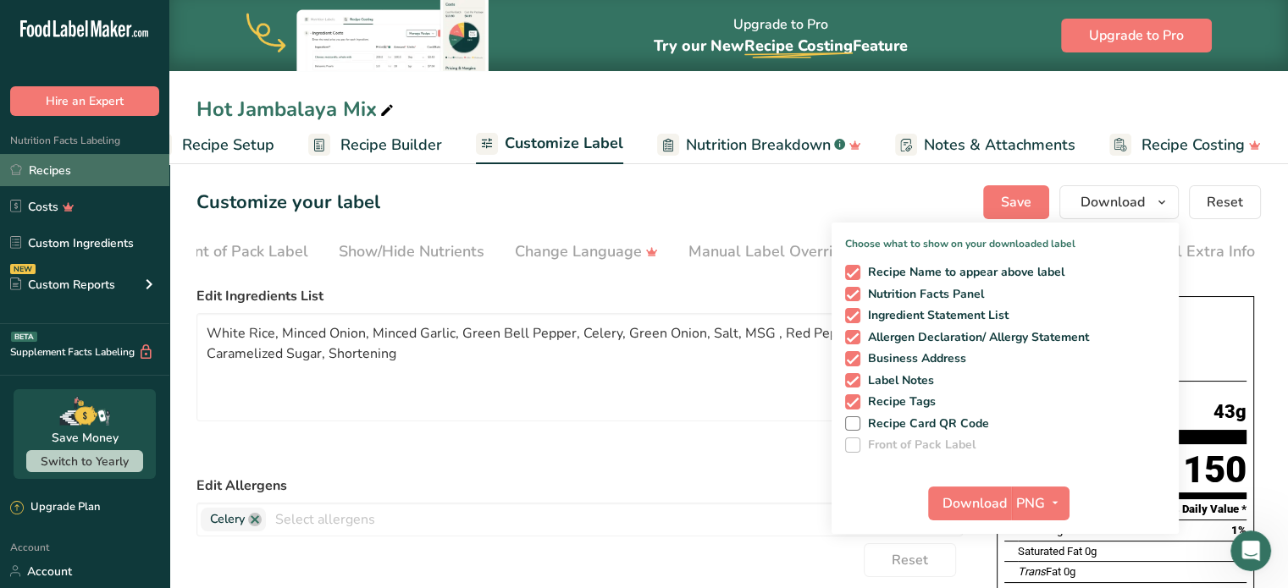
click at [30, 160] on link "Recipes" at bounding box center [84, 170] width 169 height 32
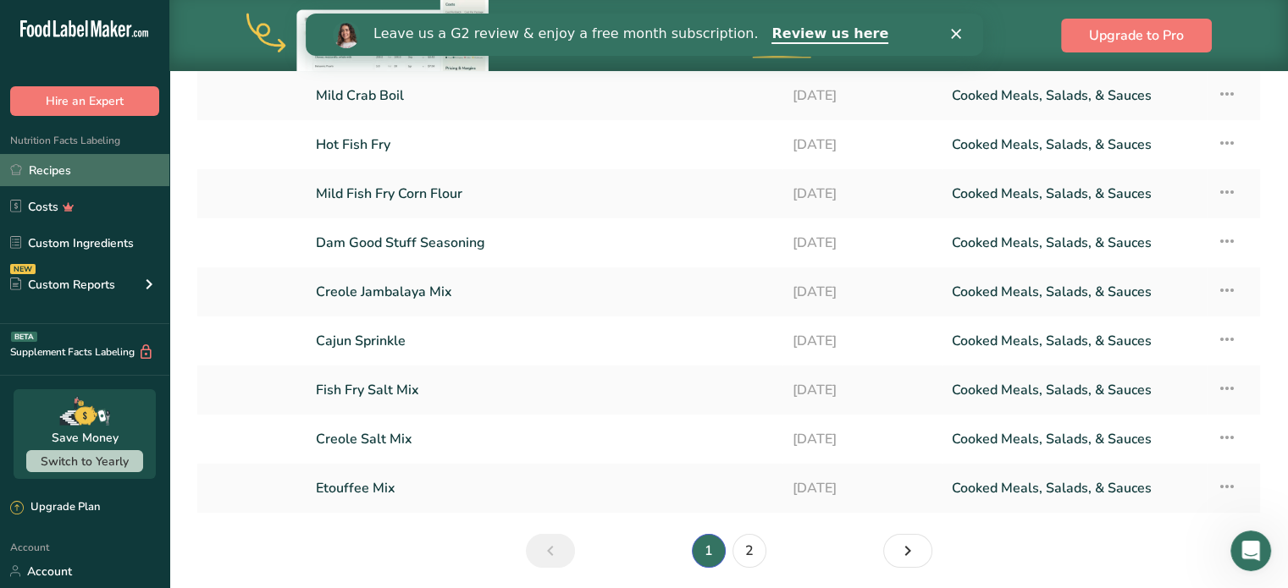
scroll to position [271, 0]
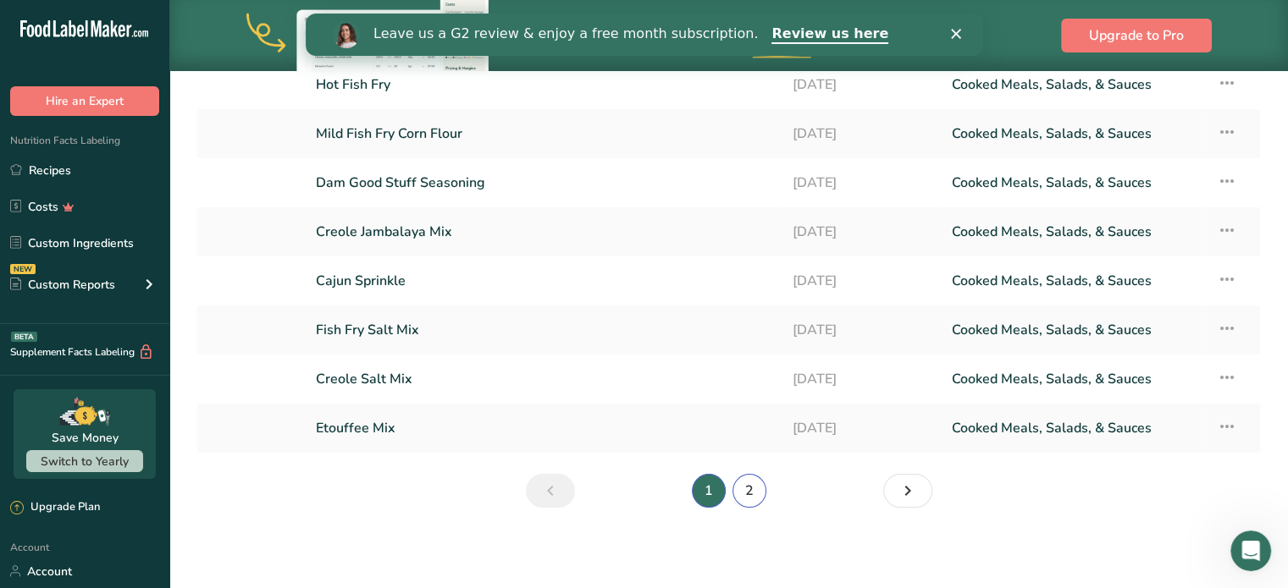
click at [746, 490] on link "2" at bounding box center [749, 491] width 34 height 34
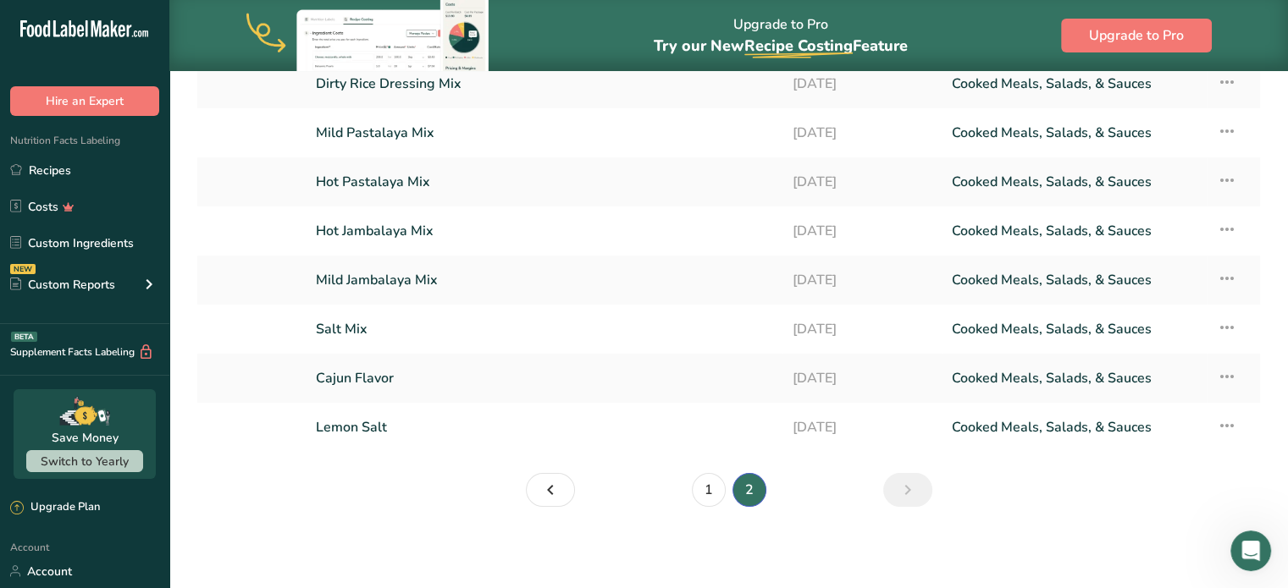
scroll to position [222, 0]
click at [359, 288] on link "Mild Jambalaya Mix" at bounding box center [544, 281] width 456 height 36
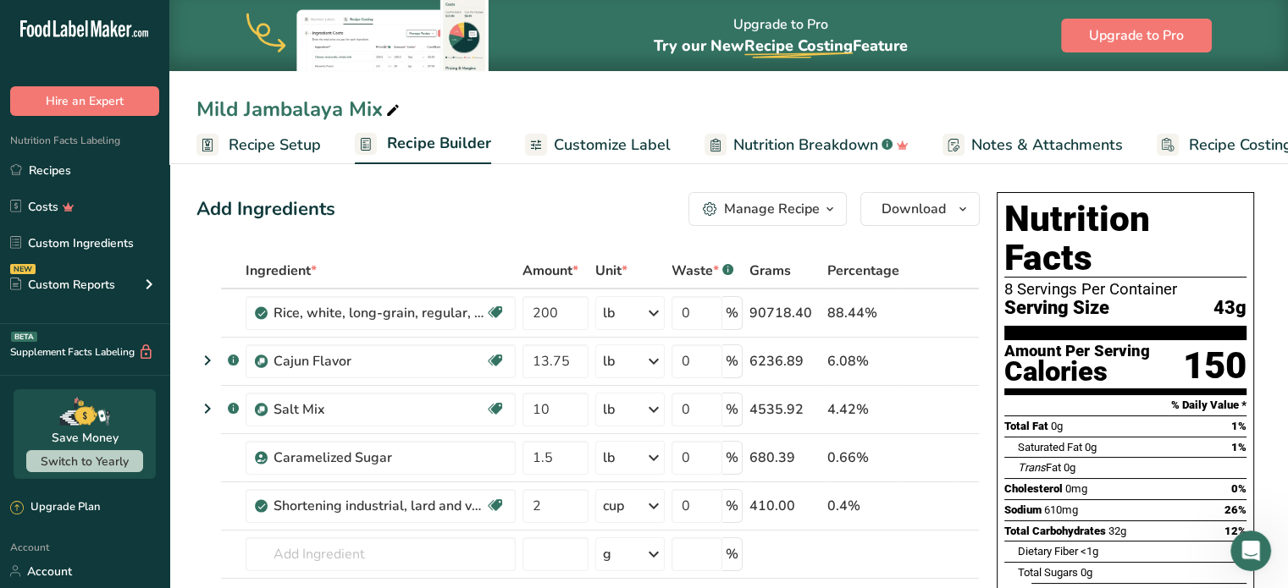
click at [561, 121] on div "Mild Jambalaya Mix" at bounding box center [728, 109] width 1119 height 30
click at [572, 148] on span "Customize Label" at bounding box center [612, 145] width 117 height 23
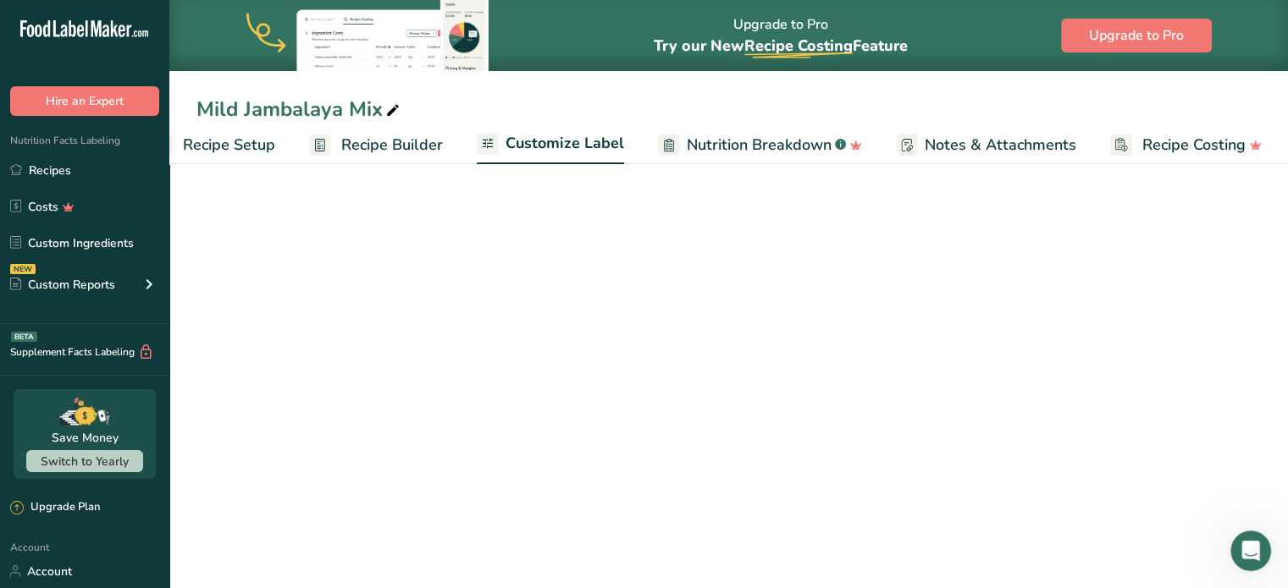
scroll to position [0, 47]
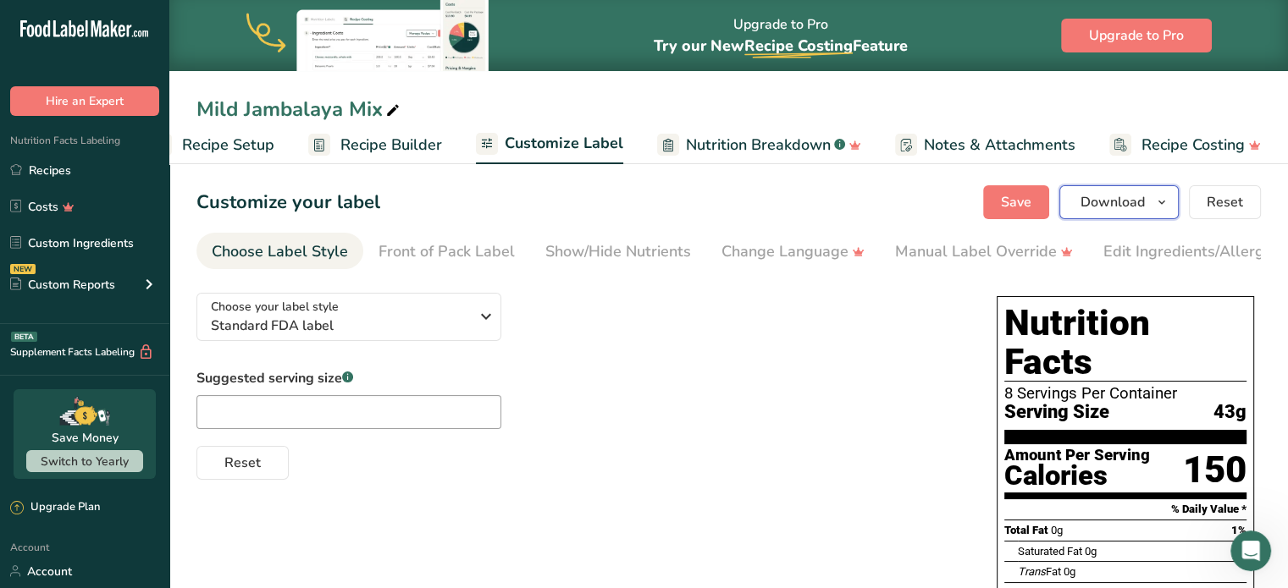
click at [1163, 202] on icon "button" at bounding box center [1162, 202] width 14 height 21
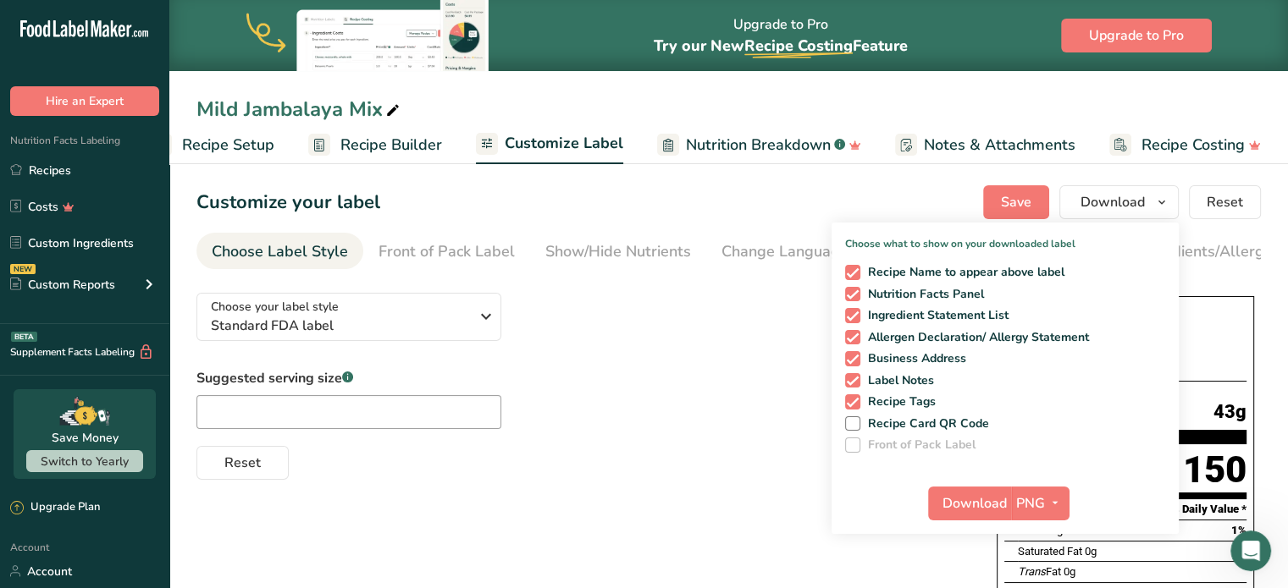
click at [613, 327] on div "Choose your label style Standard FDA label USA (FDA) Standard FDA label Tabular…" at bounding box center [579, 379] width 766 height 201
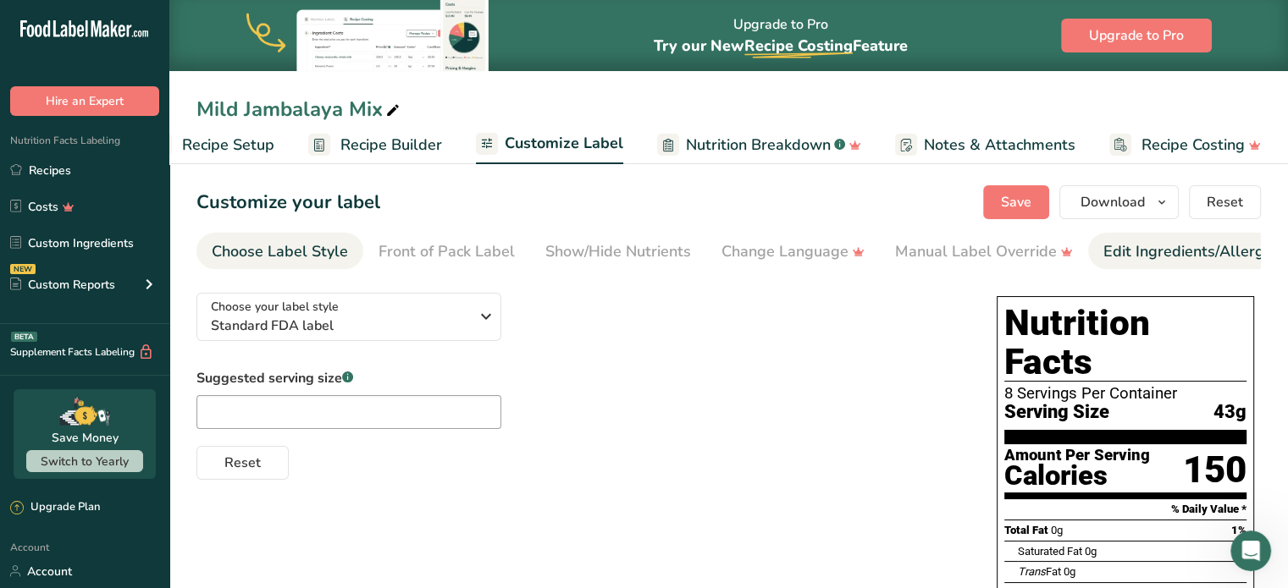
click at [1142, 253] on div "Edit Ingredients/Allergens List" at bounding box center [1210, 251] width 215 height 23
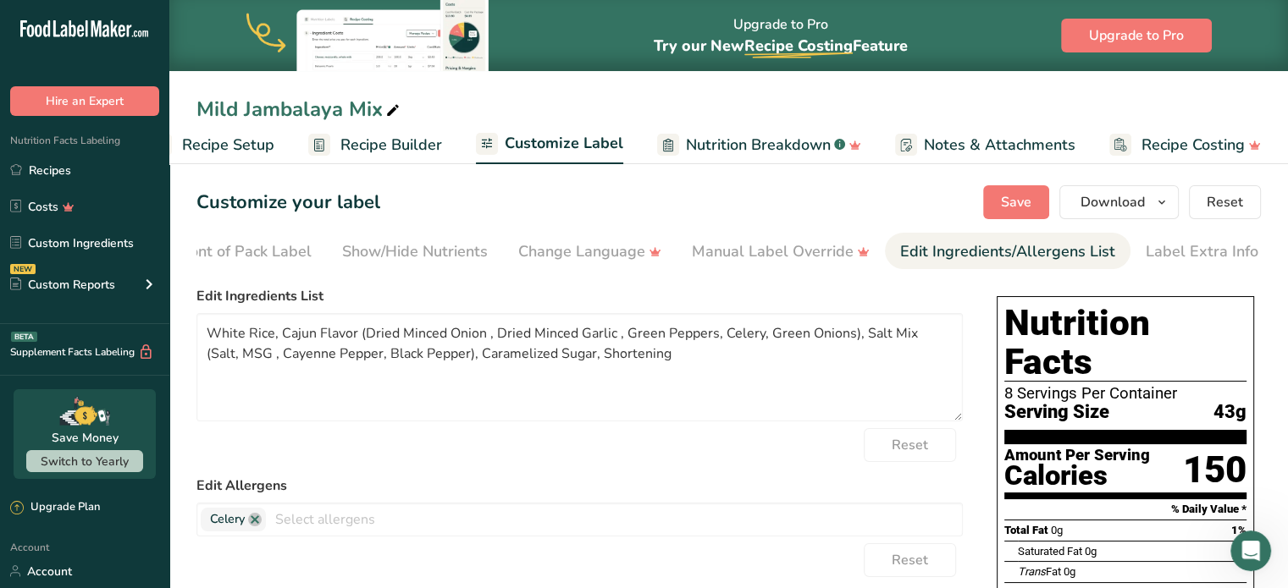
scroll to position [0, 207]
click at [363, 334] on textarea "White Rice, Cajun Flavor (Dried Minced Onion , Dried Minced Garlic , Green Pepp…" at bounding box center [579, 367] width 766 height 108
click at [366, 333] on textarea "White Rice, Minced Onion , Dried Minced Garlic , Green Peppers, Celery, Green O…" at bounding box center [579, 367] width 766 height 108
click at [379, 333] on textarea "White Rice, Minced Onion, Dried Minced Garlic , Green Peppers, Celery, Green On…" at bounding box center [579, 367] width 766 height 108
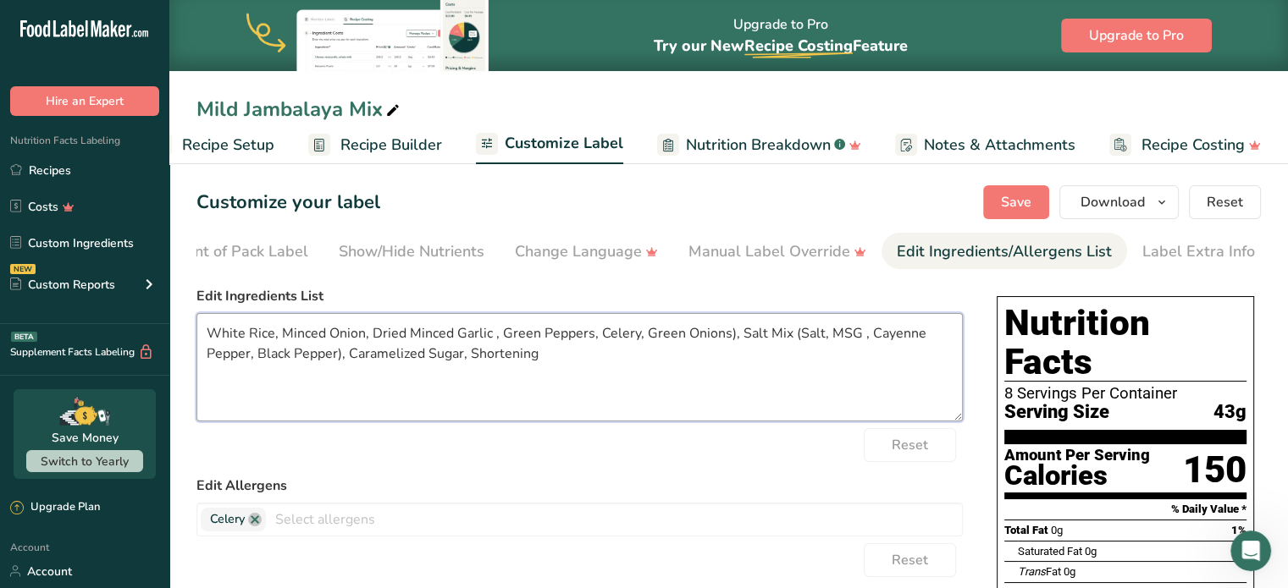
click at [379, 333] on textarea "White Rice, Minced Onion, Dried Minced Garlic , Green Peppers, Celery, Green On…" at bounding box center [579, 367] width 766 height 108
click at [461, 342] on textarea "White Rice, Minced Onion, Minced Garlic , Green Peppers, Celery, Green Onions),…" at bounding box center [579, 367] width 766 height 108
click at [489, 325] on textarea "White Rice, Minced Onion, Minced Garlic, Green Peppers, Celery, Green Onions), …" at bounding box center [579, 367] width 766 height 108
click at [494, 328] on textarea "White Rice, Minced Onion, Minced Garlic, Green Peppers, Celery, Green Onions), …" at bounding box center [579, 367] width 766 height 108
click at [566, 340] on textarea "White Rice, Minced Onion, Minced Garlic, Green Bell Peppers, Celery, Green Onio…" at bounding box center [579, 367] width 766 height 108
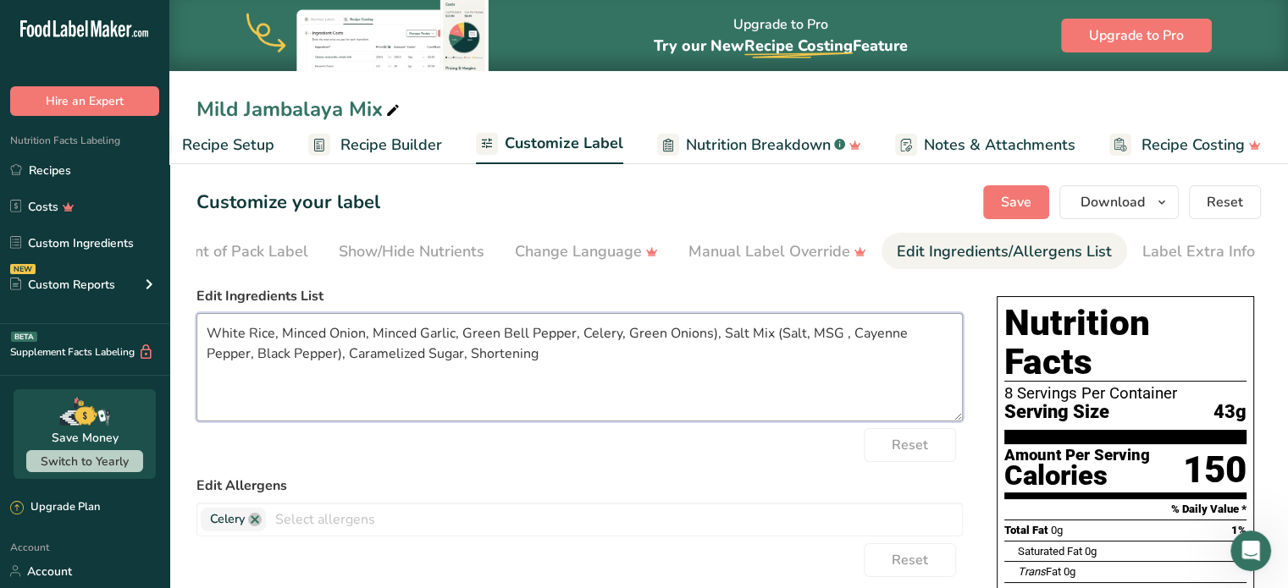
click at [700, 342] on textarea "White Rice, Minced Onion, Minced Garlic, Green Bell Pepper, Celery, Green Onion…" at bounding box center [579, 367] width 766 height 108
click at [702, 337] on textarea "White Rice, Minced Onion, Minced Garlic, Green Bell Pepper, Celery, Green Onion…" at bounding box center [579, 367] width 766 height 108
click at [770, 334] on textarea "White Rice, Minced Onion, Minced Garlic, Green Bell Pepper, Celery, Green Onion…" at bounding box center [579, 367] width 766 height 108
click at [779, 340] on textarea "White Rice, Minced Onion, Minced Garlic, Green Bell Pepper, Celery, Green Onion…" at bounding box center [579, 367] width 766 height 108
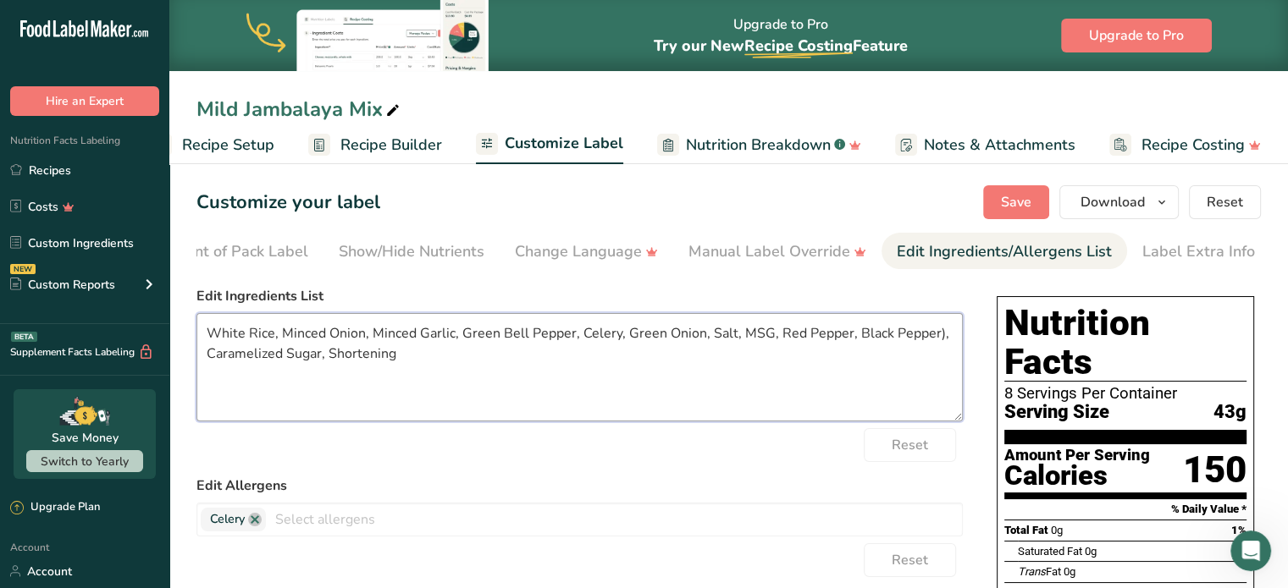
click at [927, 338] on textarea "White Rice, Minced Onion, Minced Garlic, Green Bell Pepper, Celery, Green Onion…" at bounding box center [579, 367] width 766 height 108
type textarea "White Rice, Minced Onion, Minced Garlic, Green Bell Pepper, Celery, Green Onion…"
click at [1022, 186] on button "Save" at bounding box center [1016, 202] width 66 height 34
click at [1097, 200] on span "Download" at bounding box center [1112, 202] width 64 height 20
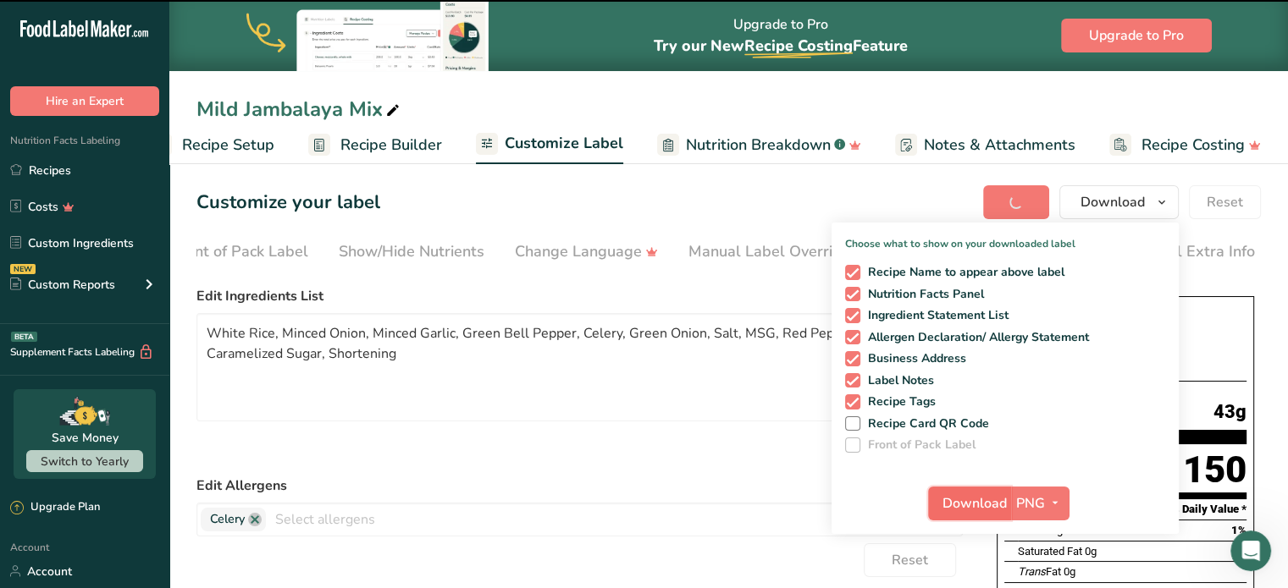
click at [965, 500] on span "Download" at bounding box center [974, 504] width 64 height 20
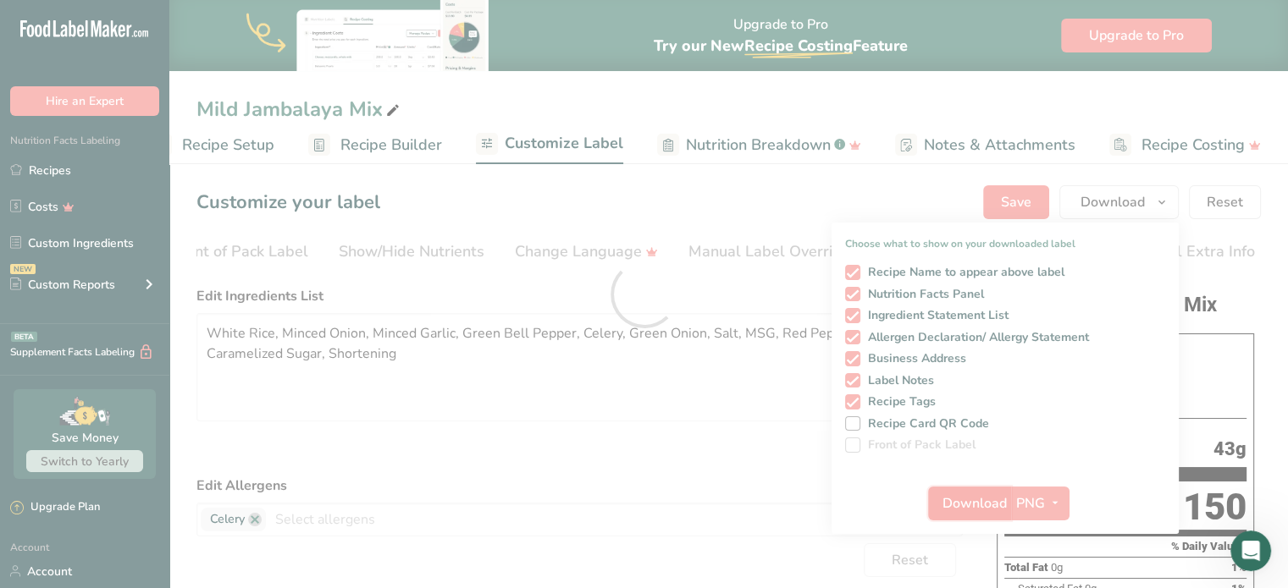
scroll to position [0, 0]
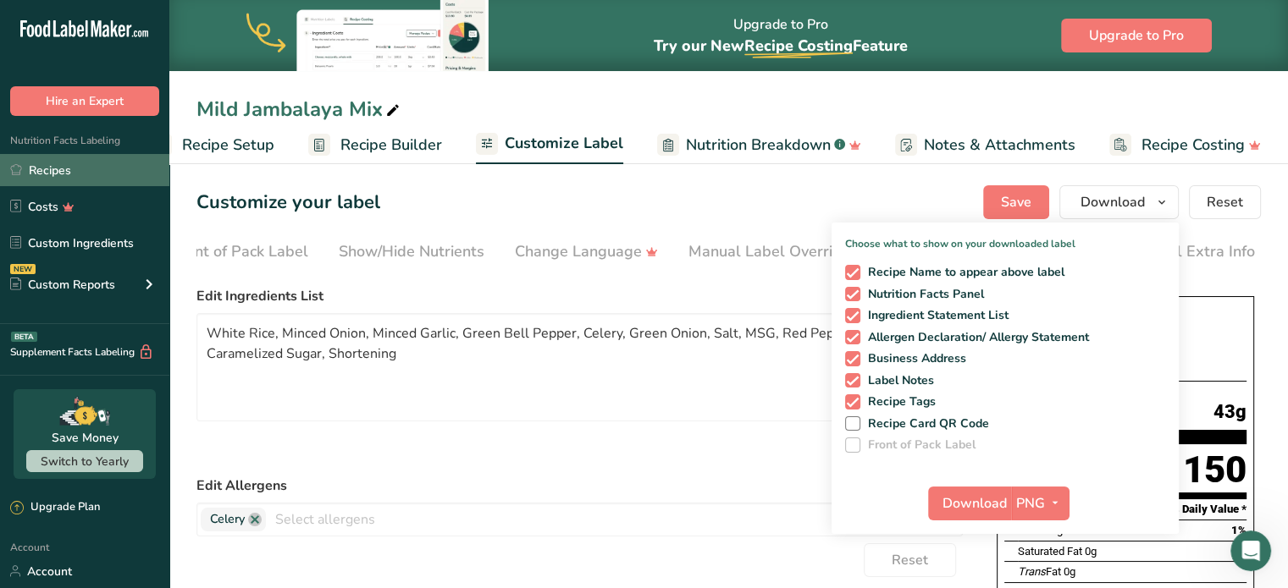
click at [41, 163] on link "Recipes" at bounding box center [84, 170] width 169 height 32
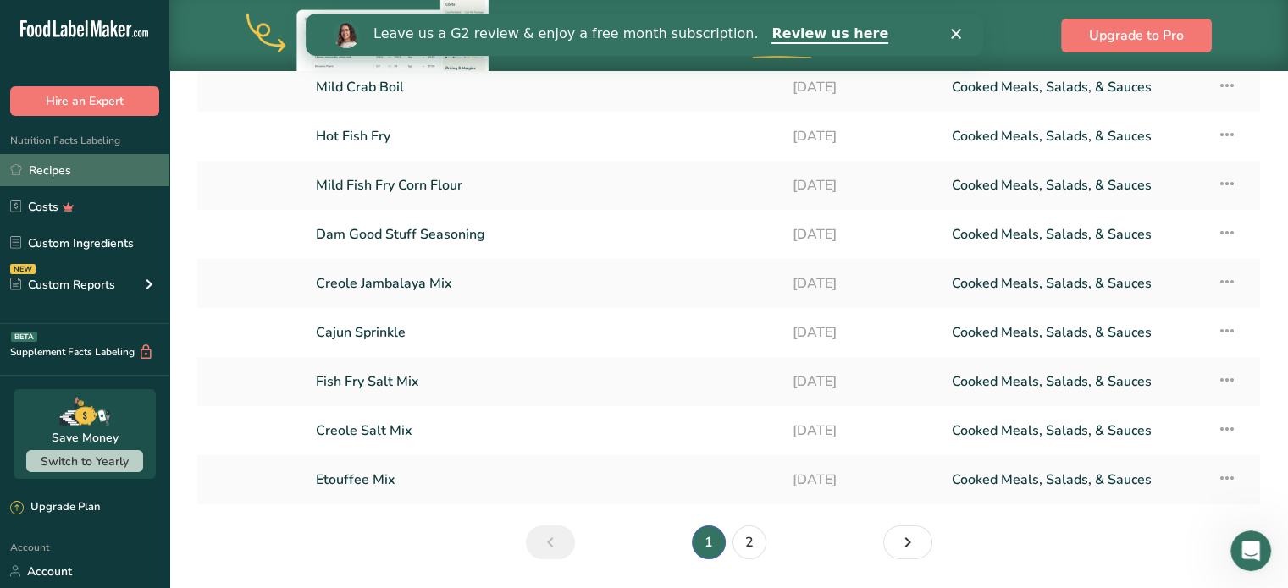
scroll to position [271, 0]
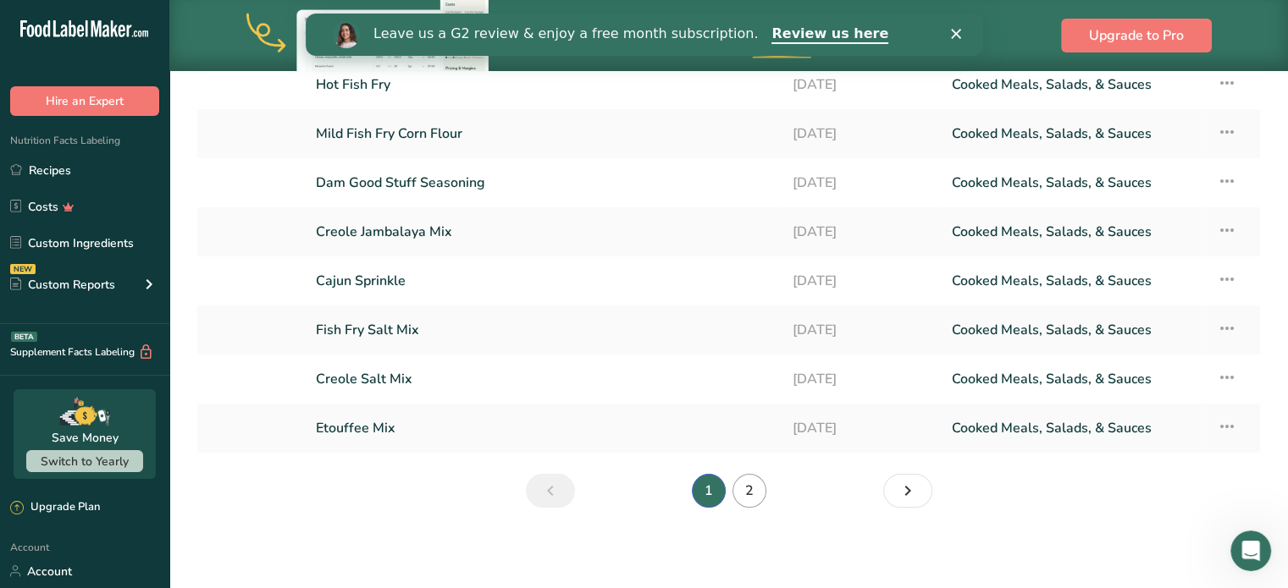
click at [752, 494] on link "2" at bounding box center [749, 491] width 34 height 34
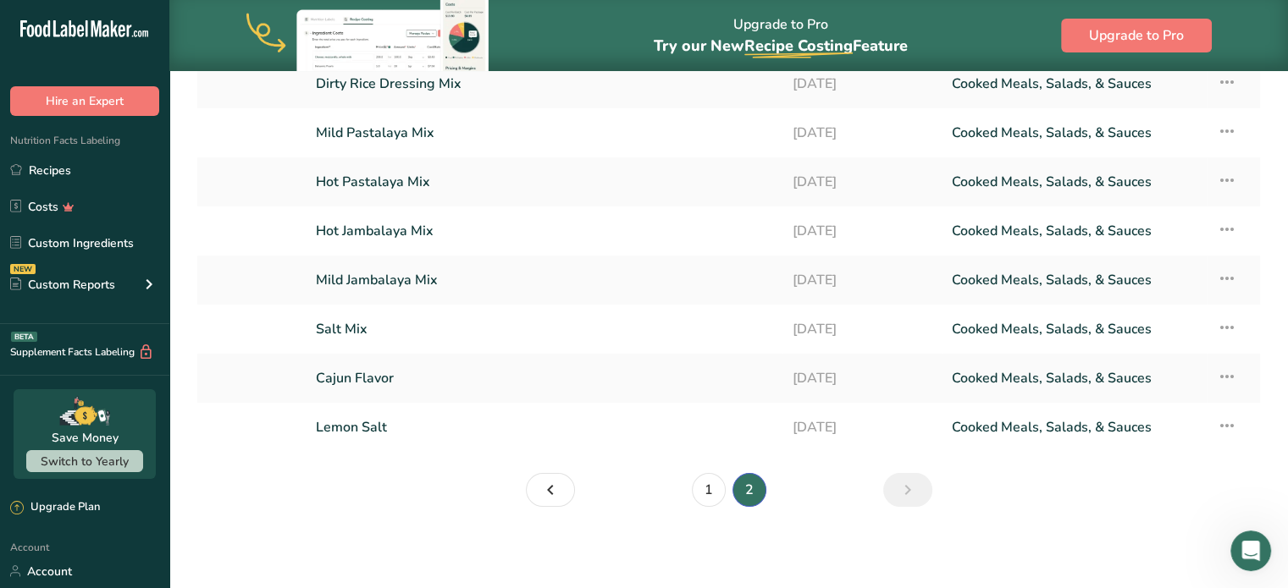
scroll to position [222, 0]
click at [345, 427] on link "Lemon Salt" at bounding box center [544, 429] width 456 height 36
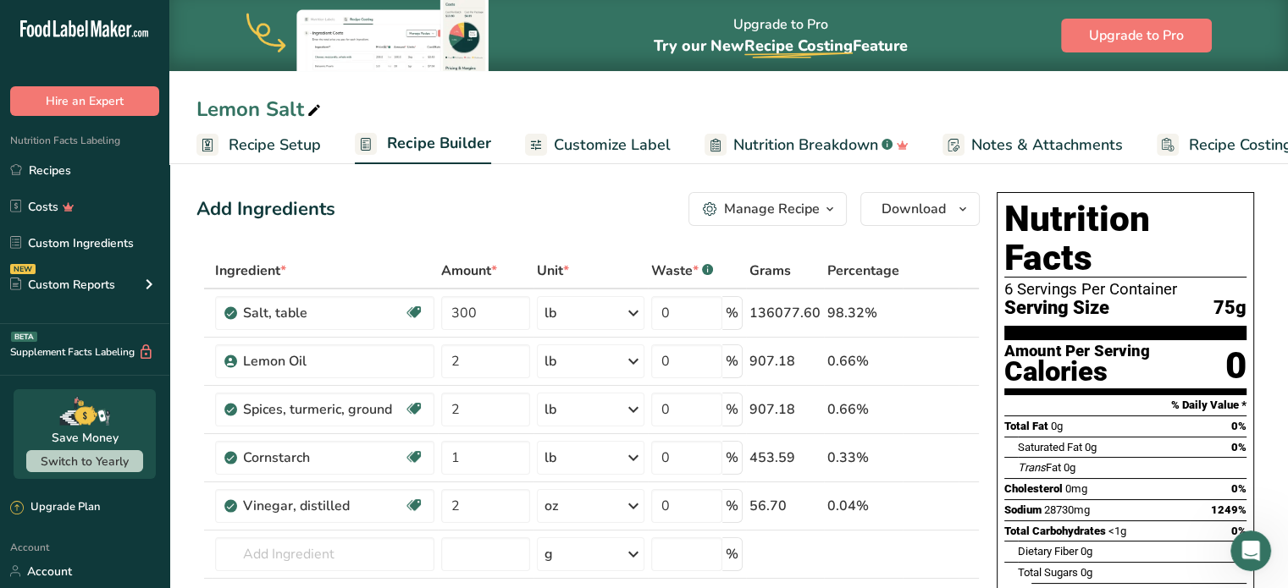
click at [597, 140] on span "Customize Label" at bounding box center [612, 145] width 117 height 23
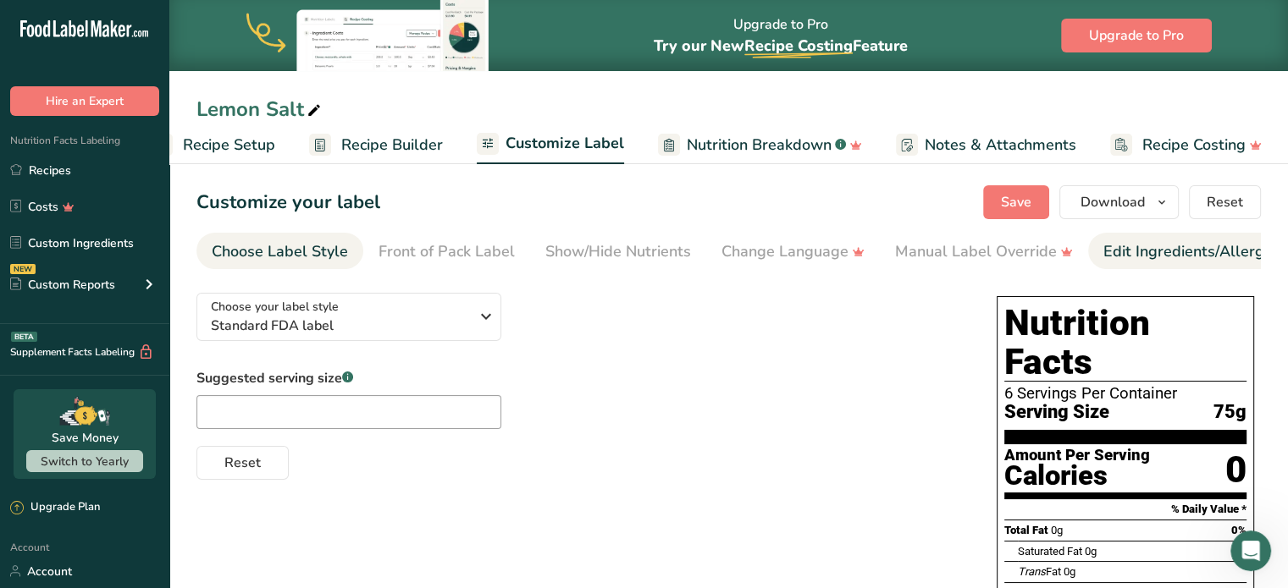
scroll to position [0, 47]
click at [1227, 251] on div "Edit Ingredients/Allergens List" at bounding box center [1210, 251] width 215 height 23
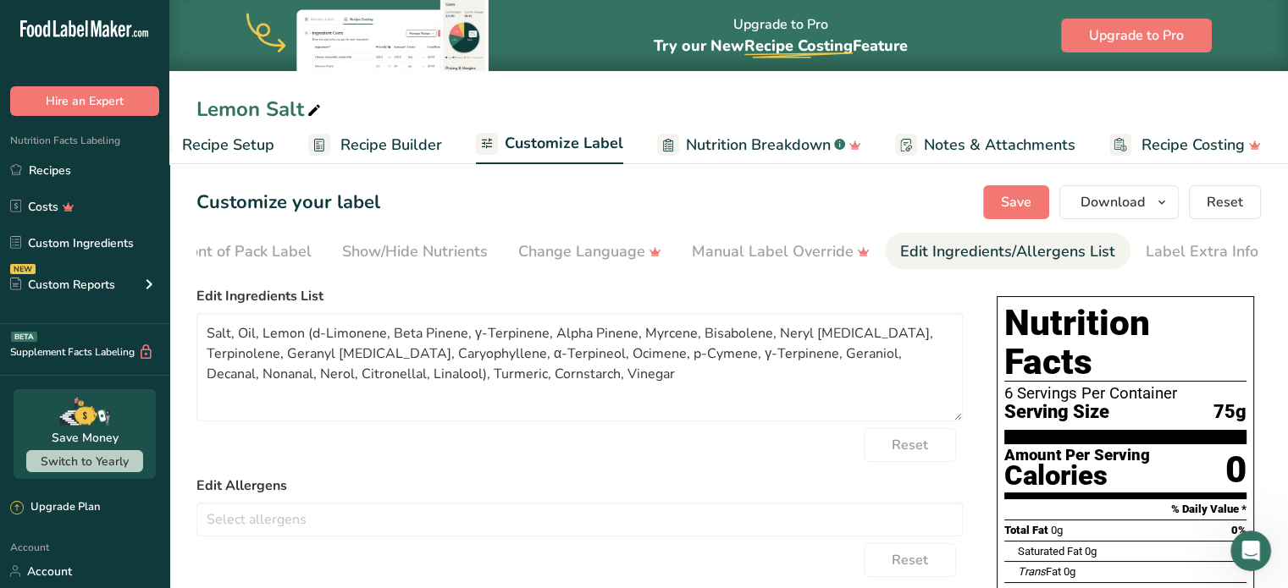
scroll to position [0, 207]
drag, startPoint x: 240, startPoint y: 334, endPoint x: 329, endPoint y: 379, distance: 100.0
click at [329, 379] on textarea "Salt, Oil, Lemon (d-Limonene, Beta Pinene, γ-Terpinene, Alpha Pinene, Myrcene, …" at bounding box center [579, 367] width 766 height 108
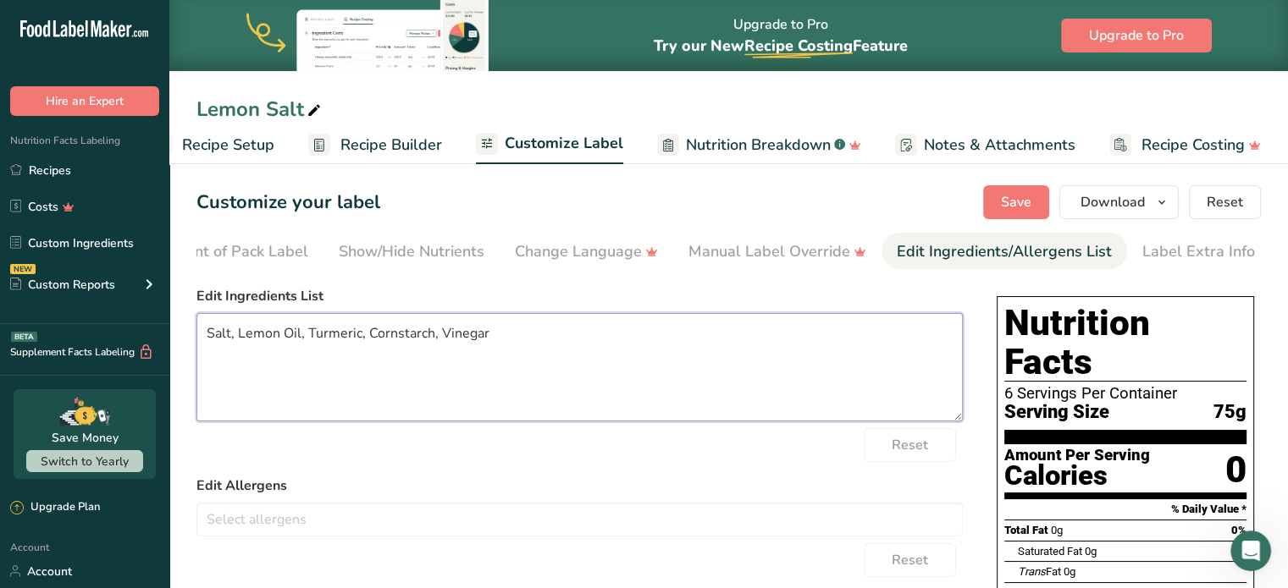
click at [420, 351] on textarea "Salt, Lemon Oil, Turmeric, Cornstarch, Vinegar" at bounding box center [579, 367] width 766 height 108
type textarea "Salt, Lemon Oil, Turmeric, Cornstarch, Vinegar"
click at [1043, 209] on button "Save" at bounding box center [1016, 202] width 66 height 34
click at [1134, 206] on span "Download" at bounding box center [1112, 202] width 64 height 20
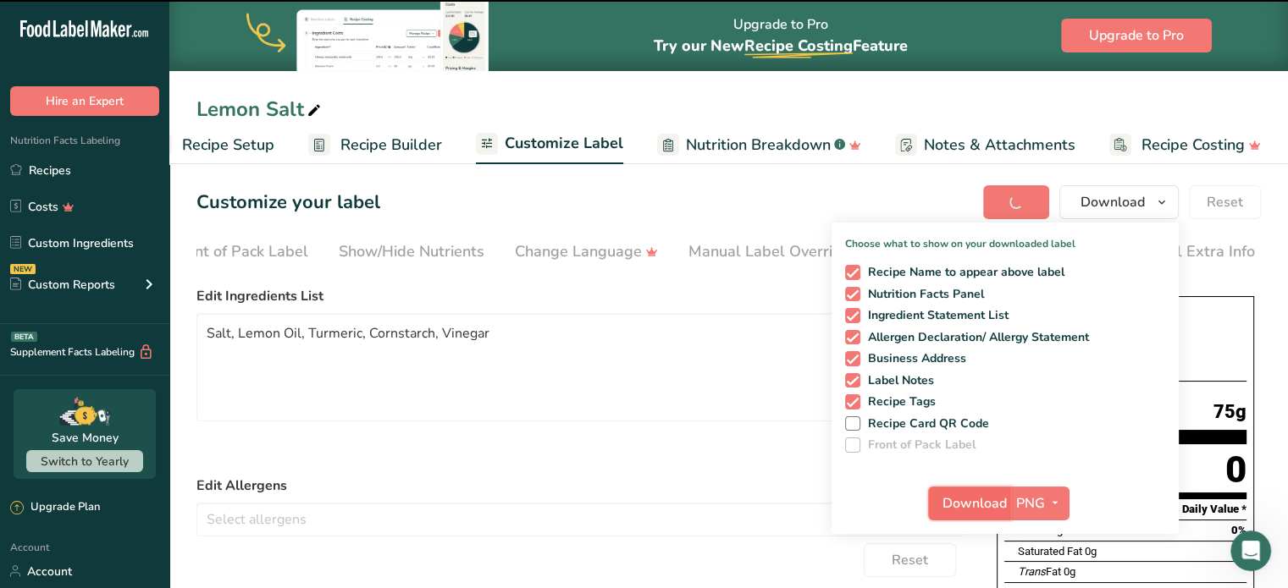
click at [972, 510] on span "Download" at bounding box center [974, 504] width 64 height 20
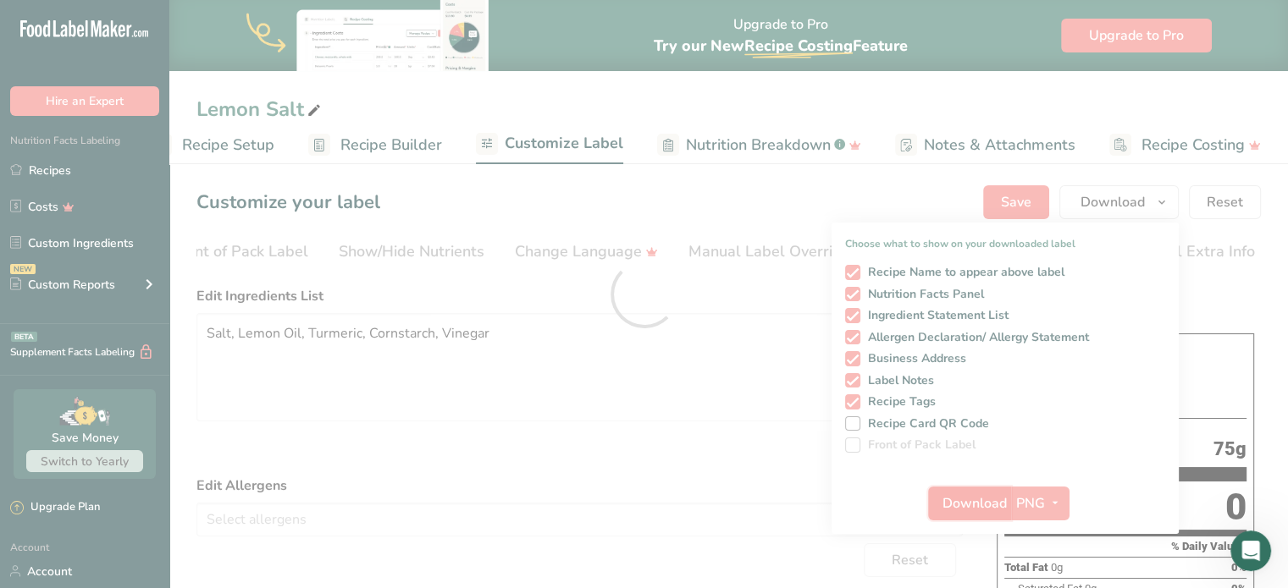
scroll to position [0, 0]
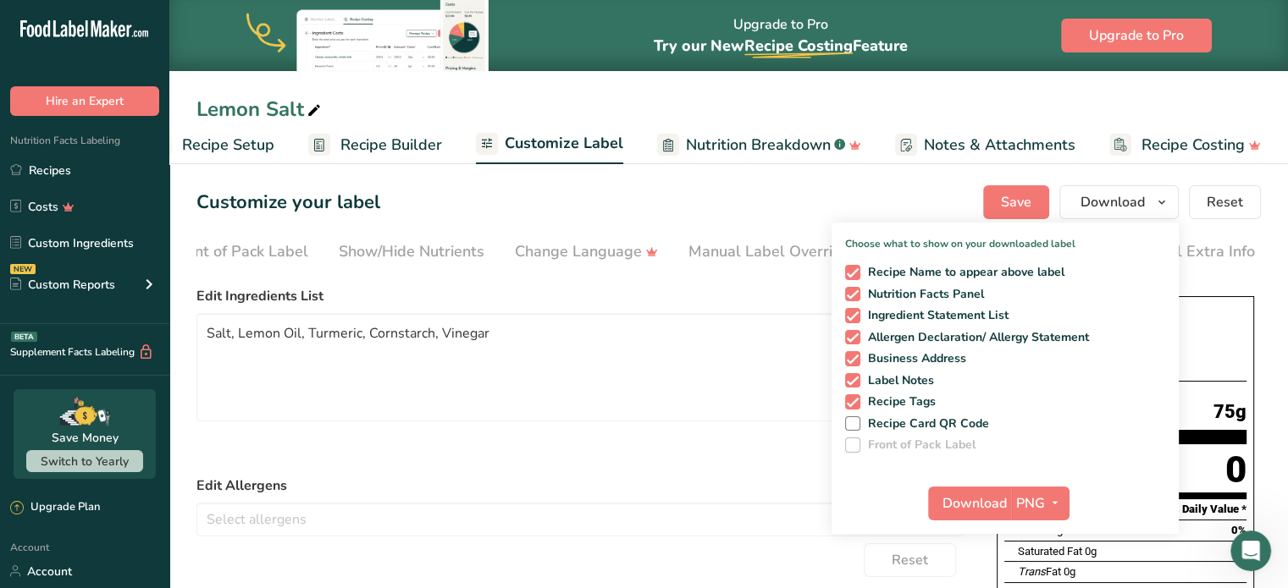
click at [1148, 138] on span "Recipe Costing" at bounding box center [1192, 145] width 103 height 23
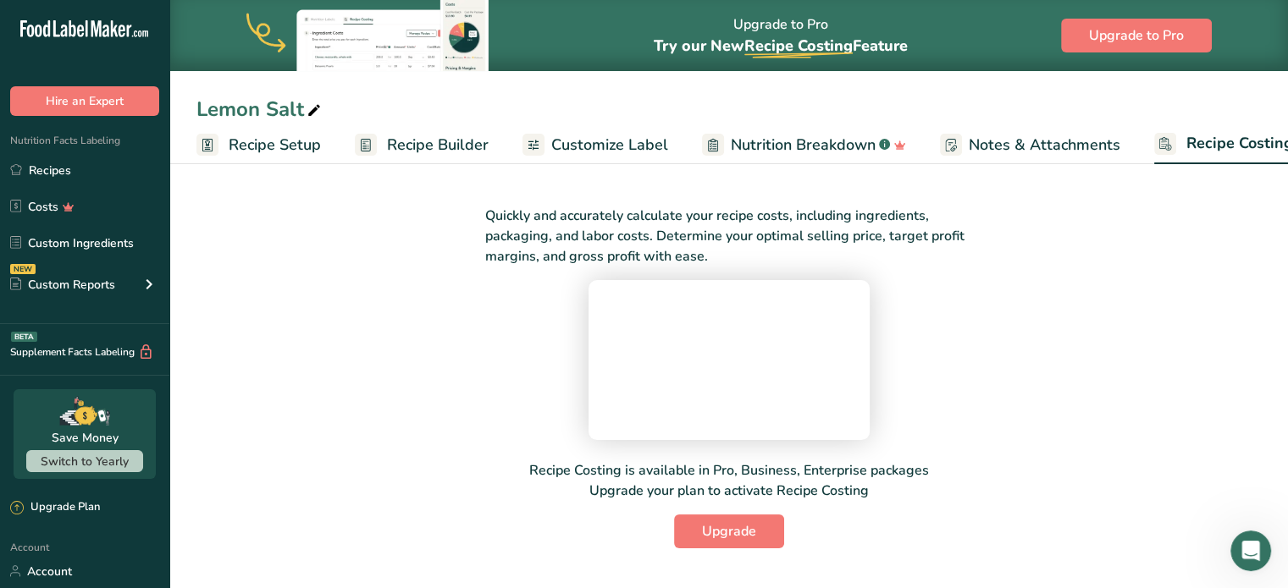
click at [233, 139] on span "Recipe Setup" at bounding box center [275, 145] width 92 height 23
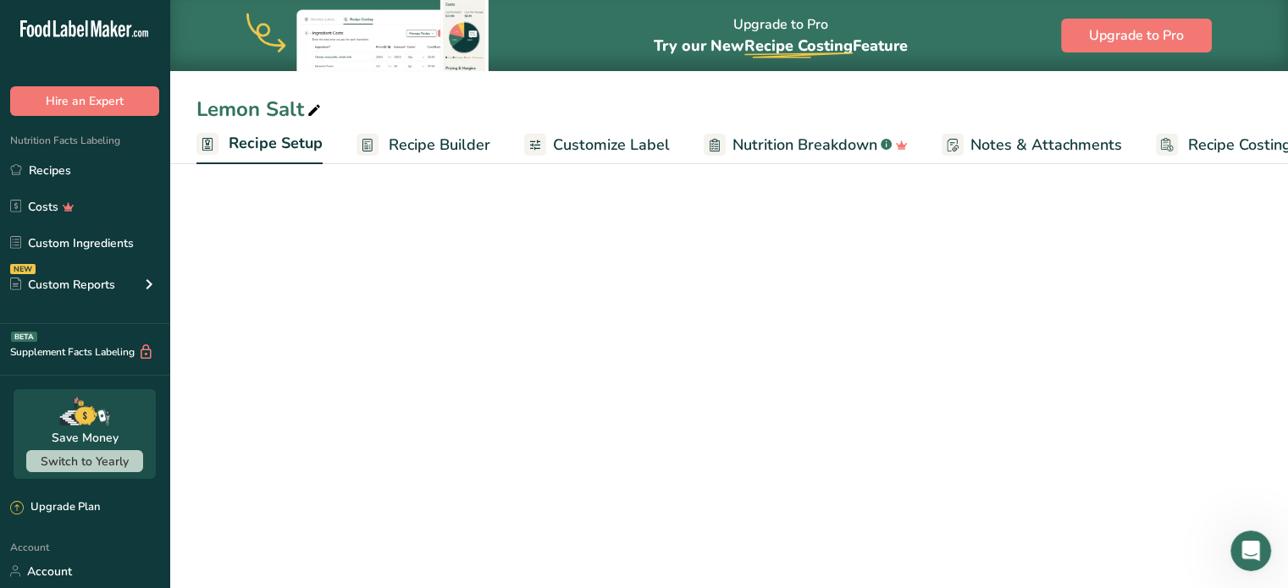
scroll to position [0, 6]
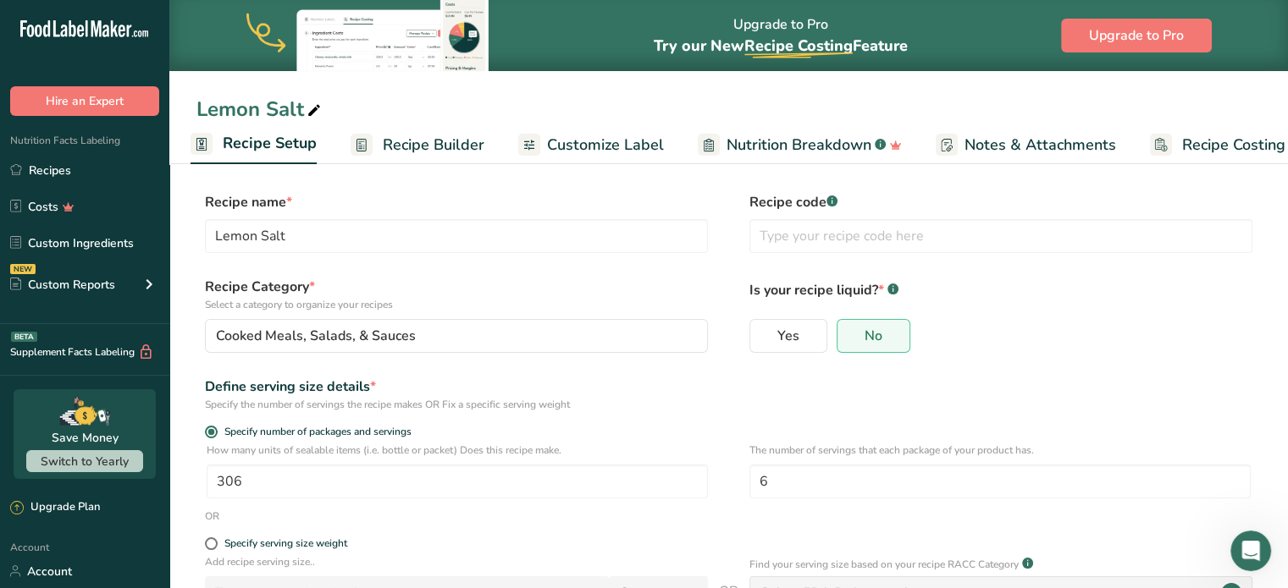
click at [433, 141] on span "Recipe Builder" at bounding box center [434, 145] width 102 height 23
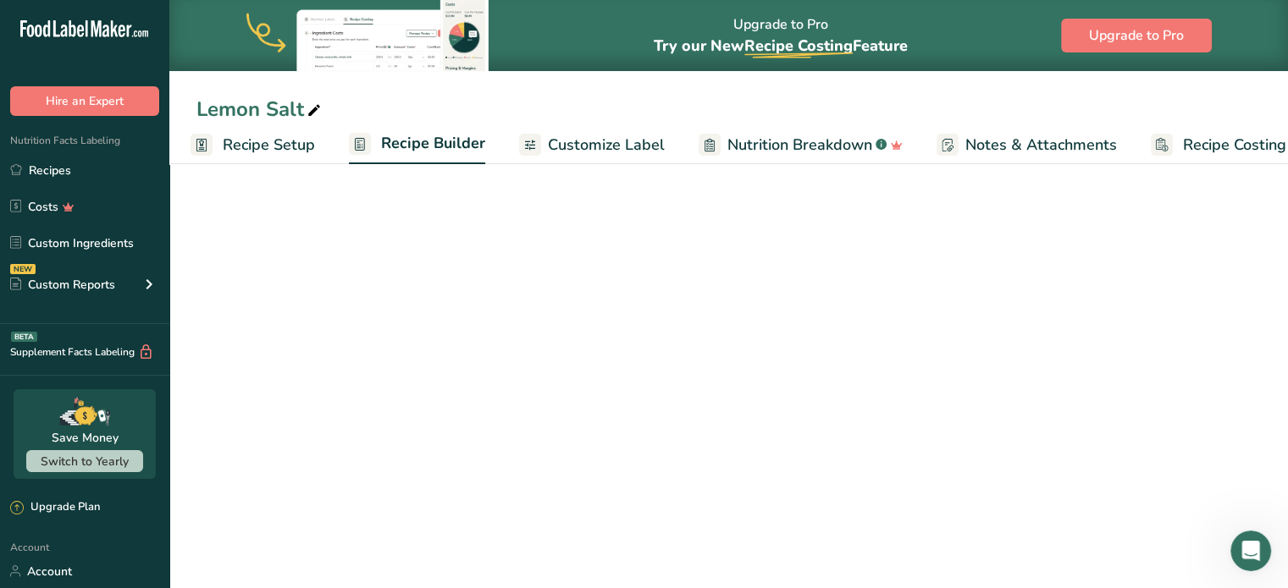
scroll to position [0, 47]
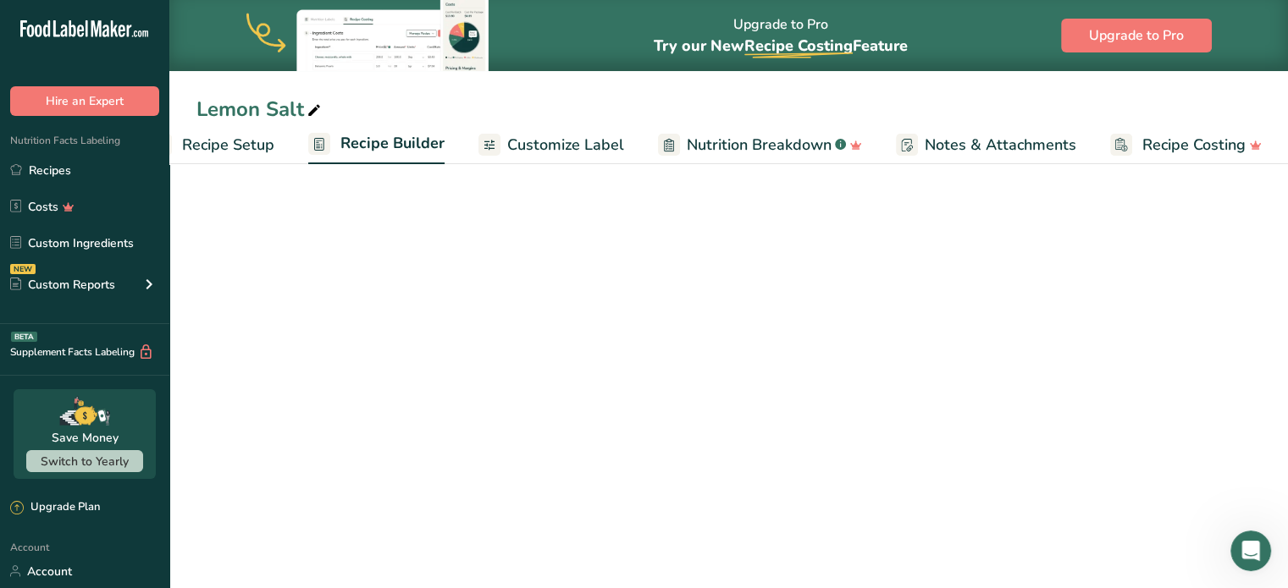
click at [577, 155] on span "Customize Label" at bounding box center [565, 145] width 117 height 23
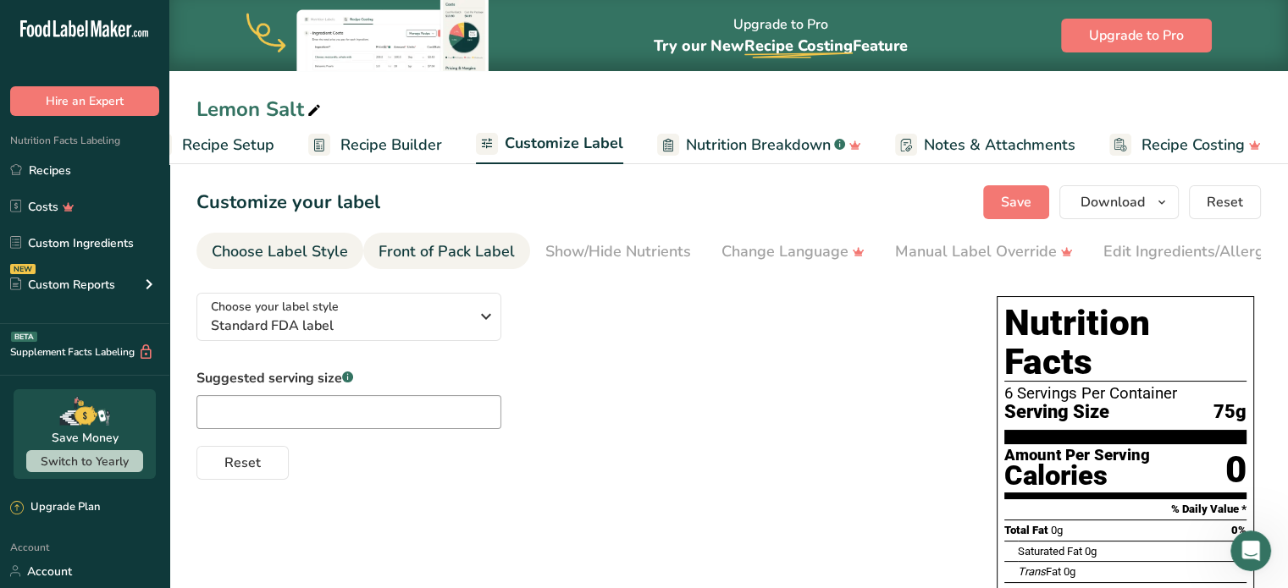
click at [415, 251] on div "Front of Pack Label" at bounding box center [446, 251] width 136 height 23
